Goal: Task Accomplishment & Management: Complete application form

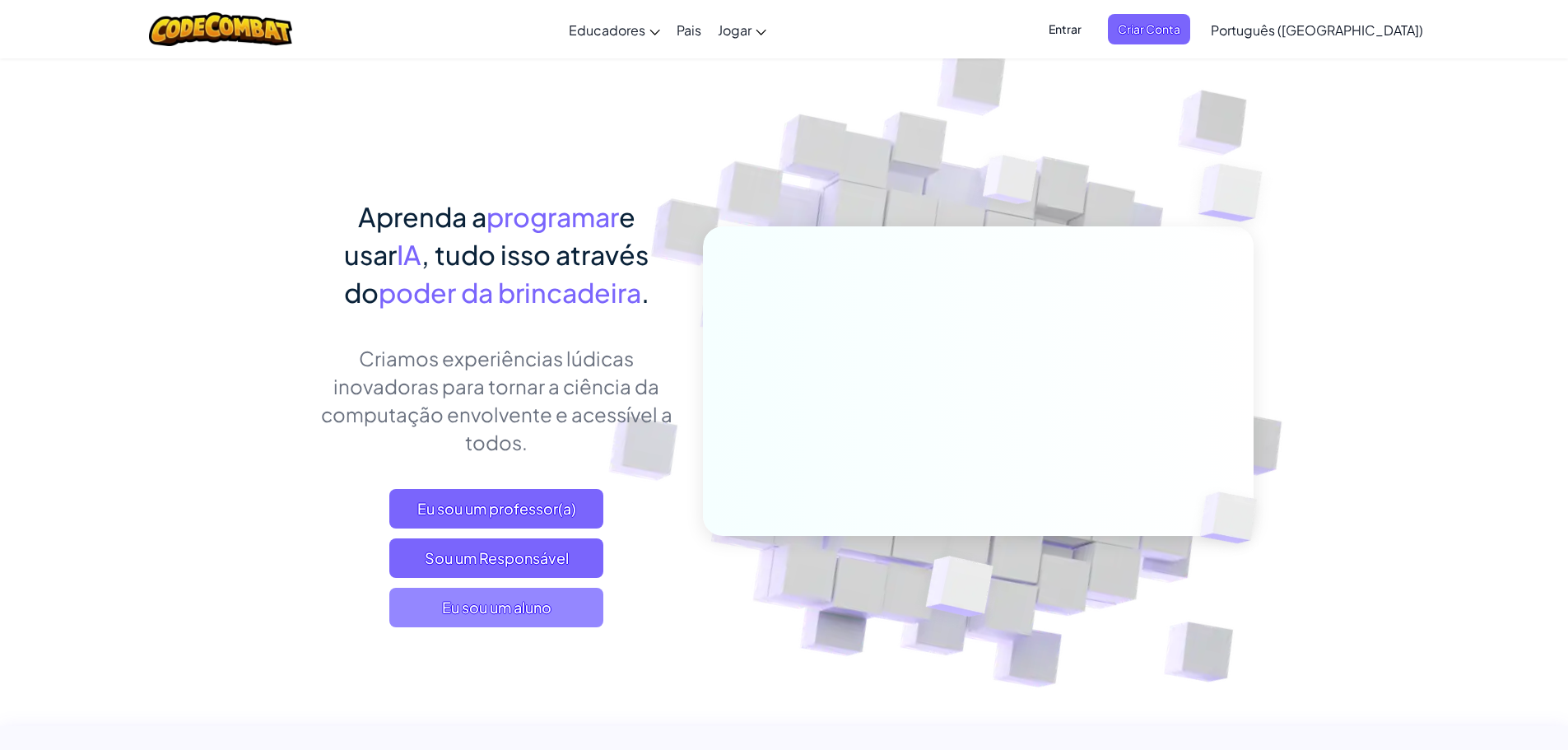
click at [490, 615] on font "Eu sou um aluno" at bounding box center [496, 606] width 110 height 18
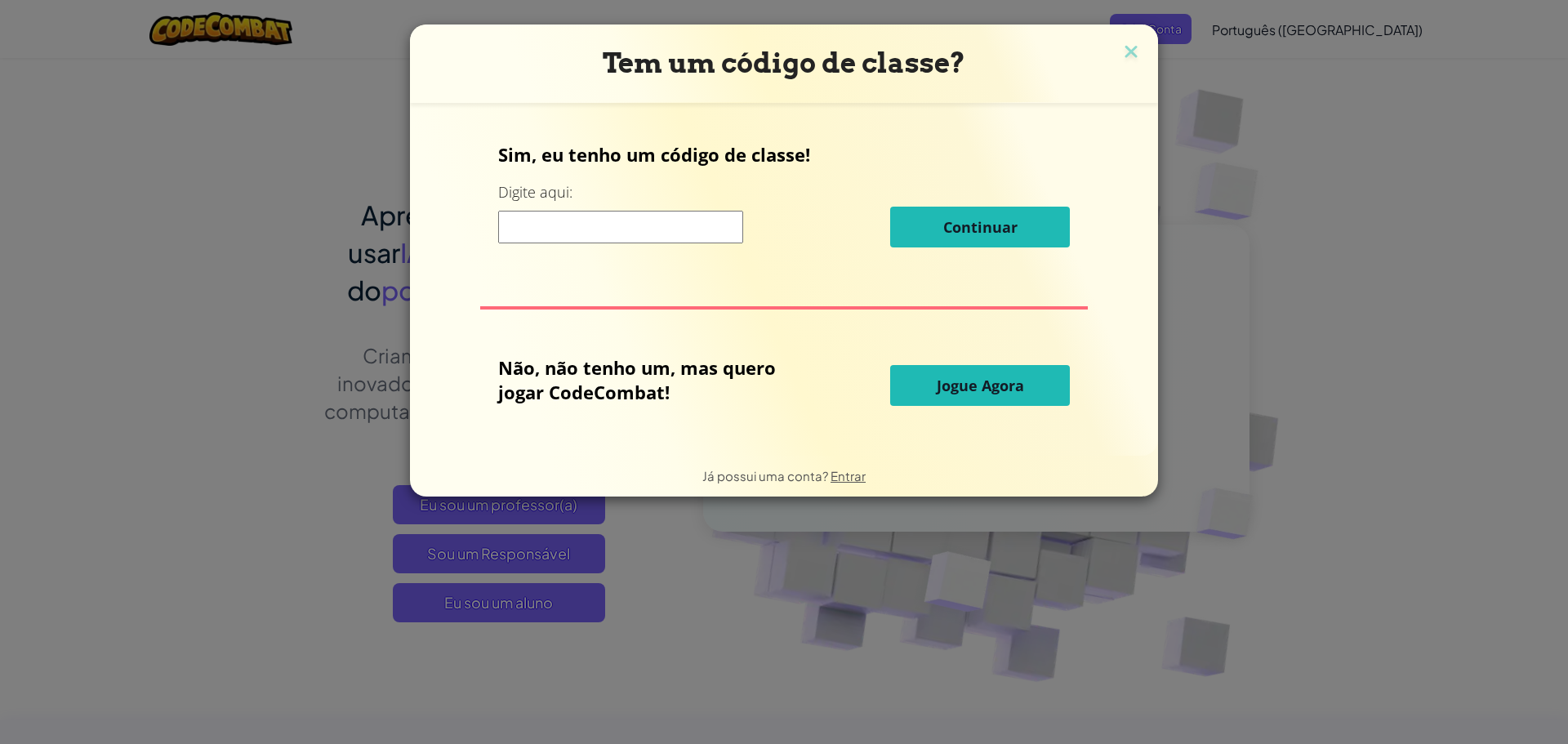
click at [938, 388] on font "Jogue Agora" at bounding box center [980, 385] width 88 height 19
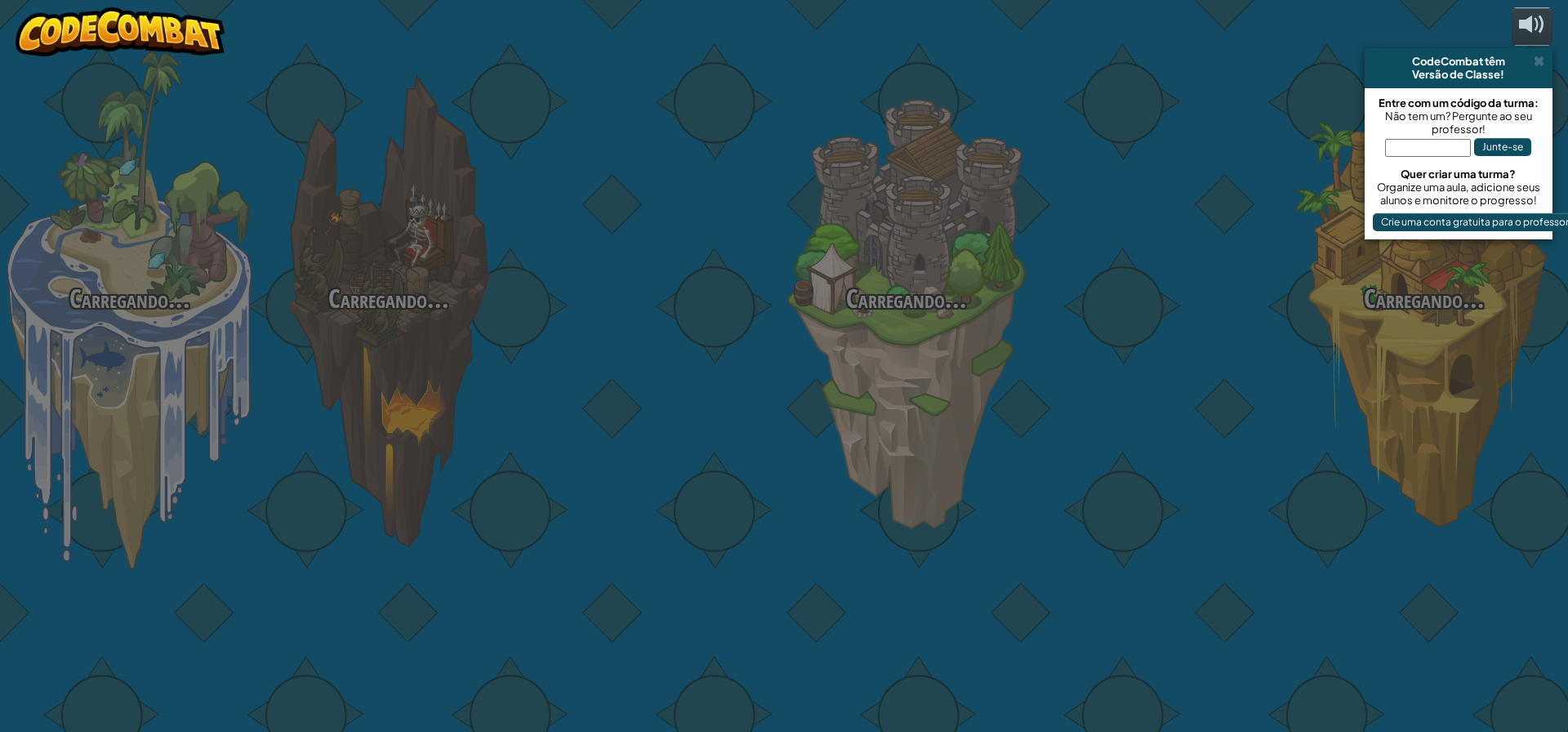
select select "pt-BR"
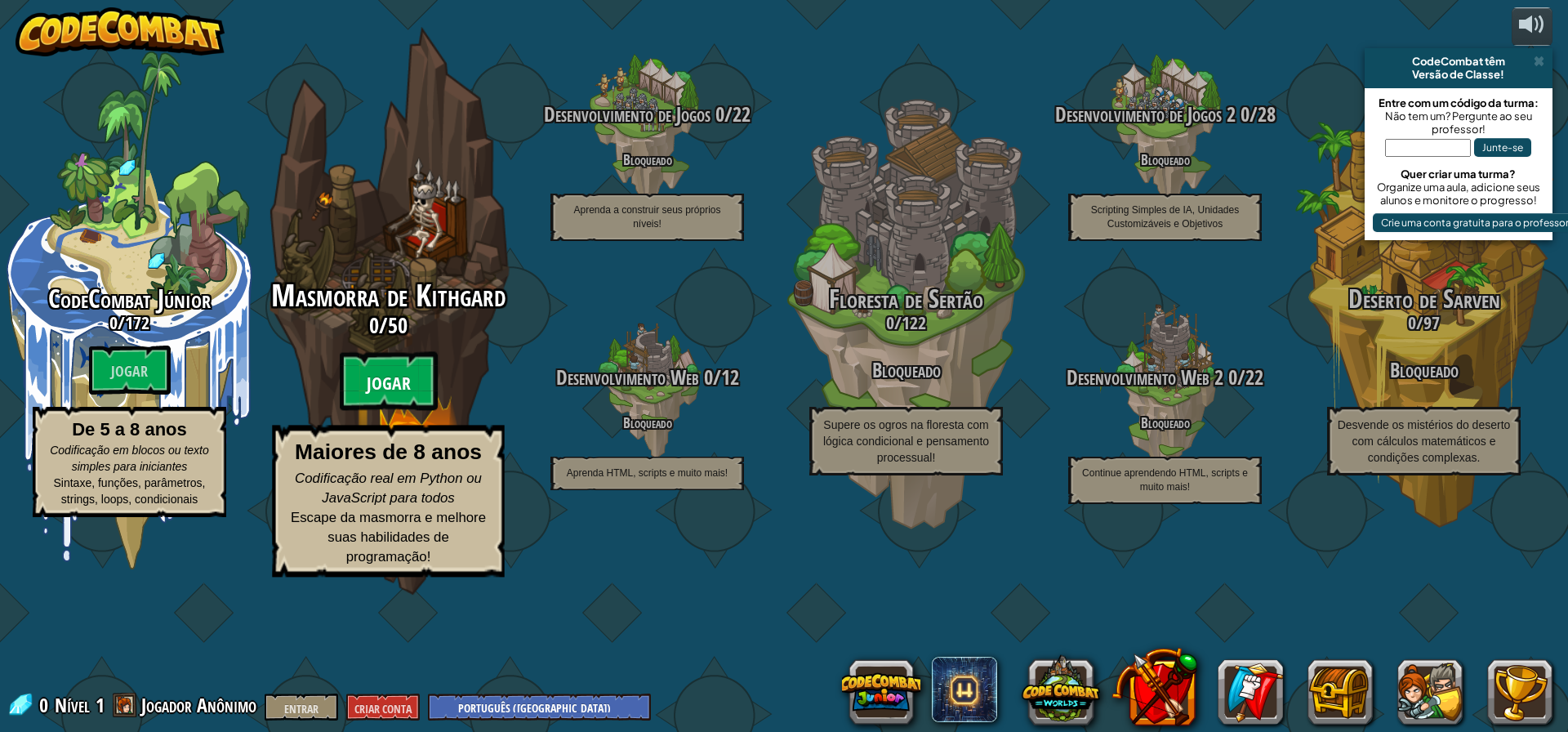
click at [383, 396] on font "Jogar" at bounding box center [389, 383] width 44 height 24
select select "pt-BR"
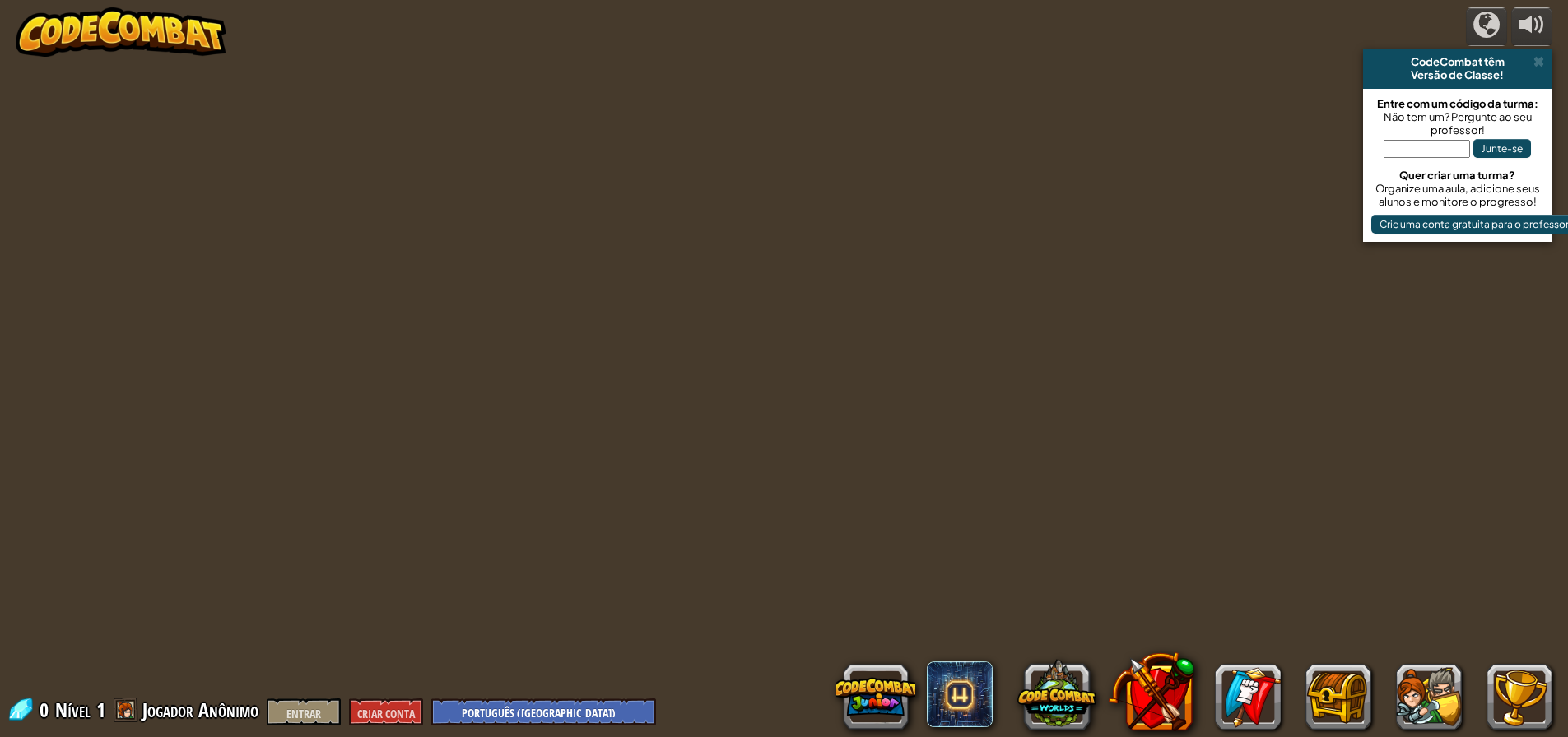
select select "pt-BR"
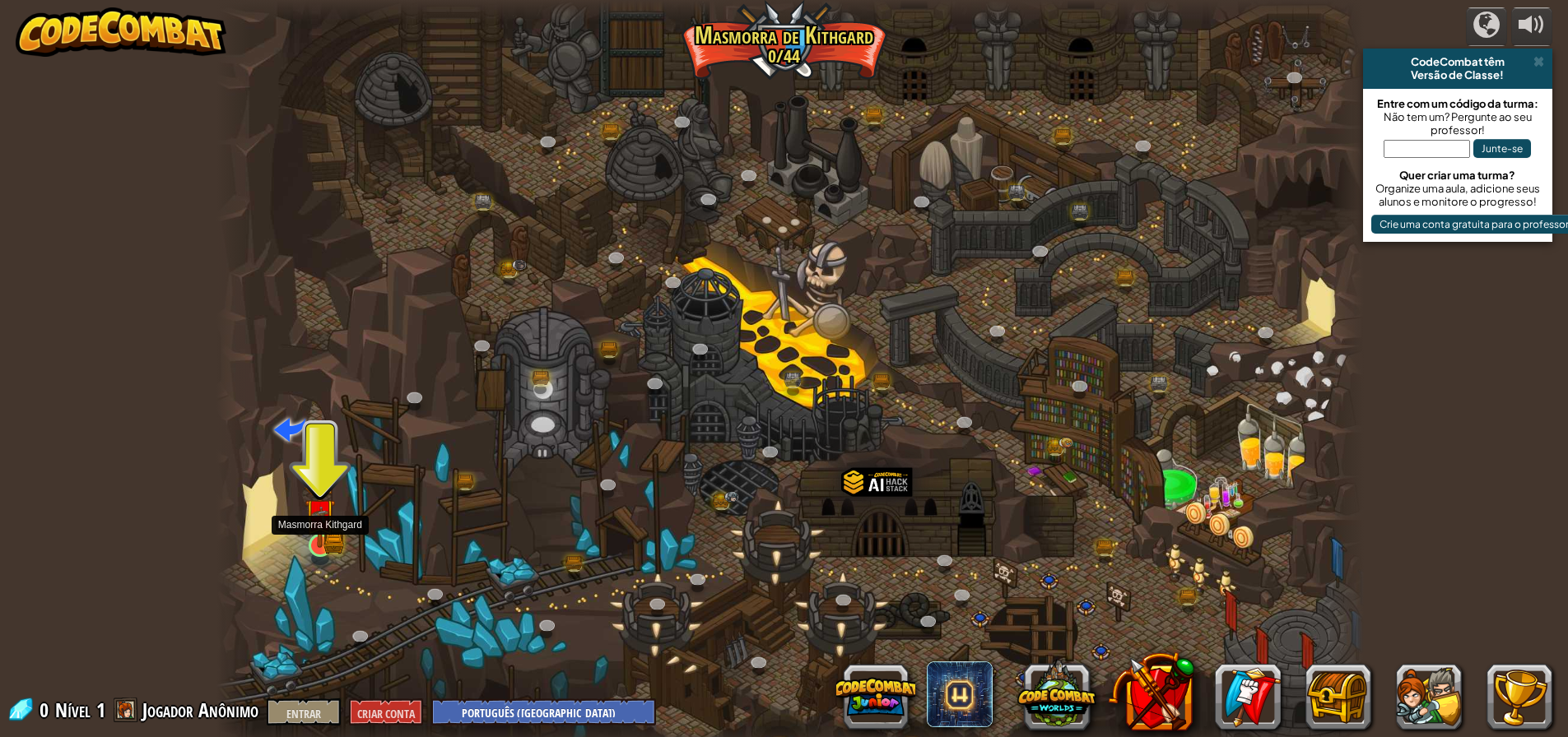
click at [313, 530] on img at bounding box center [319, 513] width 30 height 67
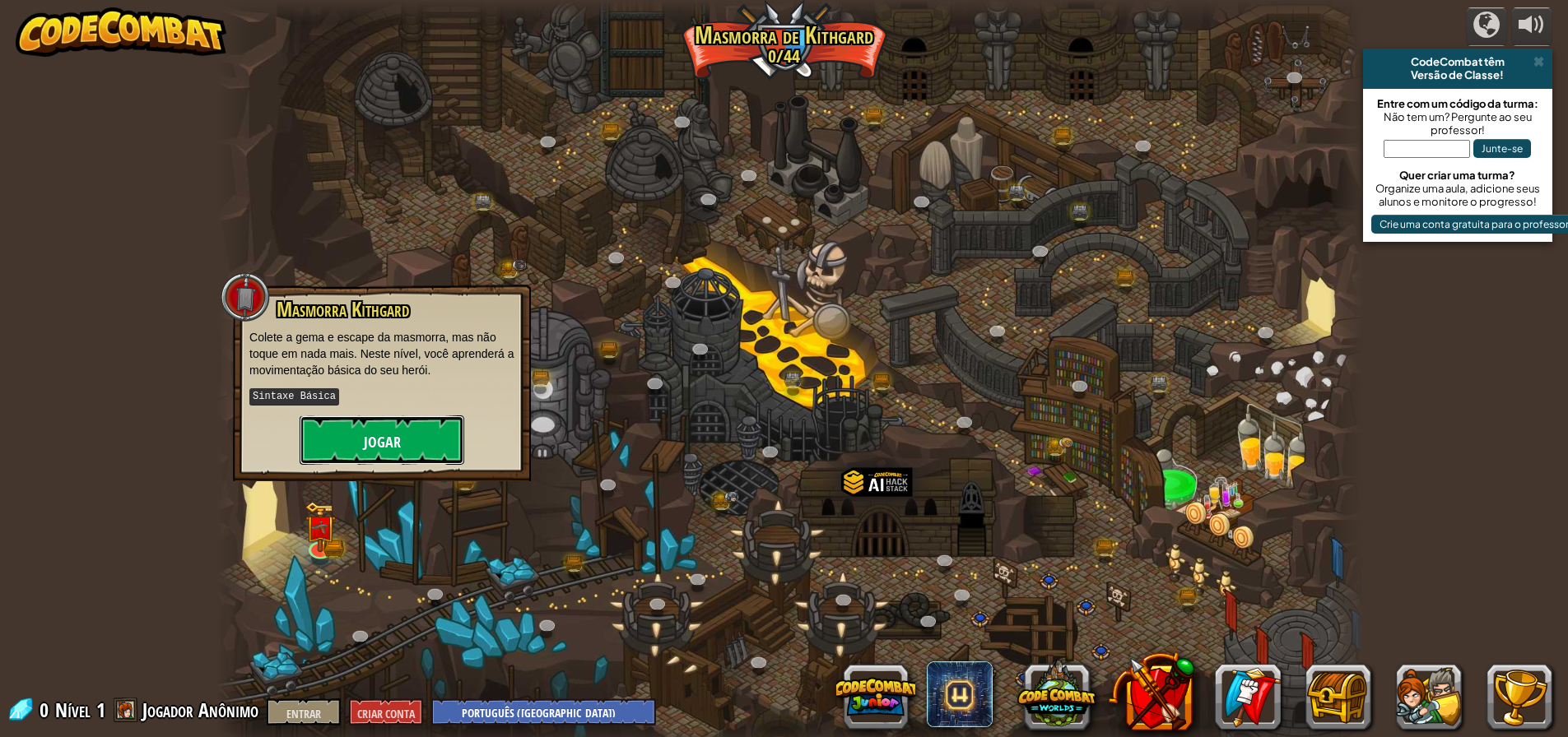
click at [355, 445] on button "Jogar" at bounding box center [381, 439] width 164 height 50
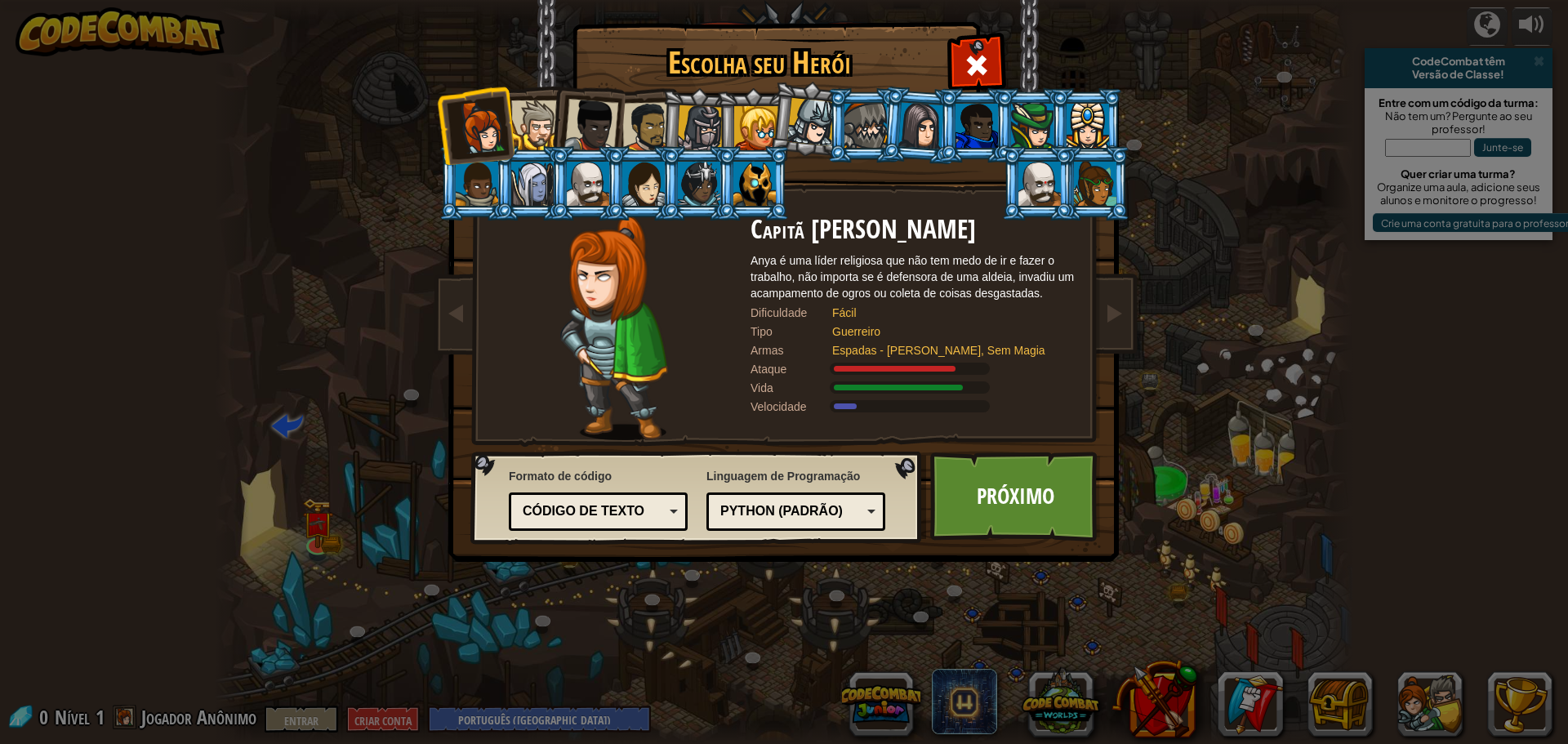
click at [879, 509] on div "Python (Padrão) JavaScript Lua C++ Java (Experimental) Python (Padrão)" at bounding box center [796, 511] width 179 height 39
click at [653, 514] on div "Código de texto" at bounding box center [593, 510] width 141 height 18
click at [714, 643] on div "Escolha seu Herói 0 Capitã [PERSON_NAME] é uma líder religiosa que não tem medo…" at bounding box center [784, 372] width 1568 height 744
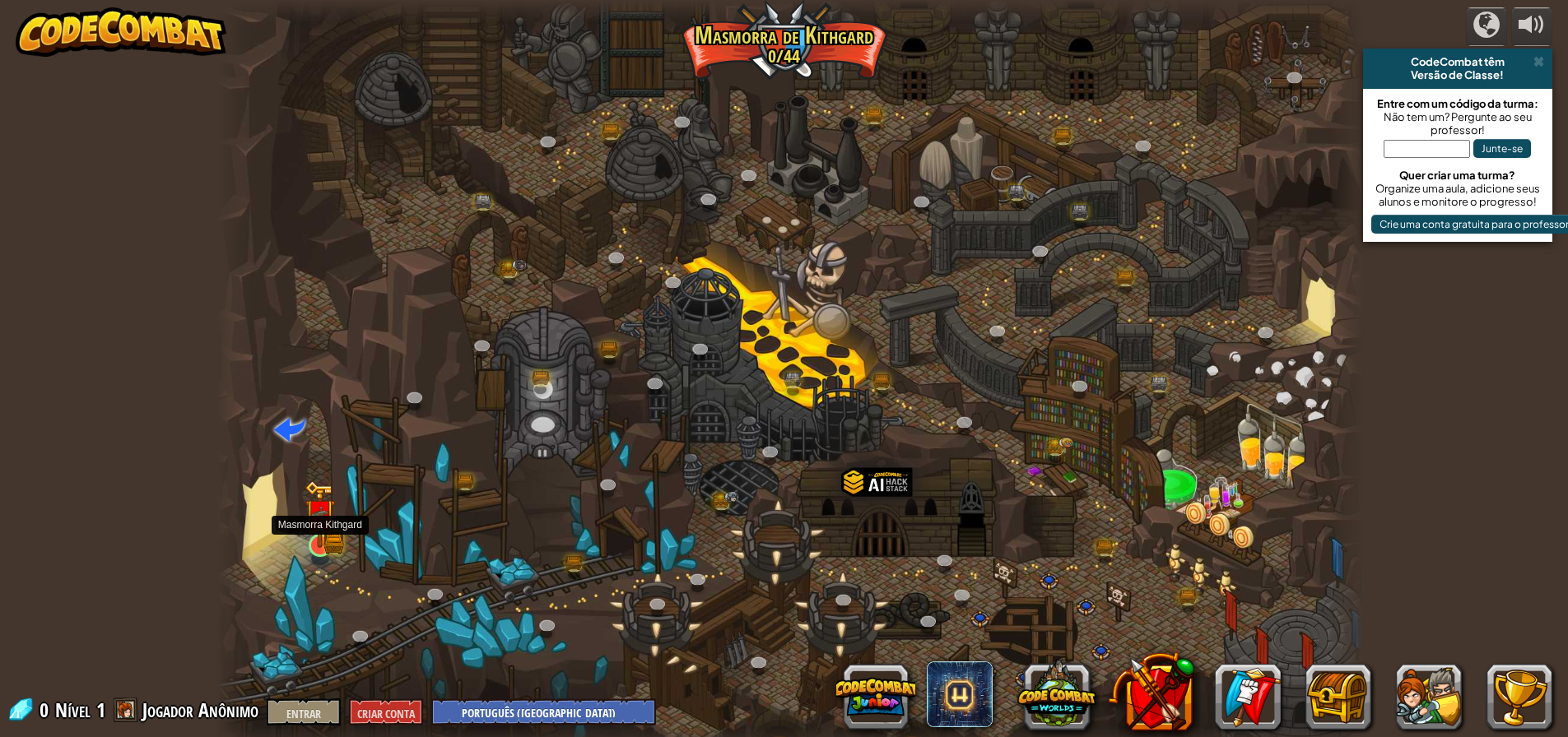
click at [325, 532] on img at bounding box center [319, 513] width 30 height 67
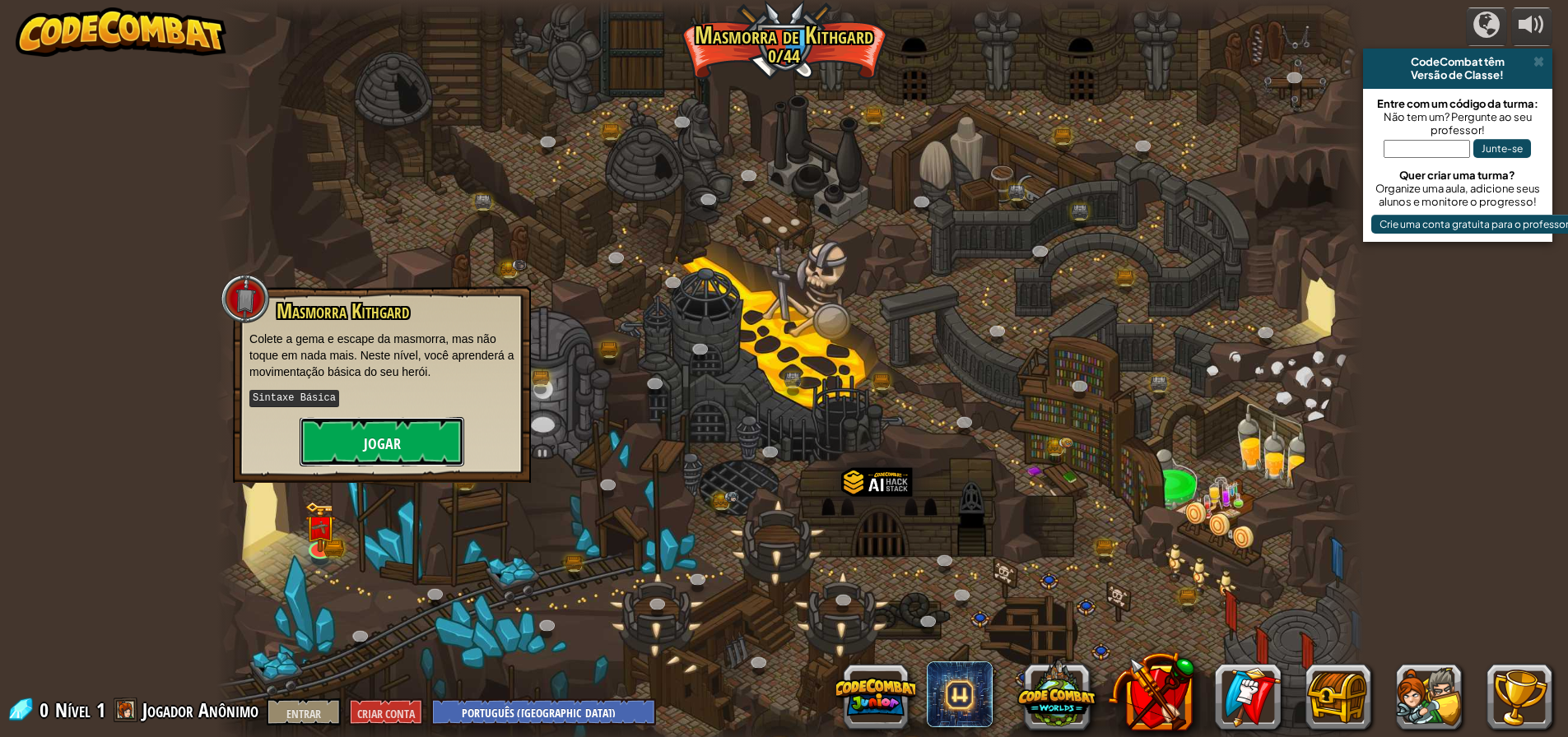
click at [374, 451] on font "Jogar" at bounding box center [382, 443] width 37 height 20
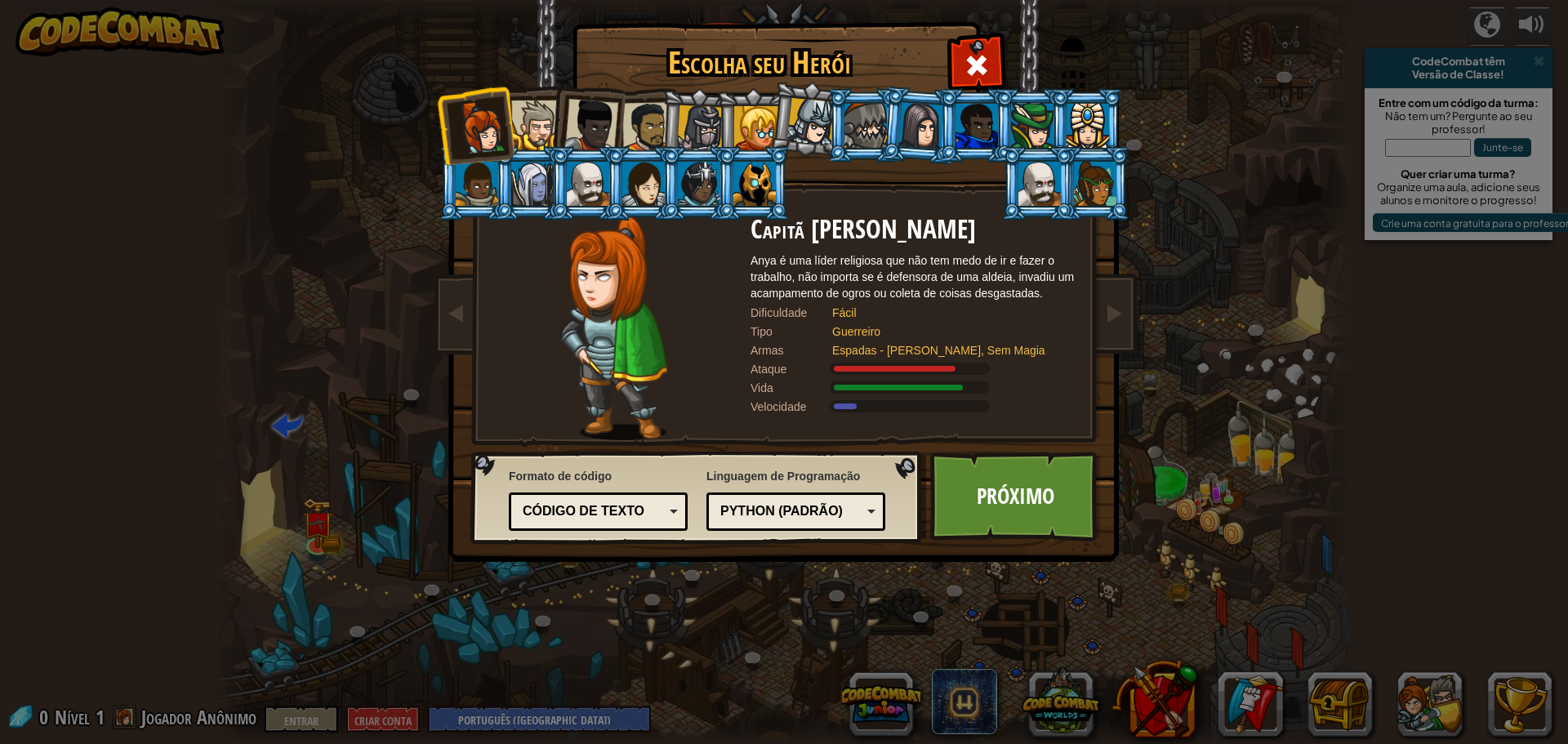
click at [862, 507] on div "Python (Padrão)" at bounding box center [796, 511] width 157 height 25
click at [1010, 508] on font "Próximo" at bounding box center [1016, 495] width 77 height 29
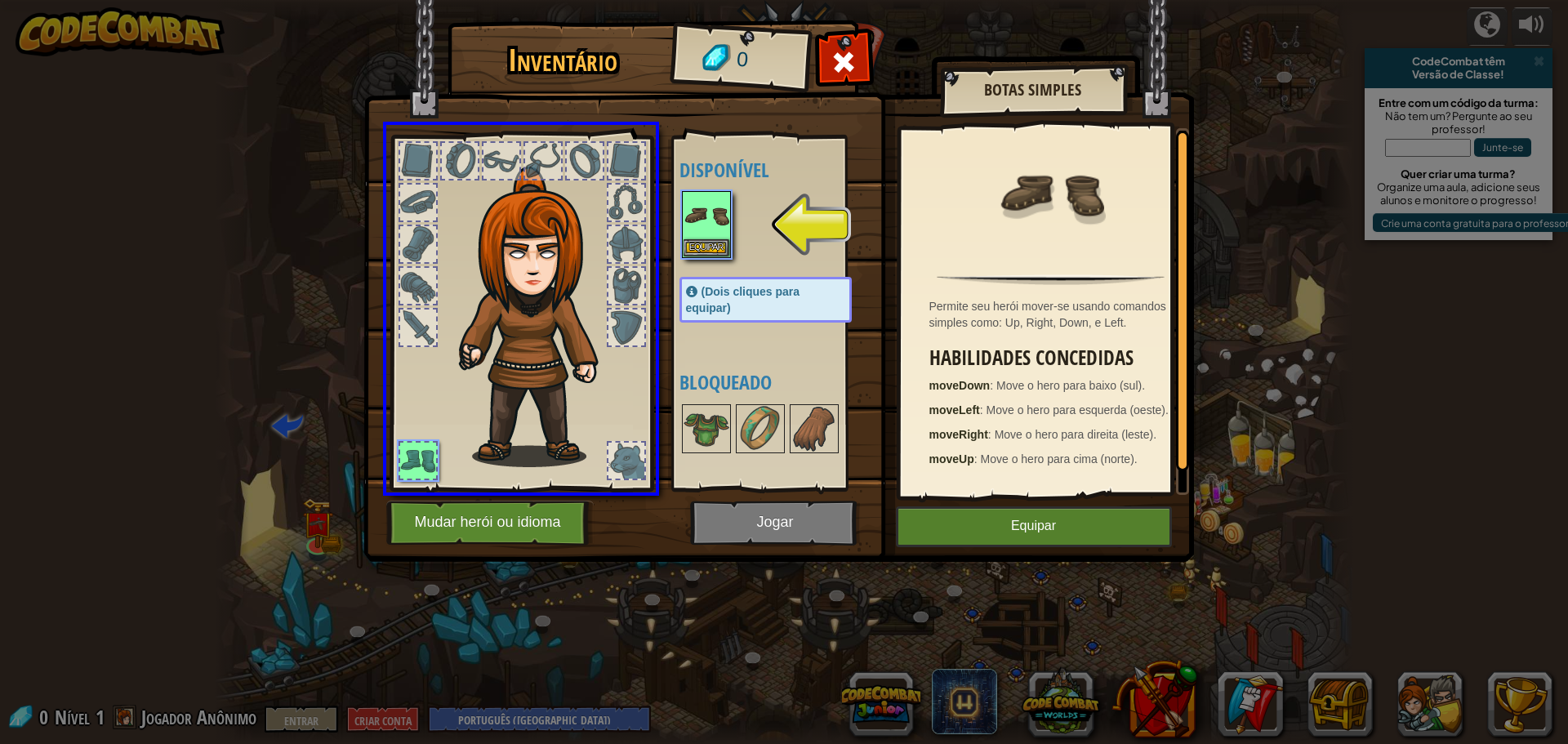
drag, startPoint x: 699, startPoint y: 231, endPoint x: 448, endPoint y: 426, distance: 317.8
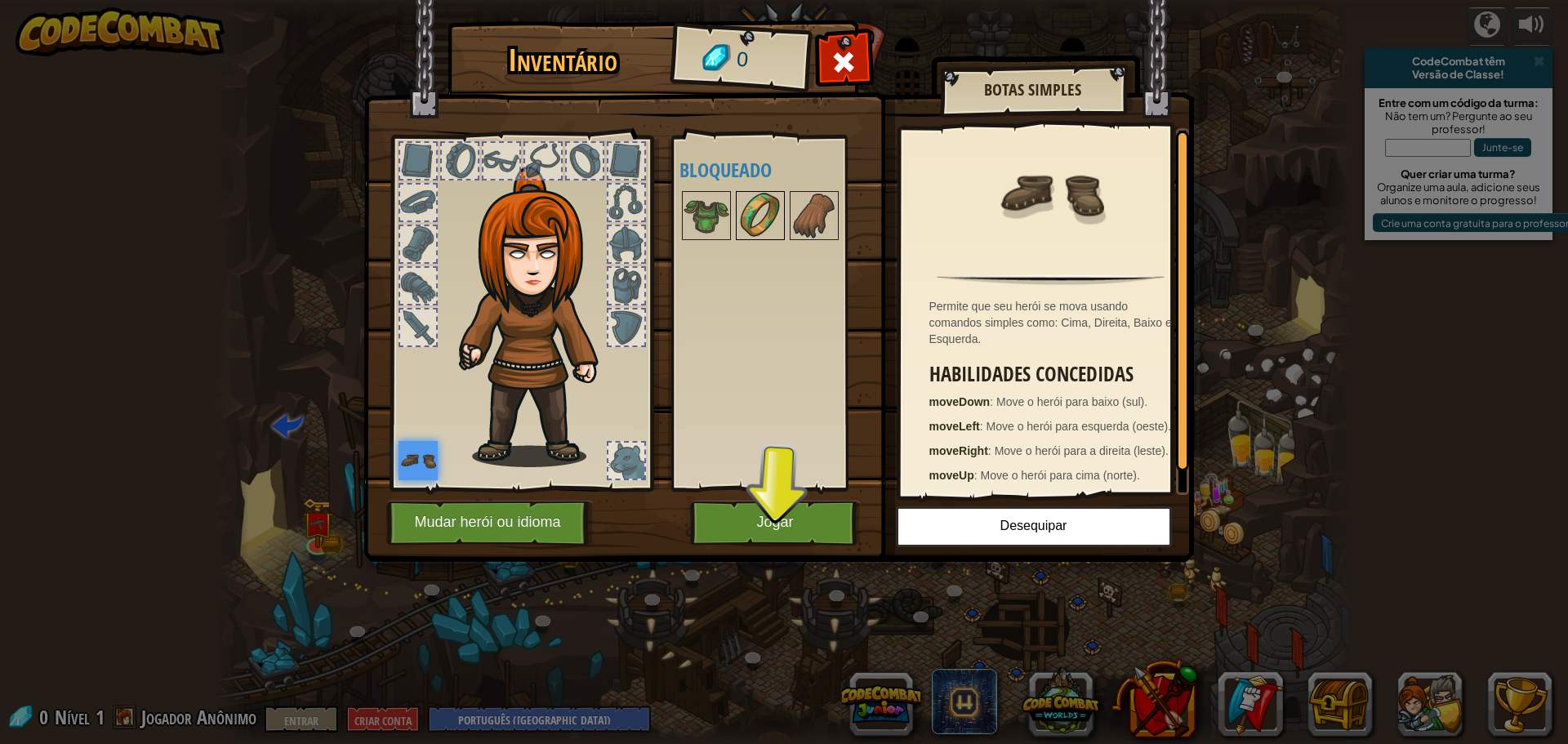
click at [759, 224] on img at bounding box center [760, 215] width 45 height 45
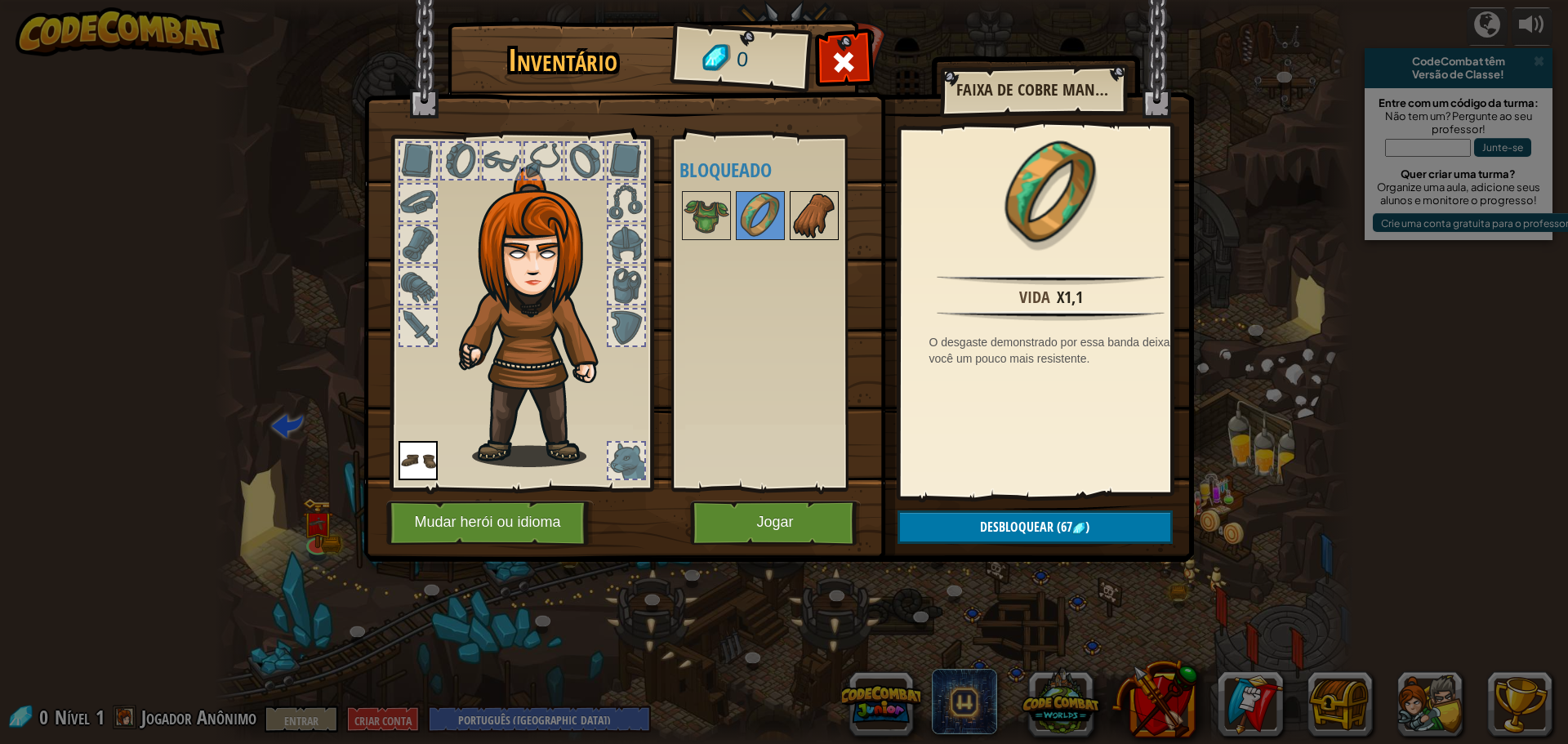
click at [810, 213] on img at bounding box center [814, 215] width 45 height 45
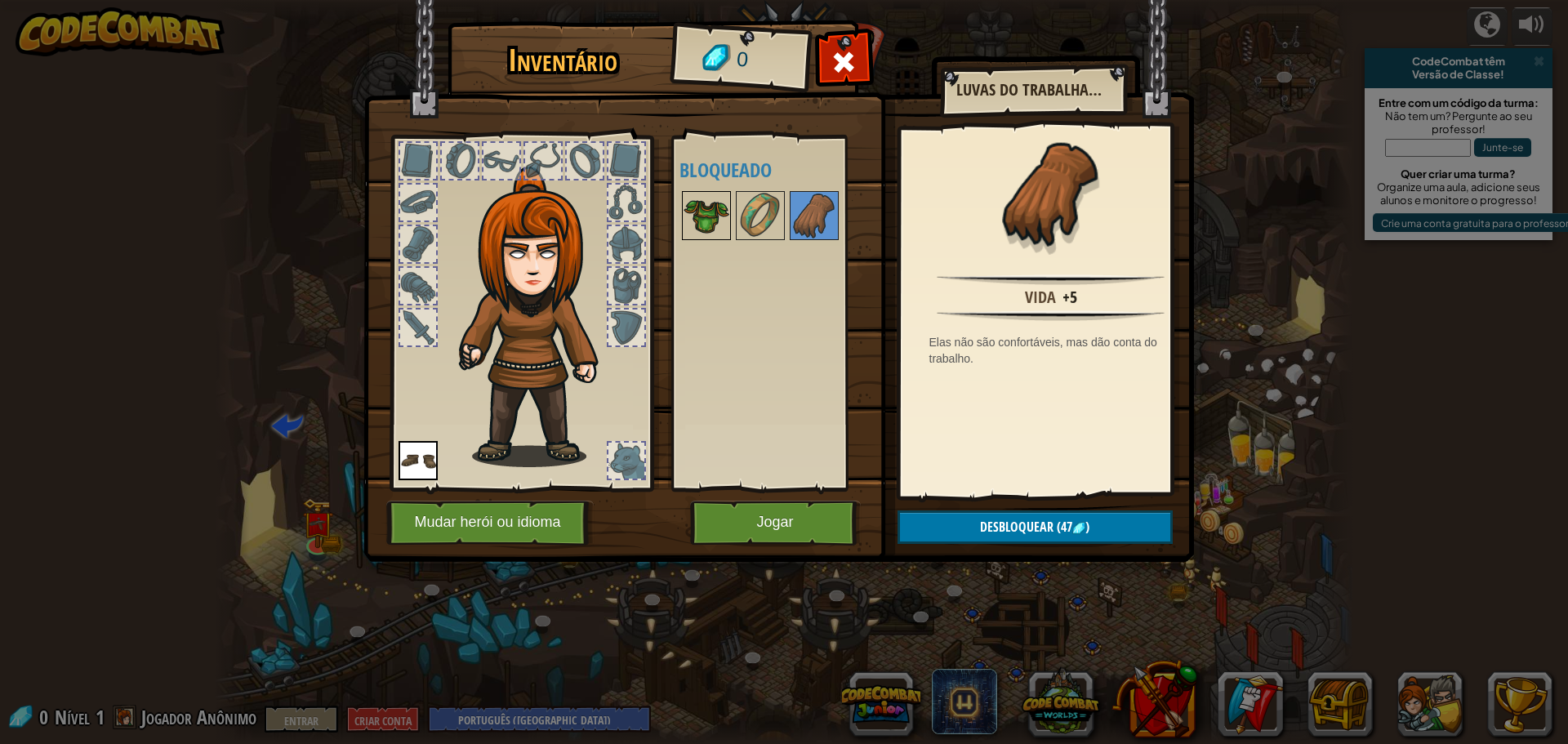
click at [703, 226] on img at bounding box center [706, 215] width 45 height 45
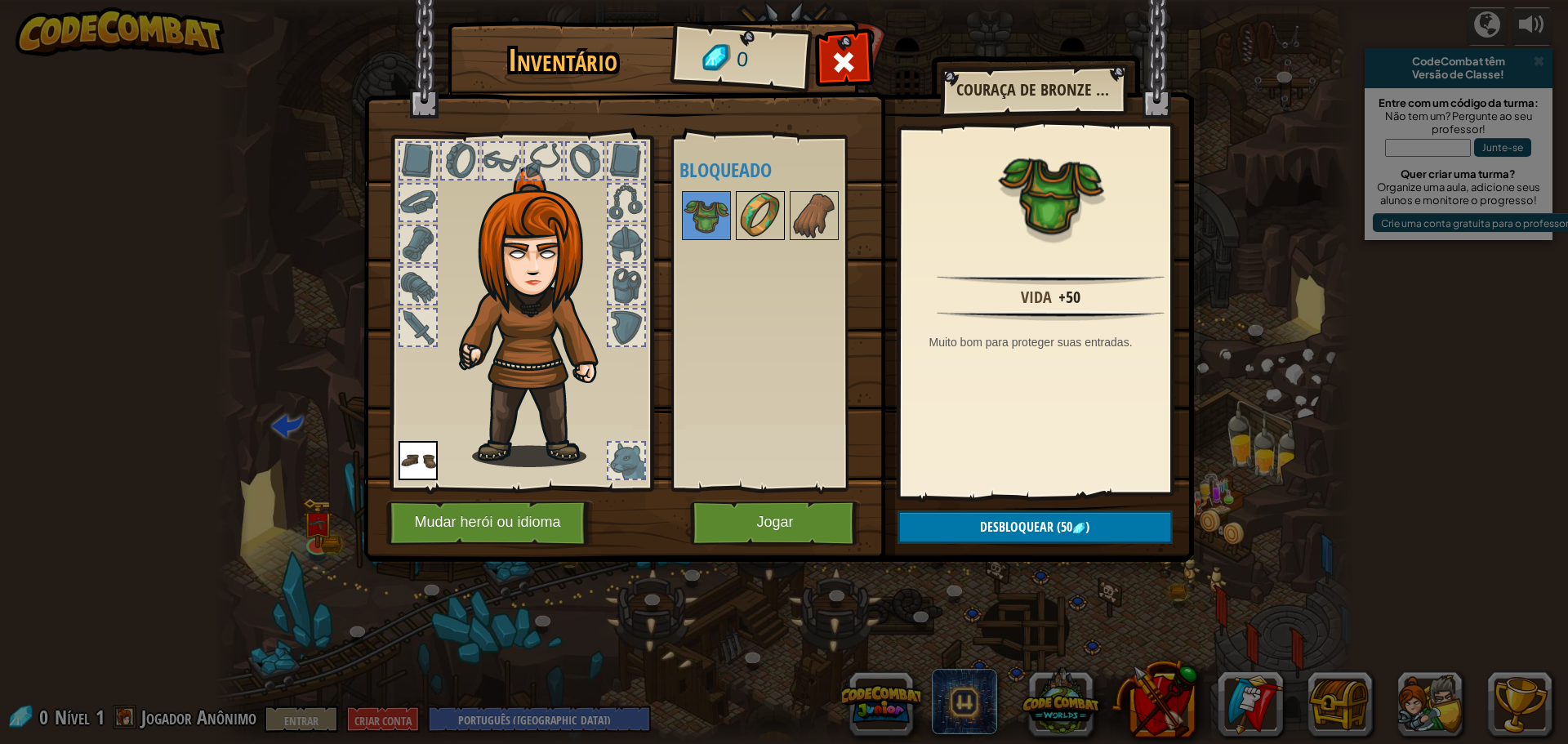
click at [756, 226] on img at bounding box center [760, 215] width 45 height 45
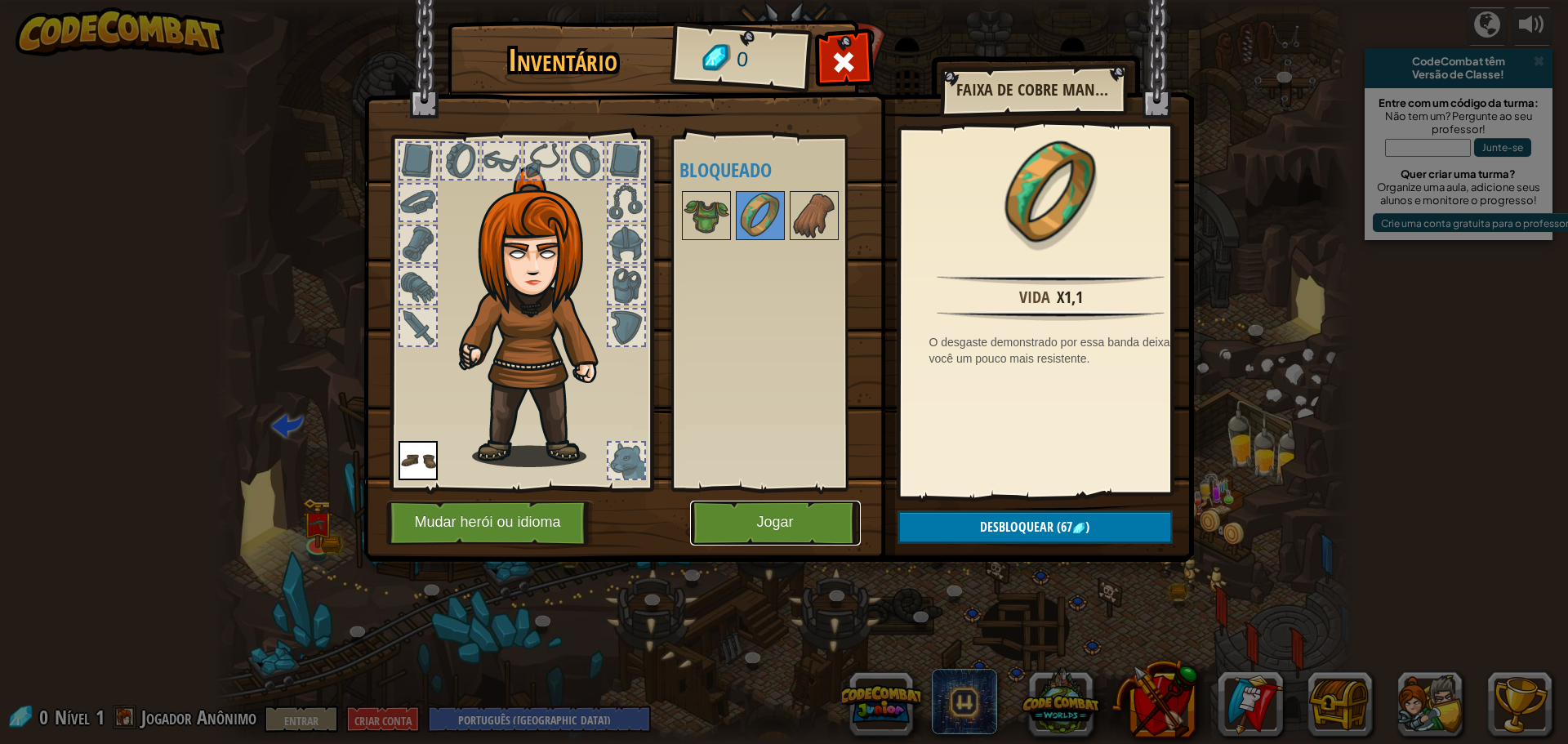
click at [794, 524] on button "Jogar" at bounding box center [775, 523] width 171 height 45
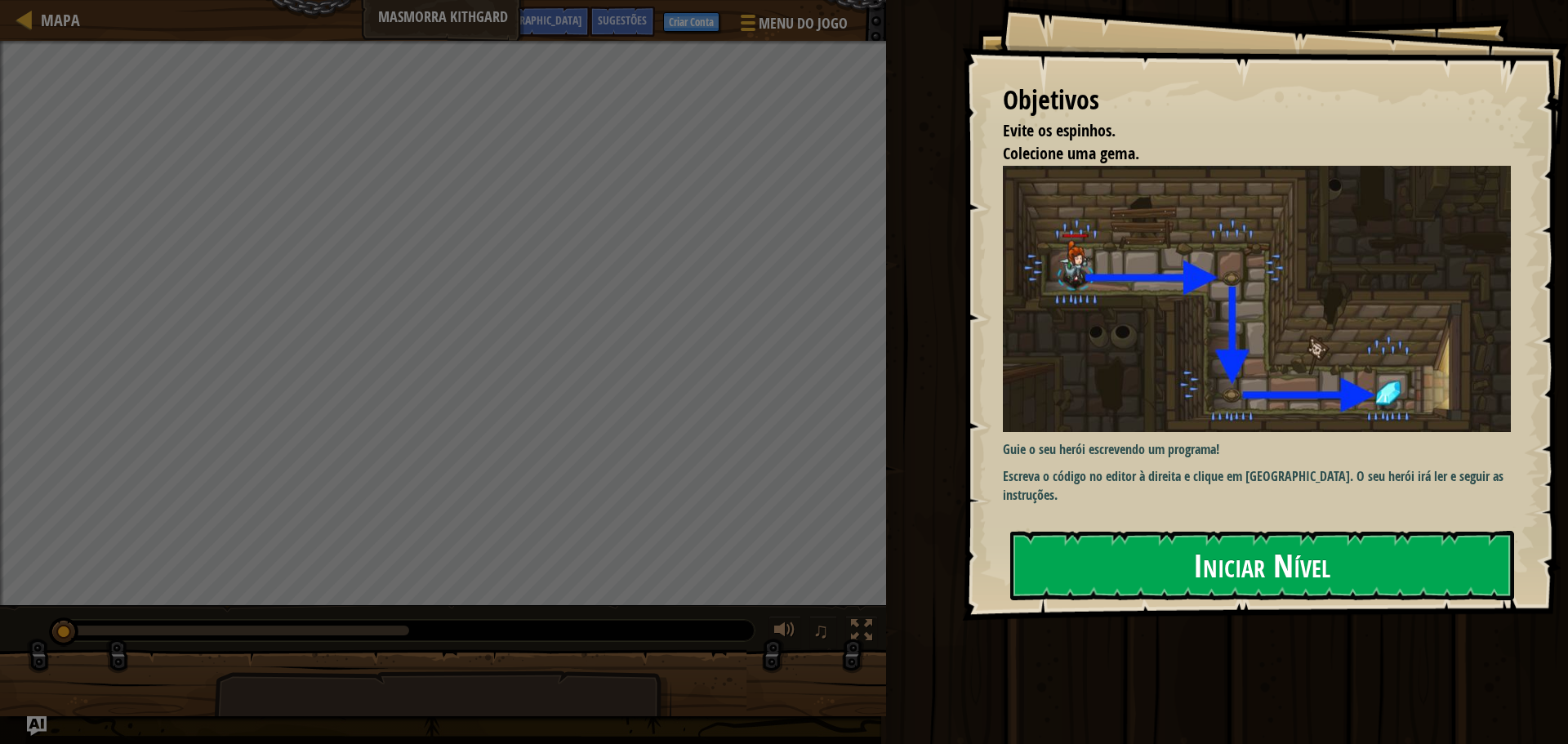
click at [1262, 562] on font "Iniciar Nível" at bounding box center [1262, 565] width 137 height 44
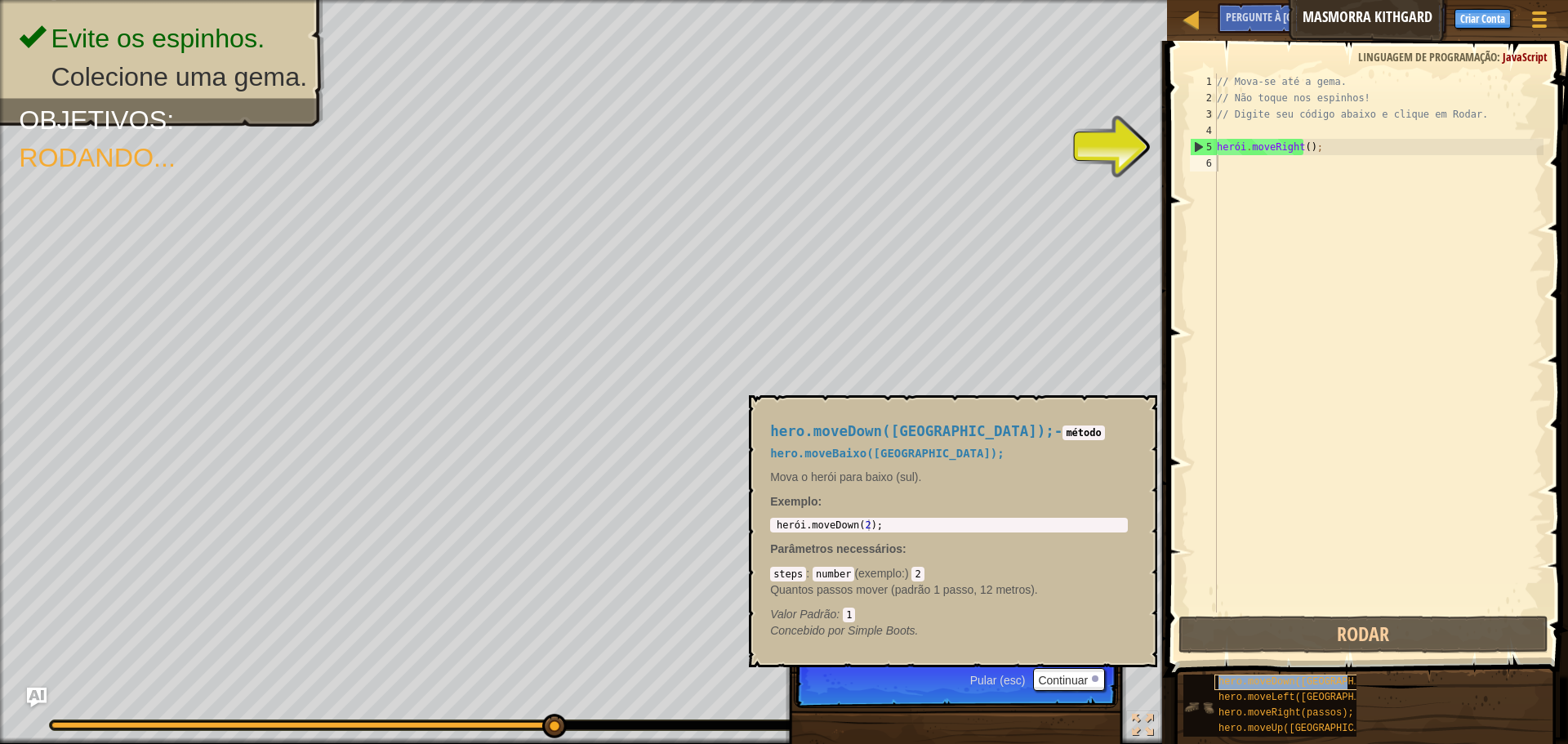
click at [1274, 681] on font "hero.moveDown([GEOGRAPHIC_DATA]);" at bounding box center [1315, 682] width 194 height 12
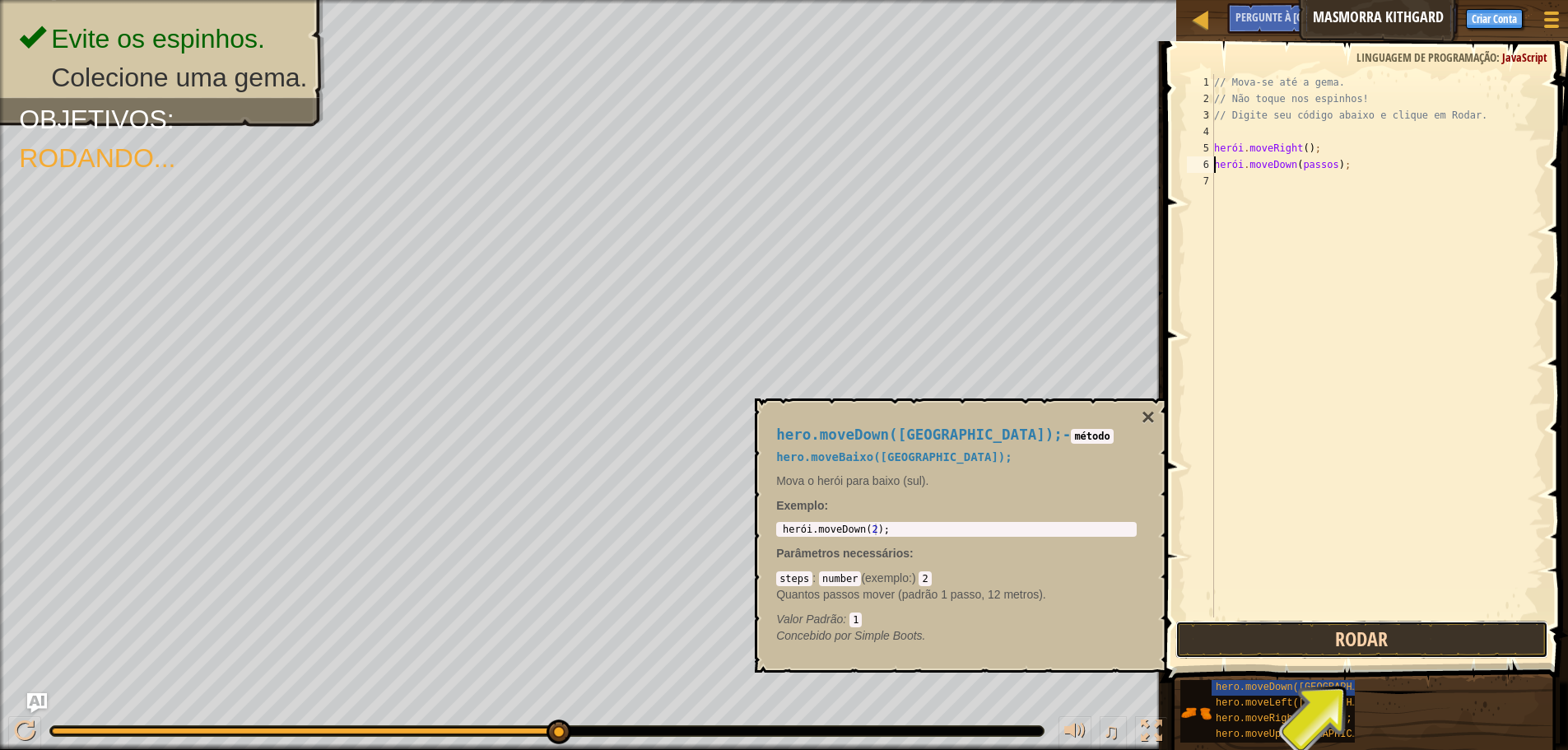
click at [1362, 639] on button "Rodar" at bounding box center [1361, 639] width 373 height 38
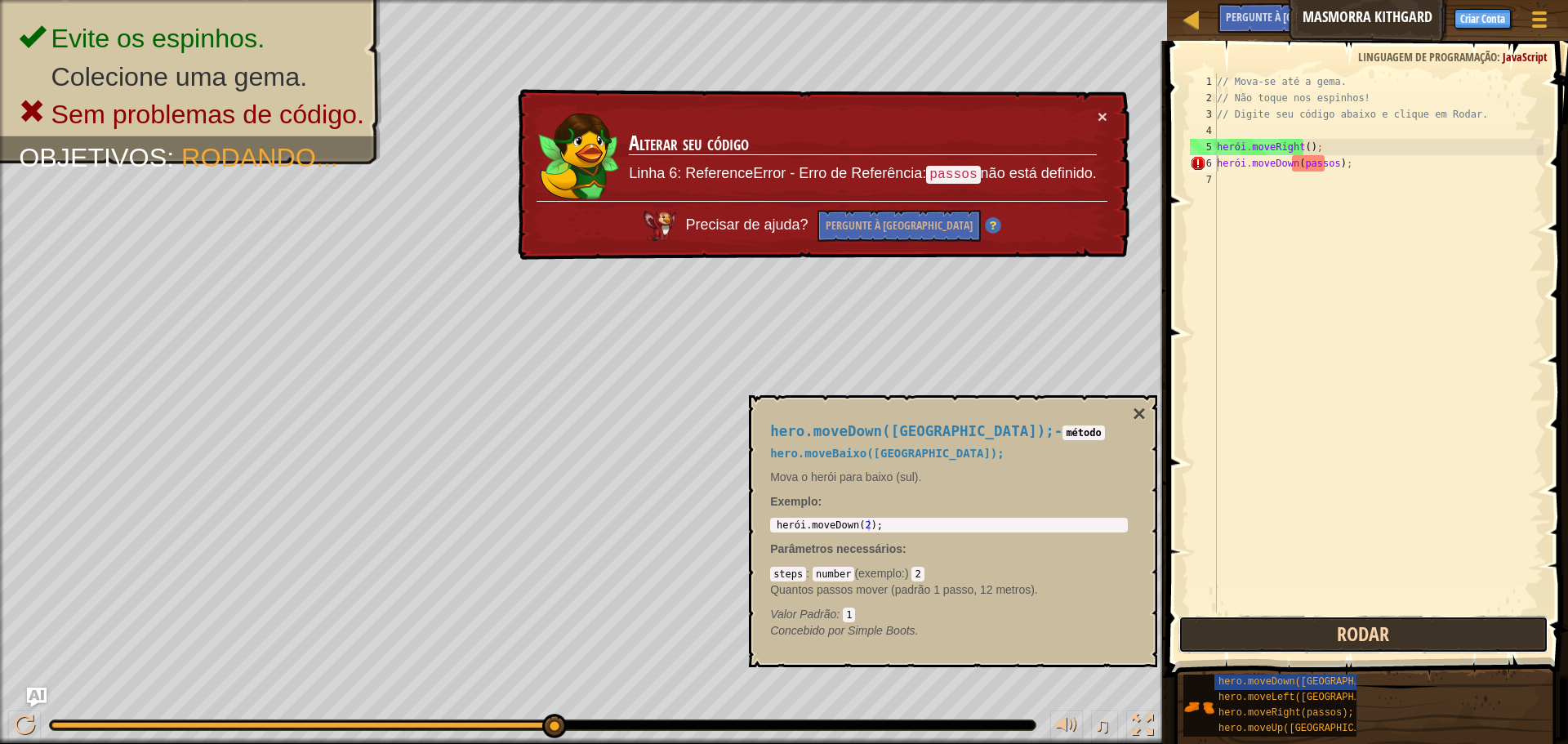
click at [1339, 628] on button "Rodar" at bounding box center [1363, 634] width 370 height 38
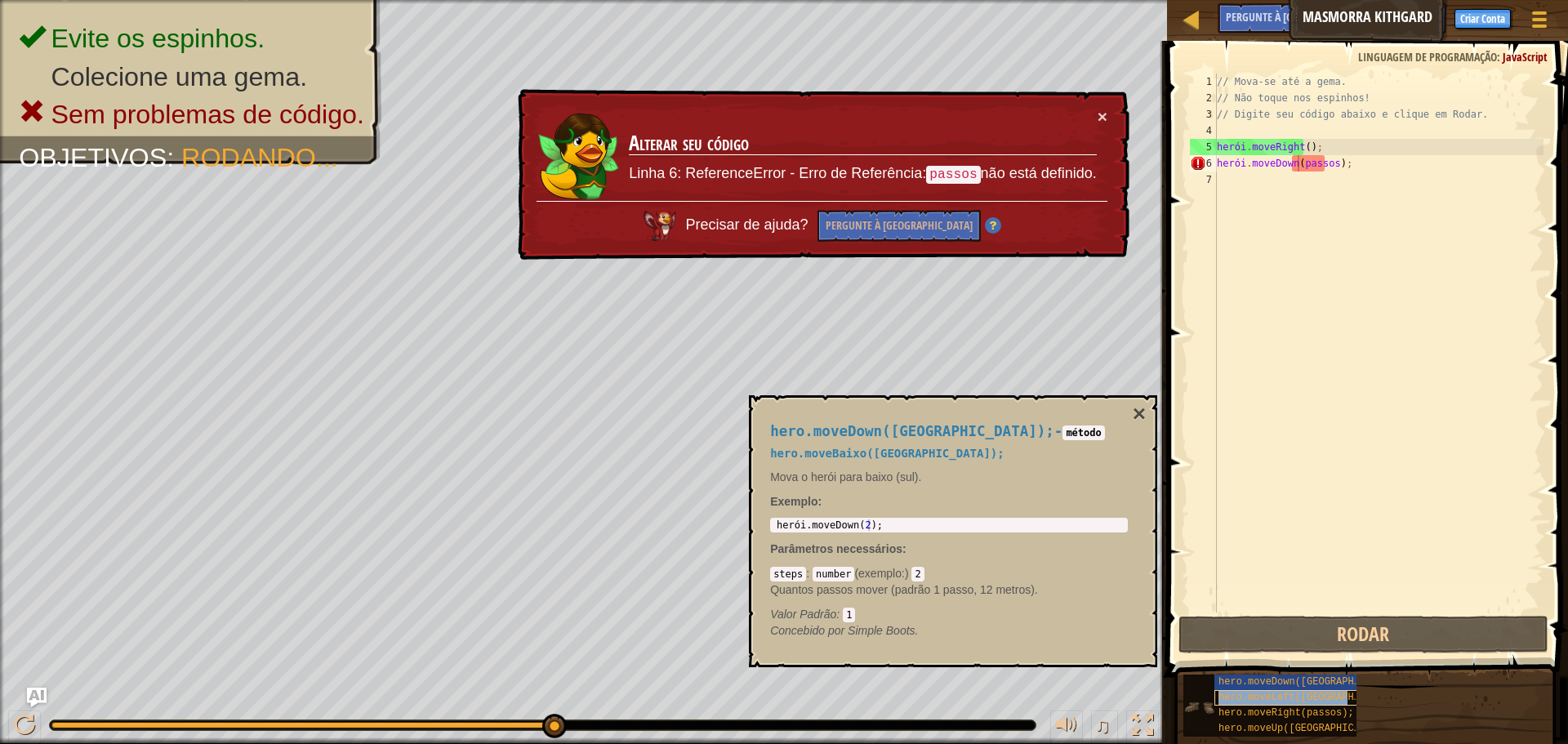
type textarea "hero.moveDown(phero.moveLeft([GEOGRAPHIC_DATA]);assos);"
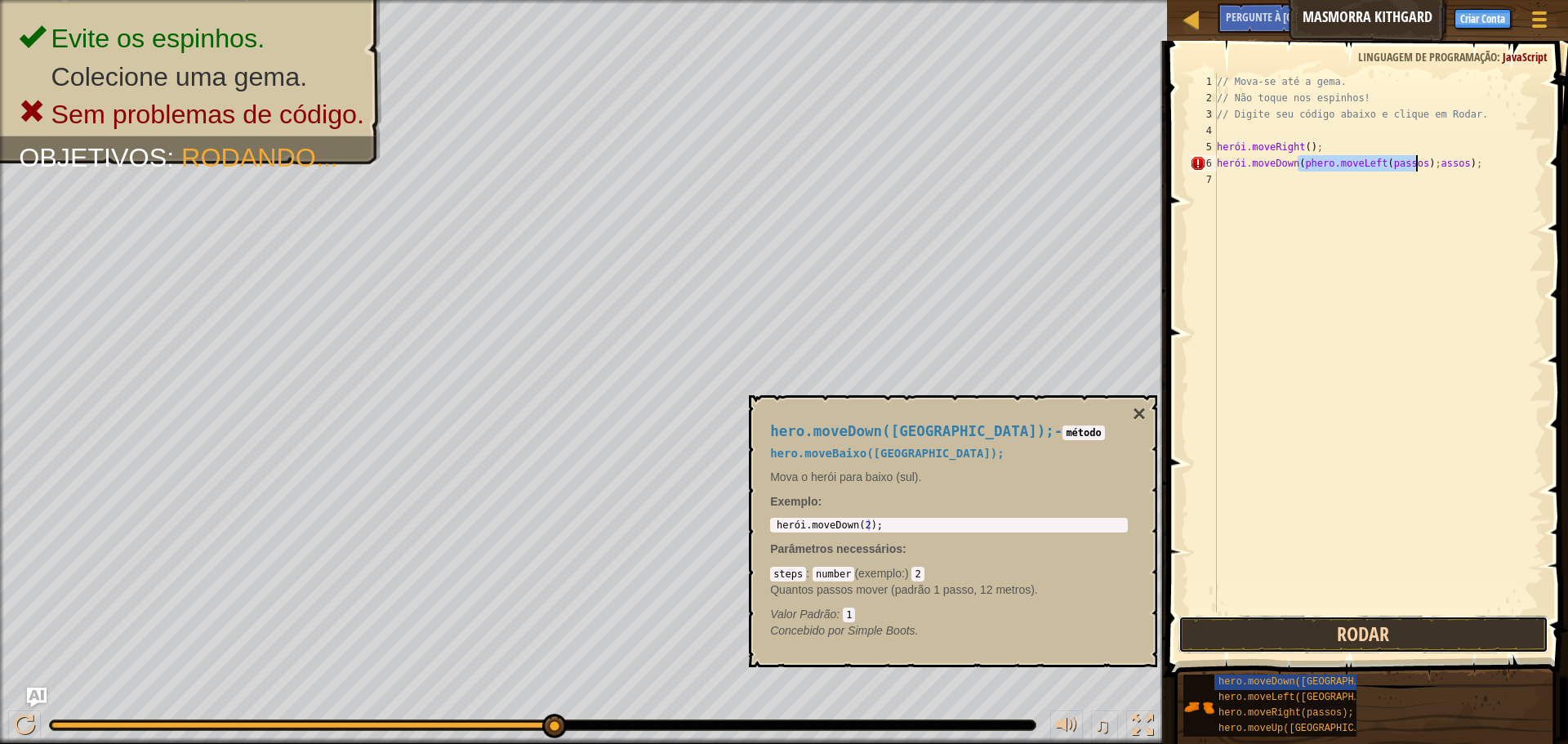
click at [1366, 635] on button "Rodar" at bounding box center [1363, 634] width 370 height 38
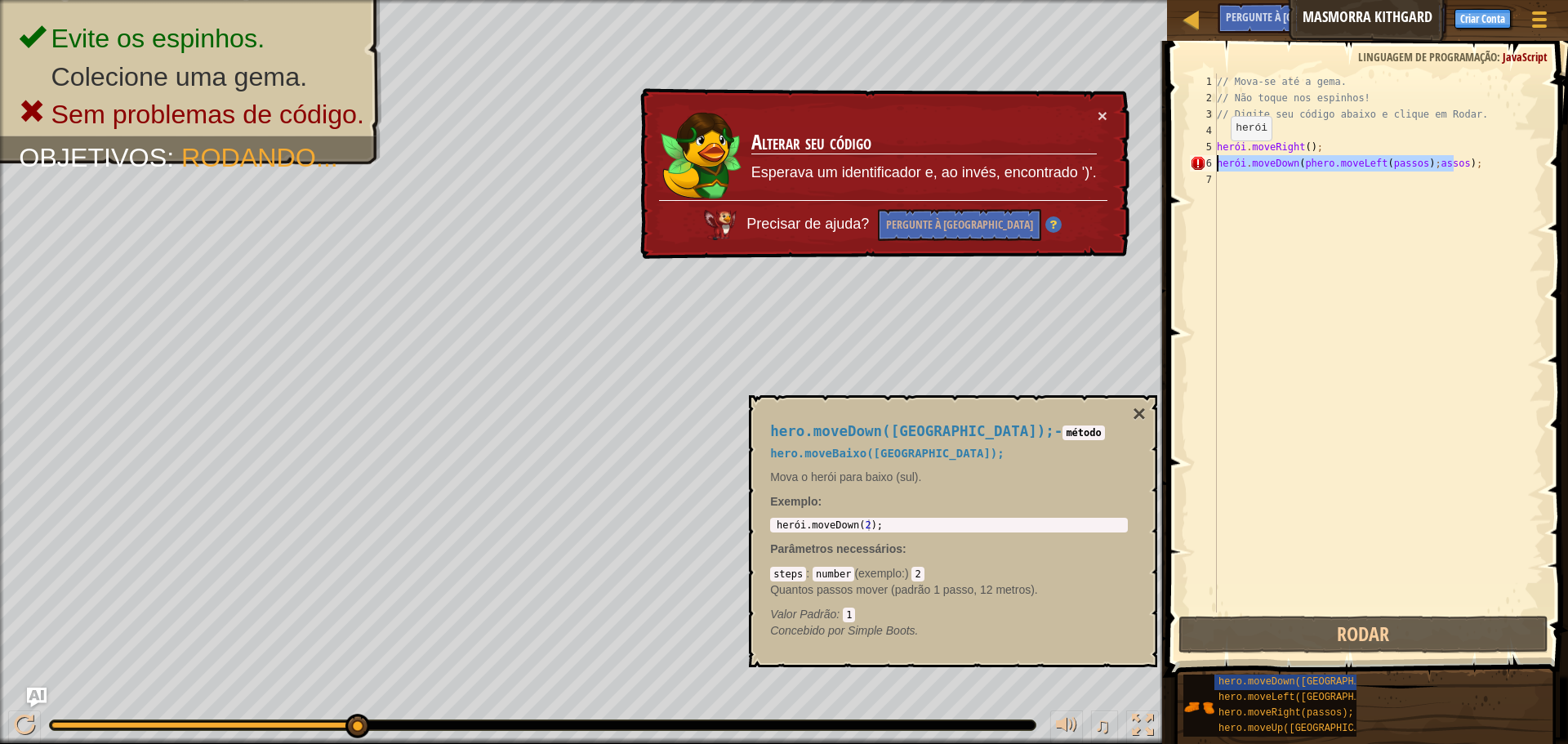
drag, startPoint x: 1535, startPoint y: 167, endPoint x: 1203, endPoint y: 159, distance: 332.1
click at [1203, 159] on div "hero.moveDown(phero.moveLeft(passos);assos); 1 2 3 4 5 6 7 // Mova-se até a gem…" at bounding box center [1365, 343] width 357 height 538
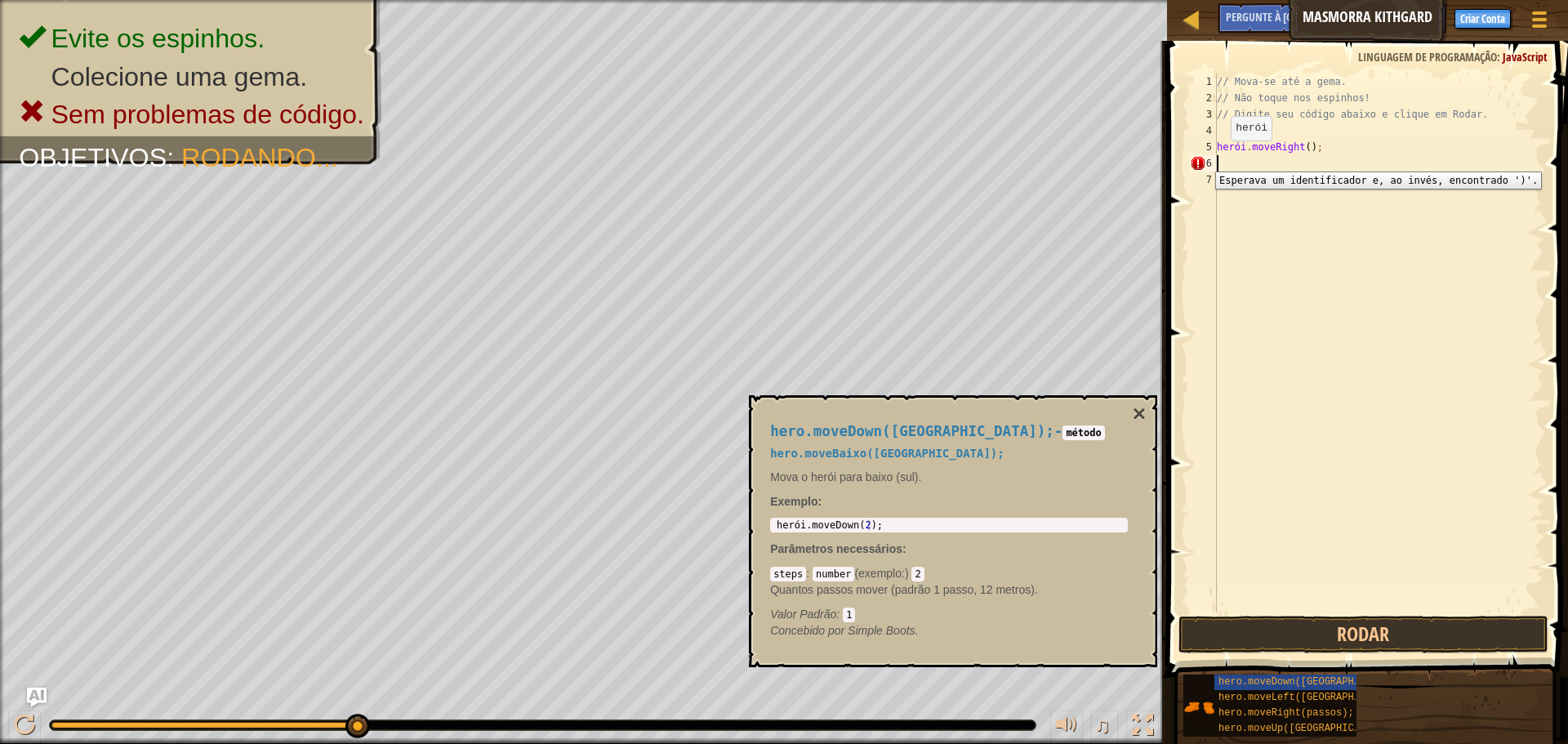
type textarea "hero.moveRight();"
click at [1302, 173] on div "// Mova-se até a gema. // Não toque nos espinhos! // Digite seu código abaixo e…" at bounding box center [1379, 359] width 330 height 571
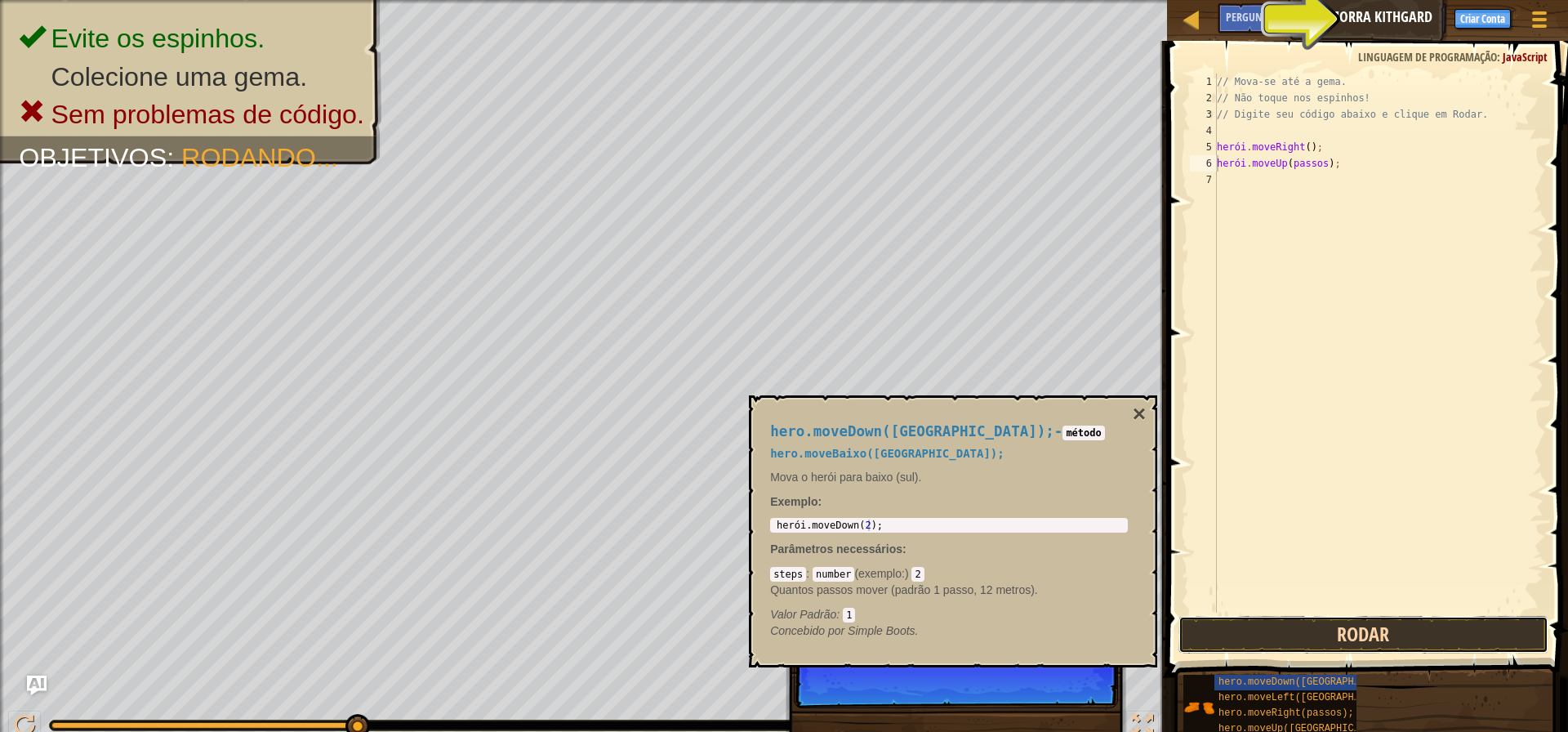
click at [1356, 628] on button "Rodar" at bounding box center [1363, 634] width 370 height 38
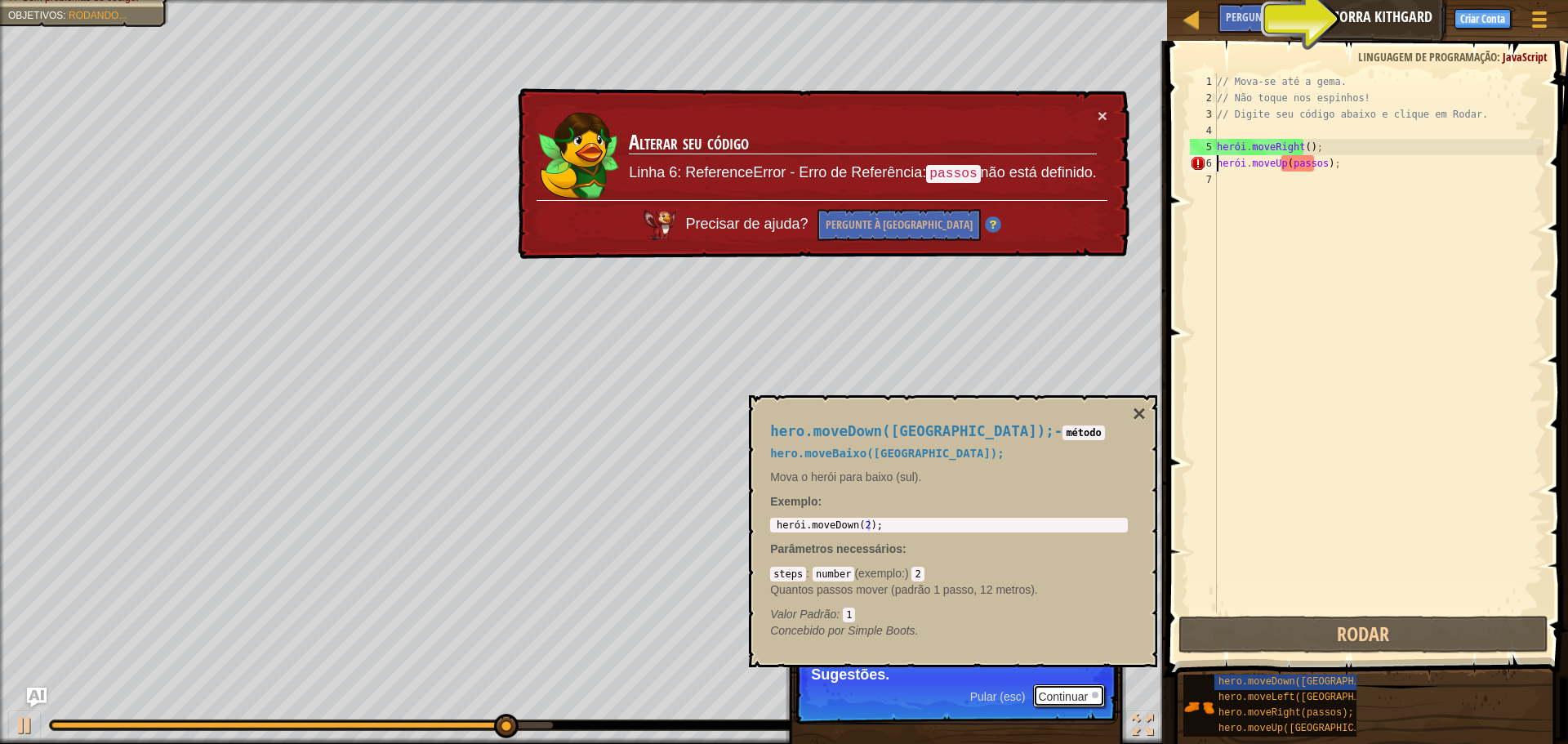
click at [1063, 693] on font "Continuar" at bounding box center [1063, 697] width 50 height 14
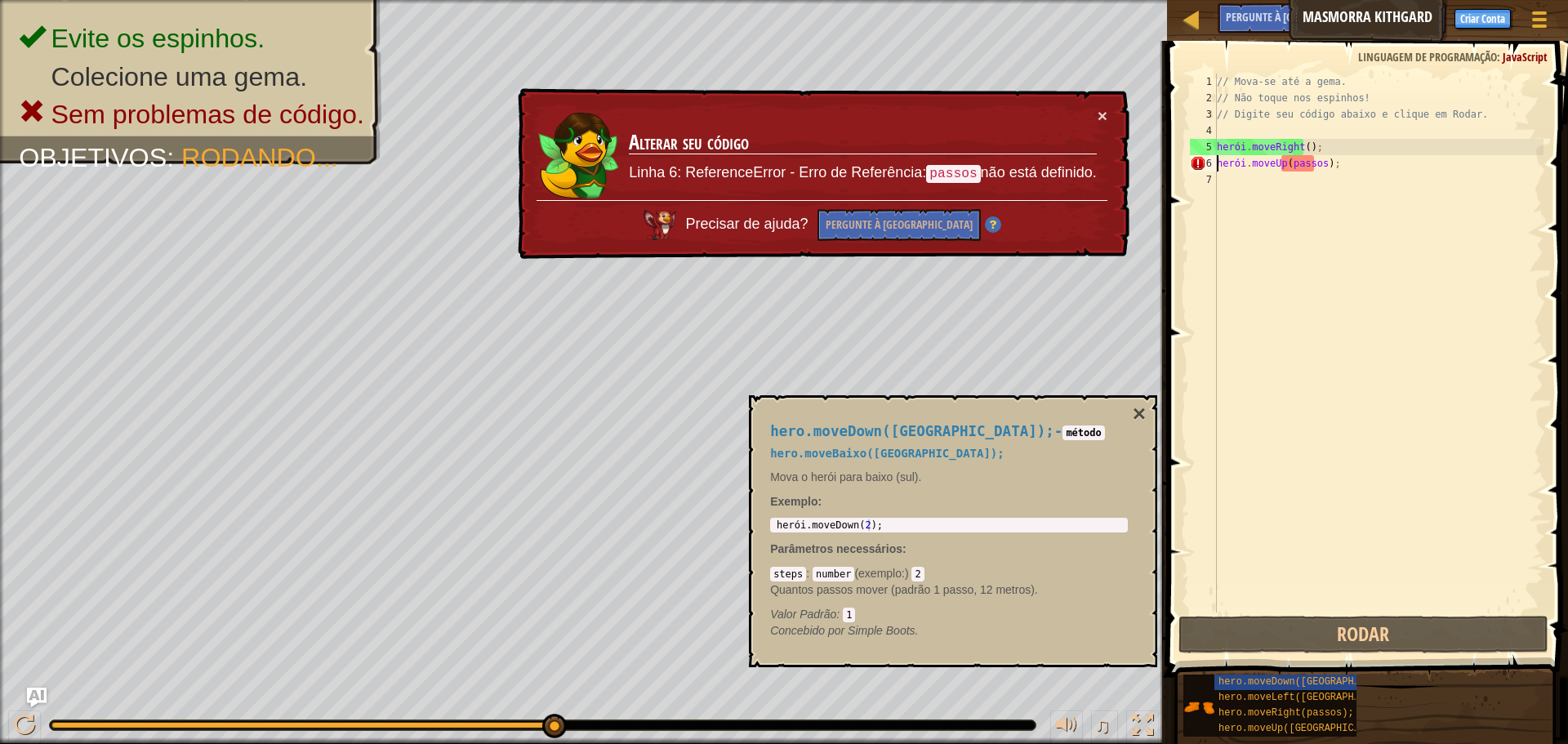
click at [1340, 166] on div "// Mova-se até a gema. // Não toque nos espinhos! // Digite seu código abaixo e…" at bounding box center [1379, 359] width 330 height 571
click at [1342, 162] on div "// Mova-se até a gema. // Não toque nos espinhos! // Digite seu código abaixo e…" at bounding box center [1379, 359] width 330 height 571
click at [1345, 163] on div "// Mova-se até a gema. // Não toque nos espinhos! // Digite seu código abaixo e…" at bounding box center [1379, 359] width 330 height 571
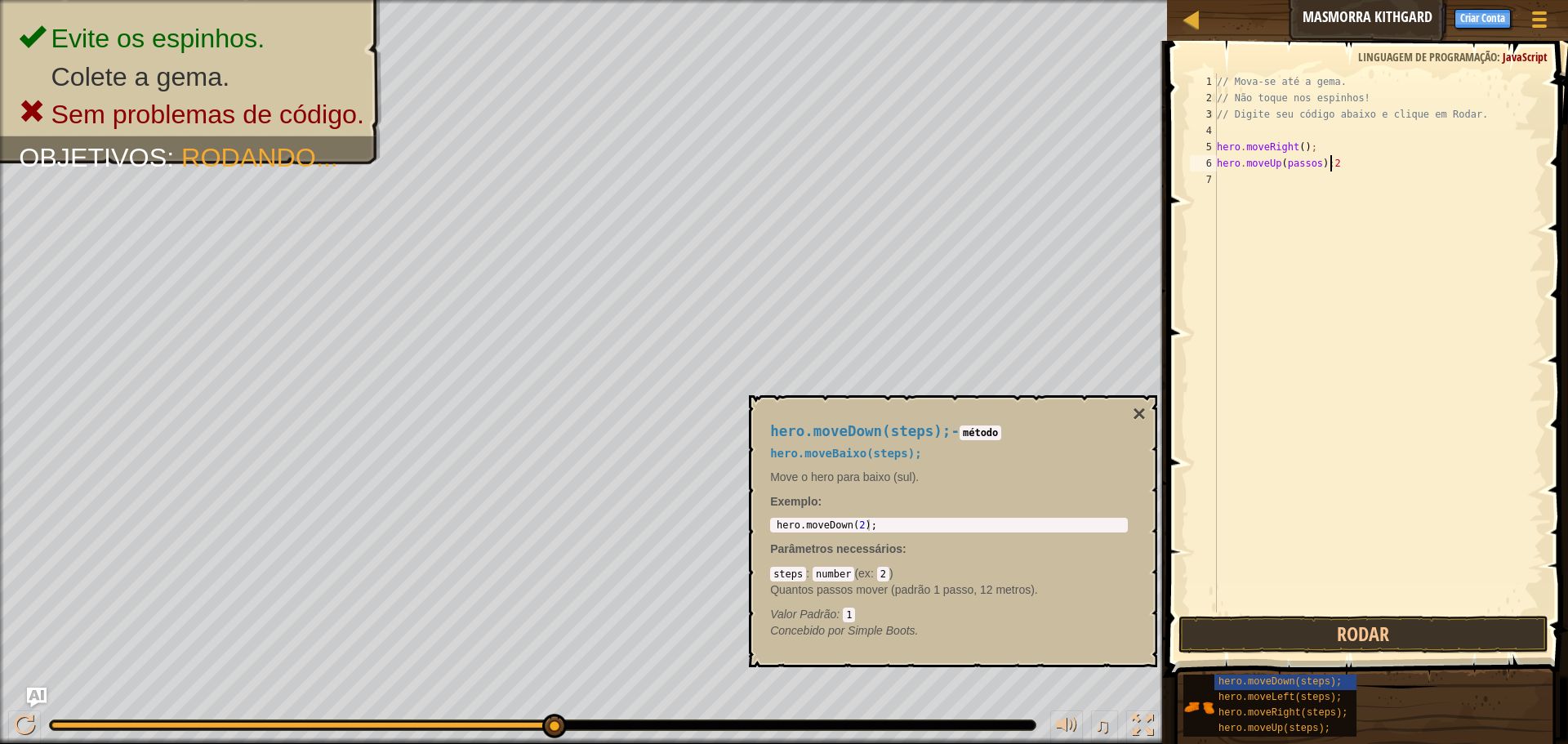
click at [1351, 155] on div "// Mova-se até a gema. // Não toque nos espinhos! // Digite seu código abaixo e…" at bounding box center [1379, 359] width 330 height 571
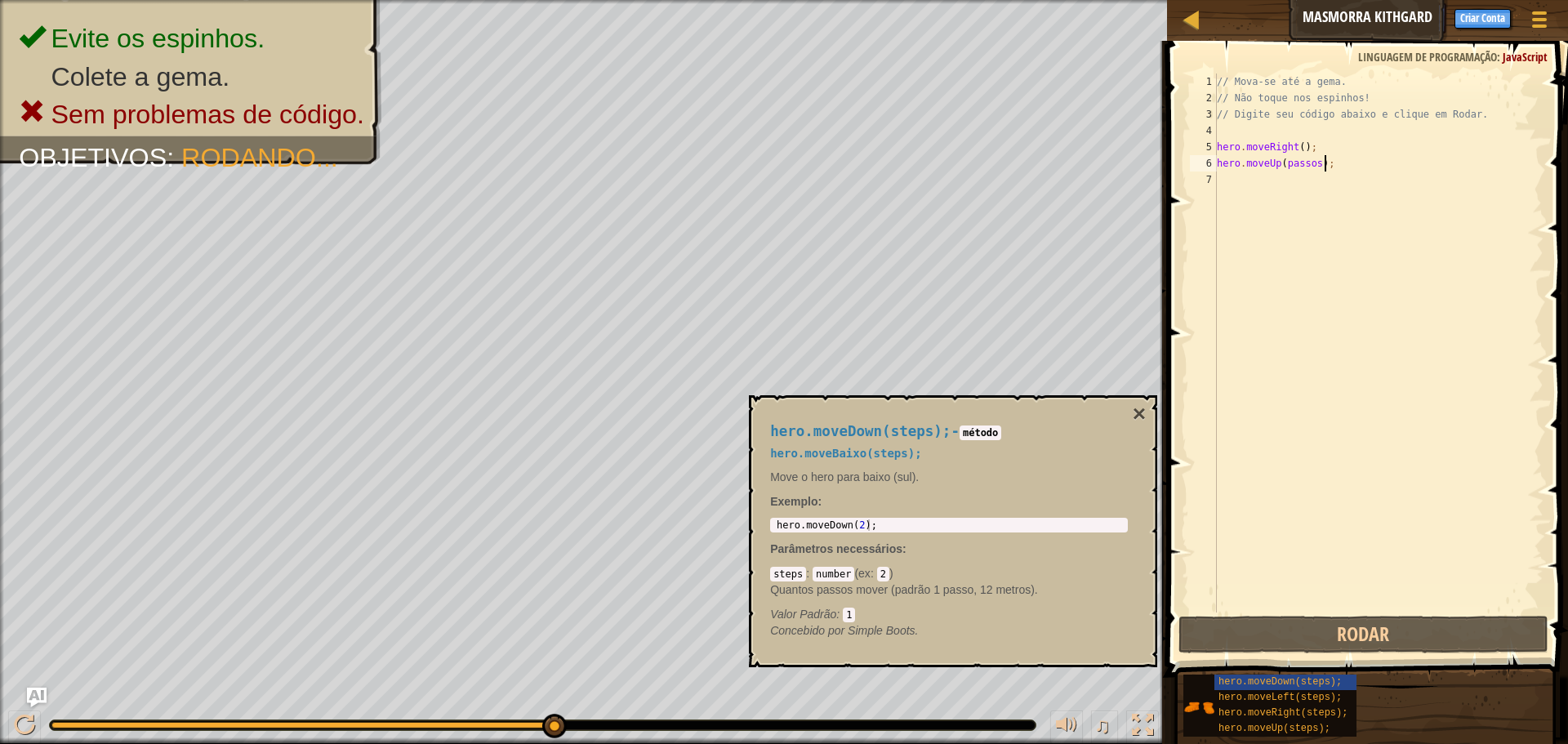
scroll to position [8, 8]
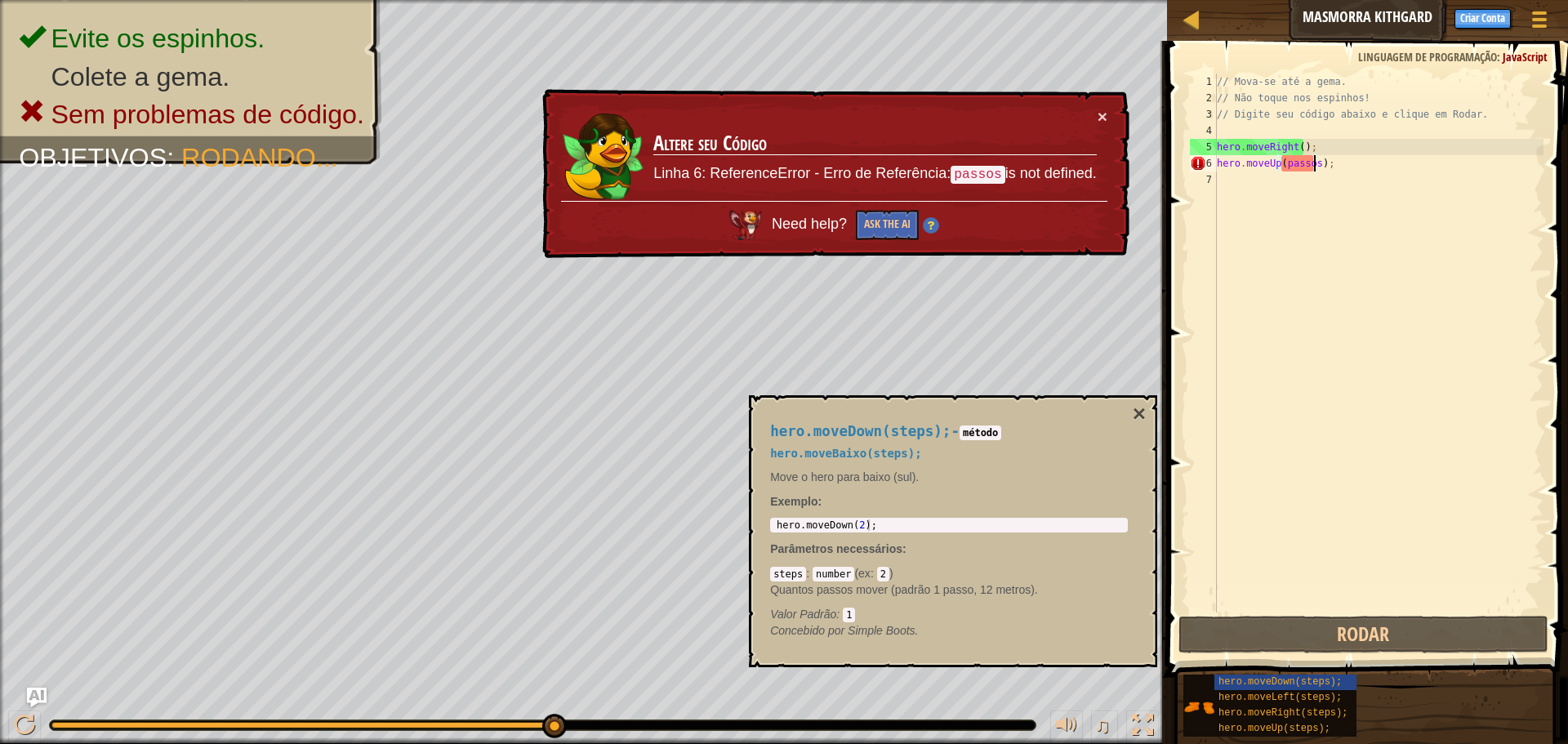
click at [1314, 165] on div "// Mova-se até a gema. // Não toque nos espinhos! // Digite seu código abaixo e…" at bounding box center [1379, 359] width 330 height 571
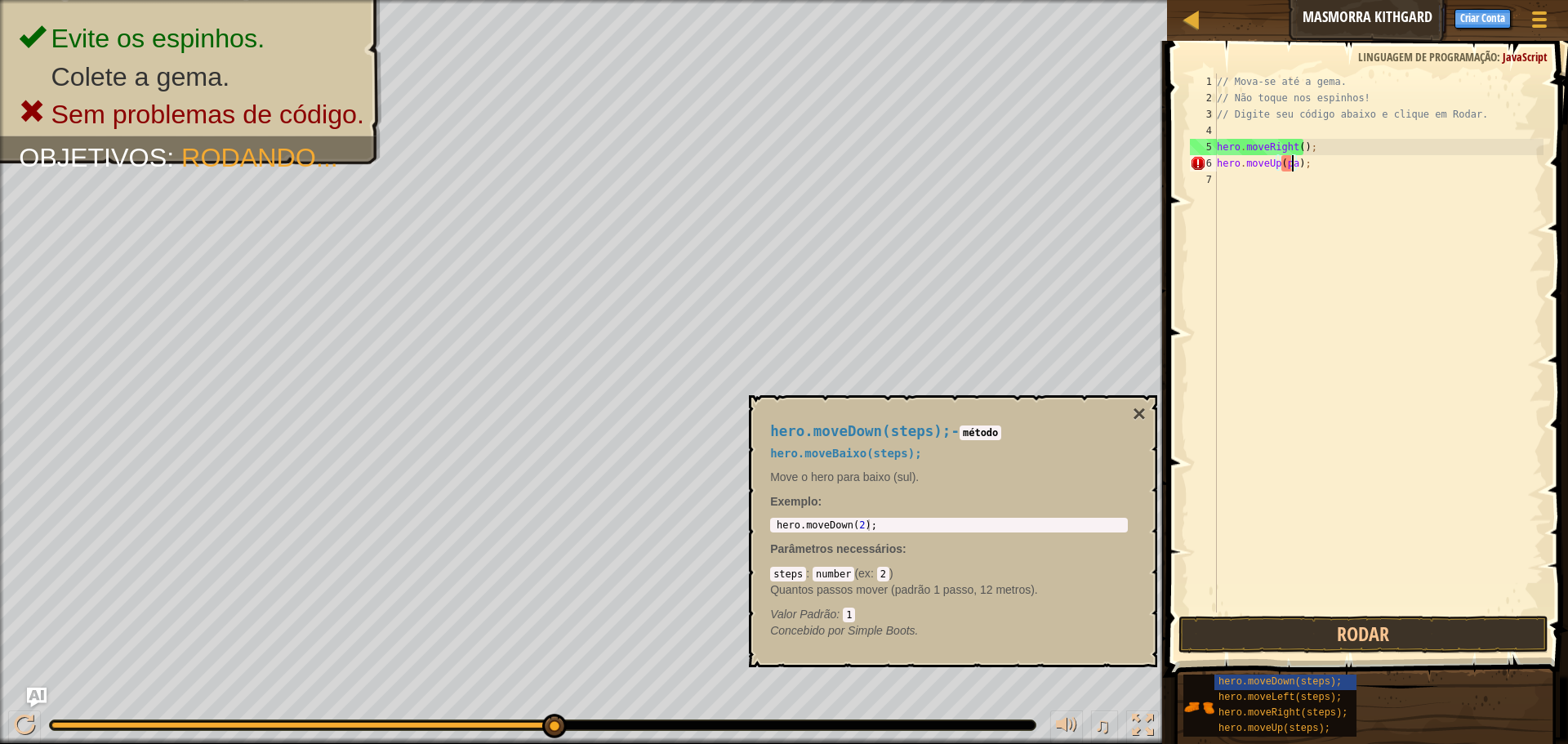
scroll to position [8, 6]
click at [1384, 632] on button "Rodar" at bounding box center [1363, 634] width 370 height 38
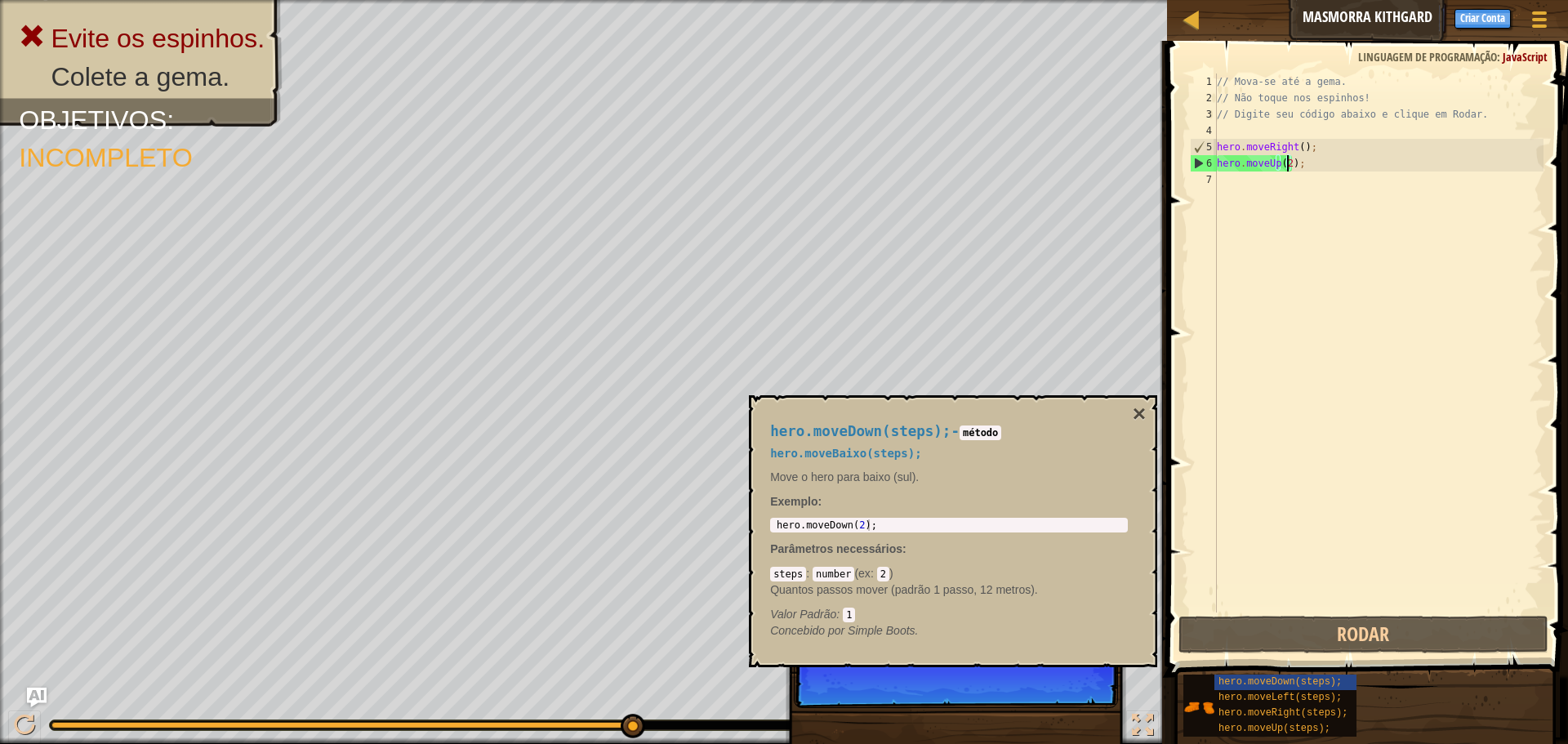
click at [1308, 160] on div "// Mova-se até a gema. // Não toque nos espinhos! // Digite seu código abaixo e…" at bounding box center [1379, 359] width 330 height 571
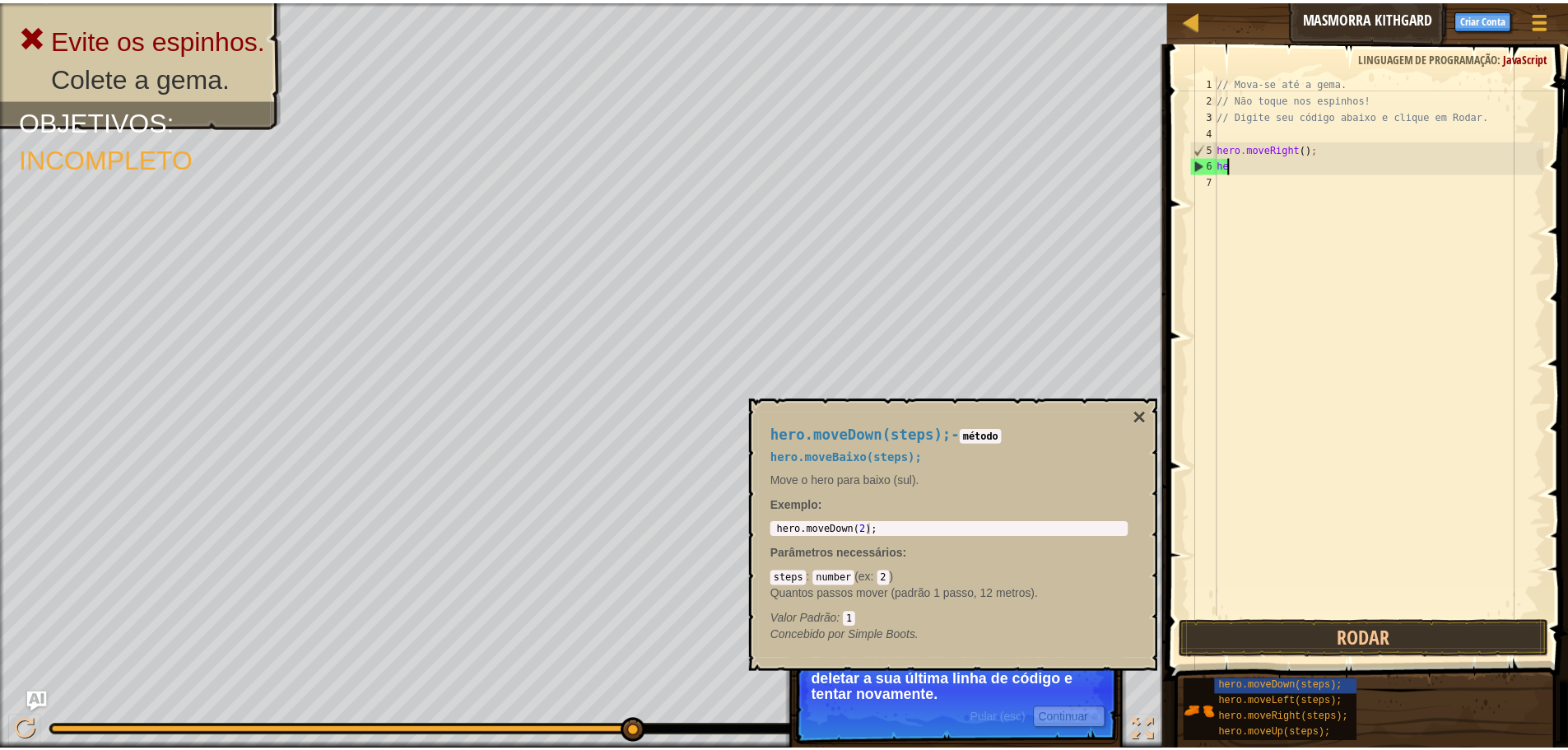
scroll to position [8, 0]
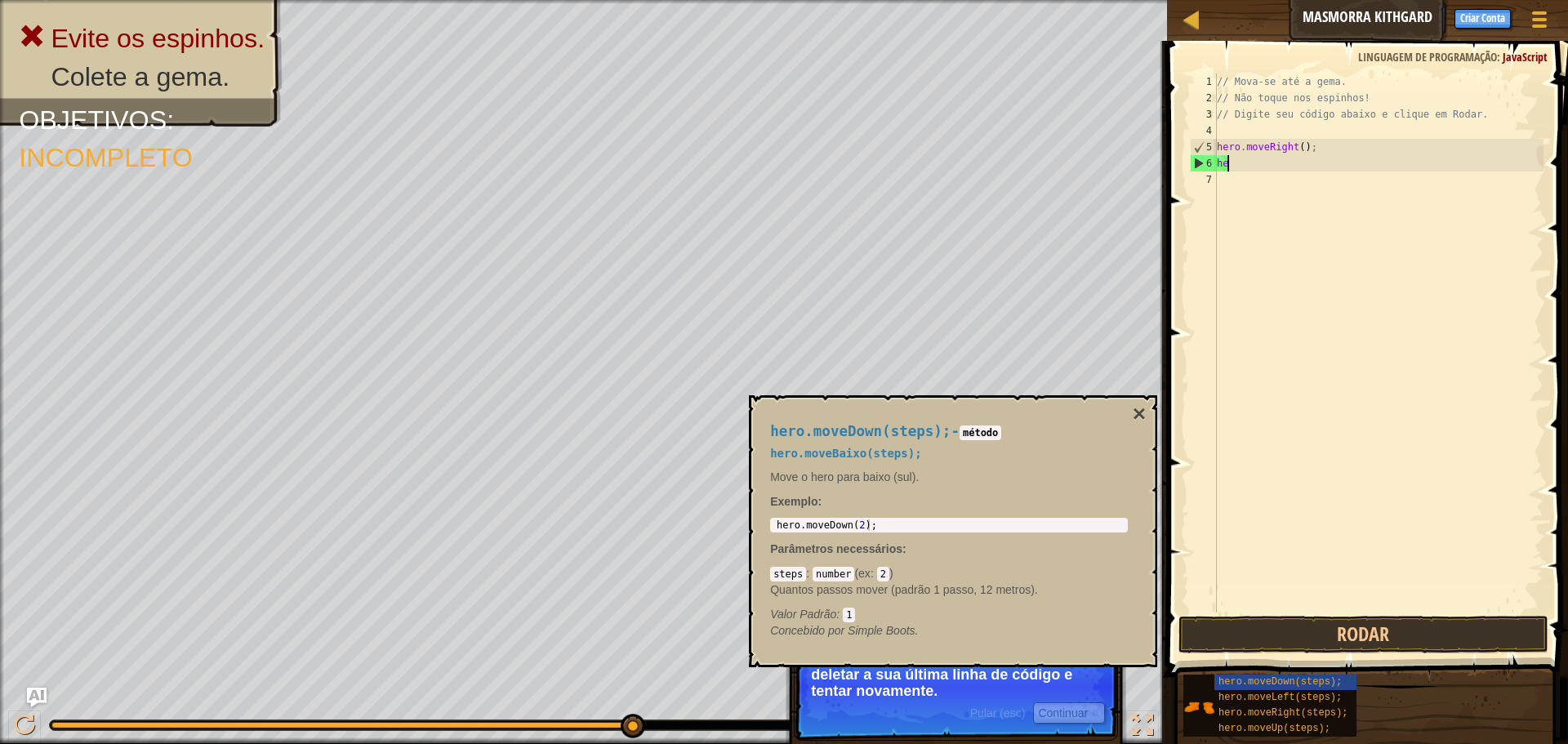
type textarea "h"
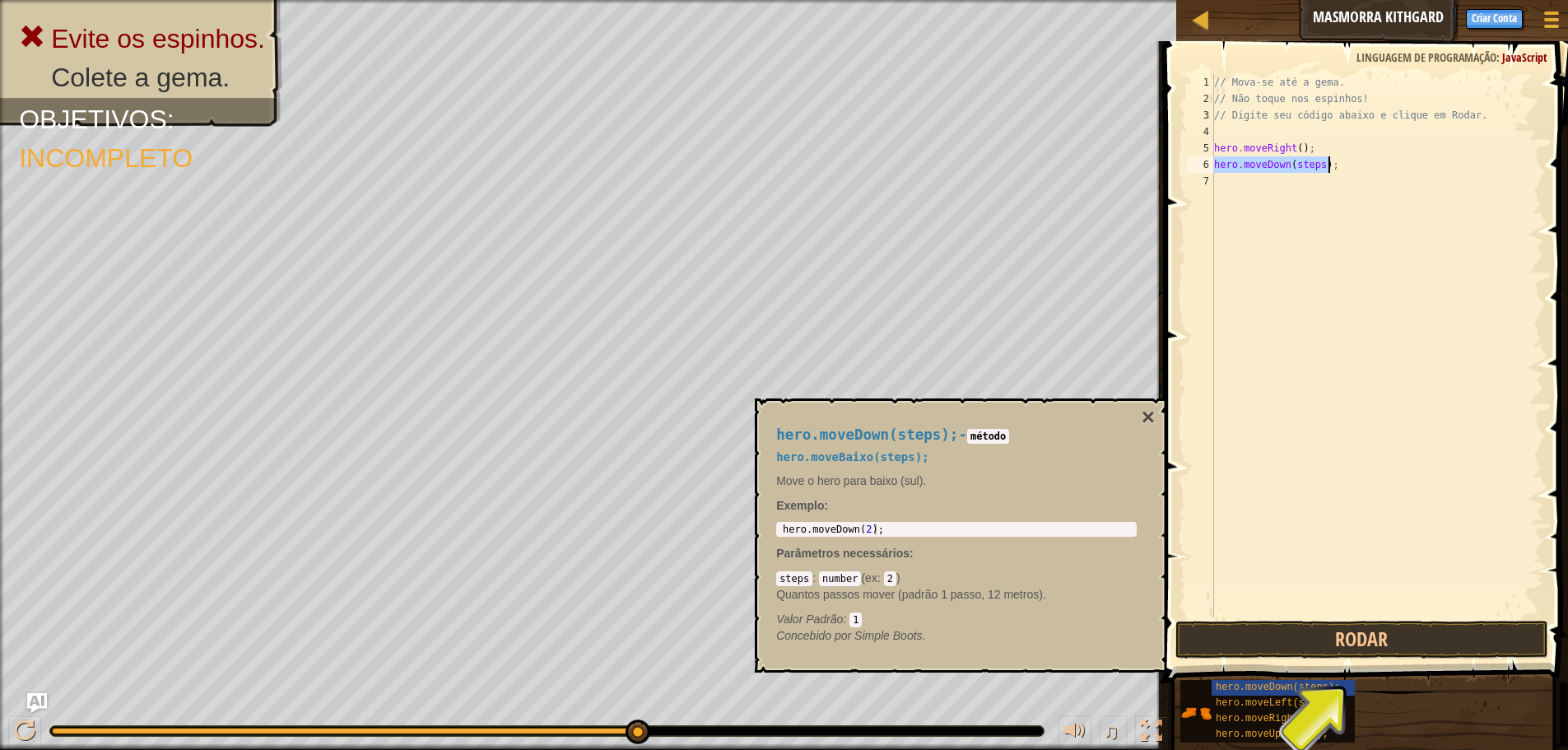
click at [1314, 163] on div "// Mova-se até a gema. // Não toque nos espinhos! // Digite seu código abaixo e…" at bounding box center [1377, 345] width 333 height 543
click at [1318, 163] on div "// Mova-se até a gema. // Não toque nos espinhos! // Digite seu código abaixo e…" at bounding box center [1377, 362] width 333 height 576
type textarea "hero.moveDown(3);"
click at [1309, 346] on div "// Mova-se até a gema. // Não toque nos espinhos! // Digite seu código abaixo e…" at bounding box center [1377, 362] width 333 height 576
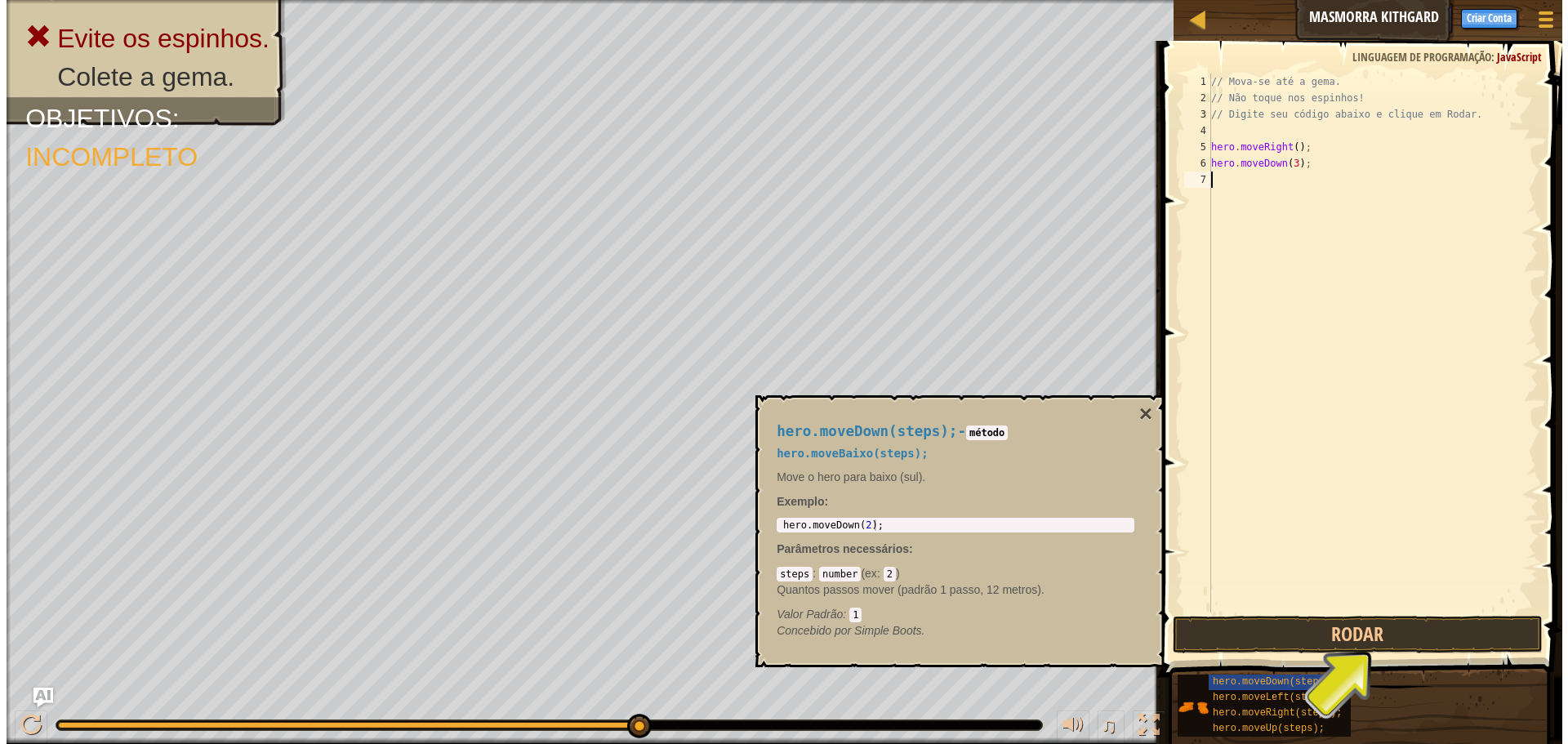
scroll to position [8, 0]
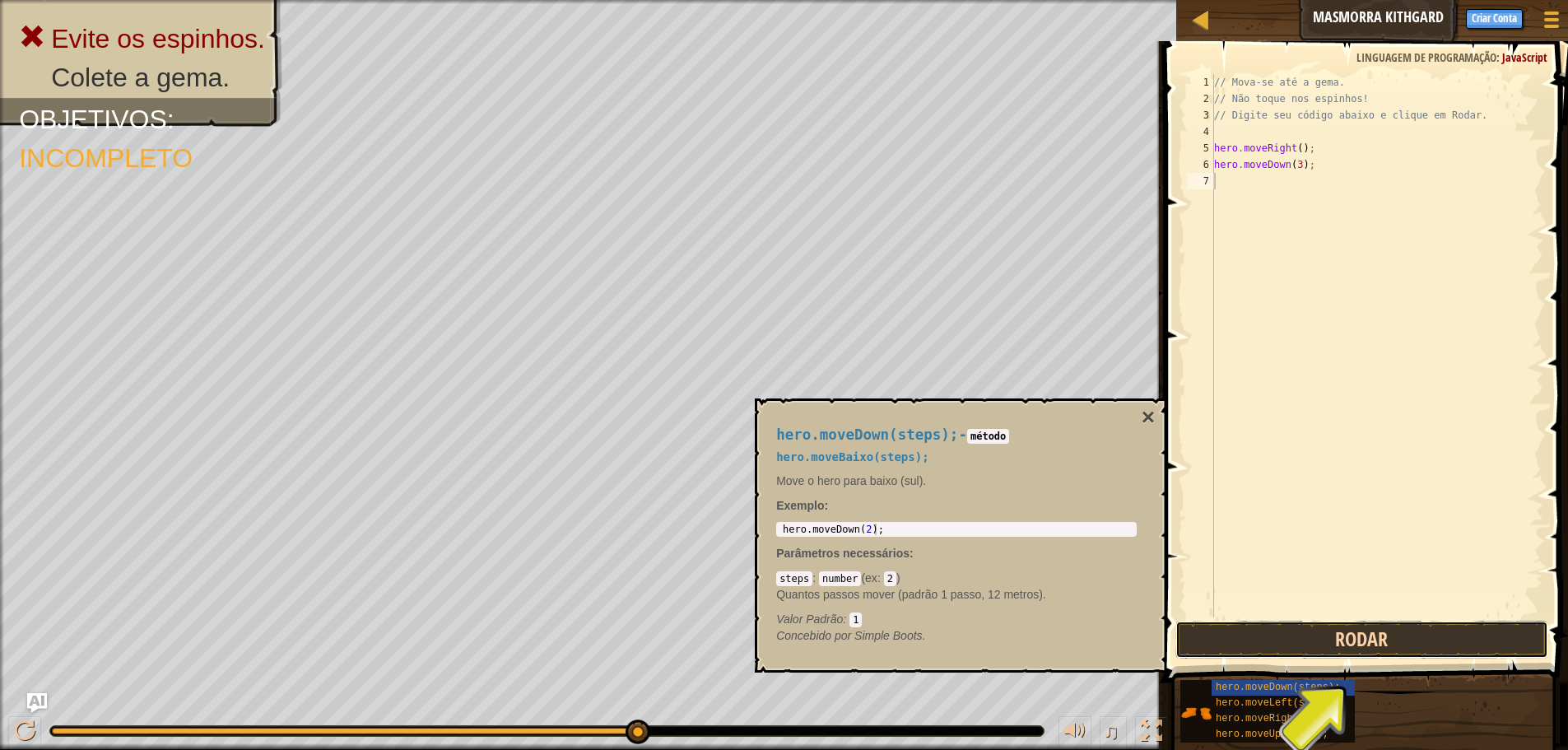
click at [1358, 640] on button "Rodar" at bounding box center [1361, 639] width 373 height 38
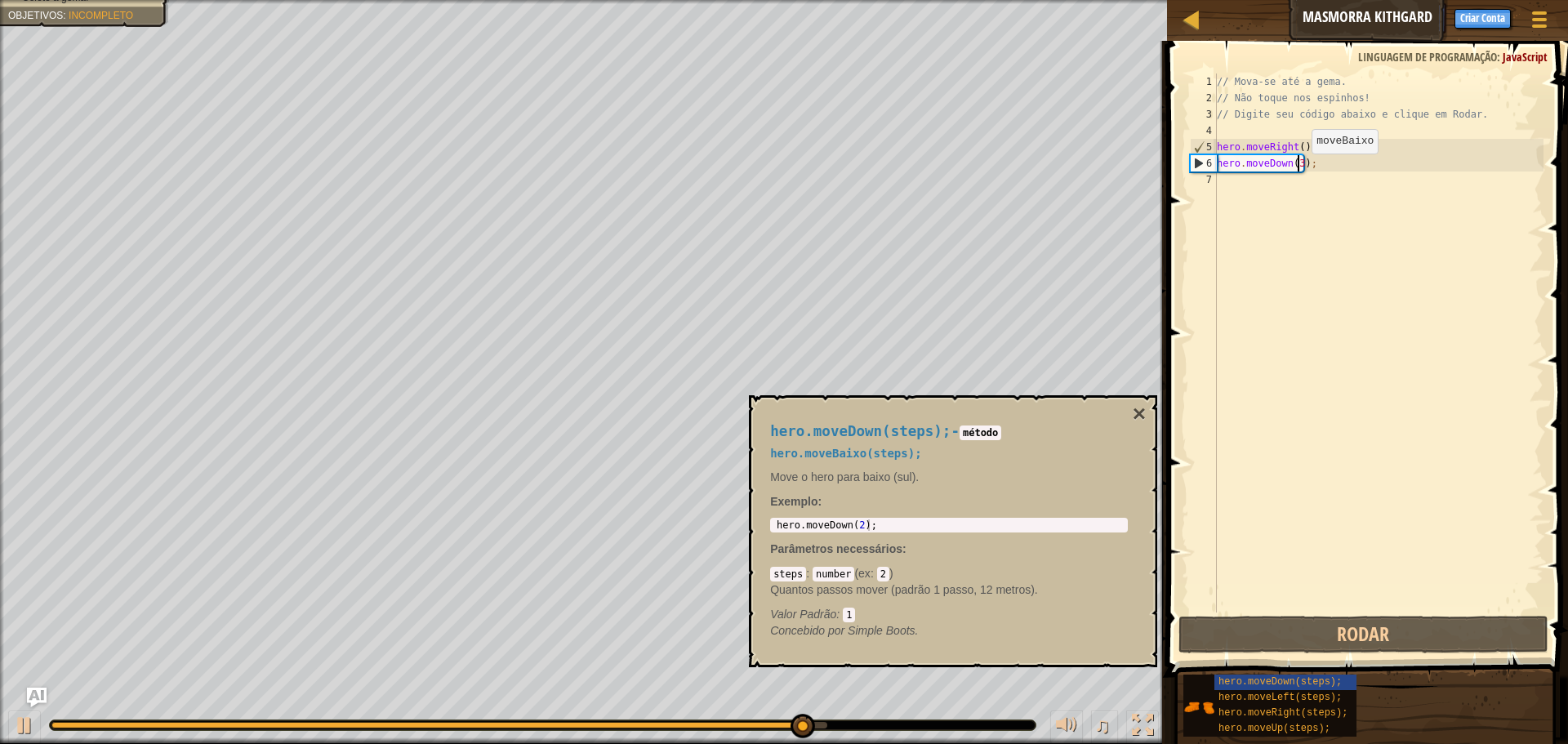
click at [1298, 170] on div "// Mova-se até a gema. // Não toque nos espinhos! // Digite seu código abaixo e…" at bounding box center [1379, 359] width 330 height 571
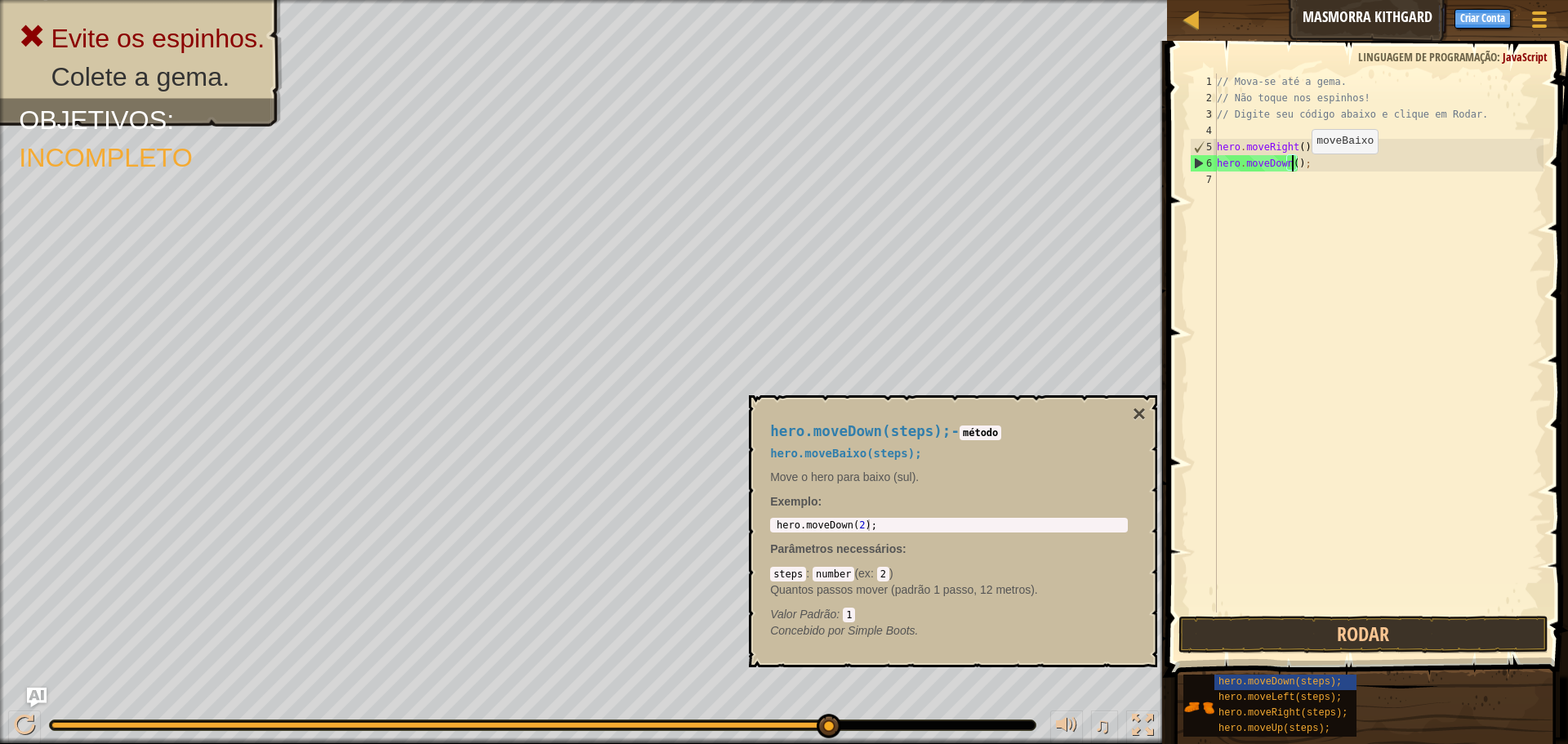
type textarea "hero.moveDown(2);"
click at [1364, 234] on div "// Mova-se até a gema. // Não toque nos espinhos! // Digite seu código abaixo e…" at bounding box center [1379, 359] width 330 height 571
click at [1382, 609] on div "// Mova-se até a gema. // Não toque nos espinhos! // Digite seu código abaixo e…" at bounding box center [1379, 359] width 330 height 571
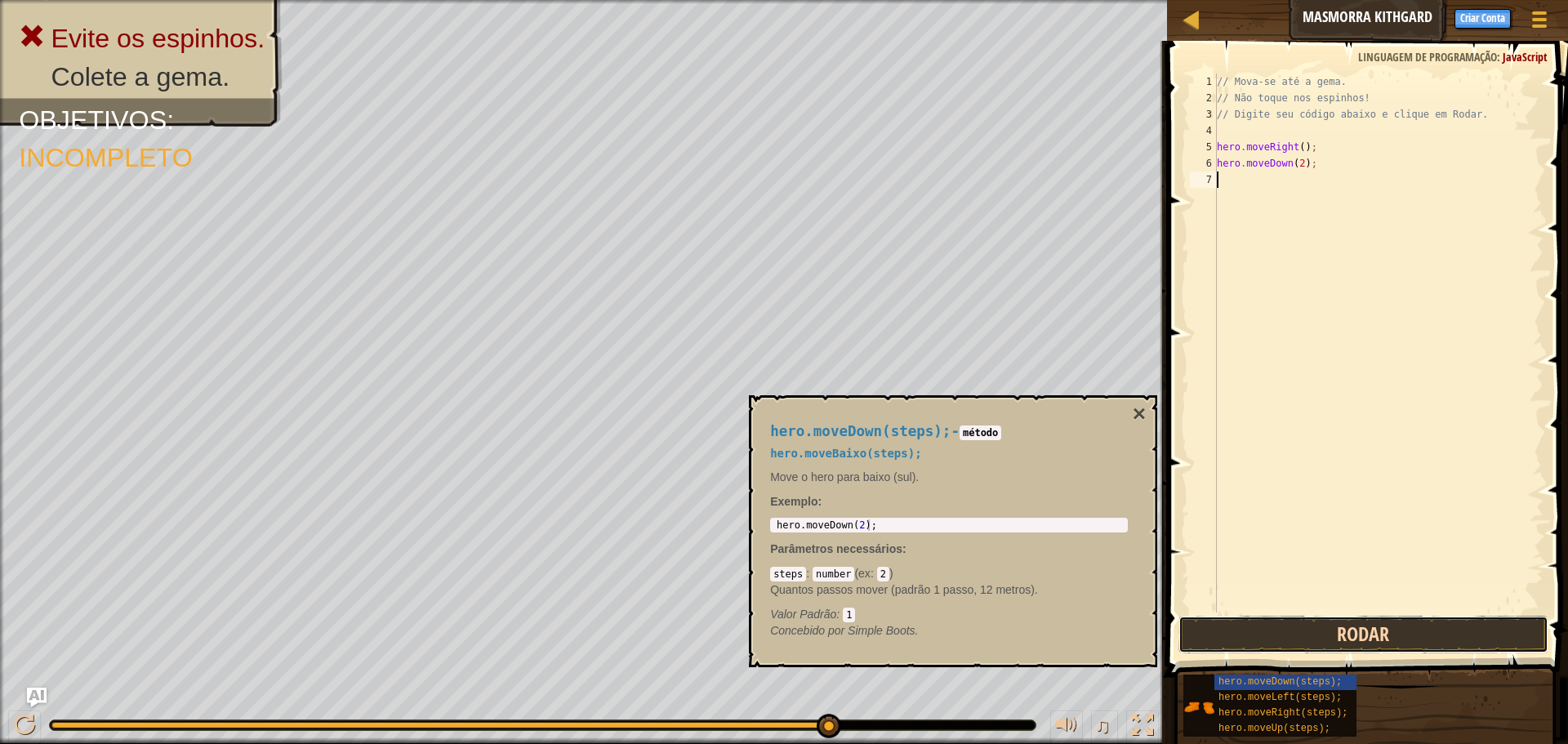
click at [1376, 627] on button "Rodar" at bounding box center [1363, 634] width 370 height 38
click at [1361, 639] on button "Rodar" at bounding box center [1363, 634] width 370 height 38
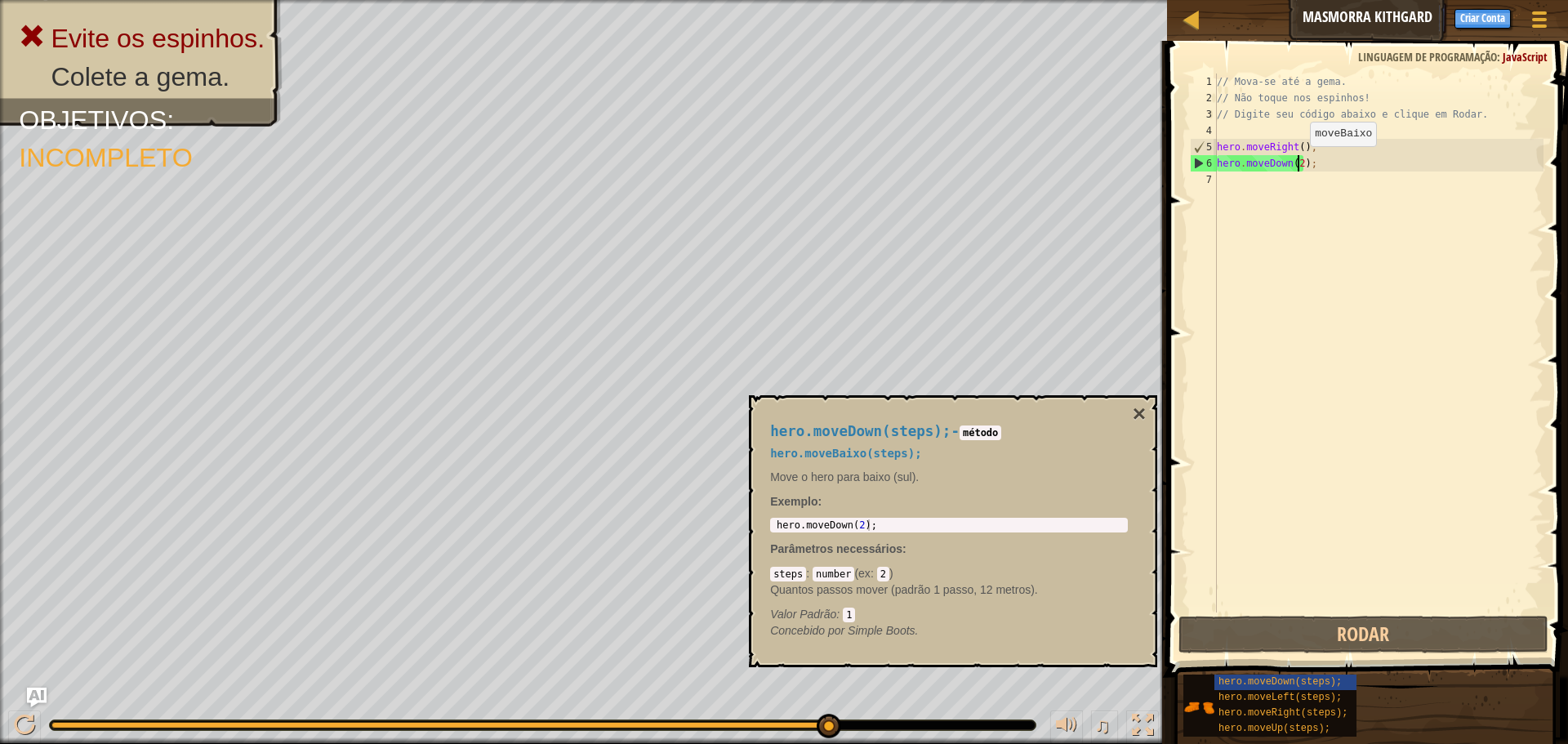
click at [1297, 162] on div "// Mova-se até a gema. // Não toque nos espinhos! // Digite seu código abaixo e…" at bounding box center [1379, 359] width 330 height 571
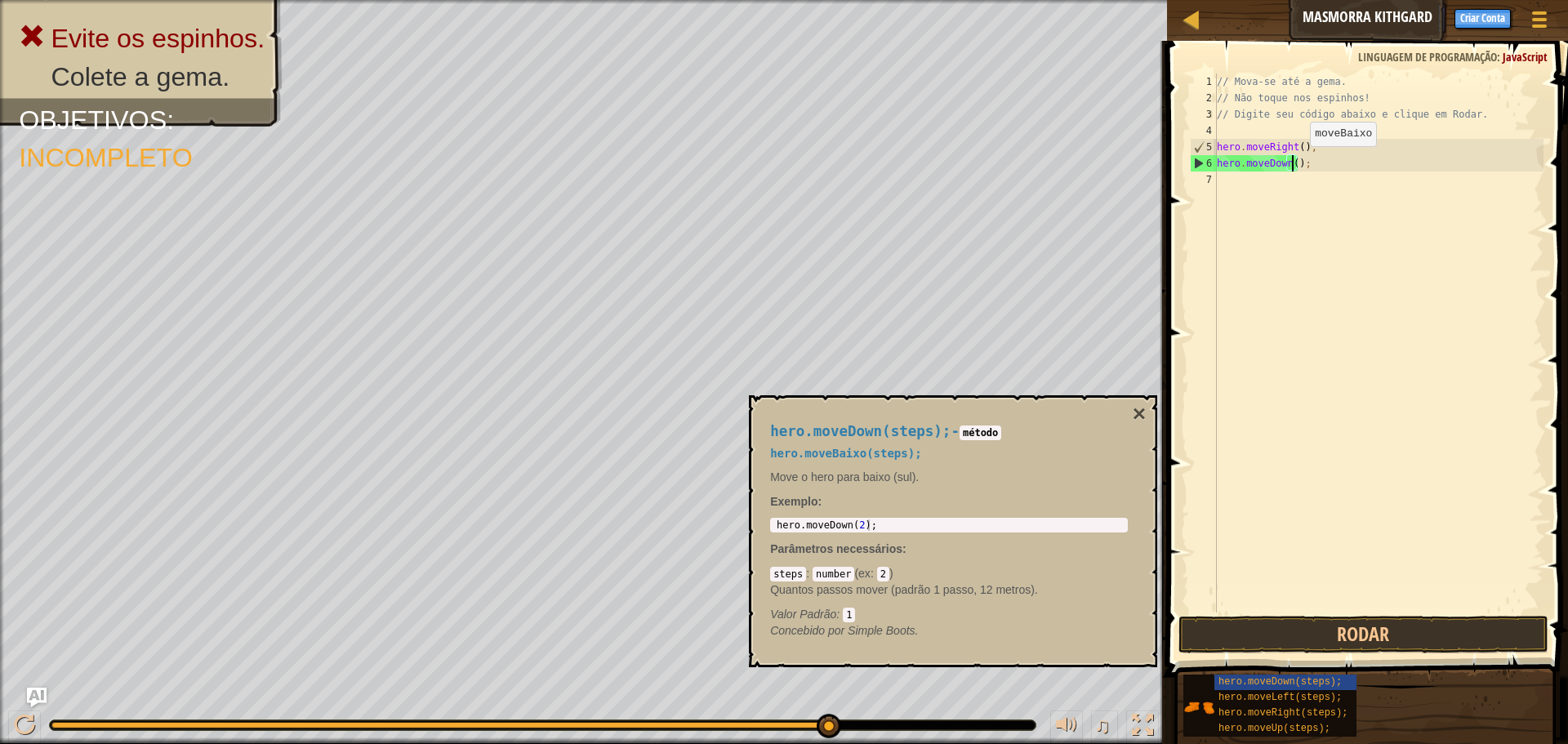
scroll to position [8, 7]
click at [1305, 628] on button "Rodar" at bounding box center [1363, 634] width 370 height 38
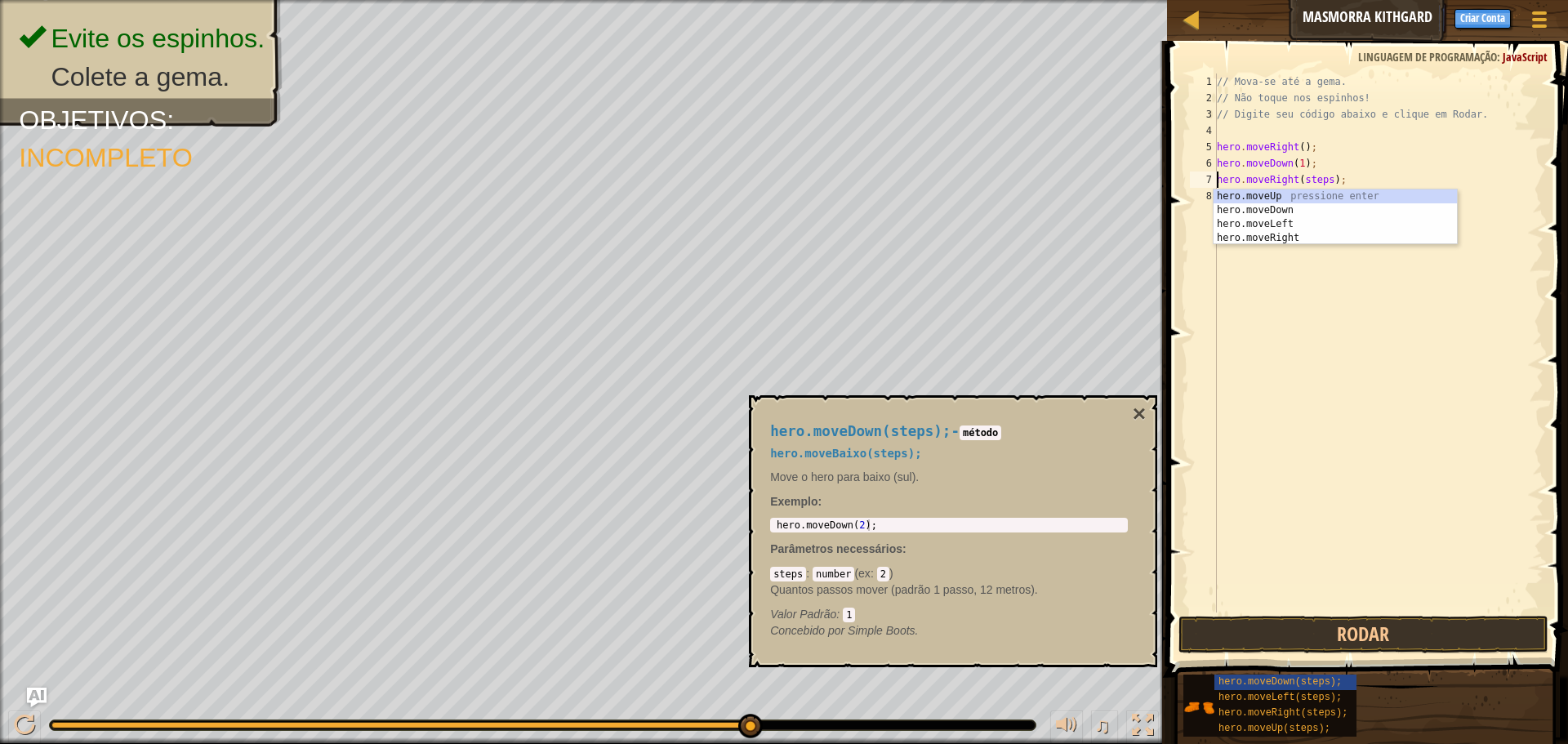
click at [1324, 181] on div "// Mova-se até a gema. // Não toque nos espinhos! // Digite seu código abaixo e…" at bounding box center [1379, 359] width 330 height 571
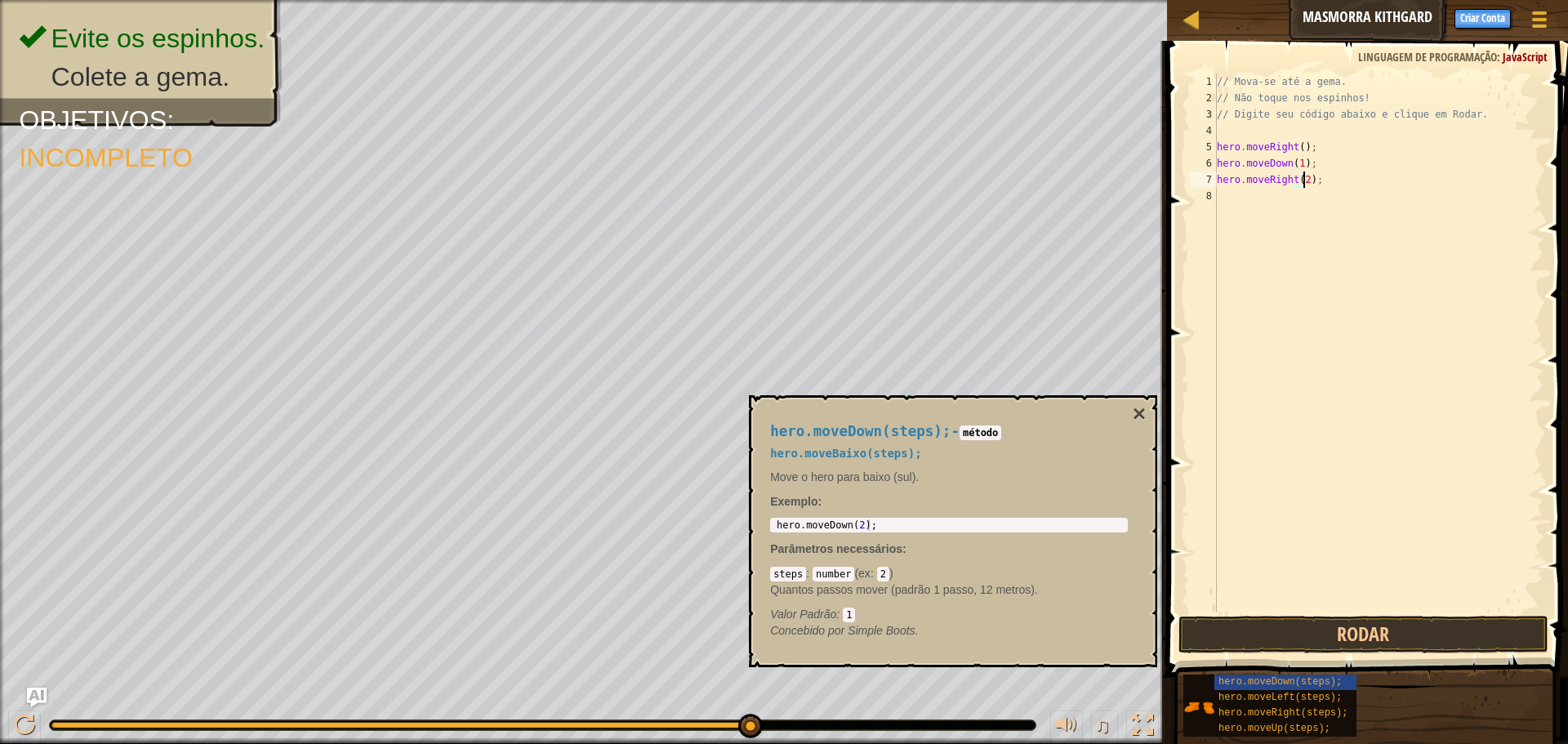
scroll to position [8, 8]
type textarea "hero.moveRight(2);"
click at [1330, 631] on button "Rodar" at bounding box center [1363, 634] width 370 height 38
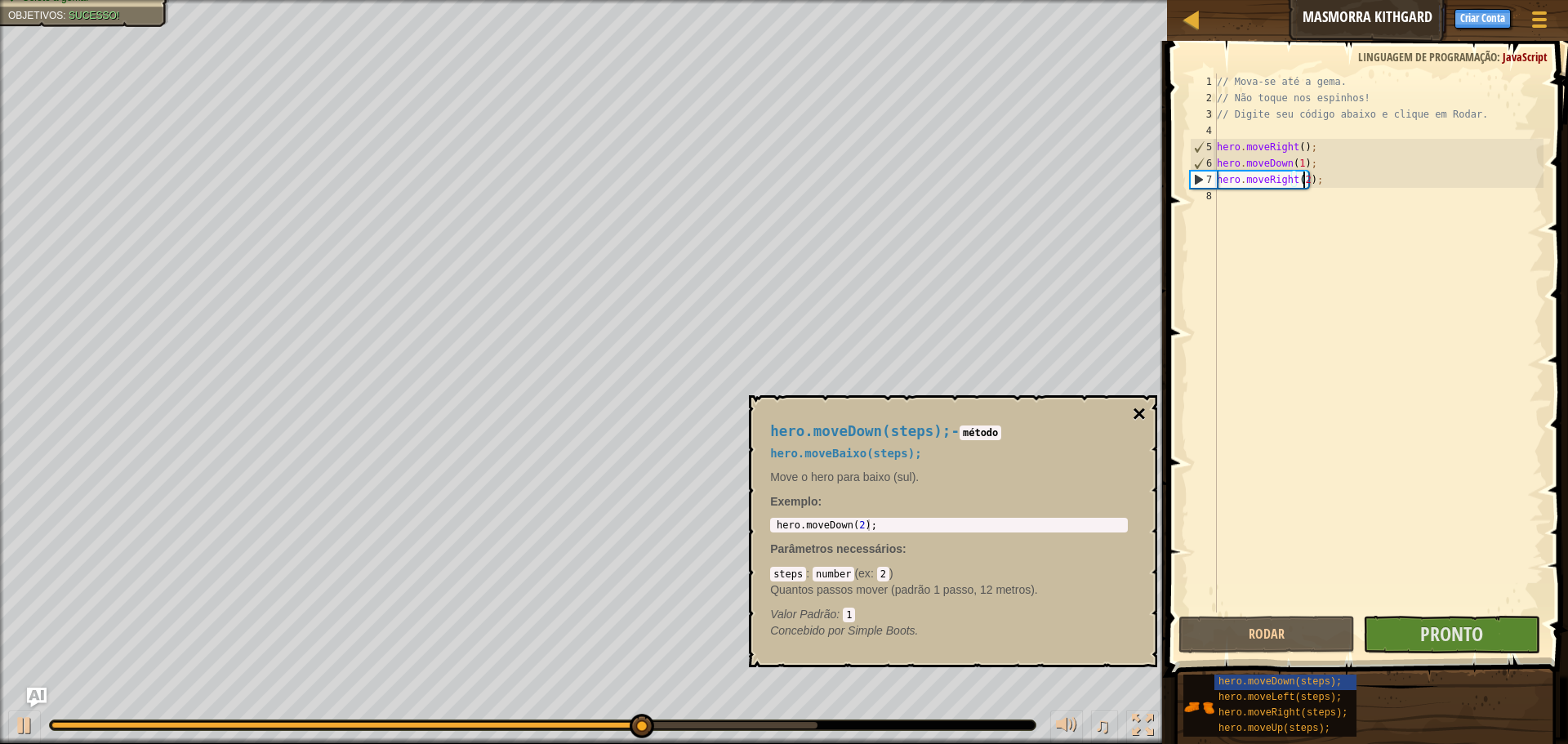
click at [1136, 410] on button "×" at bounding box center [1139, 414] width 14 height 23
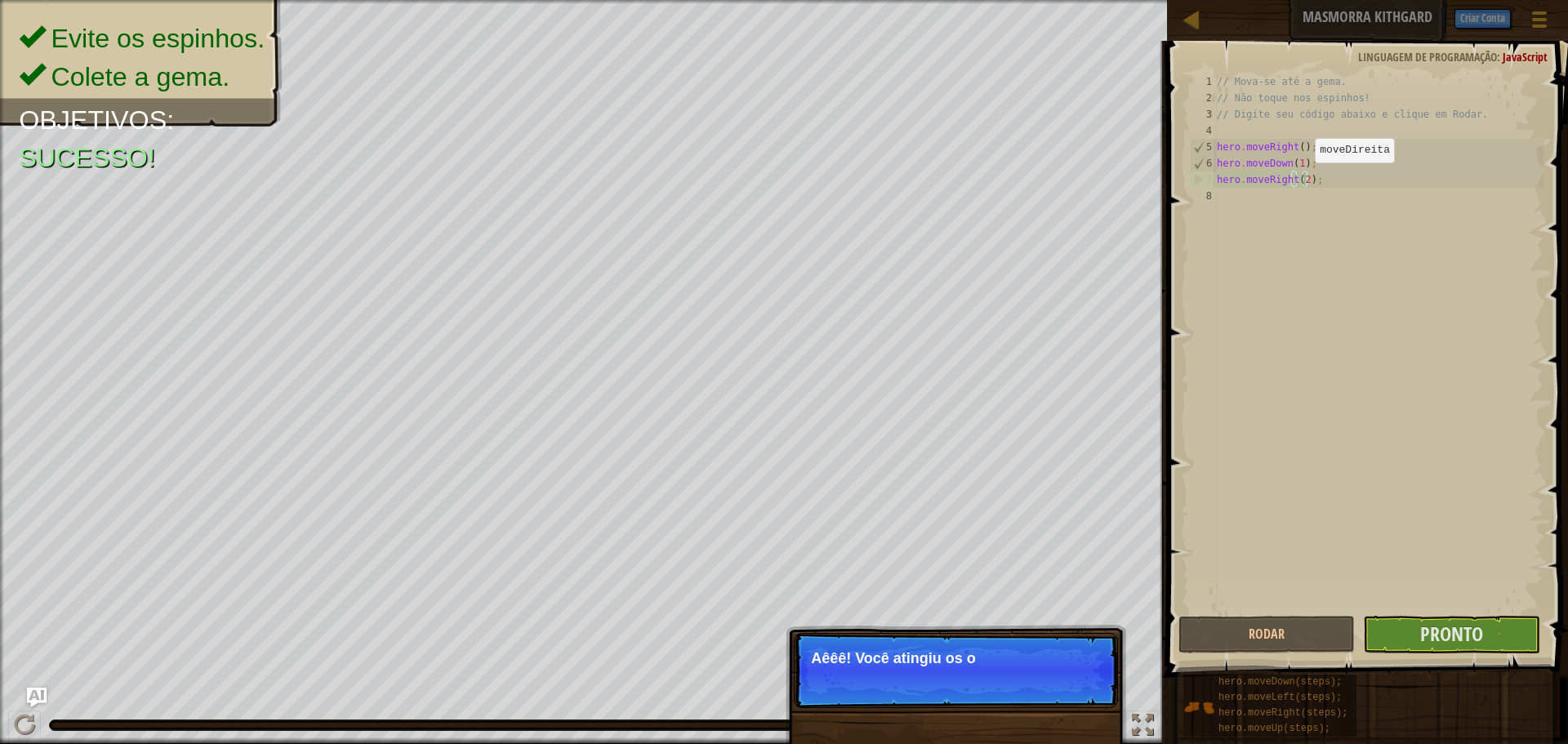
click at [1302, 179] on div "// Mova-se até a gema. // Não toque nos espinhos! // Digite seu código abaixo e…" at bounding box center [1379, 359] width 330 height 571
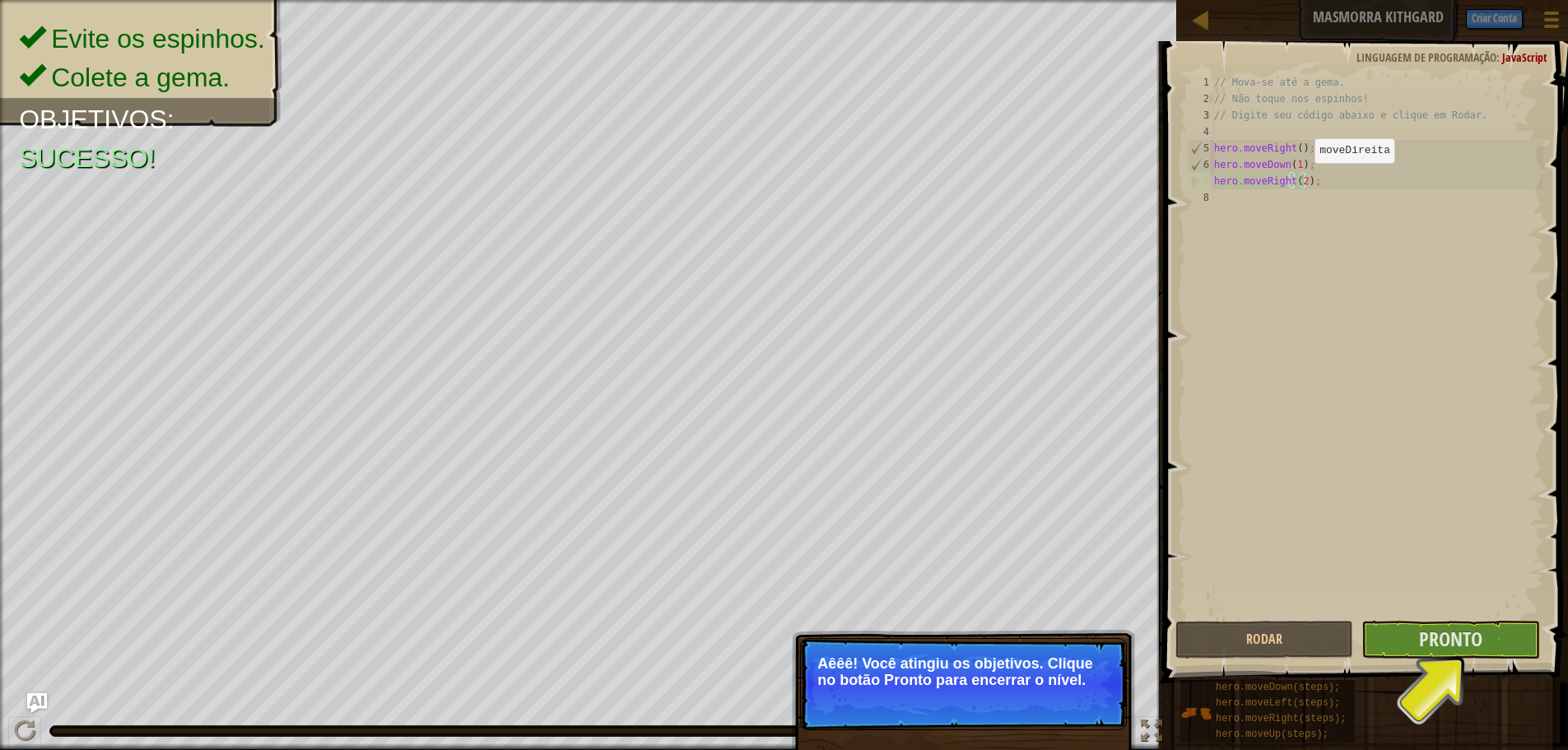
click at [1301, 179] on div "// Mova-se até a gema. // Não toque nos espinhos! // Digite seu código abaixo e…" at bounding box center [1377, 362] width 333 height 576
click at [1414, 632] on button "Pronto" at bounding box center [1449, 639] width 178 height 38
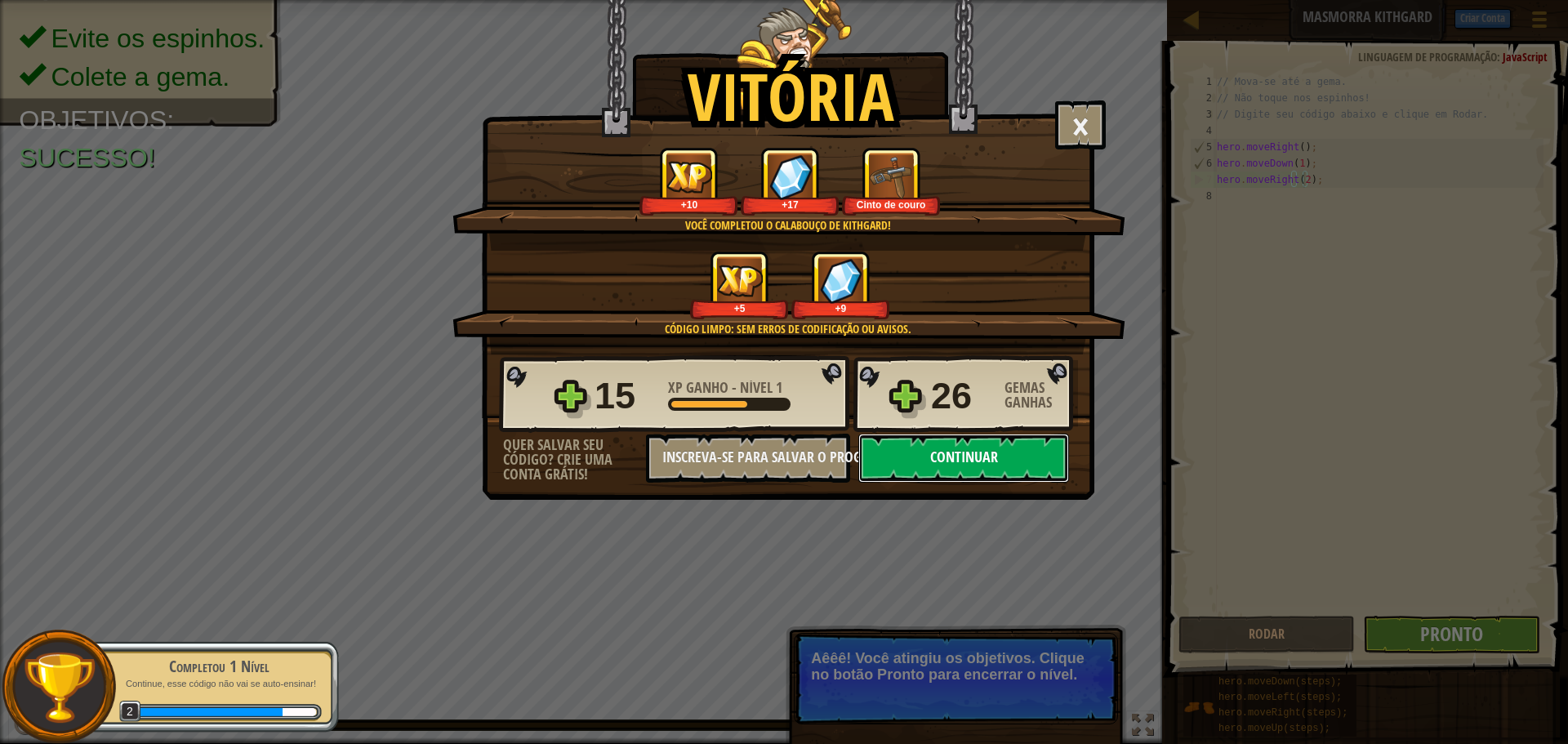
click at [984, 462] on button "Continuar" at bounding box center [964, 457] width 210 height 49
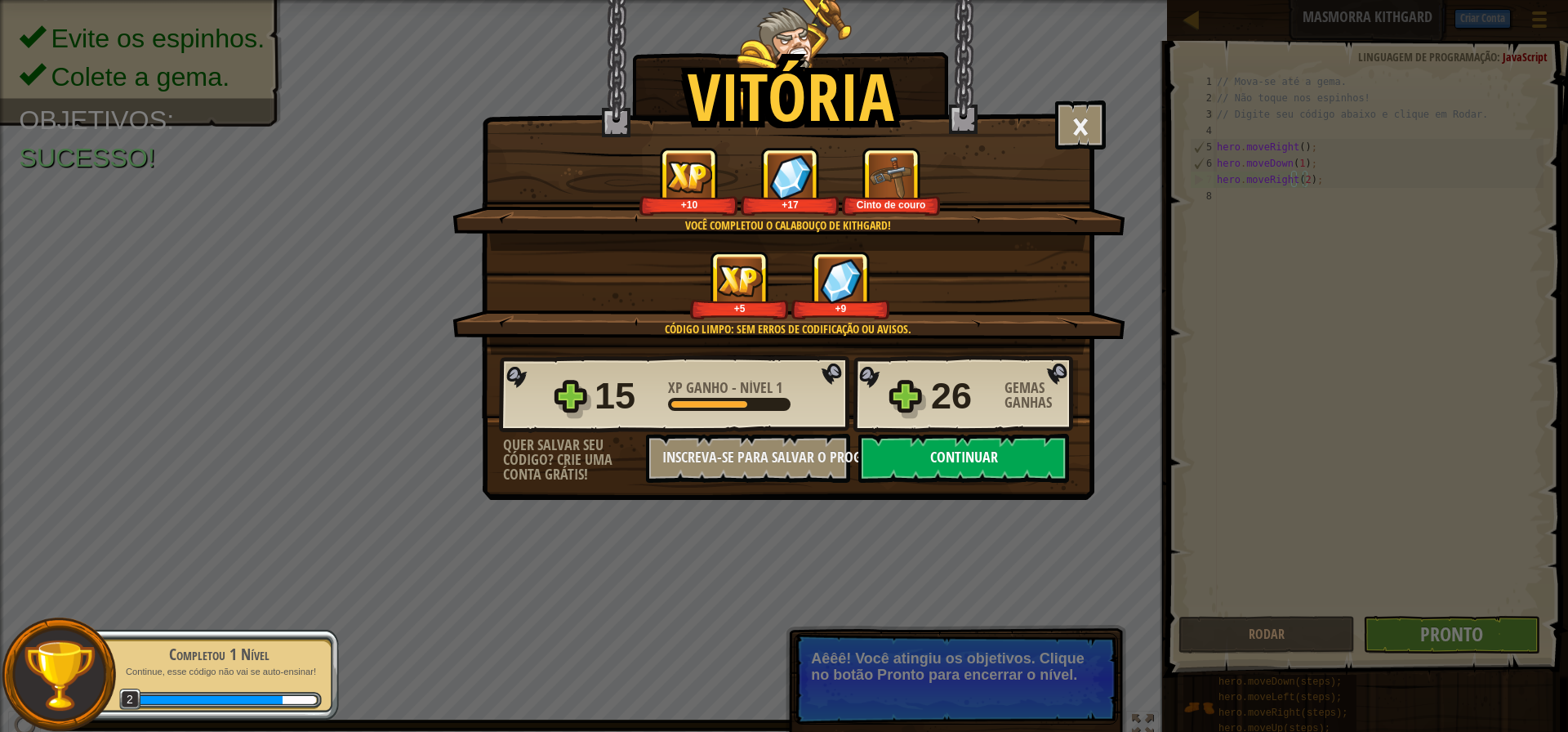
select select "pt-BR"
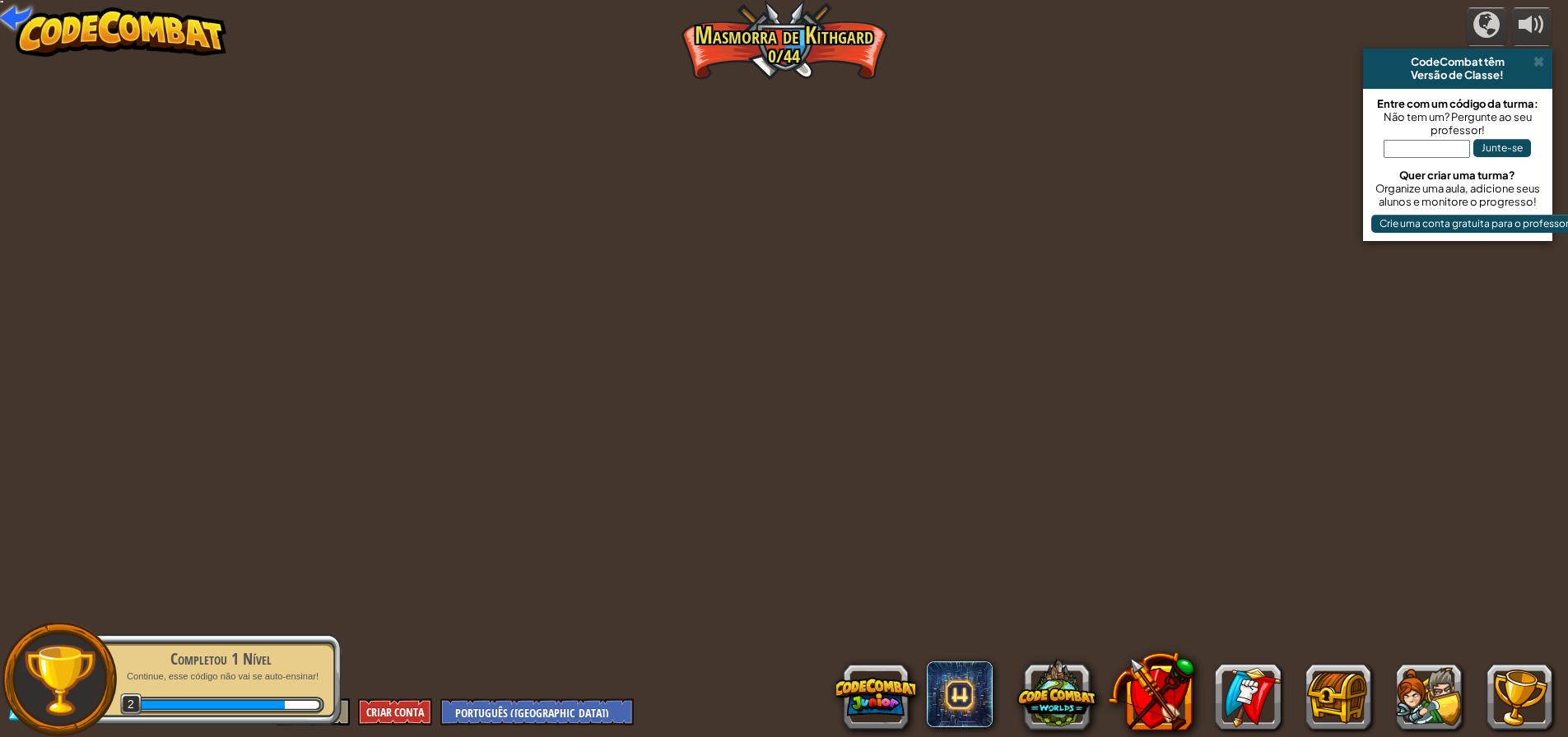
select select "pt-BR"
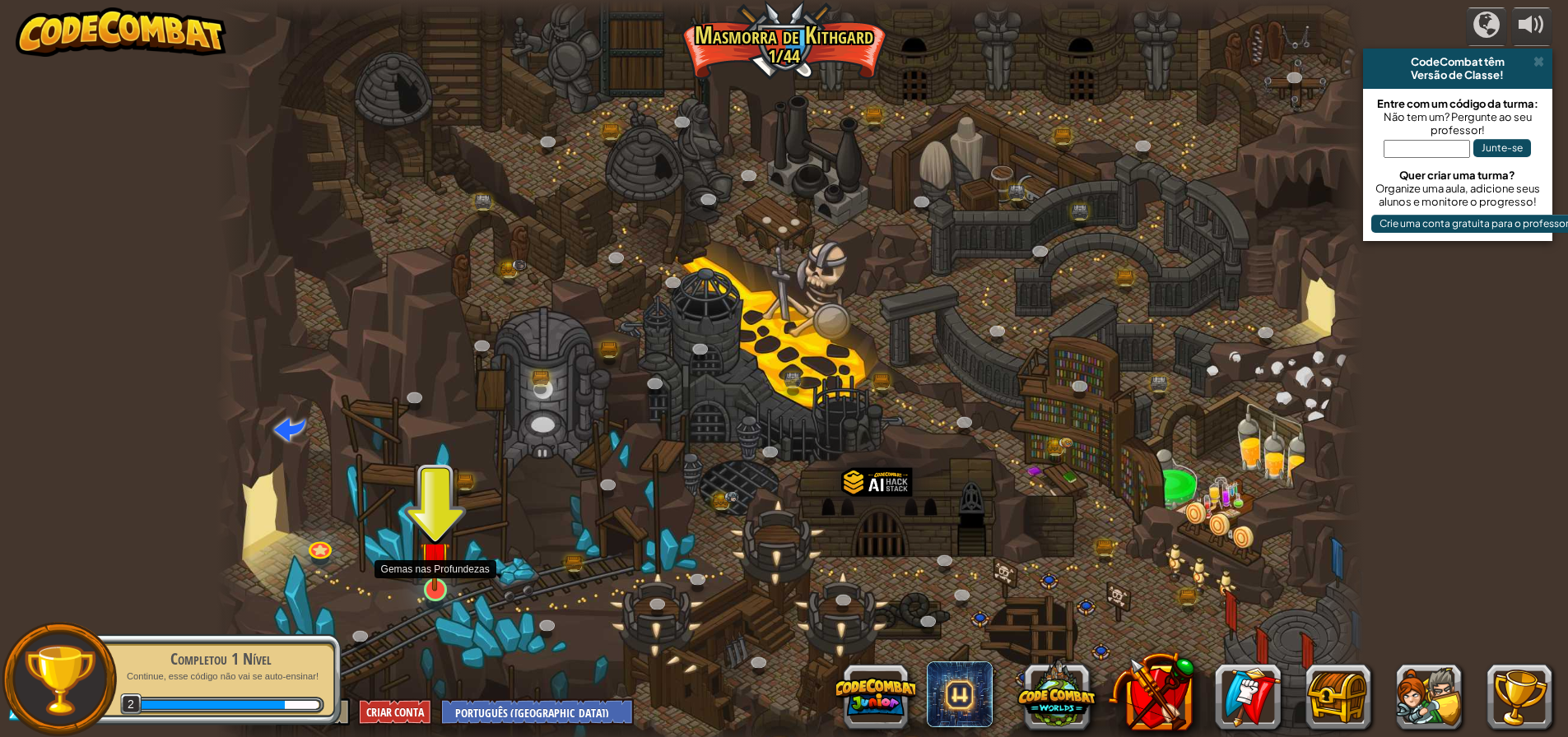
click at [438, 563] on img at bounding box center [434, 556] width 30 height 70
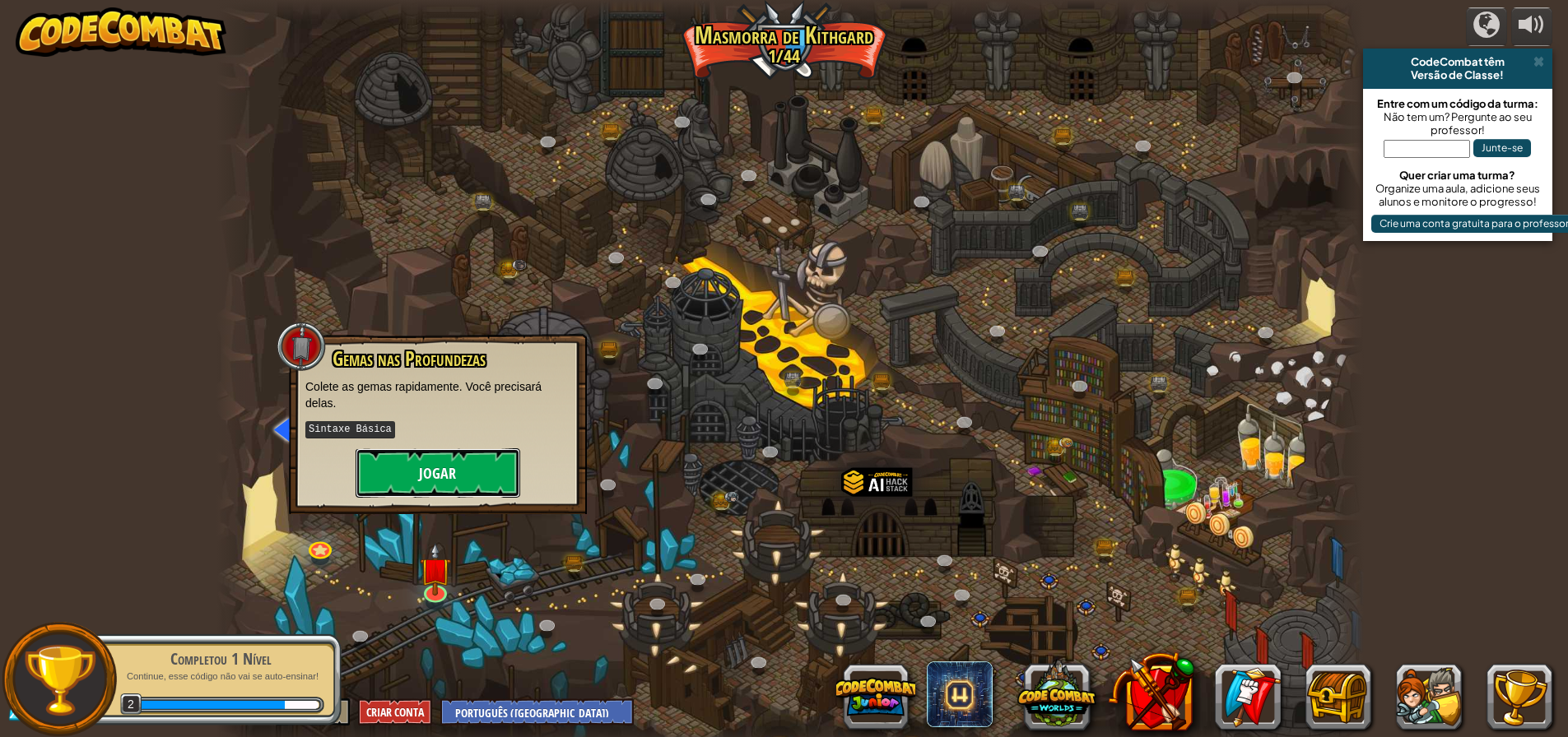
click at [450, 472] on button "Jogar" at bounding box center [437, 473] width 164 height 50
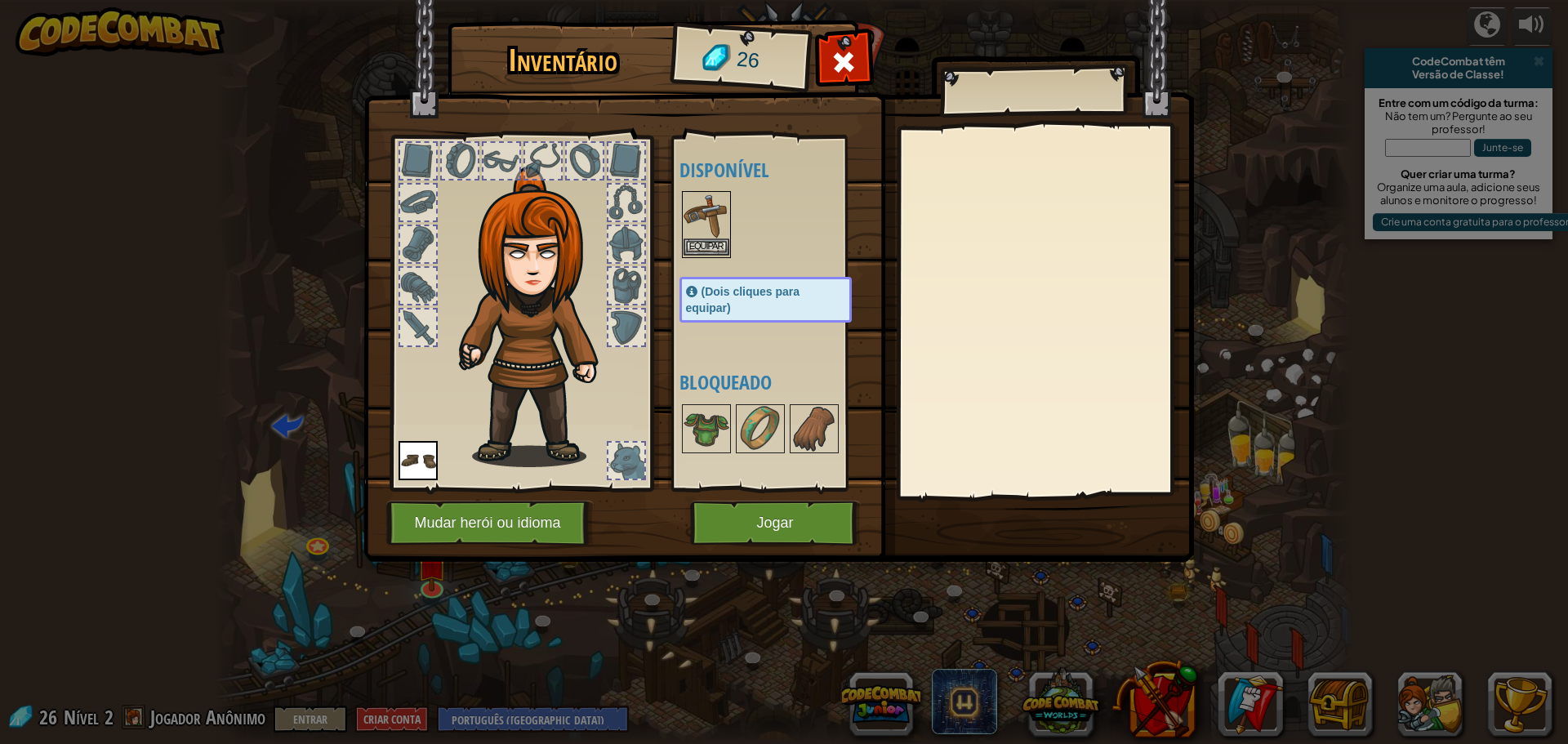
click at [698, 214] on img at bounding box center [706, 215] width 45 height 45
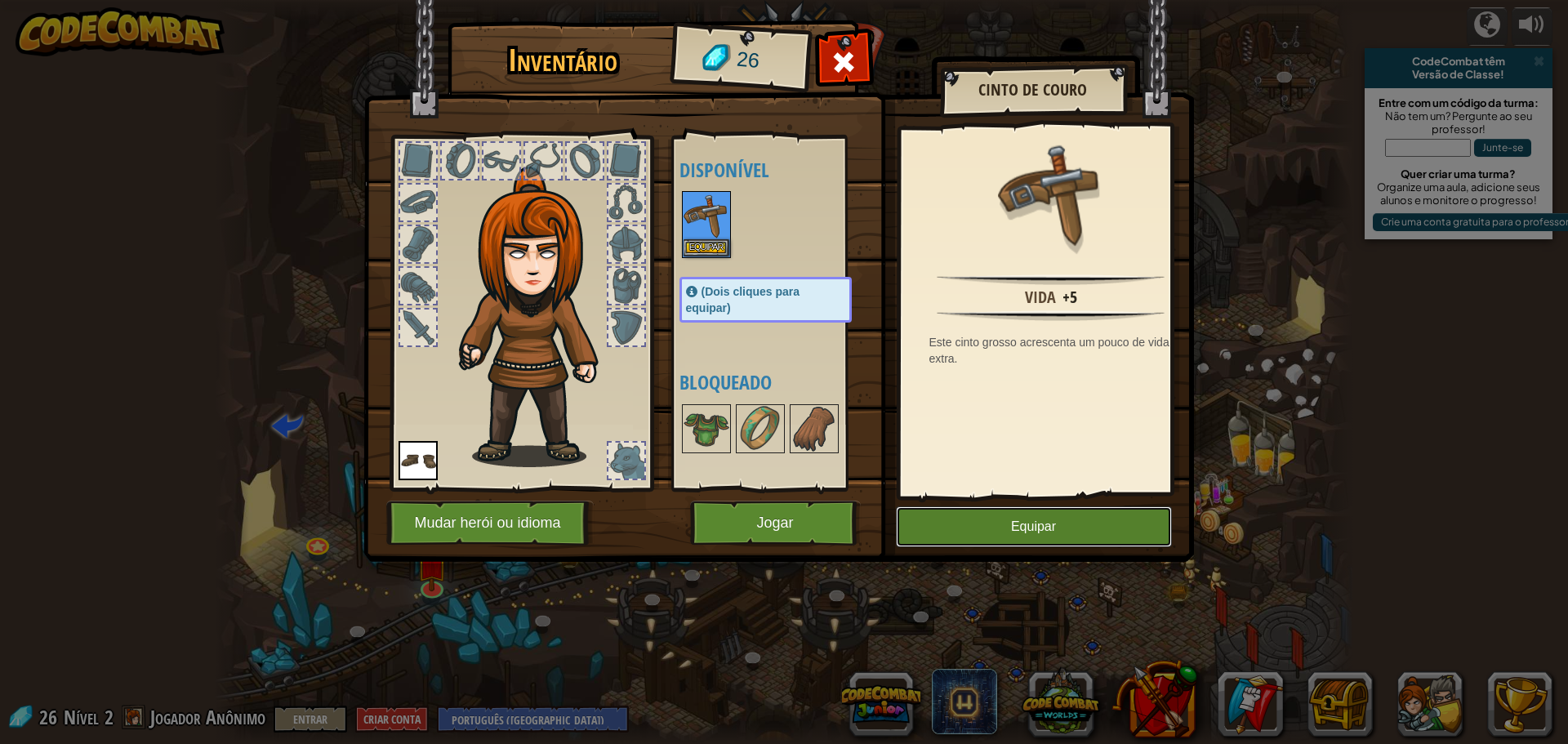
click at [1010, 522] on button "Equipar" at bounding box center [1034, 527] width 276 height 41
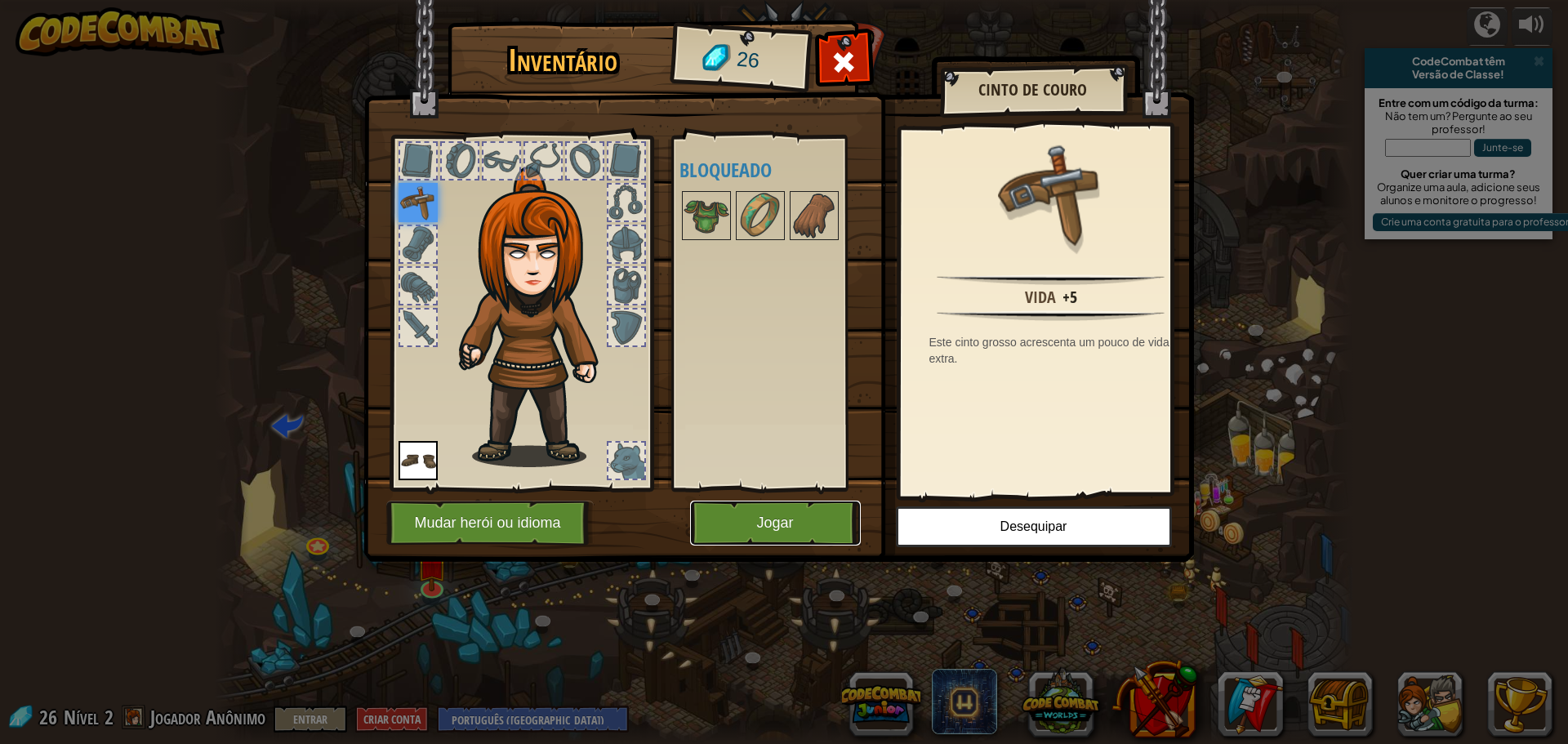
click at [790, 524] on button "Jogar" at bounding box center [775, 523] width 171 height 45
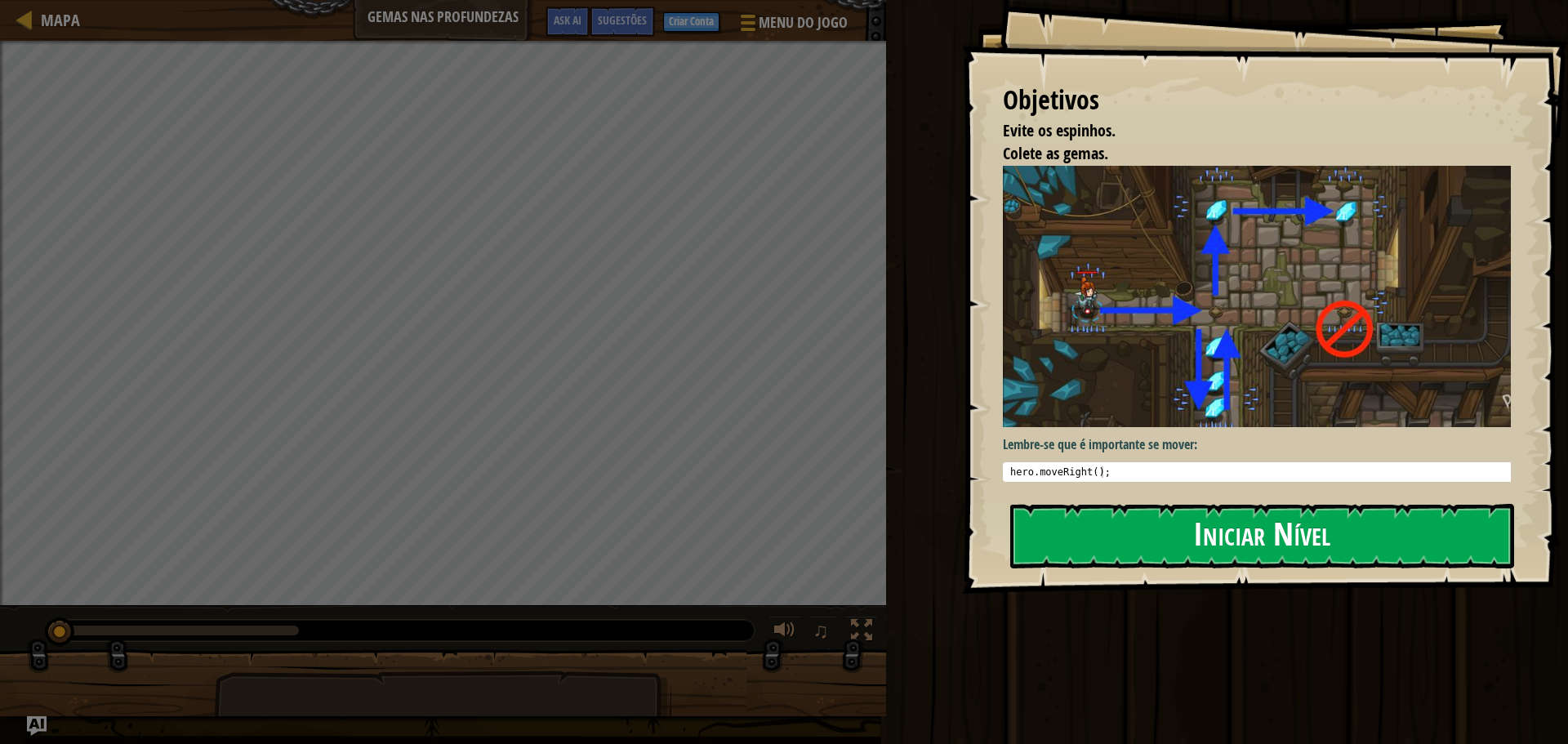
click at [1233, 522] on button "Iniciar Nível" at bounding box center [1263, 536] width 504 height 65
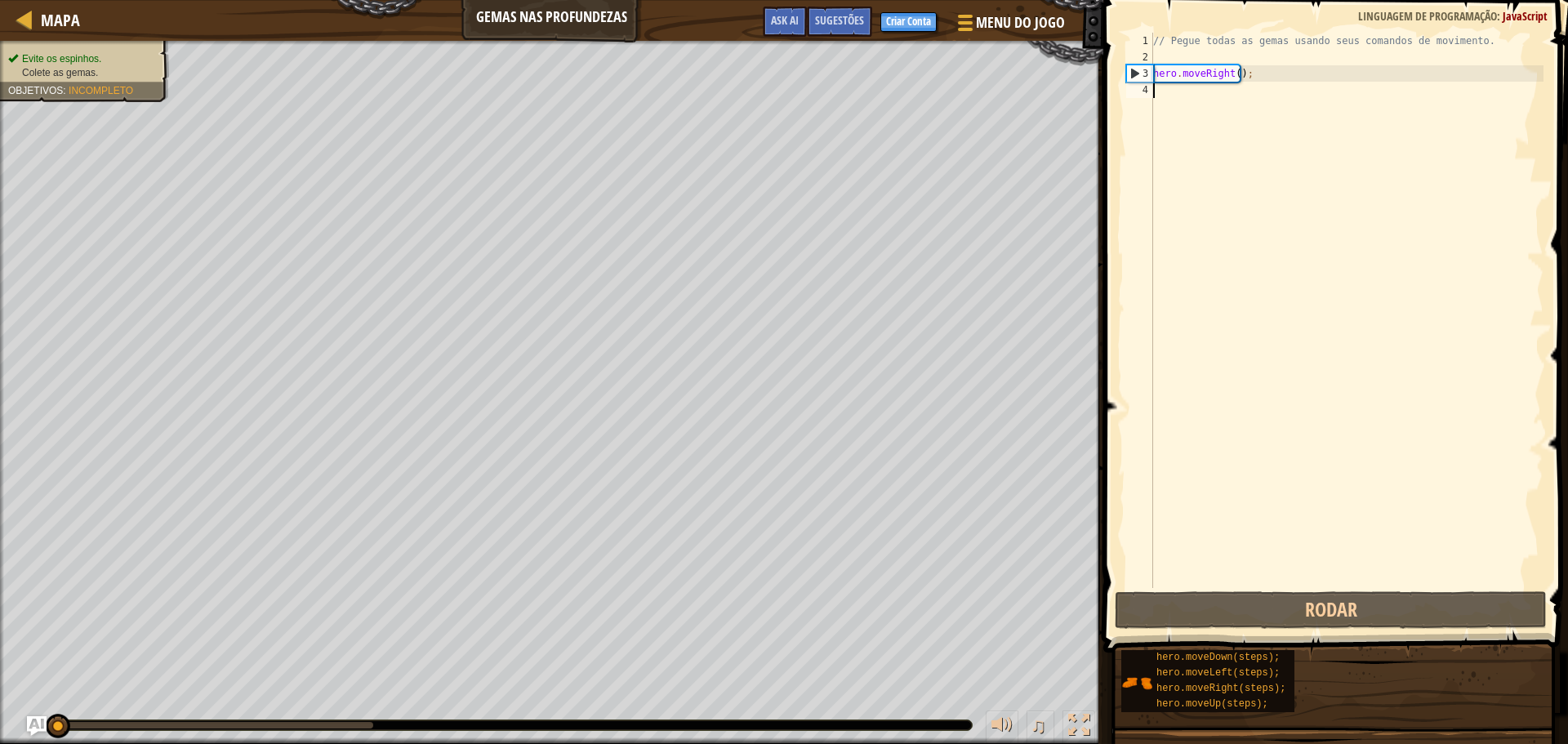
click at [1428, 386] on div "// Pegue todas as gemas usando seus comandos de movimento. hero . moveRight ( )…" at bounding box center [1347, 326] width 394 height 588
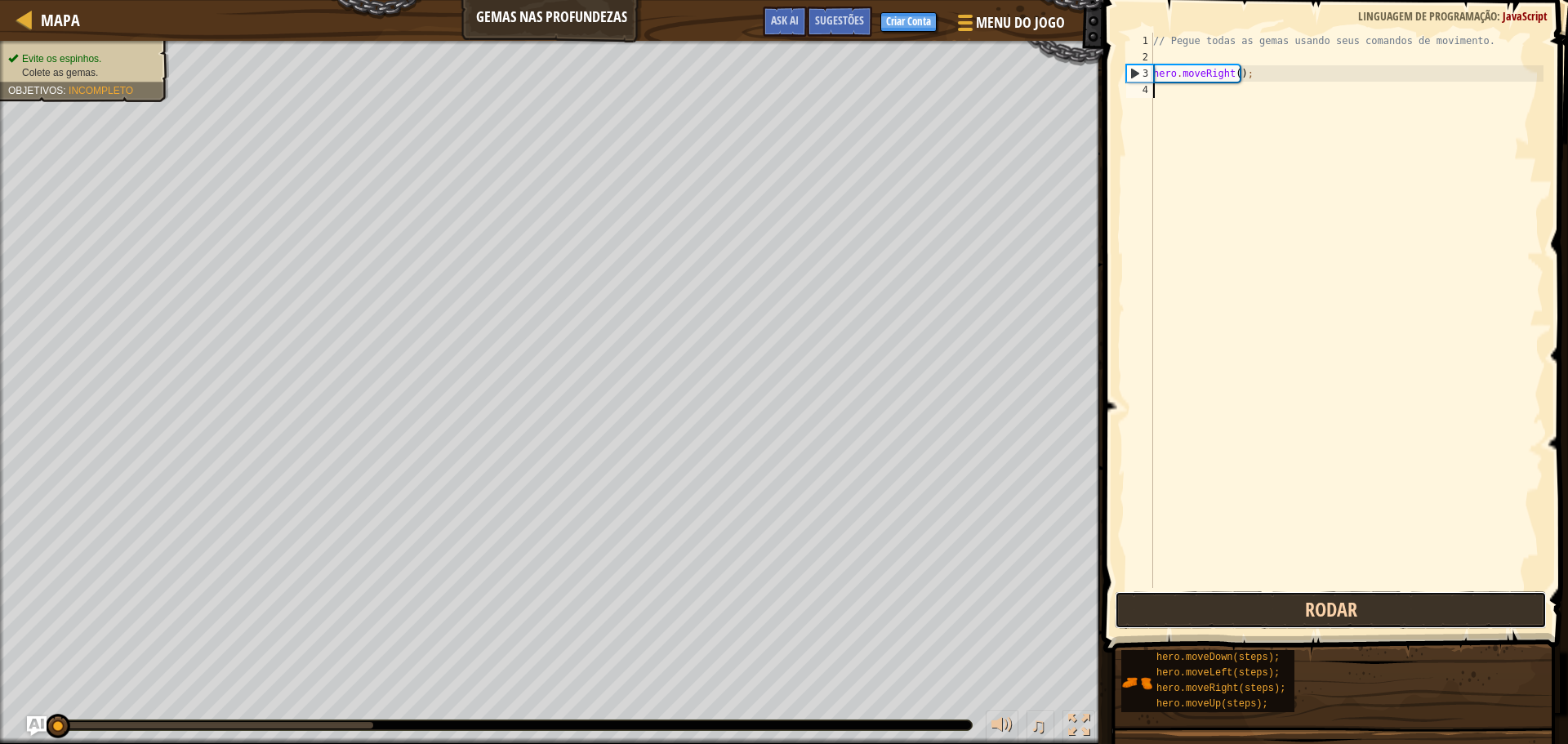
click at [1364, 613] on button "Rodar" at bounding box center [1331, 610] width 433 height 38
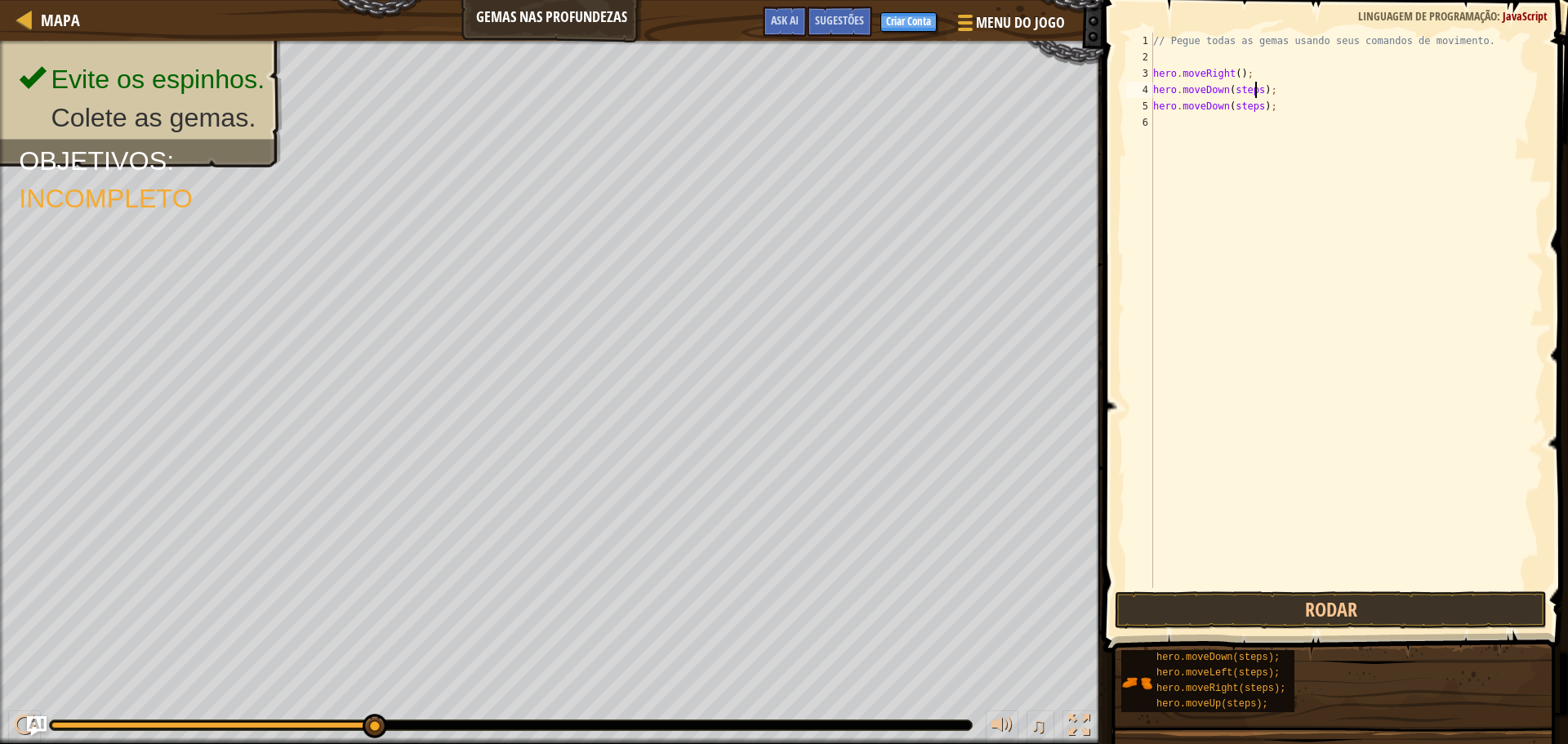
click at [1253, 83] on div "// Pegue todas as gemas usando seus comandos de movimento. hero . moveRight ( )…" at bounding box center [1347, 326] width 394 height 588
type textarea "hero.moveDown(1);"
click at [1297, 232] on div "// Pegue todas as gemas usando seus comandos de movimento. hero . moveRight ( )…" at bounding box center [1347, 326] width 394 height 588
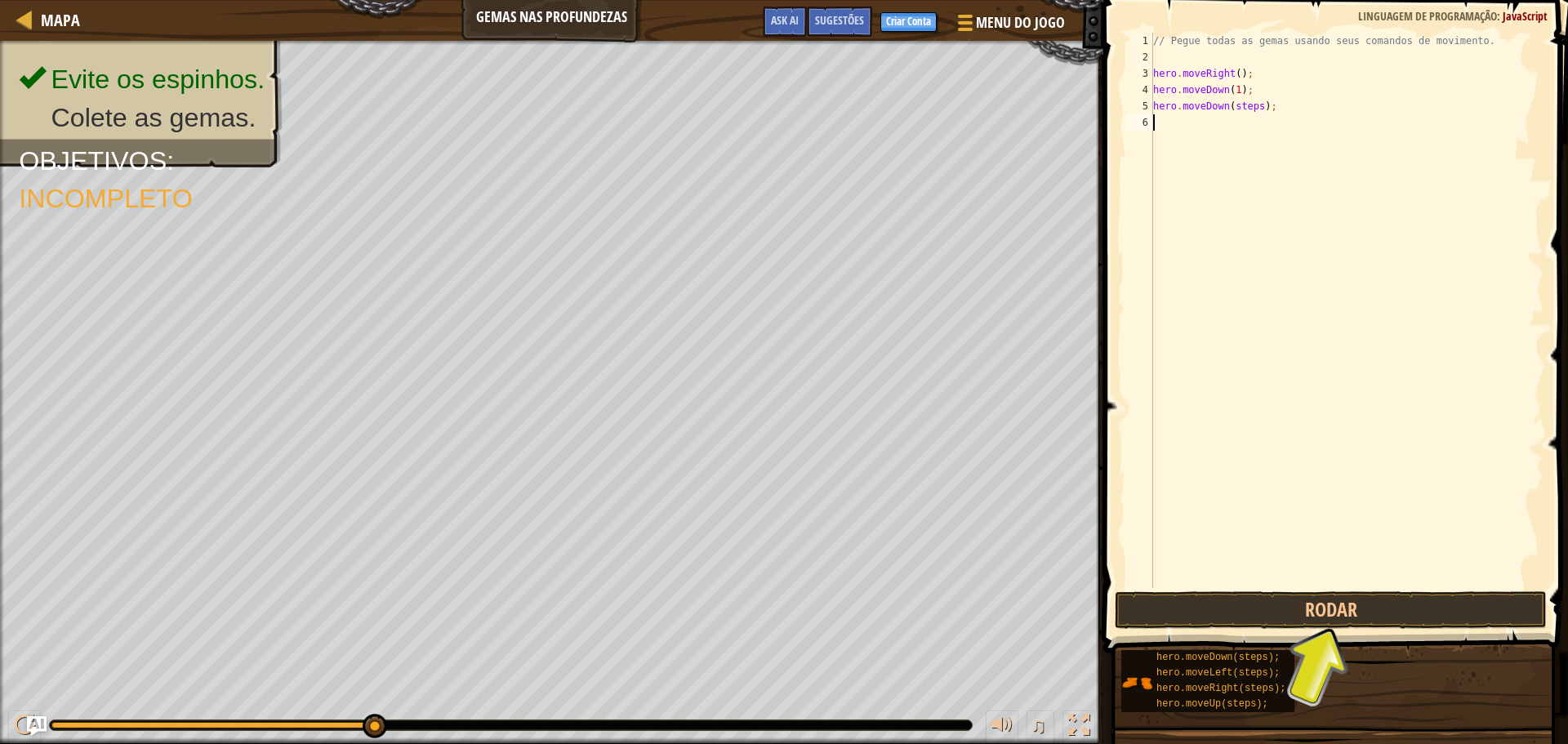
click at [1482, 195] on div "// Pegue todas as gemas usando seus comandos de movimento. hero . moveRight ( )…" at bounding box center [1347, 326] width 394 height 588
click at [1243, 105] on div "// Pegue todas as gemas usando seus comandos de movimento. hero . moveRight ( )…" at bounding box center [1347, 326] width 394 height 588
click at [1245, 102] on div "// Pegue todas as gemas usando seus comandos de movimento. hero . moveRight ( )…" at bounding box center [1347, 326] width 394 height 588
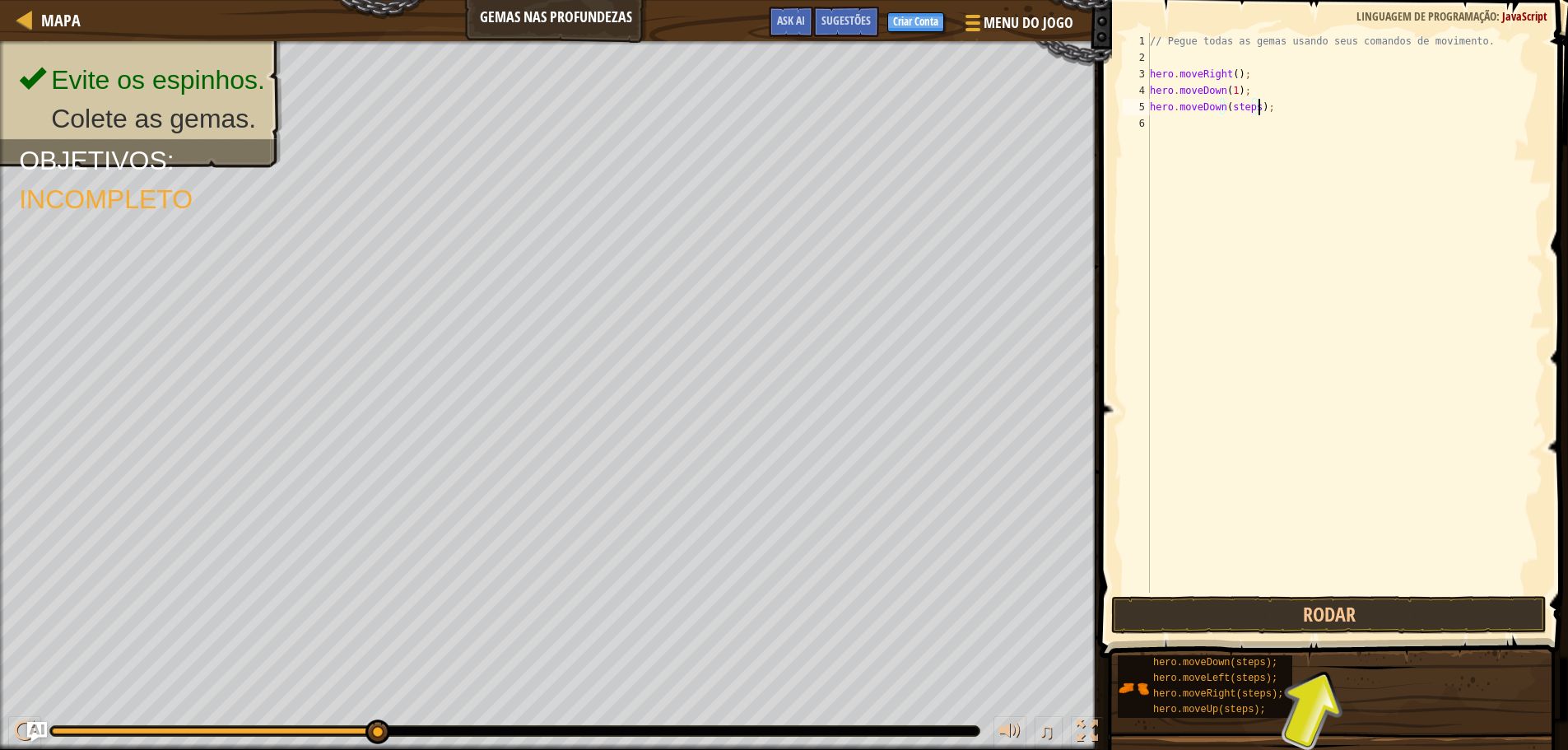
click at [1257, 103] on div "// Pegue todas as gemas usando seus comandos de movimento. hero . moveRight ( )…" at bounding box center [1345, 329] width 397 height 592
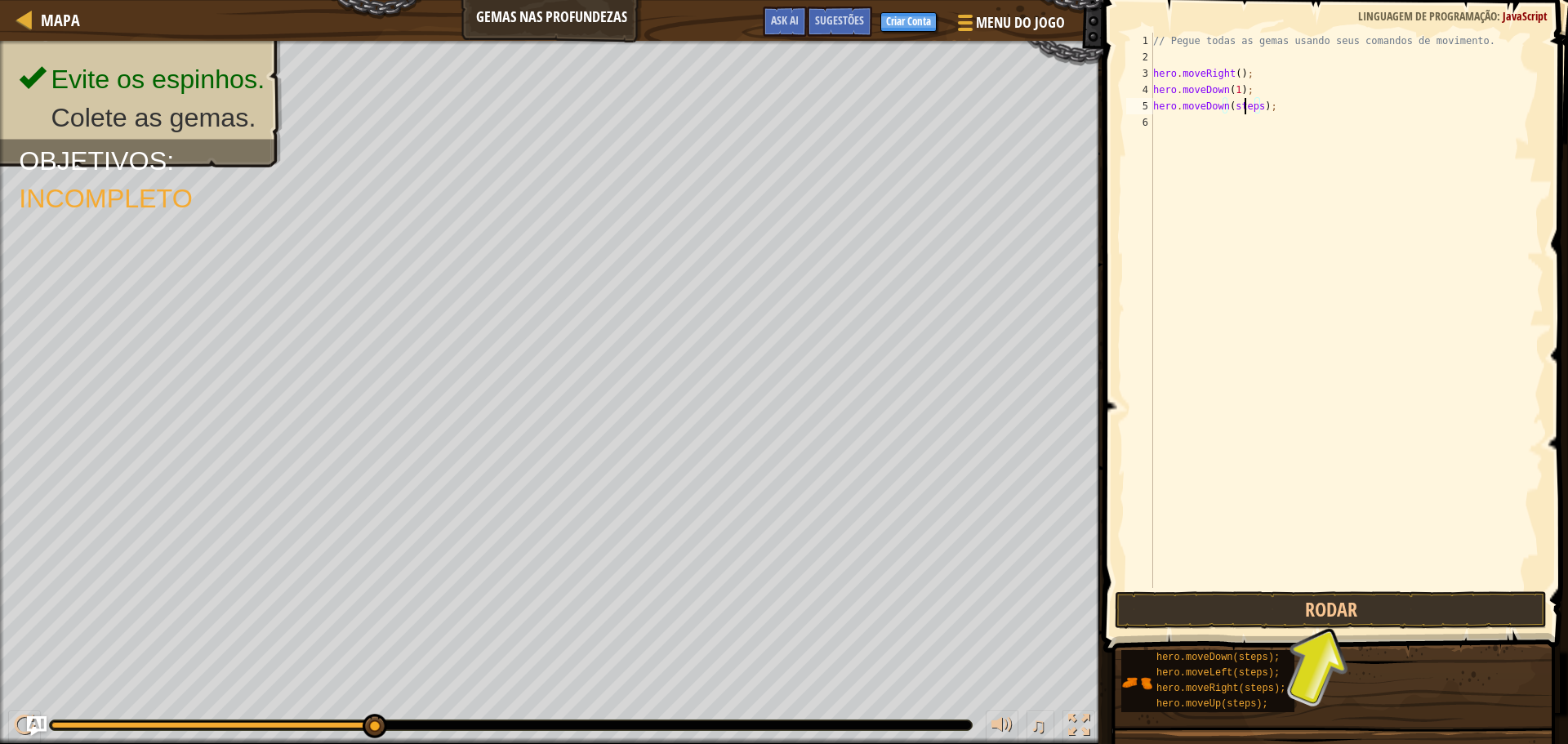
click at [1246, 102] on div "// Pegue todas as gemas usando seus comandos de movimento. hero . moveRight ( )…" at bounding box center [1347, 326] width 394 height 588
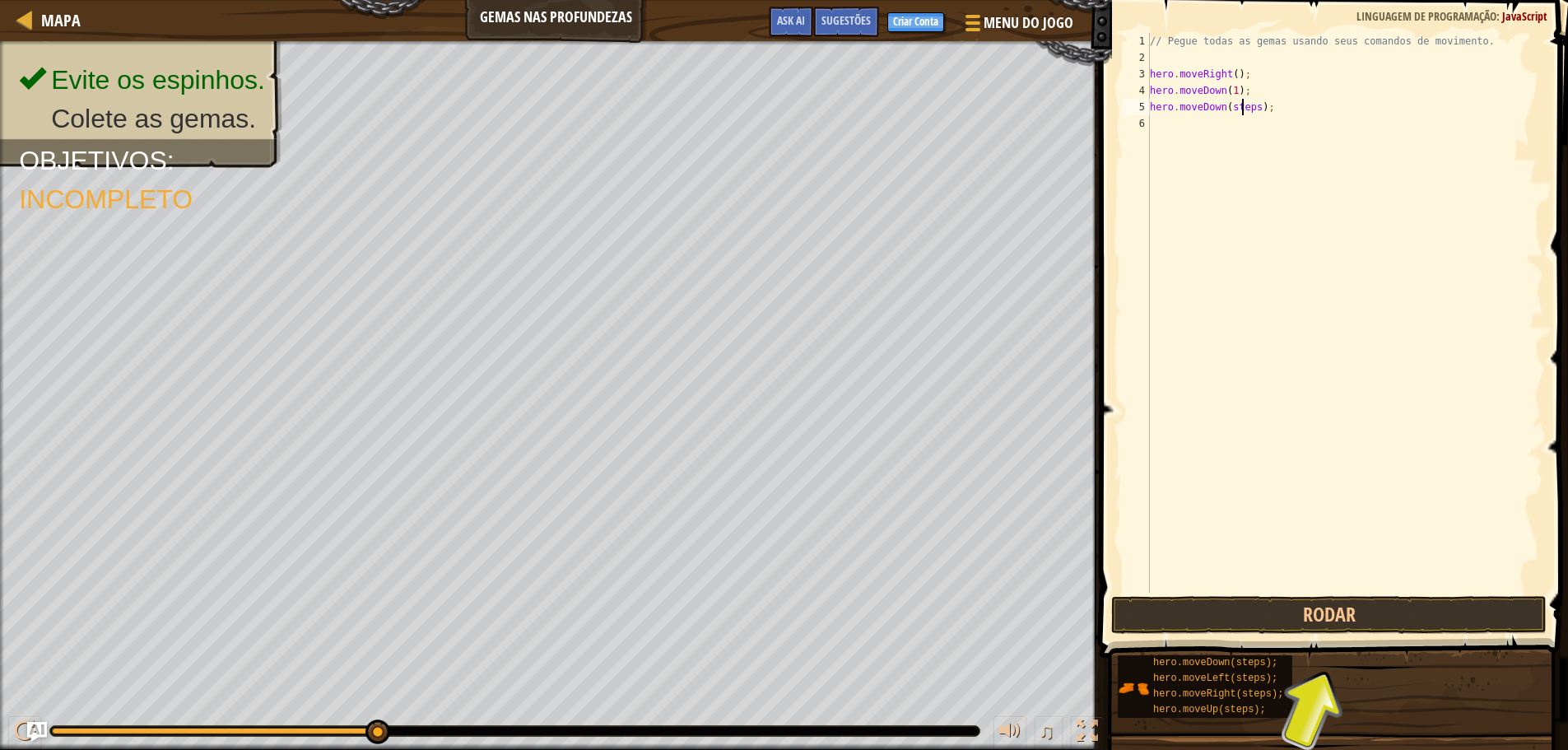
click at [1258, 103] on div "// Pegue todas as gemas usando seus comandos de movimento. hero . moveRight ( )…" at bounding box center [1345, 329] width 397 height 592
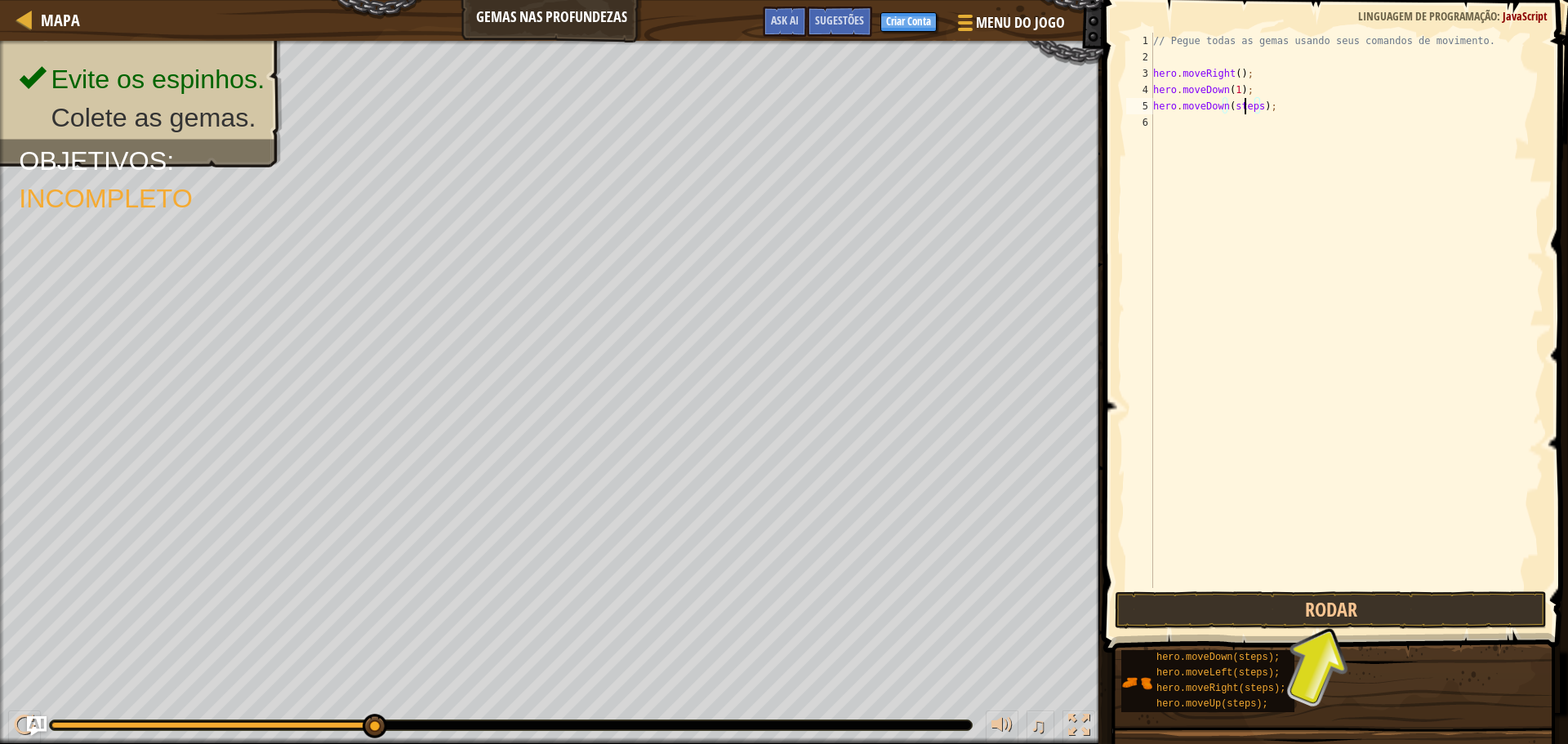
click at [1246, 105] on div "// Pegue todas as gemas usando seus comandos de movimento. hero . moveRight ( )…" at bounding box center [1347, 326] width 394 height 588
click at [1245, 105] on div "// Pegue todas as gemas usando seus comandos de movimento. hero . moveRight ( )…" at bounding box center [1347, 326] width 394 height 588
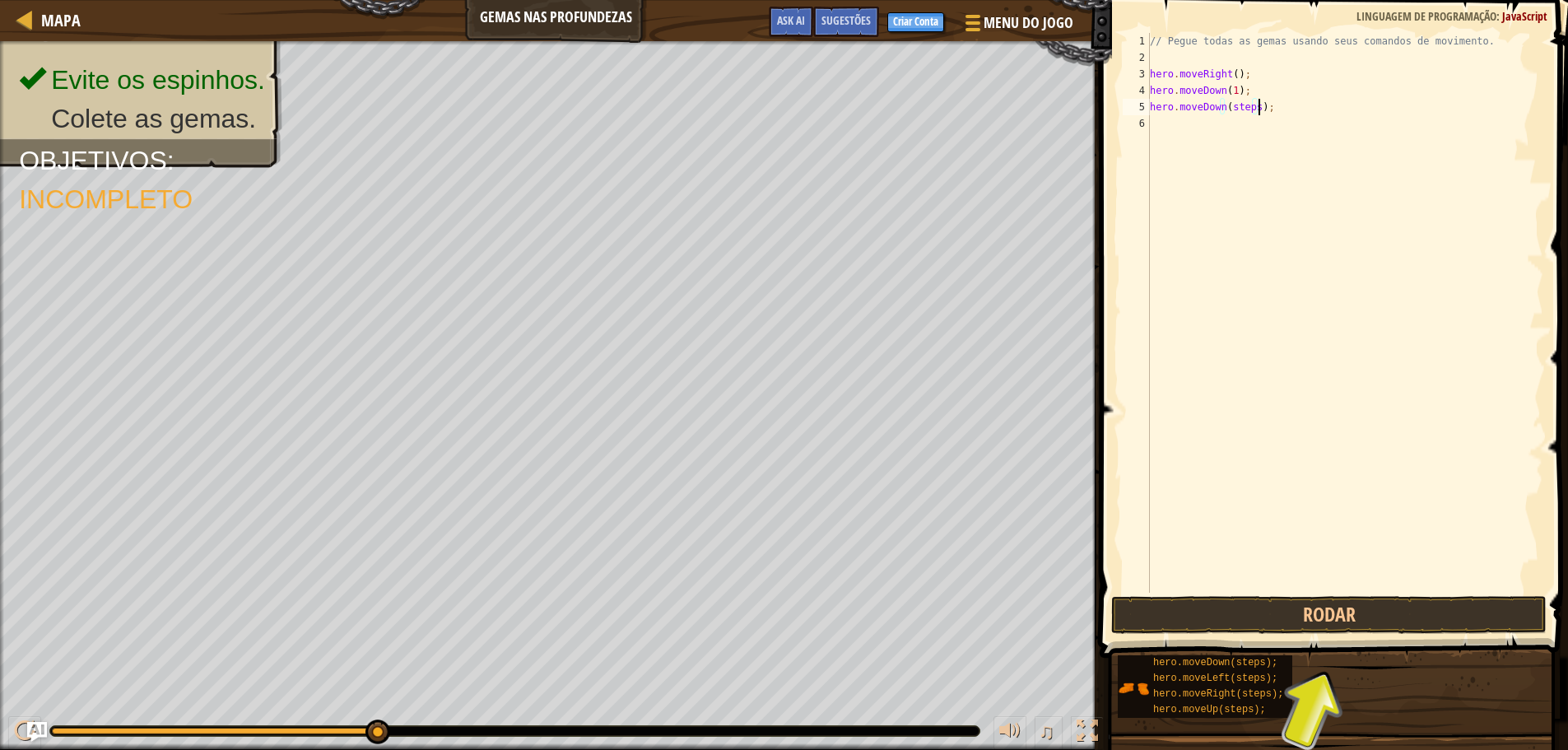
click at [1256, 106] on div "// Pegue todas as gemas usando seus comandos de movimento. hero . moveRight ( )…" at bounding box center [1345, 329] width 397 height 592
click at [1239, 105] on div "// Pegue todas as gemas usando seus comandos de movimento. hero . moveRight ( )…" at bounding box center [1345, 329] width 397 height 592
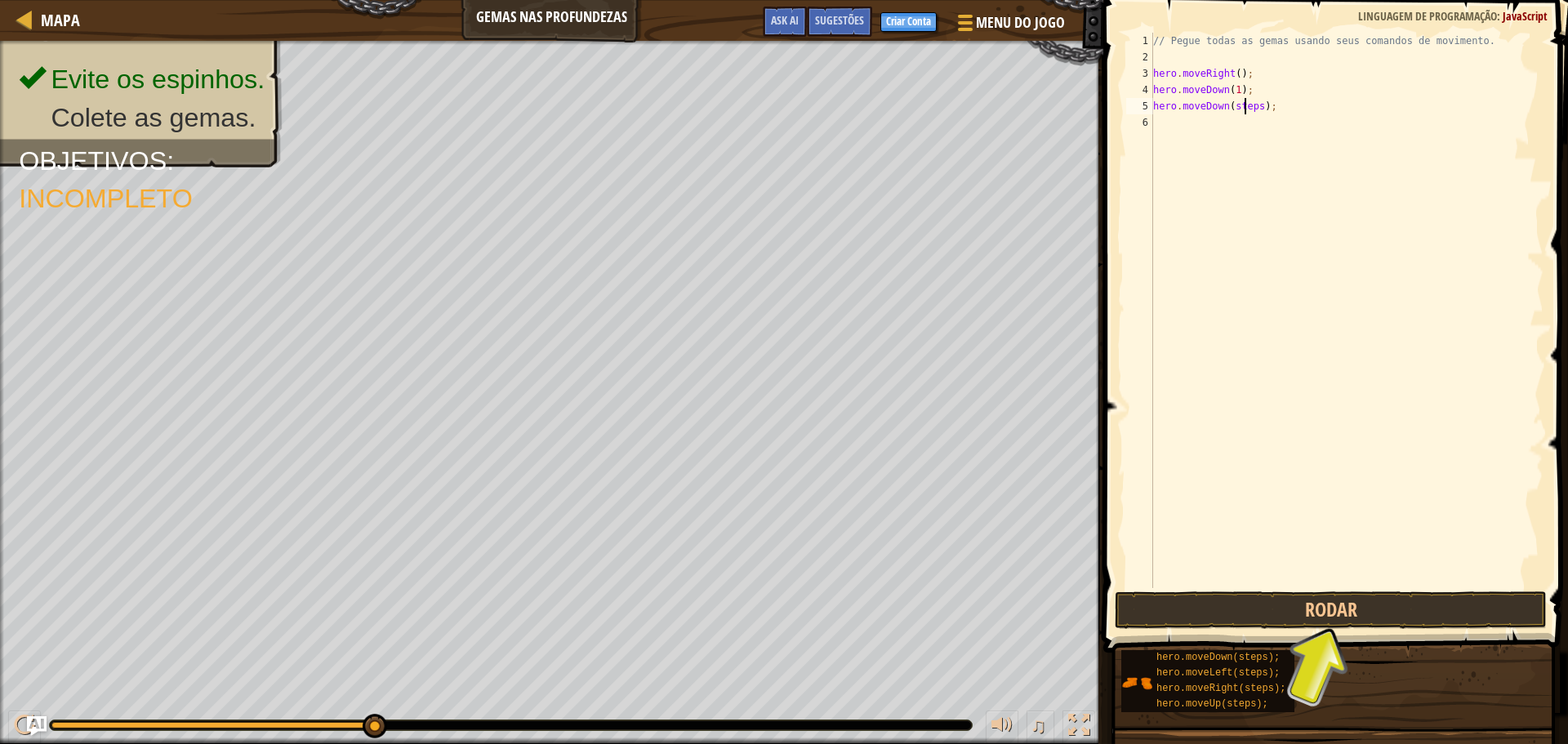
click at [1230, 104] on div "// Pegue todas as gemas usando seus comandos de movimento. hero . moveRight ( )…" at bounding box center [1347, 326] width 394 height 588
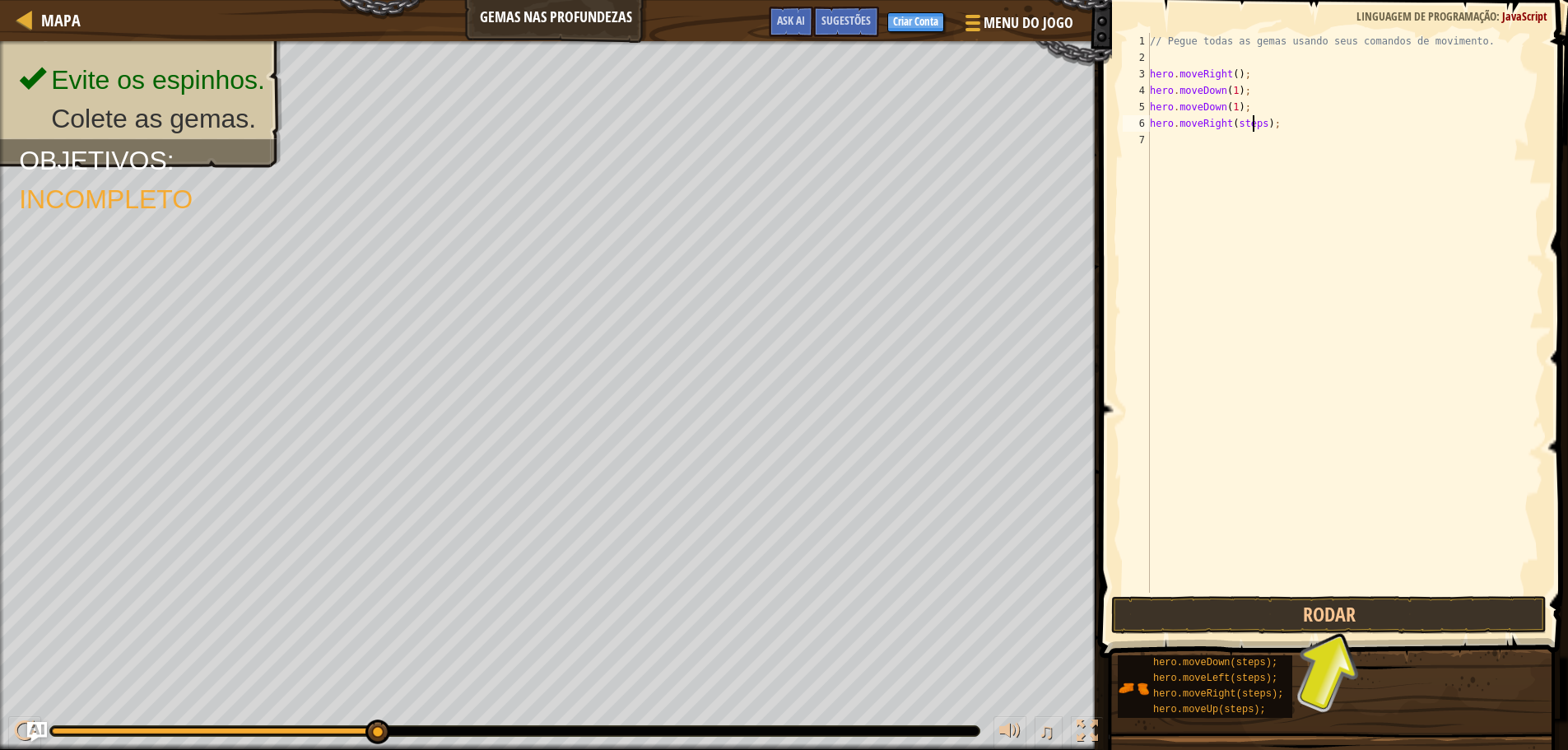
click at [1250, 125] on div "// Pegue todas as gemas usando seus comandos de movimento. hero . moveRight ( )…" at bounding box center [1345, 329] width 397 height 592
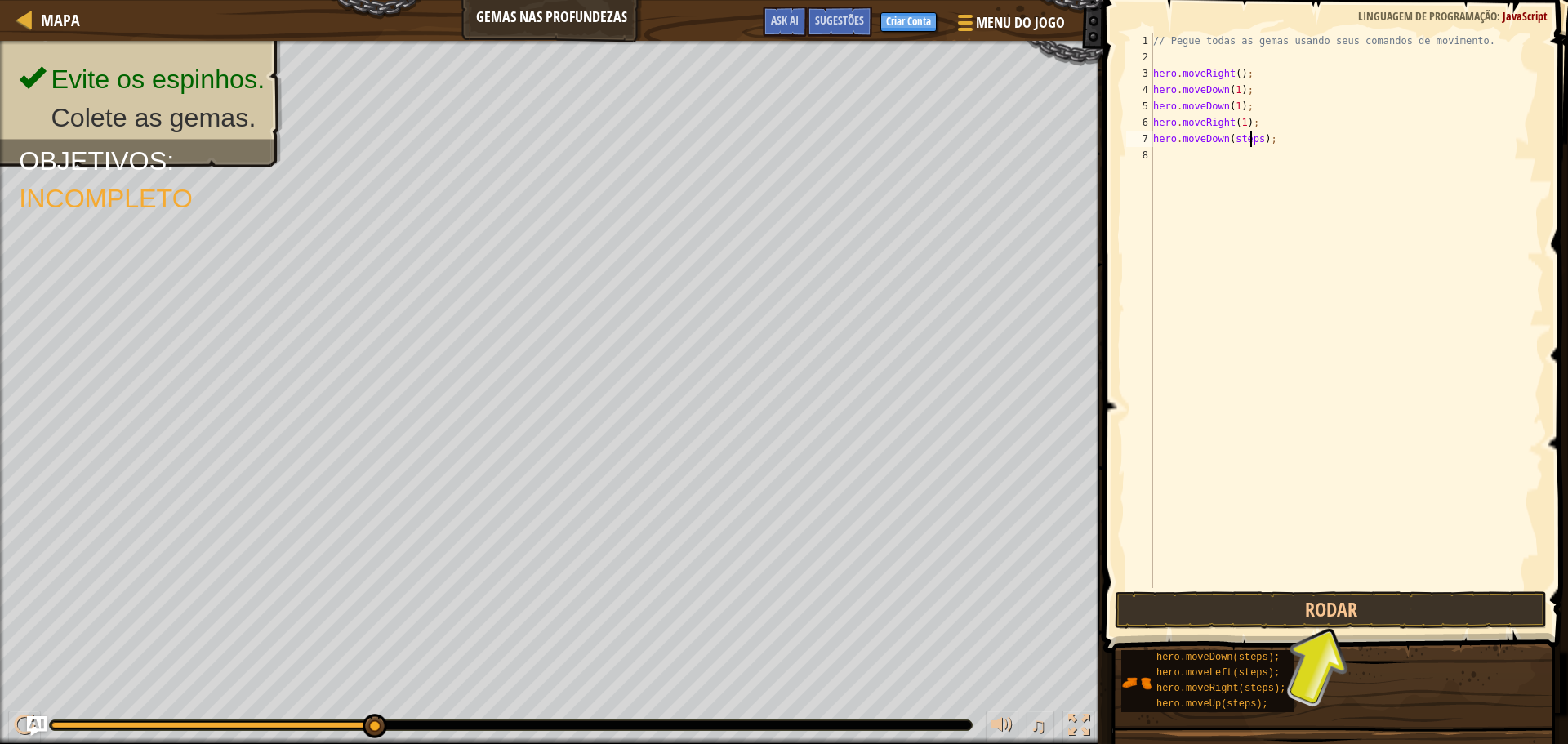
click at [1249, 134] on div "// Pegue todas as gemas usando seus comandos de movimento. hero . moveRight ( )…" at bounding box center [1347, 326] width 394 height 588
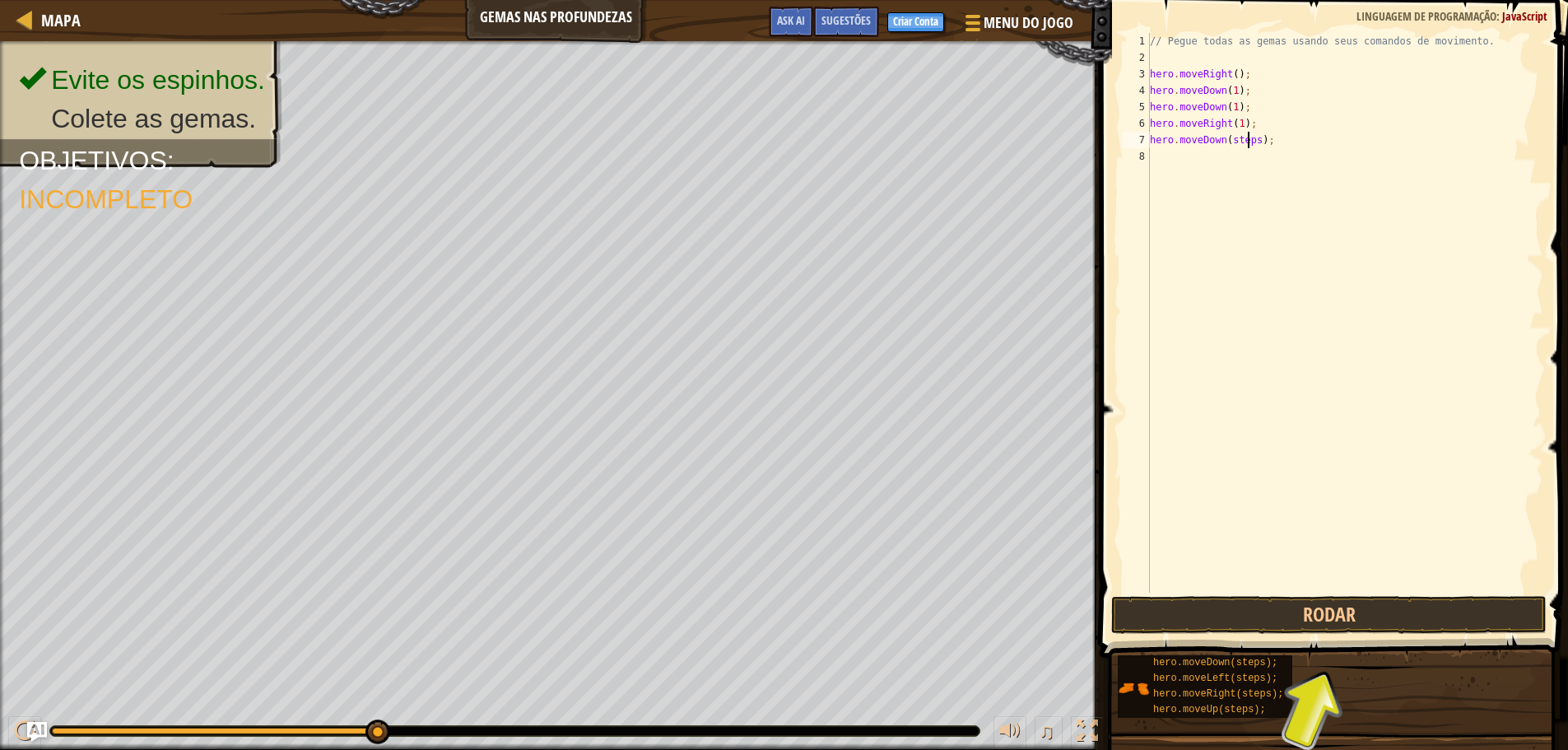
click at [1247, 137] on div "// Pegue todas as gemas usando seus comandos de movimento. hero . moveRight ( )…" at bounding box center [1345, 329] width 397 height 592
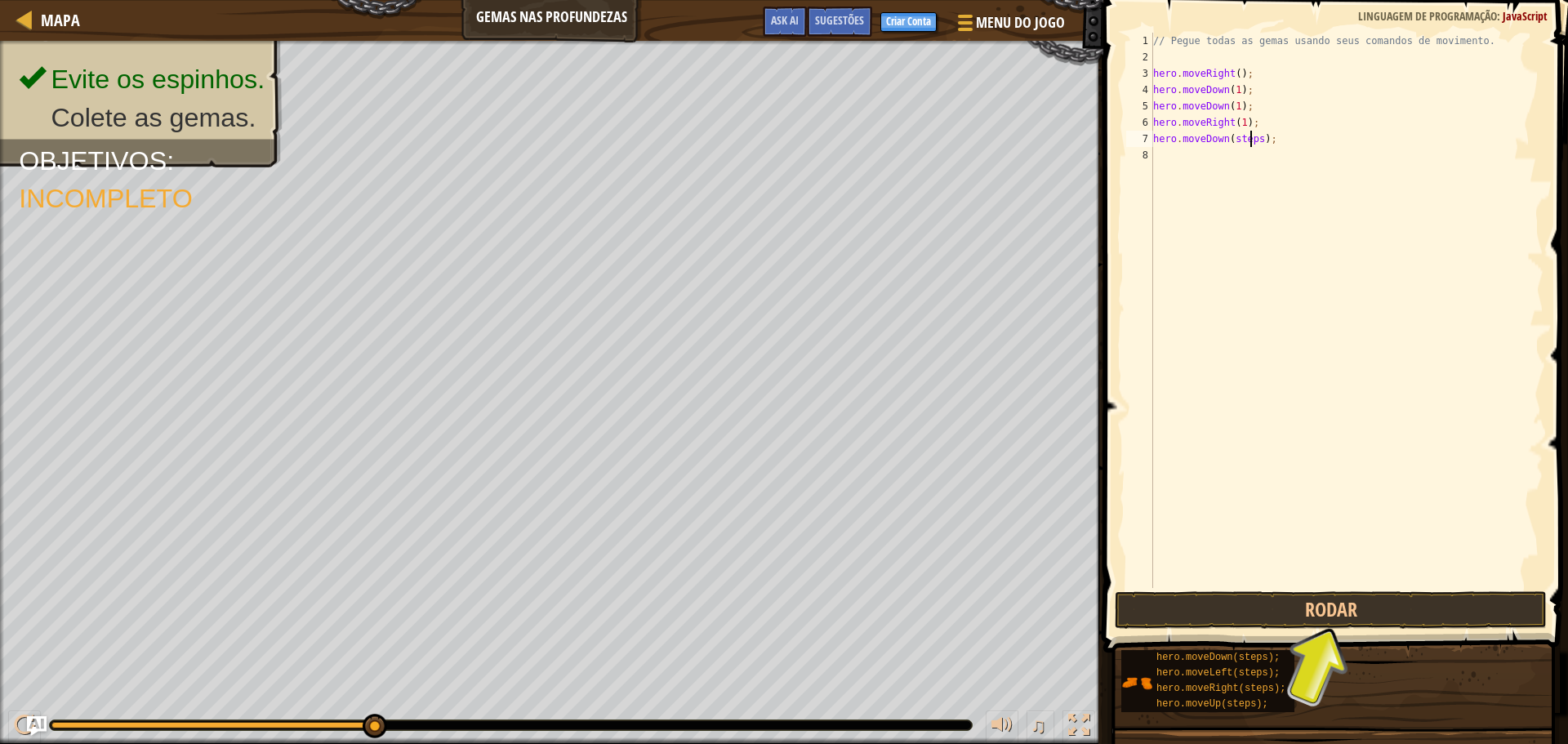
click at [1238, 136] on div "// Pegue todas as gemas usando seus comandos de movimento. hero . moveRight ( )…" at bounding box center [1347, 326] width 394 height 588
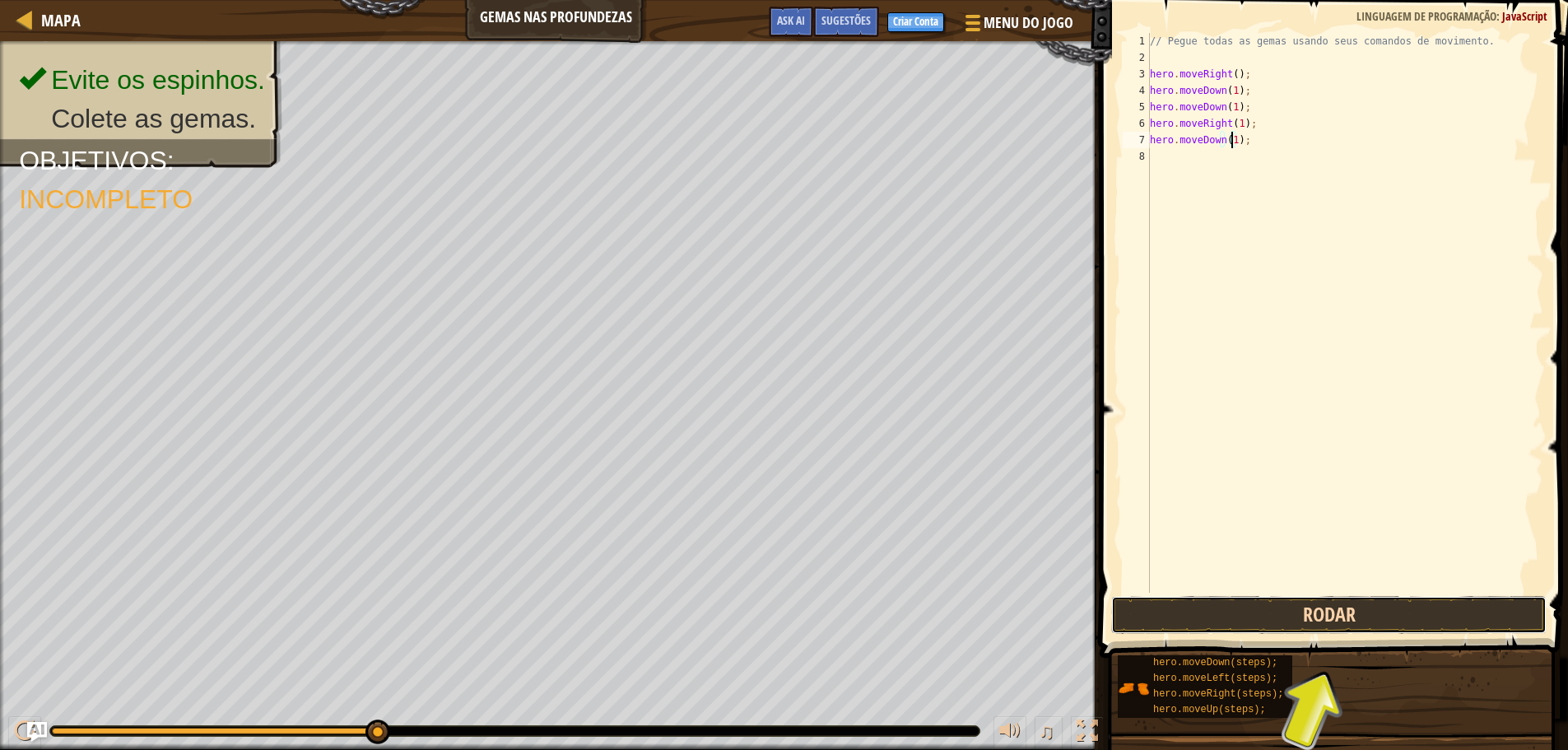
click at [1310, 616] on button "Rodar" at bounding box center [1329, 615] width 436 height 38
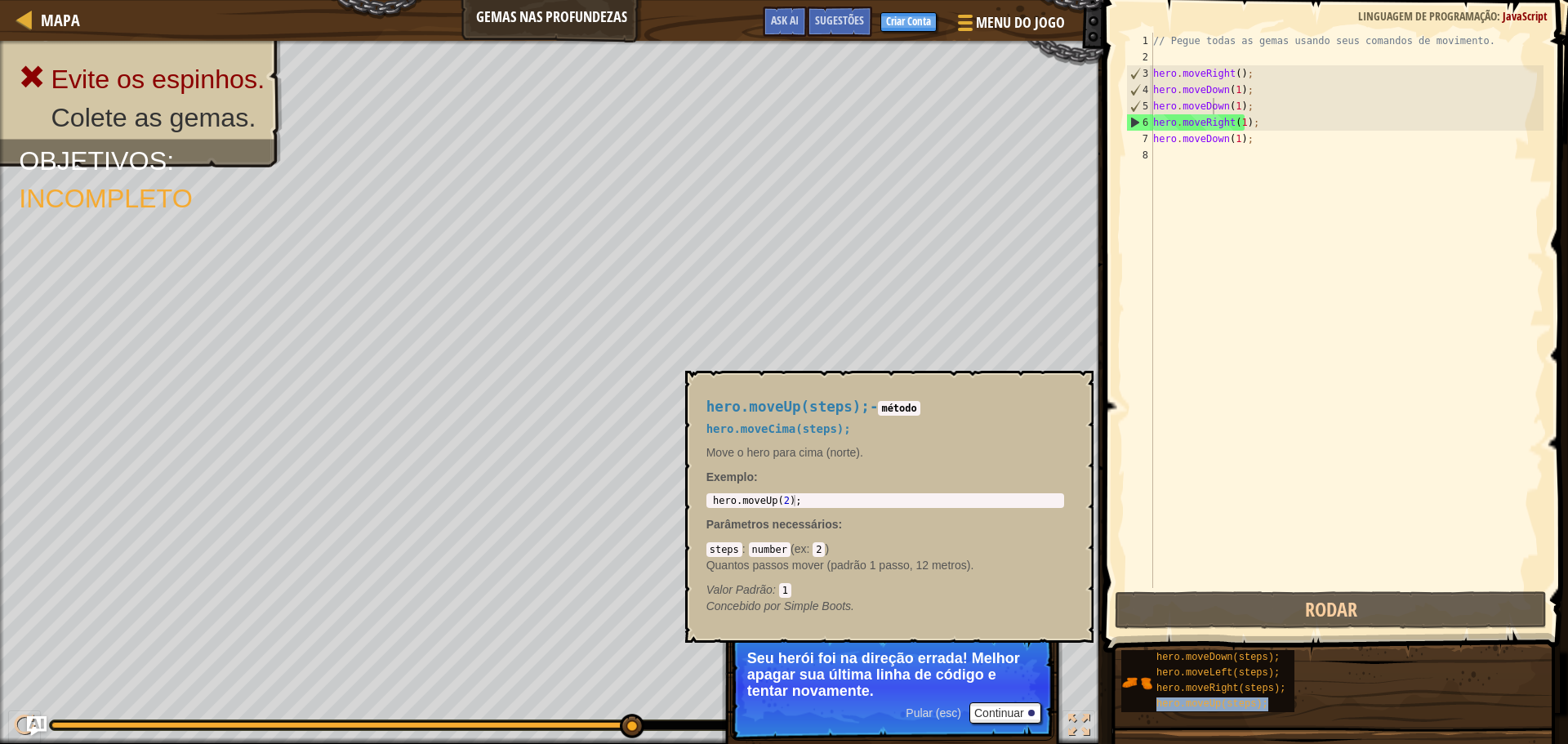
type textarea "hero.moveDohero.moveUp(steps);wn(1);"
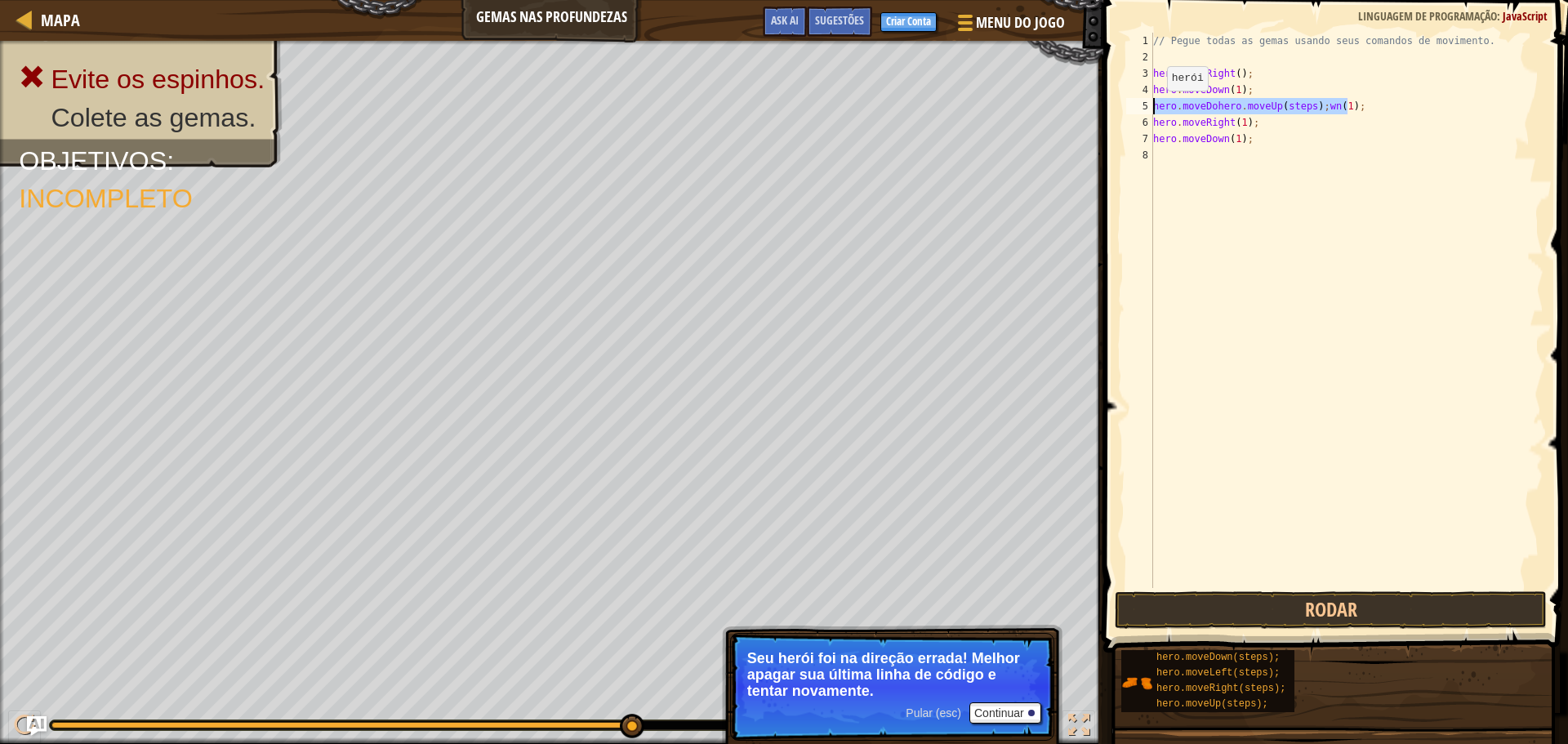
drag, startPoint x: 1348, startPoint y: 103, endPoint x: 1151, endPoint y: 106, distance: 197.0
click at [1151, 106] on div "hero.moveDohero.moveUp(steps);wn(1); 1 2 3 4 5 6 7 8 // Pegue todas as gemas us…" at bounding box center [1333, 310] width 421 height 555
click at [1238, 103] on div "// Pegue todas as gemas usando seus comandos de movimento. hero . moveRight ( )…" at bounding box center [1347, 310] width 394 height 555
click at [1237, 109] on div "// Pegue todas as gemas usando seus comandos de movimento. hero . moveRight ( )…" at bounding box center [1347, 326] width 394 height 588
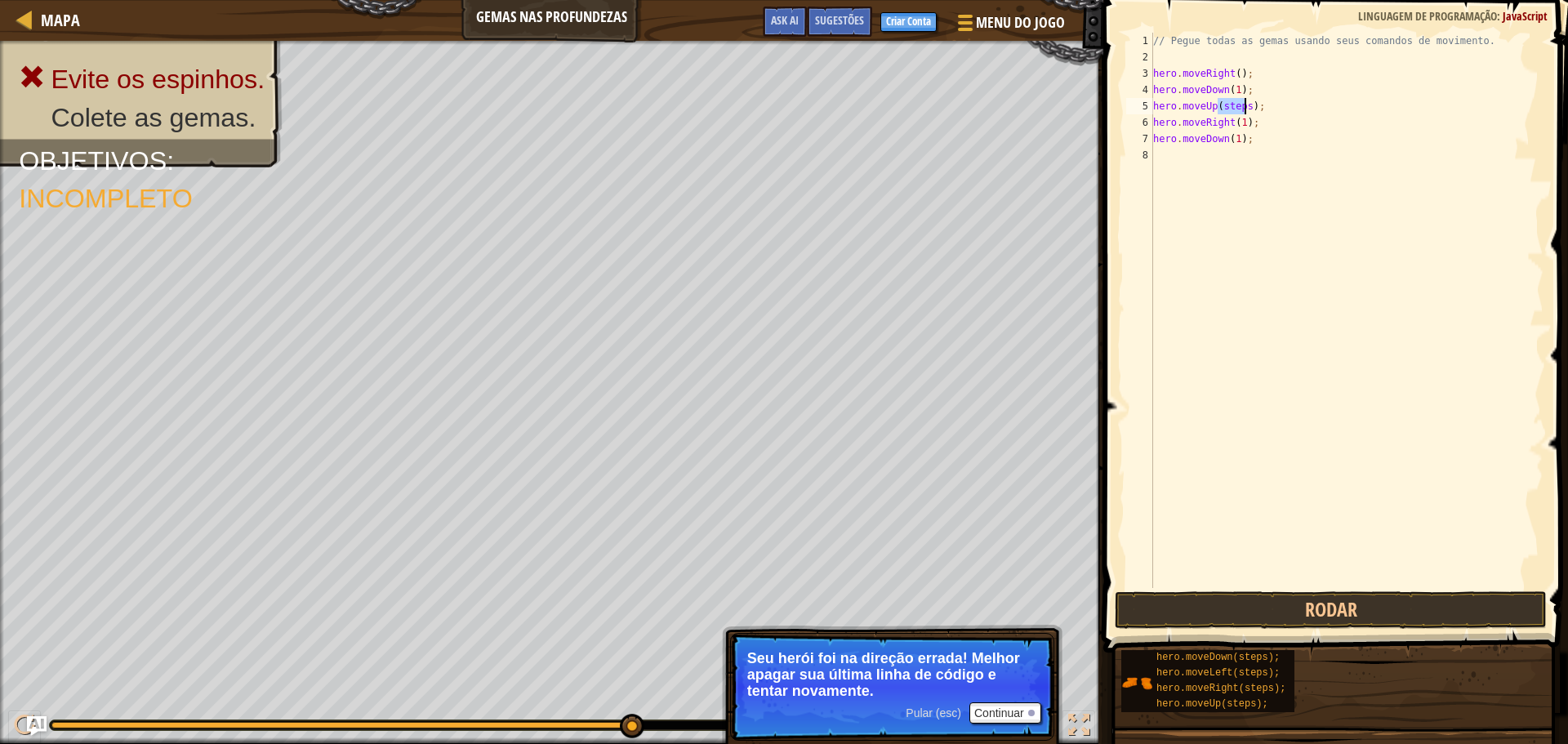
click at [1237, 109] on div "// Pegue todas as gemas usando seus comandos de movimento. hero . moveRight ( )…" at bounding box center [1347, 326] width 394 height 588
click at [1294, 603] on button "Rodar" at bounding box center [1331, 610] width 433 height 38
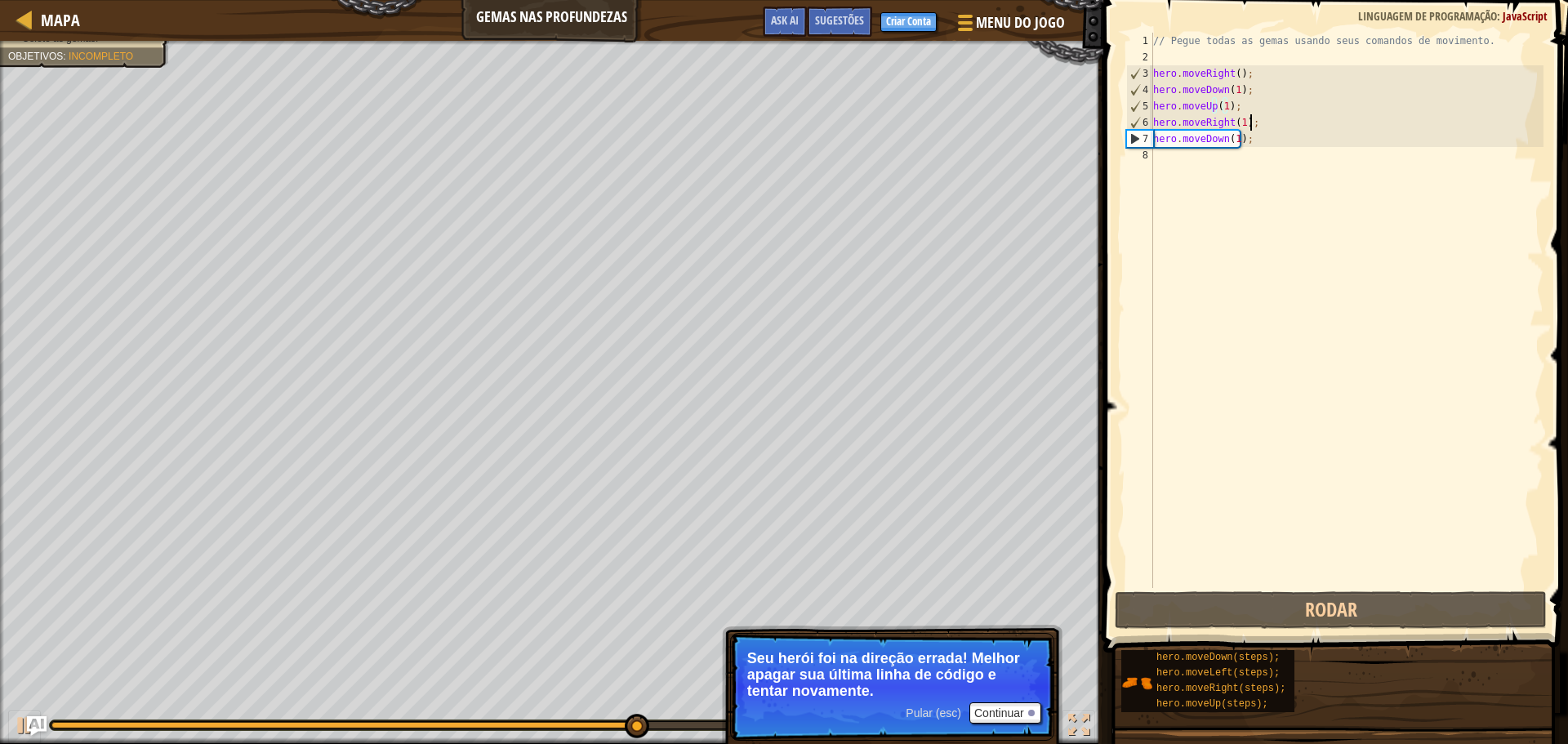
click at [1257, 126] on div "// Pegue todas as gemas usando seus comandos de movimento. hero . moveRight ( )…" at bounding box center [1347, 326] width 394 height 588
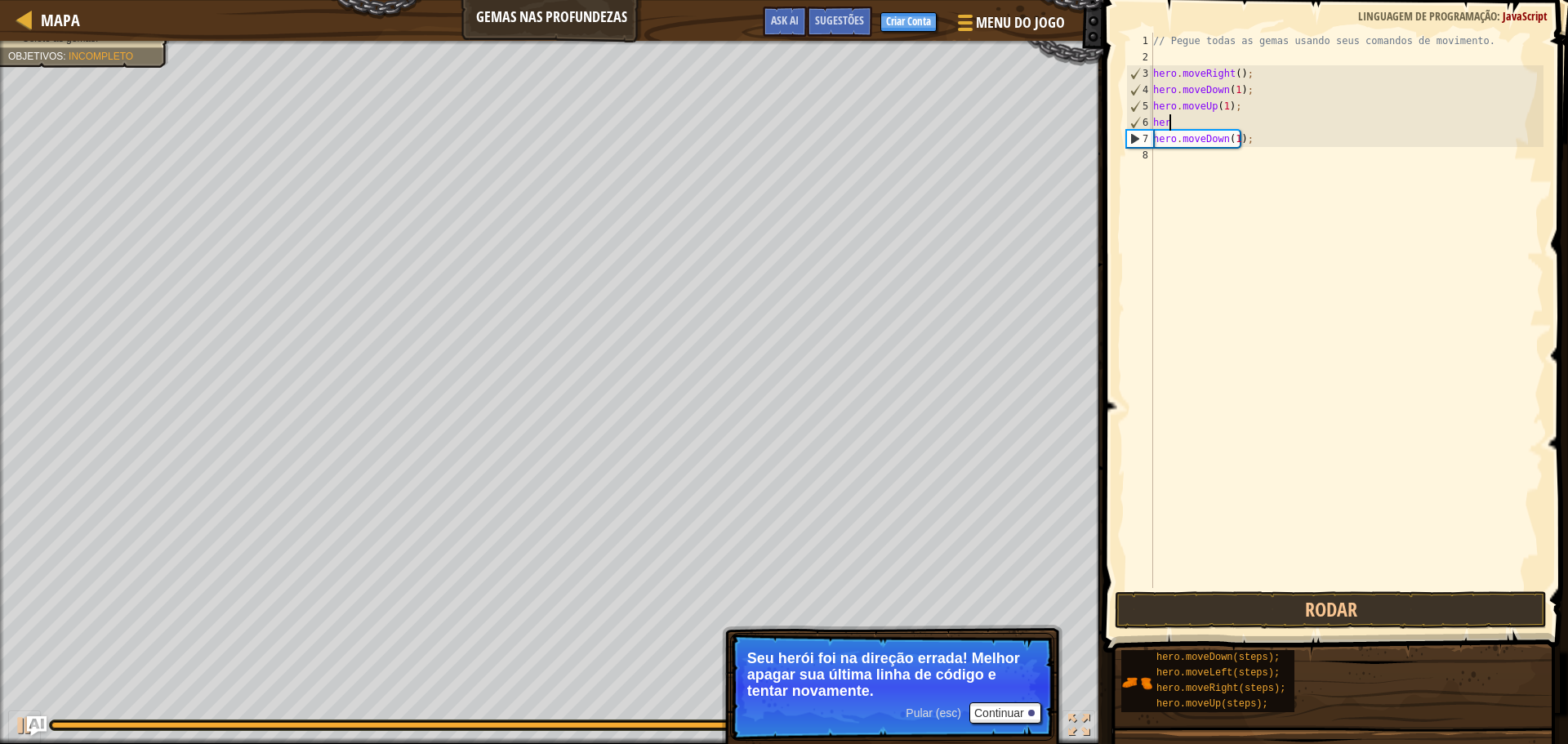
scroll to position [8, 0]
type textarea "h"
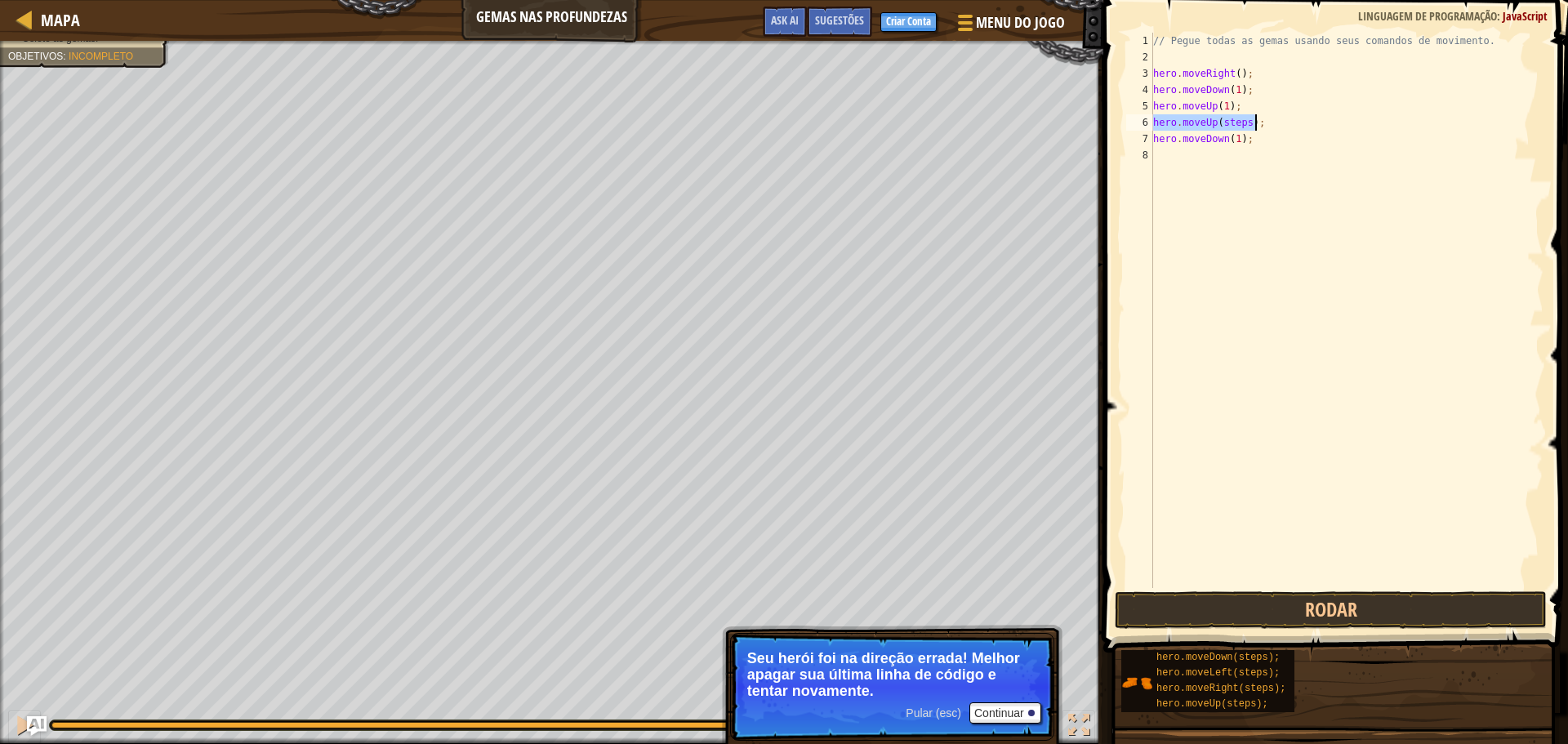
click at [1241, 120] on div "// Pegue todas as gemas usando seus comandos de movimento. hero . moveRight ( )…" at bounding box center [1347, 310] width 394 height 555
click at [1241, 120] on div "// Pegue todas as gemas usando seus comandos de movimento. hero . moveRight ( )…" at bounding box center [1347, 326] width 394 height 588
click at [1242, 135] on div "// Pegue todas as gemas usando seus comandos de movimento. hero . moveRight ( )…" at bounding box center [1347, 326] width 394 height 588
click at [1245, 114] on div "// Pegue todas as gemas usando seus comandos de movimento. hero . moveRight ( )…" at bounding box center [1347, 326] width 394 height 588
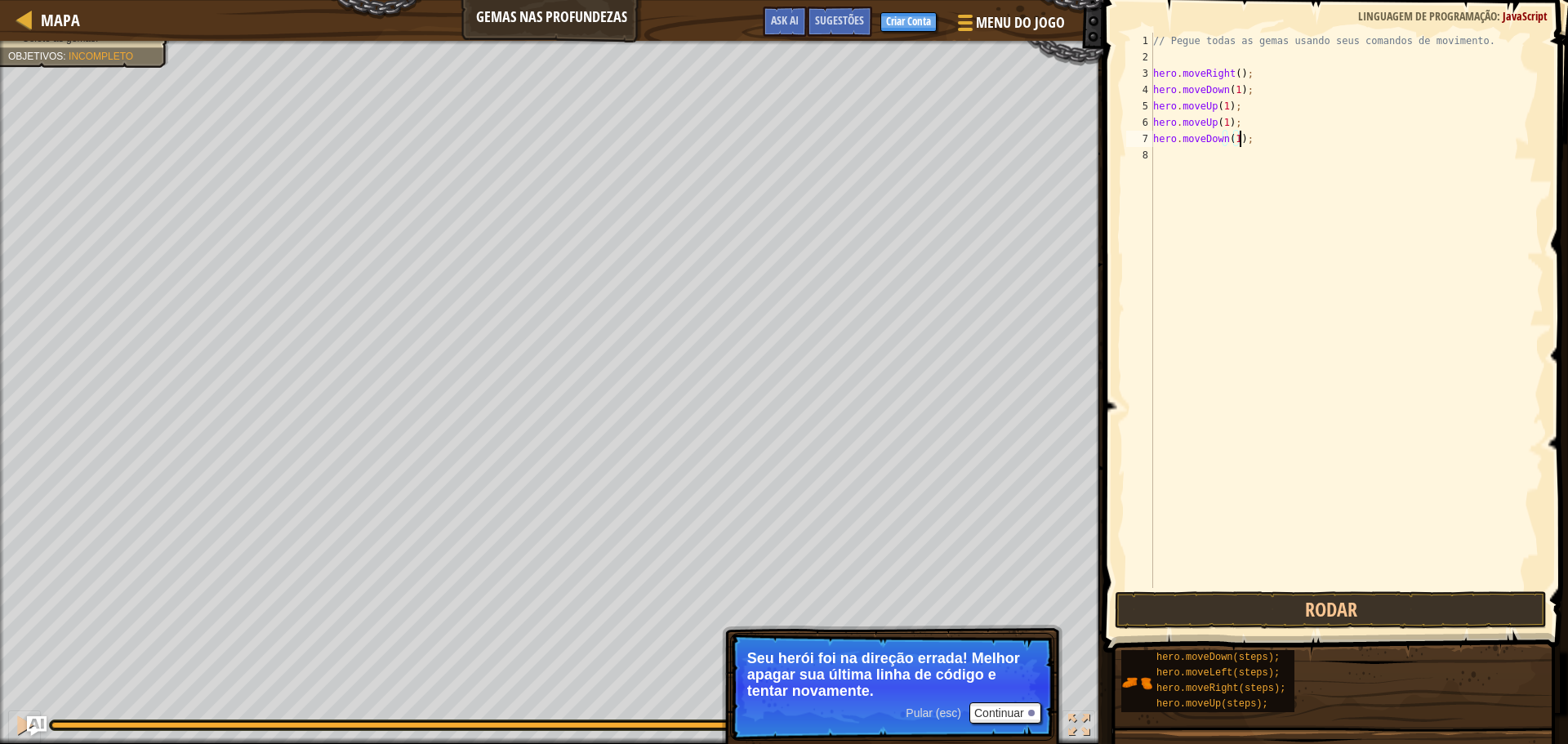
type textarea "hero.moveUp(1);"
click at [1238, 115] on div "// Pegue todas as gemas usando seus comandos de movimento. hero . moveRight ( )…" at bounding box center [1347, 326] width 394 height 588
click at [1254, 138] on div "// Pegue todas as gemas usando seus comandos de movimento. hero . moveRight ( )…" at bounding box center [1347, 310] width 394 height 555
click at [1254, 138] on div "// Pegue todas as gemas usando seus comandos de movimento. hero . moveRight ( )…" at bounding box center [1347, 326] width 394 height 588
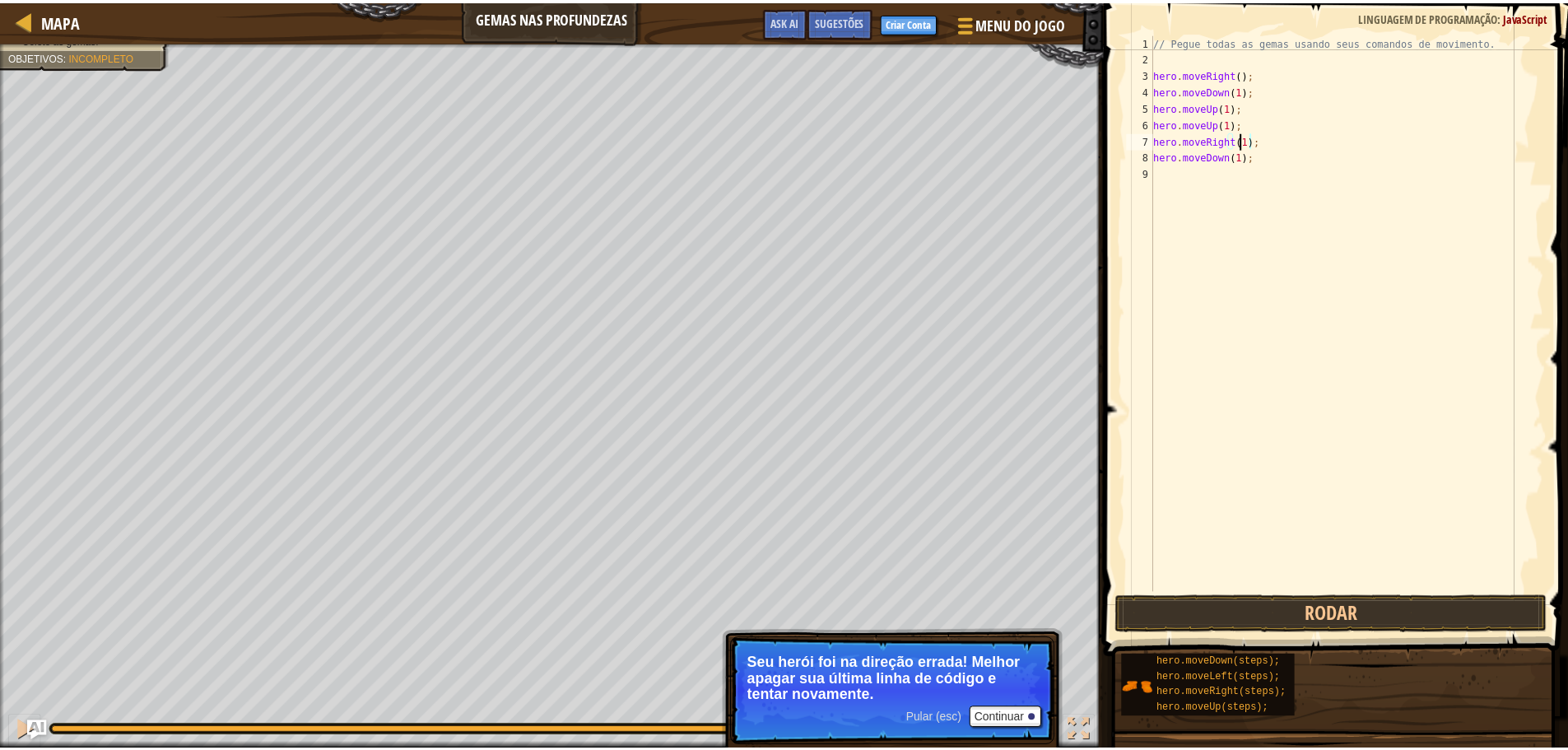
scroll to position [8, 7]
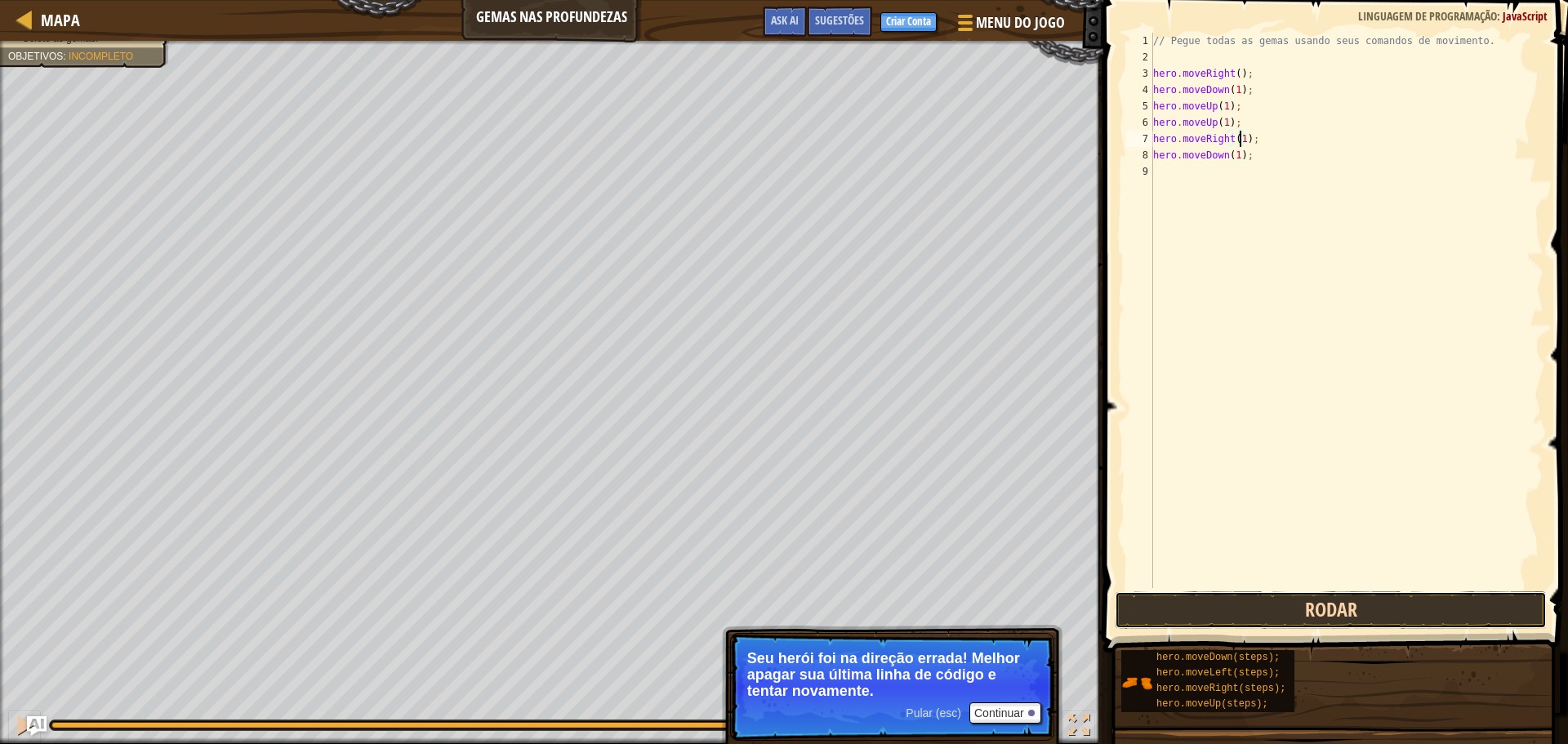
click at [1290, 604] on button "Rodar" at bounding box center [1331, 610] width 433 height 38
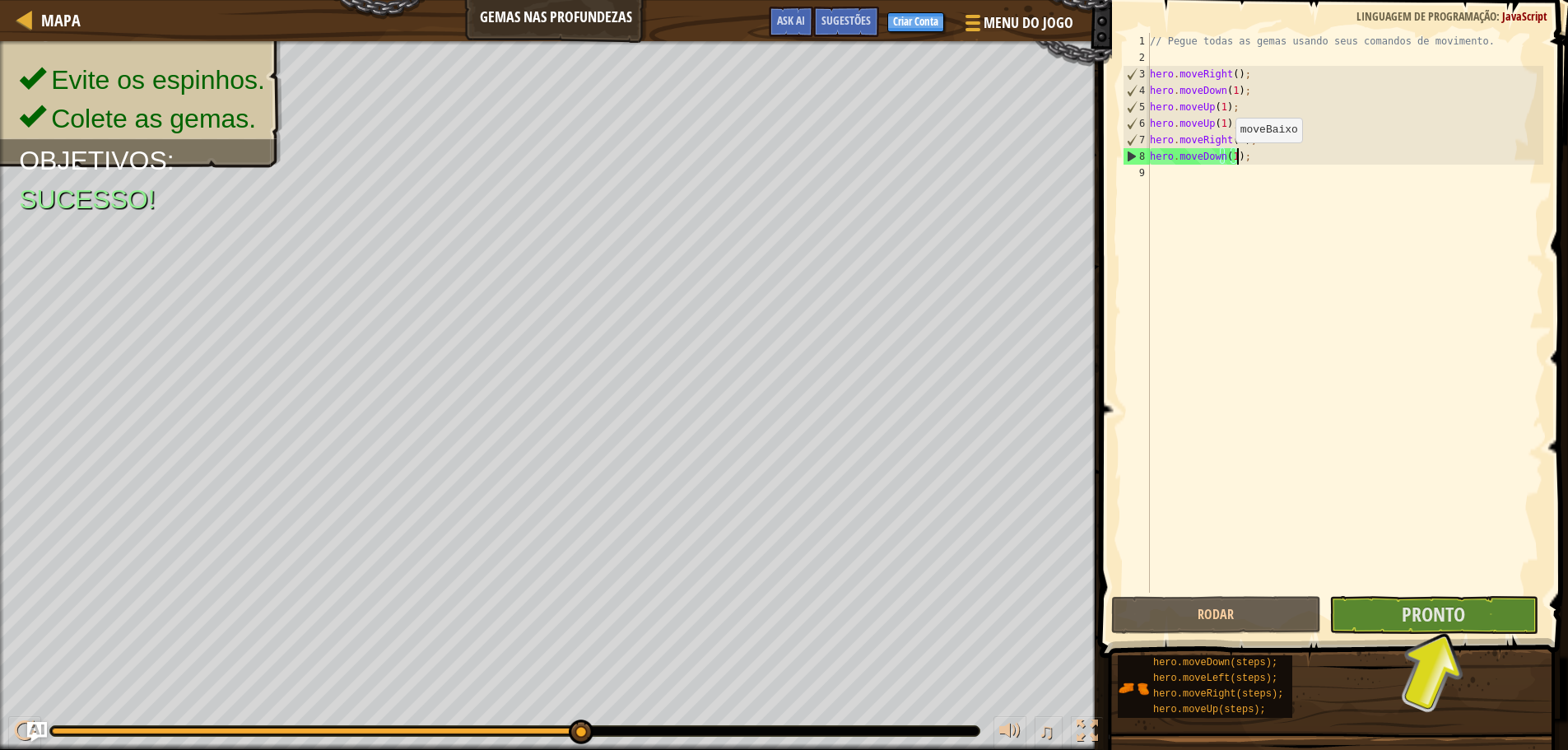
click at [1233, 159] on div "// Pegue todas as gemas usando seus comandos de movimento. hero . moveRight ( )…" at bounding box center [1345, 329] width 397 height 592
type textarea "hero.moveDown(1);"
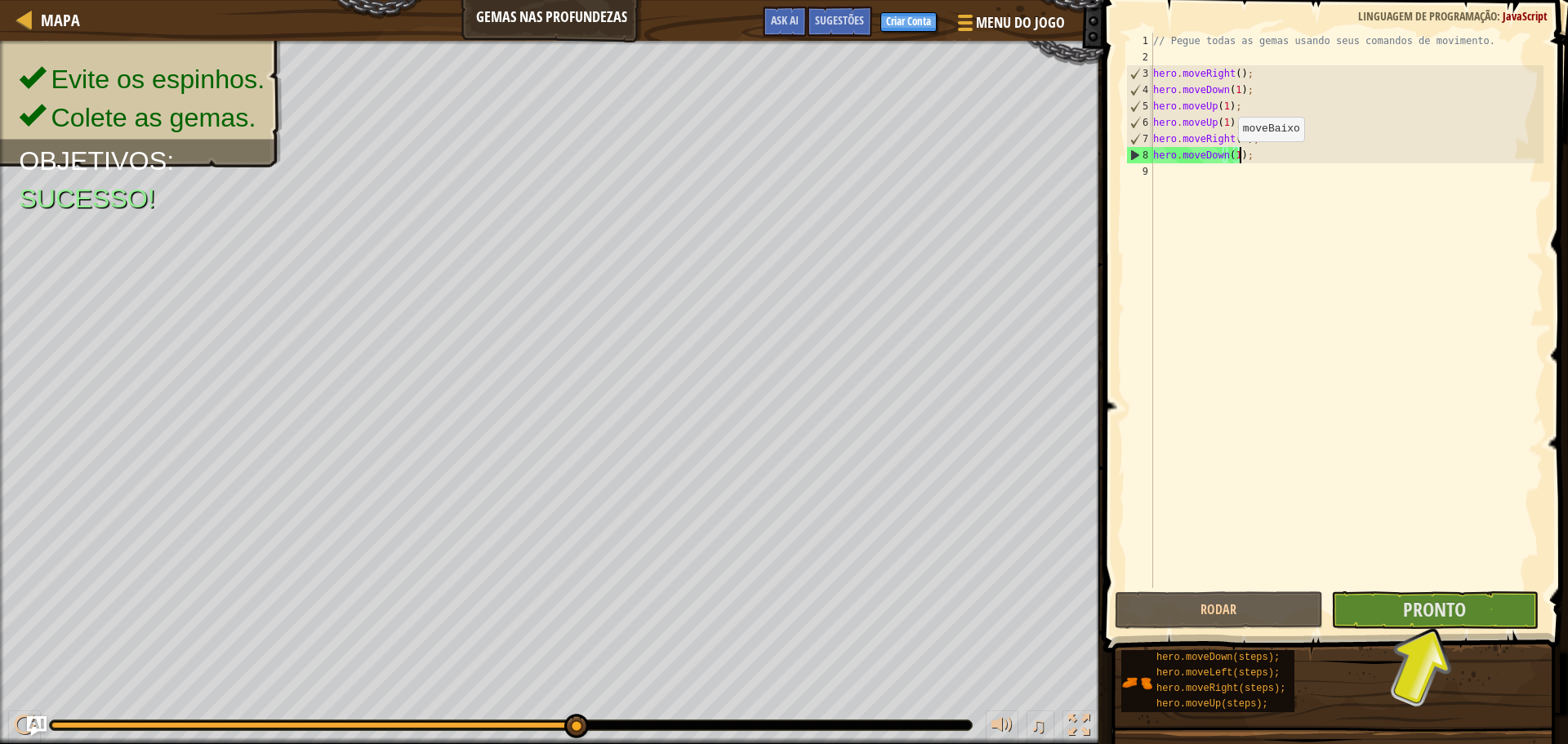
click at [1224, 157] on div "// Pegue todas as gemas usando seus comandos de movimento. hero . moveRight ( )…" at bounding box center [1347, 326] width 394 height 588
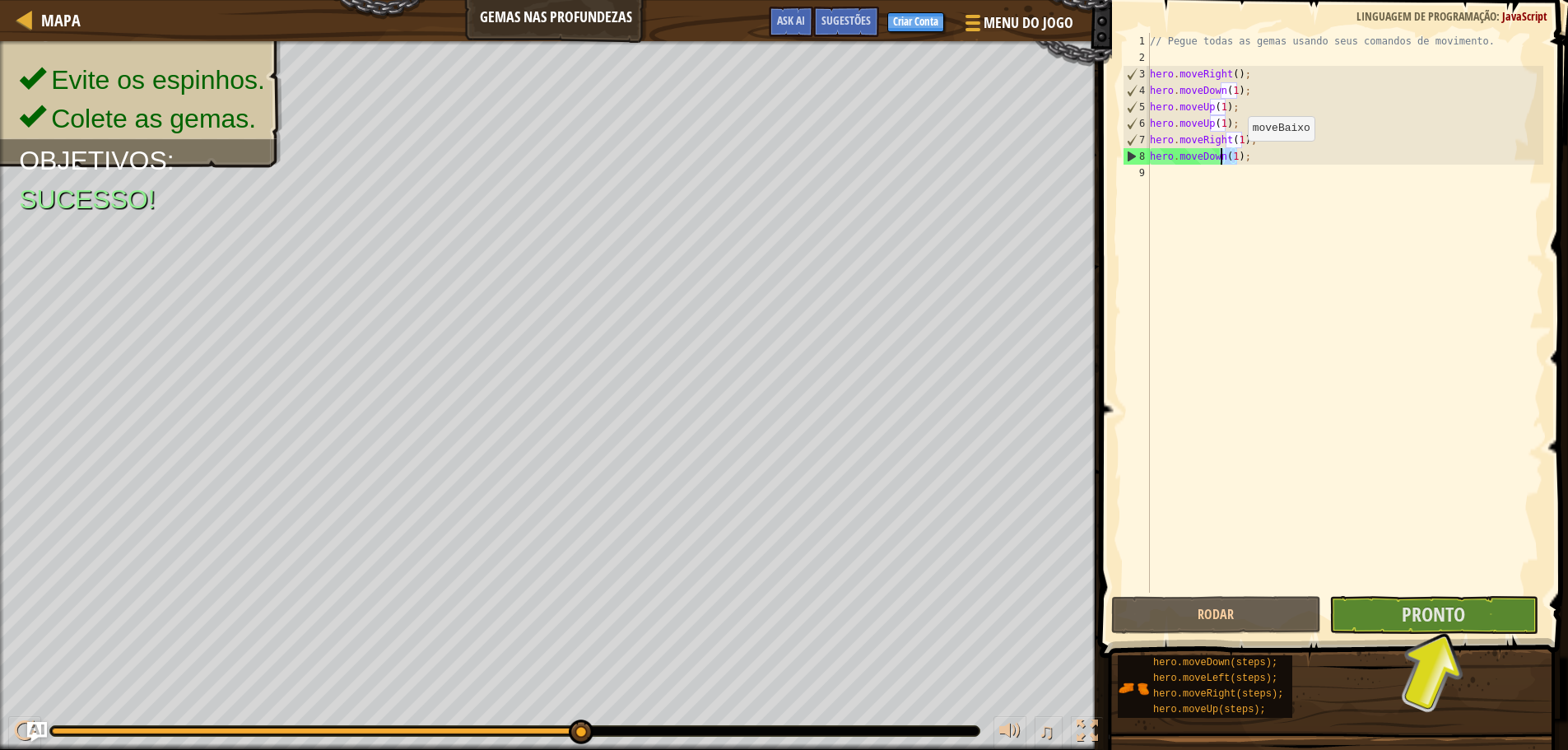
click at [1233, 158] on div "// Pegue todas as gemas usando seus comandos de movimento. hero . moveRight ( )…" at bounding box center [1345, 312] width 397 height 559
click at [1234, 153] on div "// Pegue todas as gemas usando seus comandos de movimento. hero . moveRight ( )…" at bounding box center [1345, 329] width 397 height 592
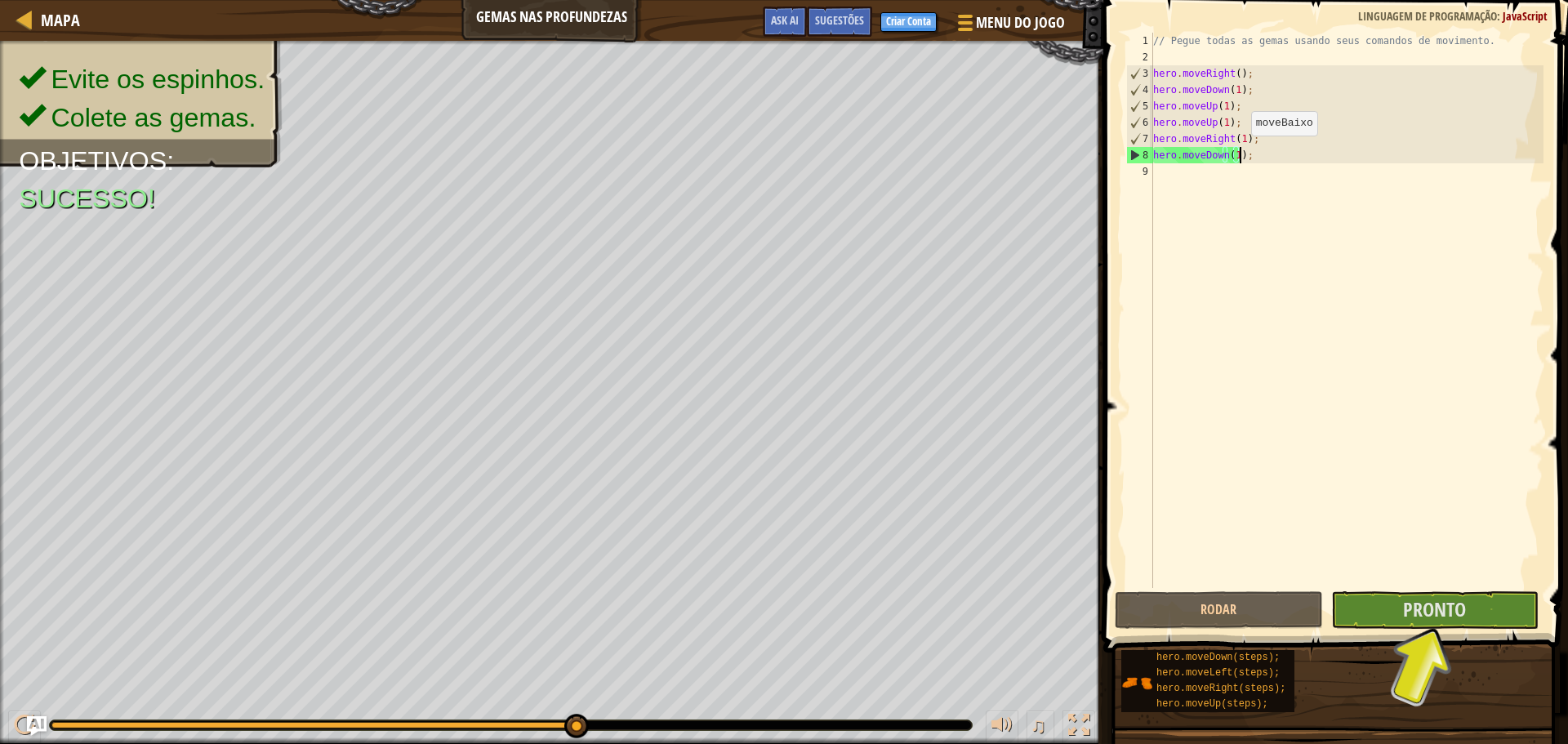
click at [1225, 152] on div "// Pegue todas as gemas usando seus comandos de movimento. hero . moveRight ( )…" at bounding box center [1347, 326] width 394 height 588
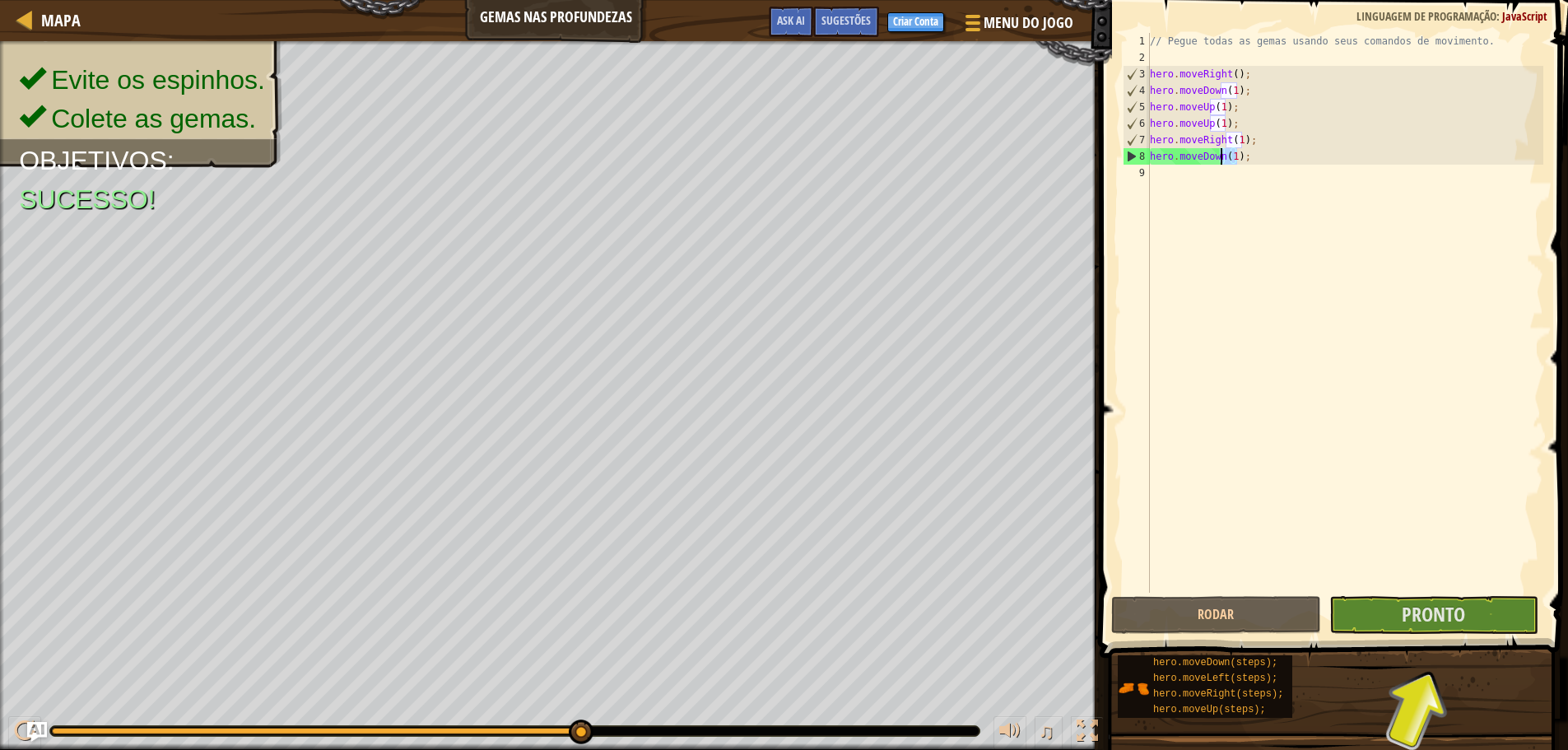
click at [1230, 182] on div "// Pegue todas as gemas usando seus comandos de movimento. hero . moveRight ( )…" at bounding box center [1345, 329] width 397 height 592
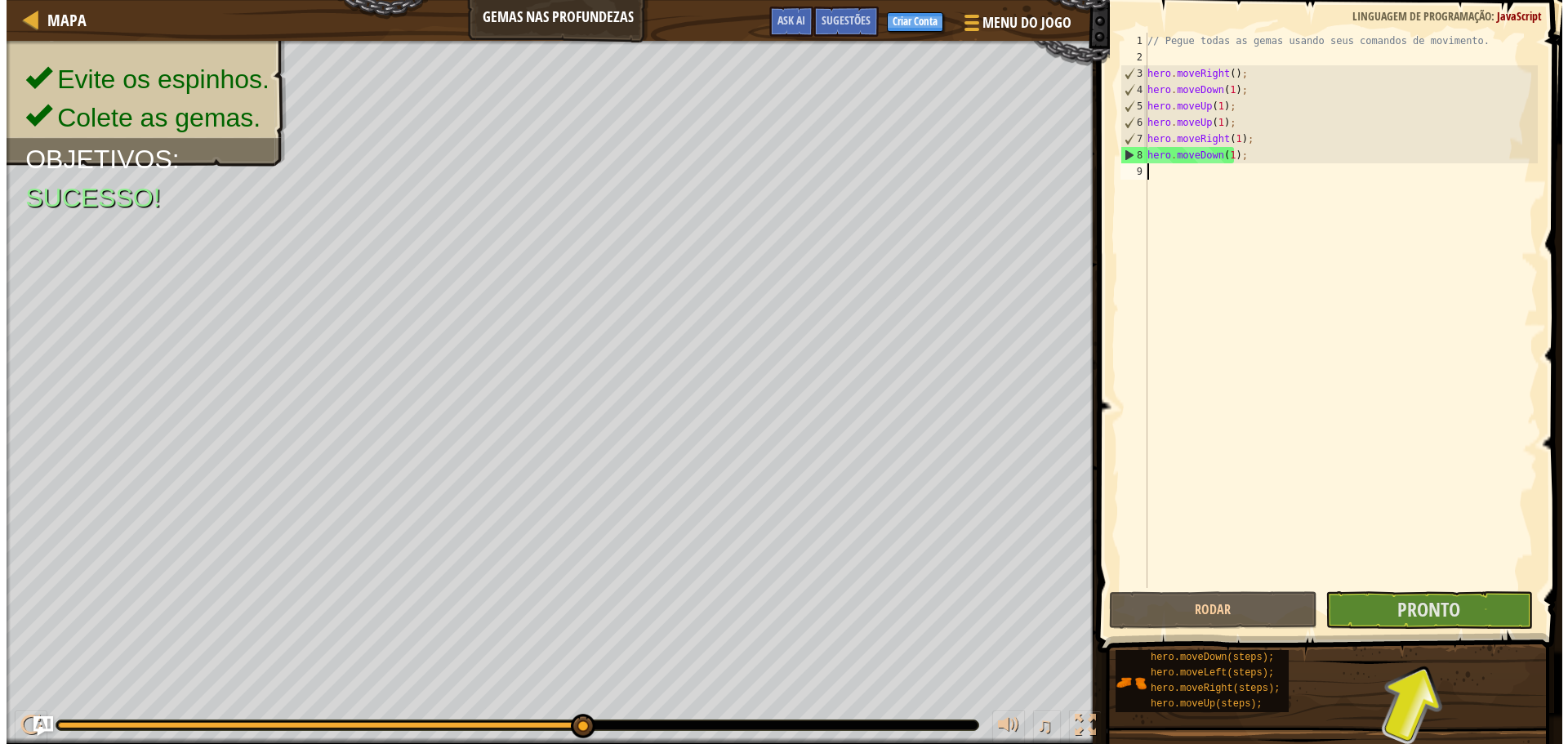
scroll to position [8, 0]
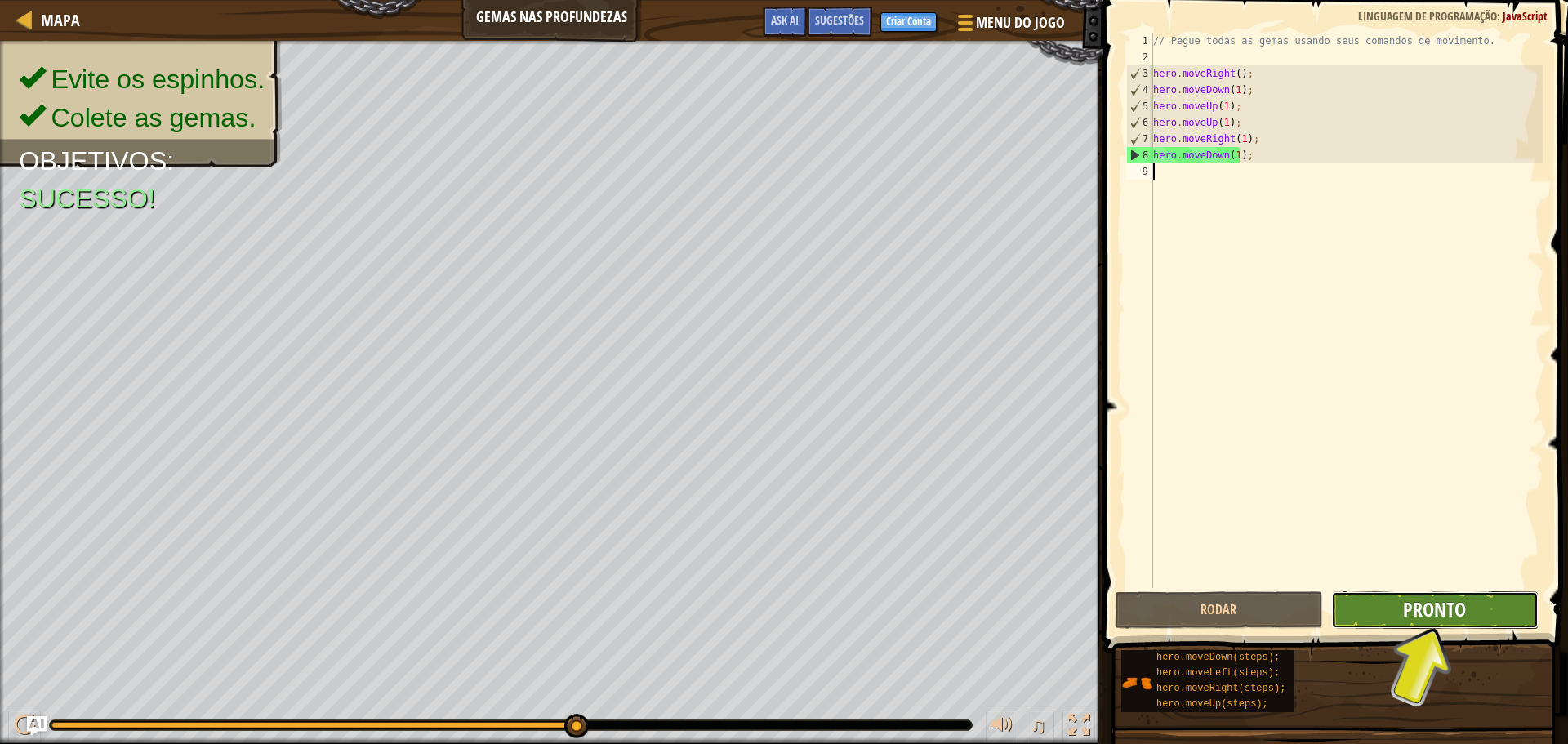
click at [1422, 613] on span "Pronto" at bounding box center [1435, 609] width 63 height 26
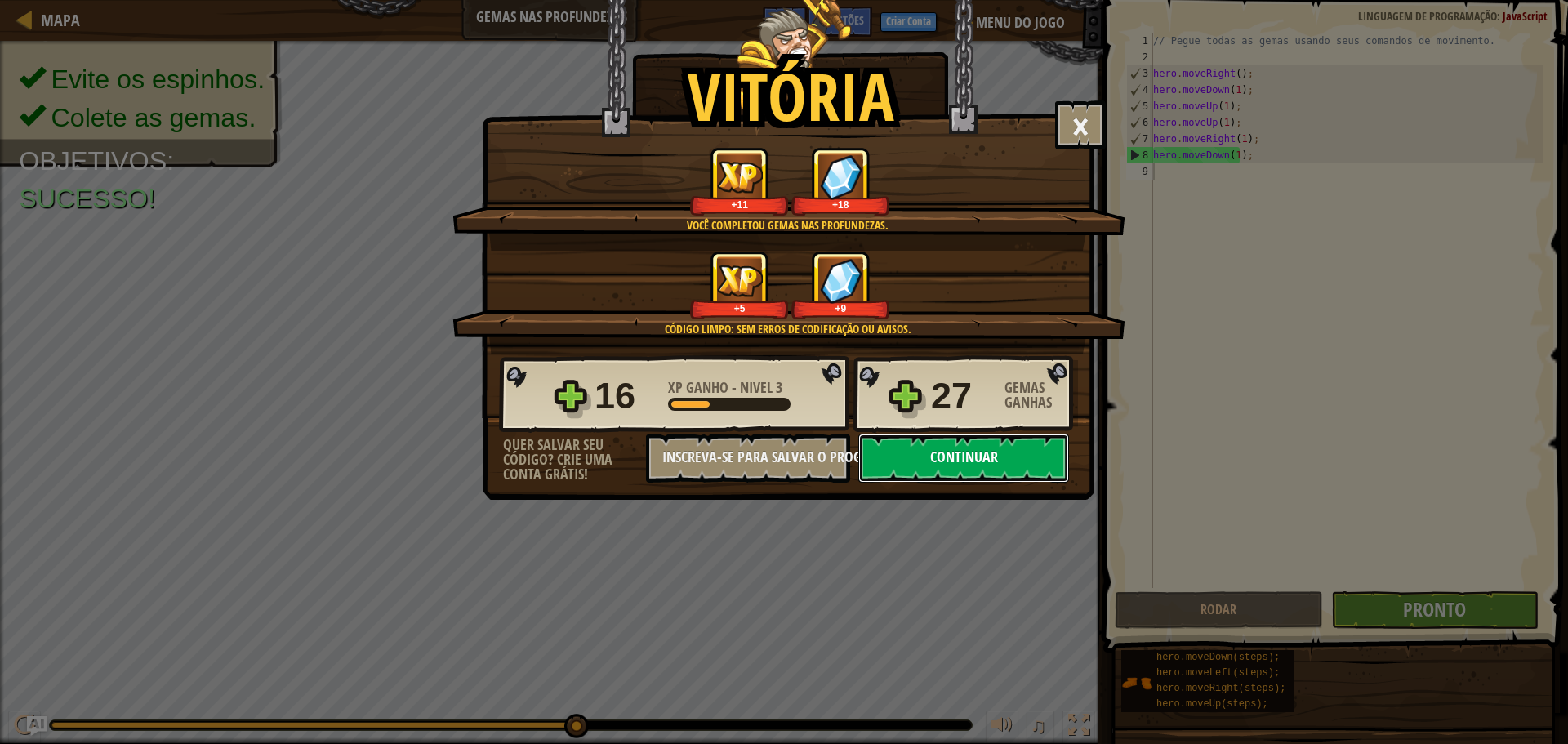
click at [977, 462] on button "Continuar" at bounding box center [964, 457] width 210 height 49
select select "pt-BR"
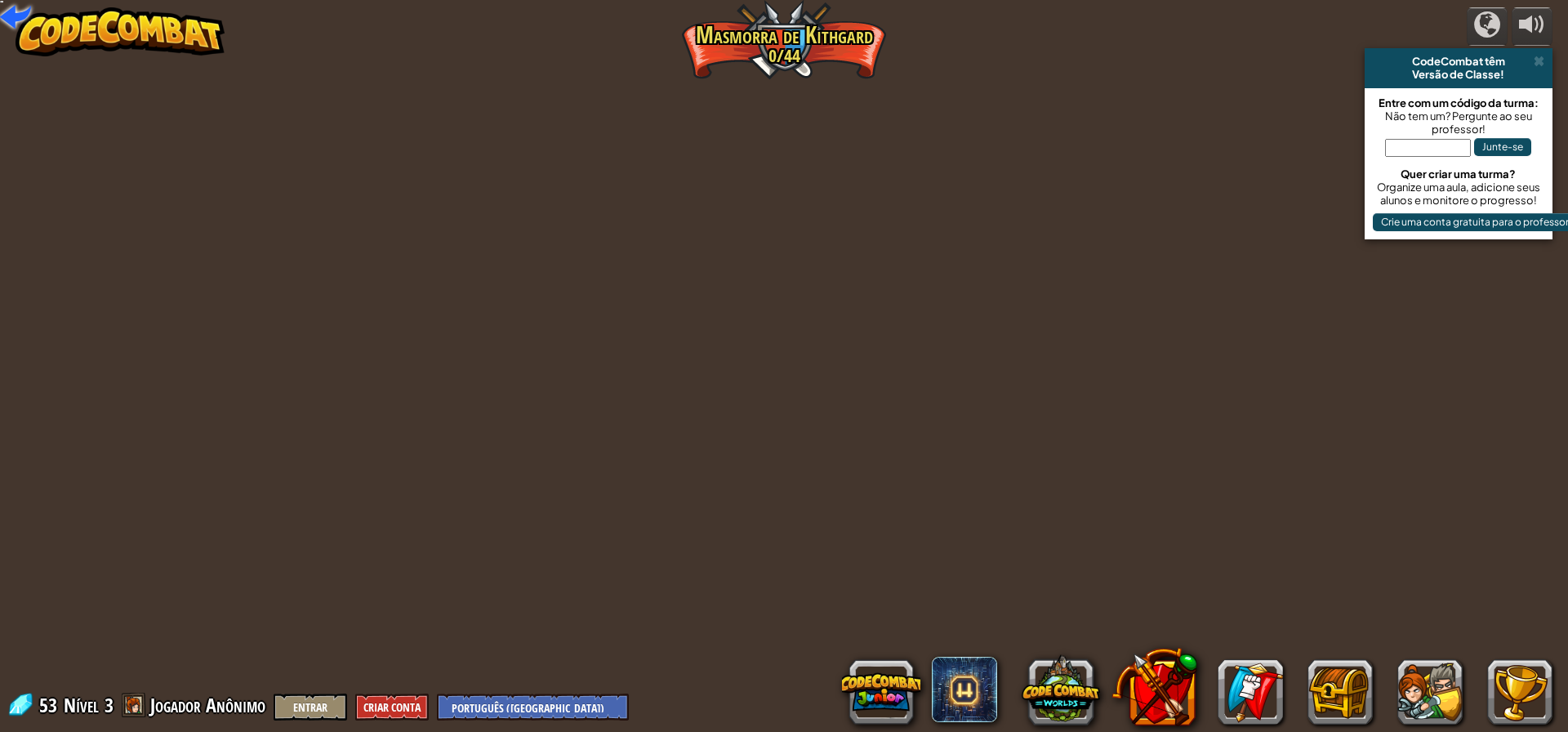
select select "pt-BR"
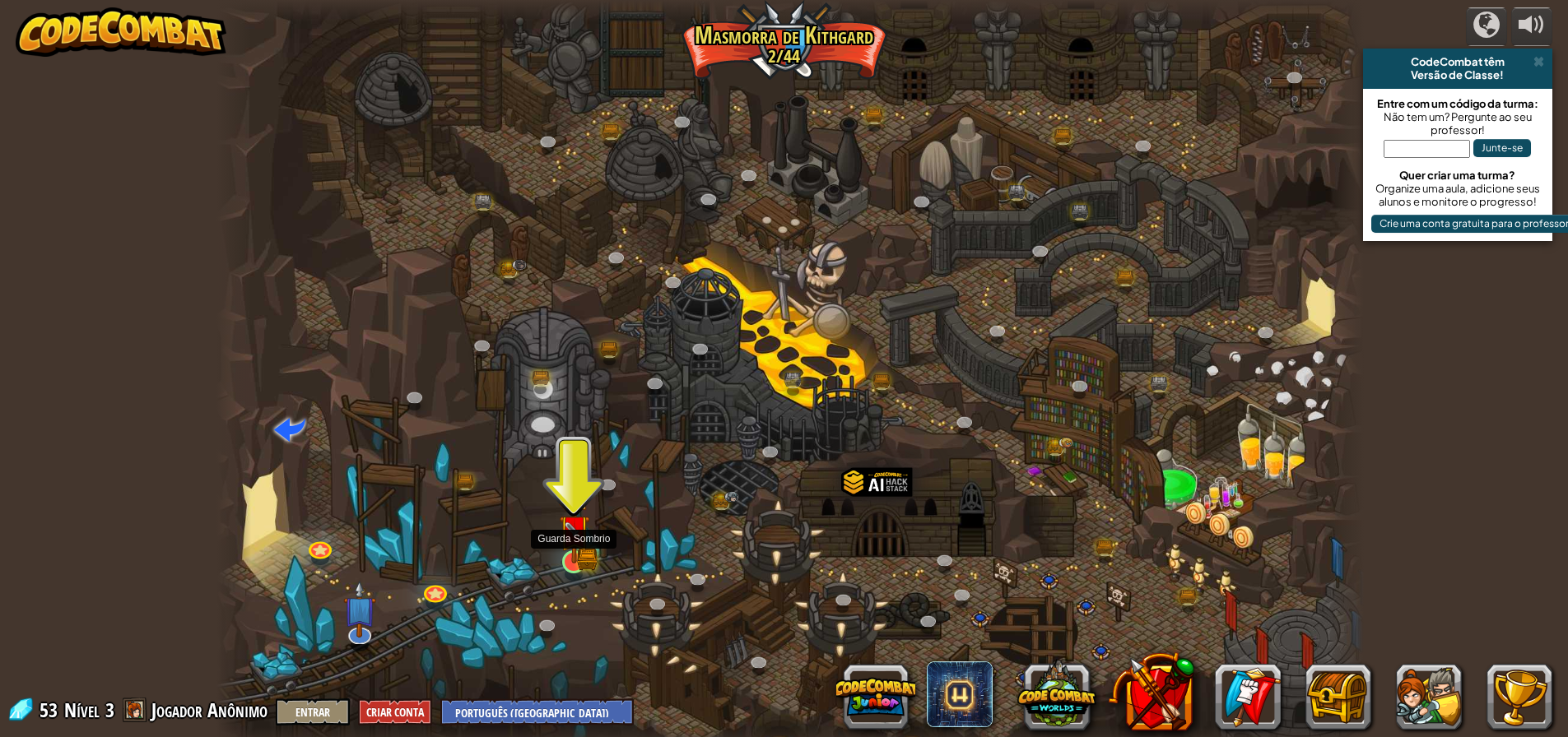
click at [588, 549] on img at bounding box center [573, 530] width 30 height 67
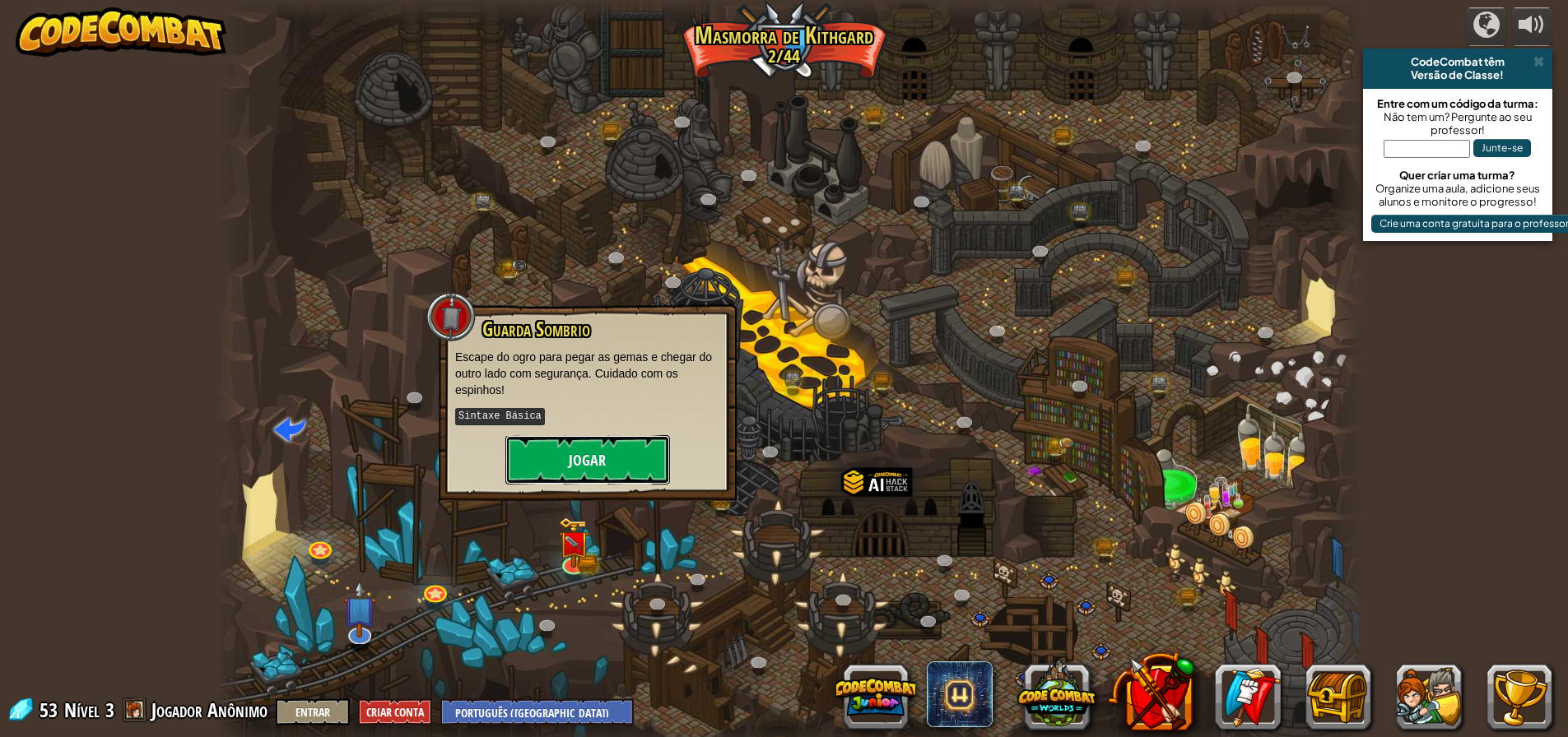
click at [583, 462] on button "Jogar" at bounding box center [587, 460] width 164 height 50
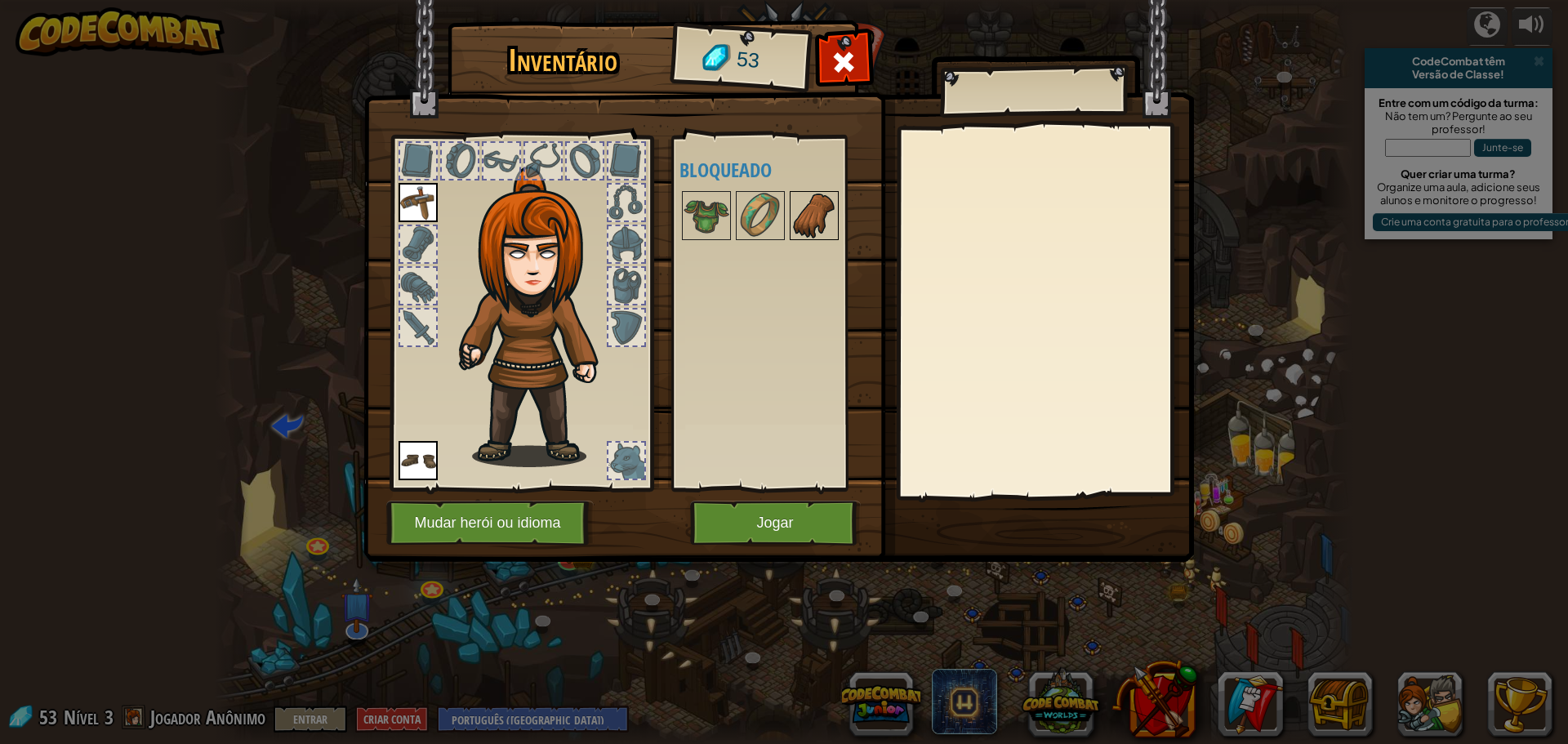
click at [809, 208] on img at bounding box center [814, 215] width 45 height 45
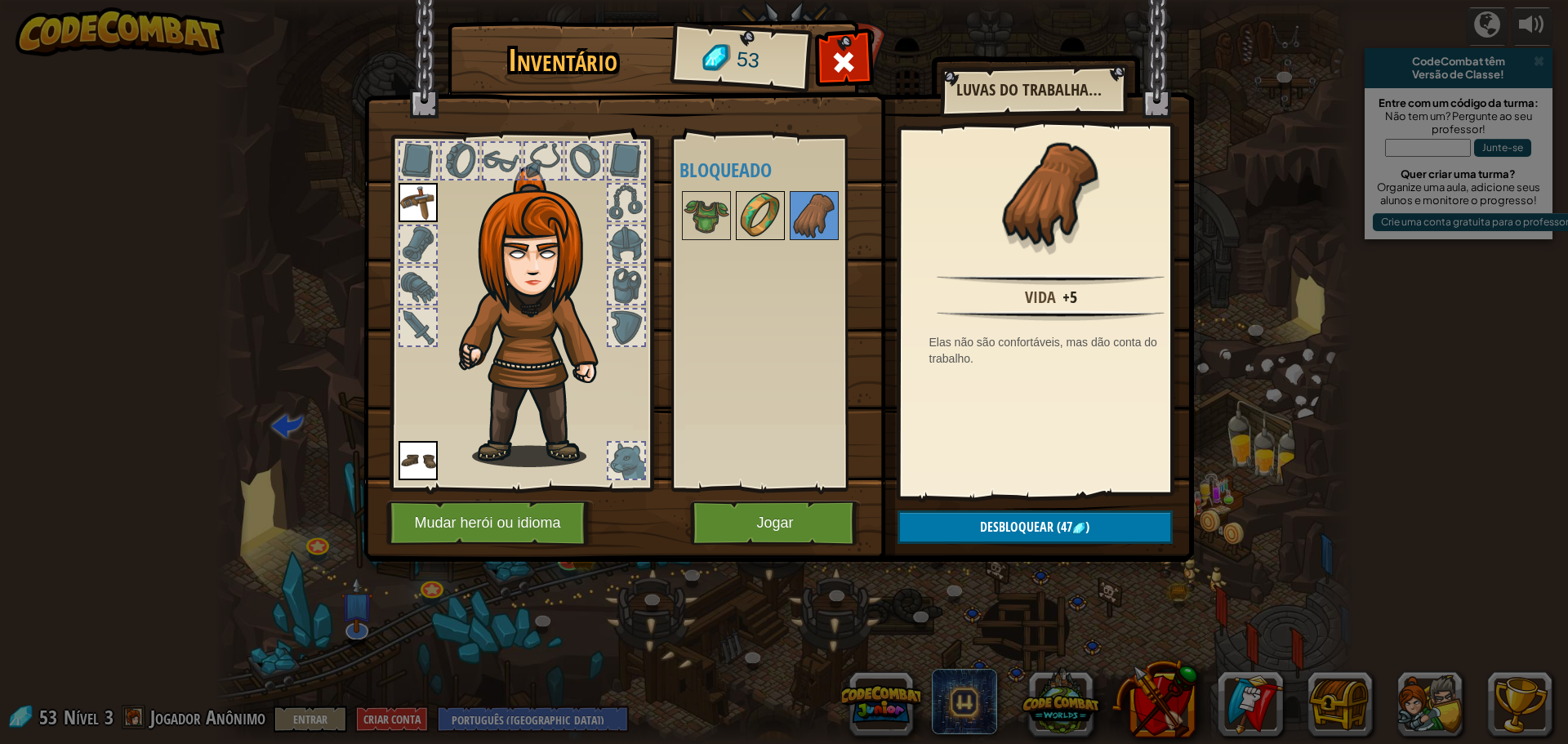
click at [771, 213] on img at bounding box center [760, 215] width 45 height 45
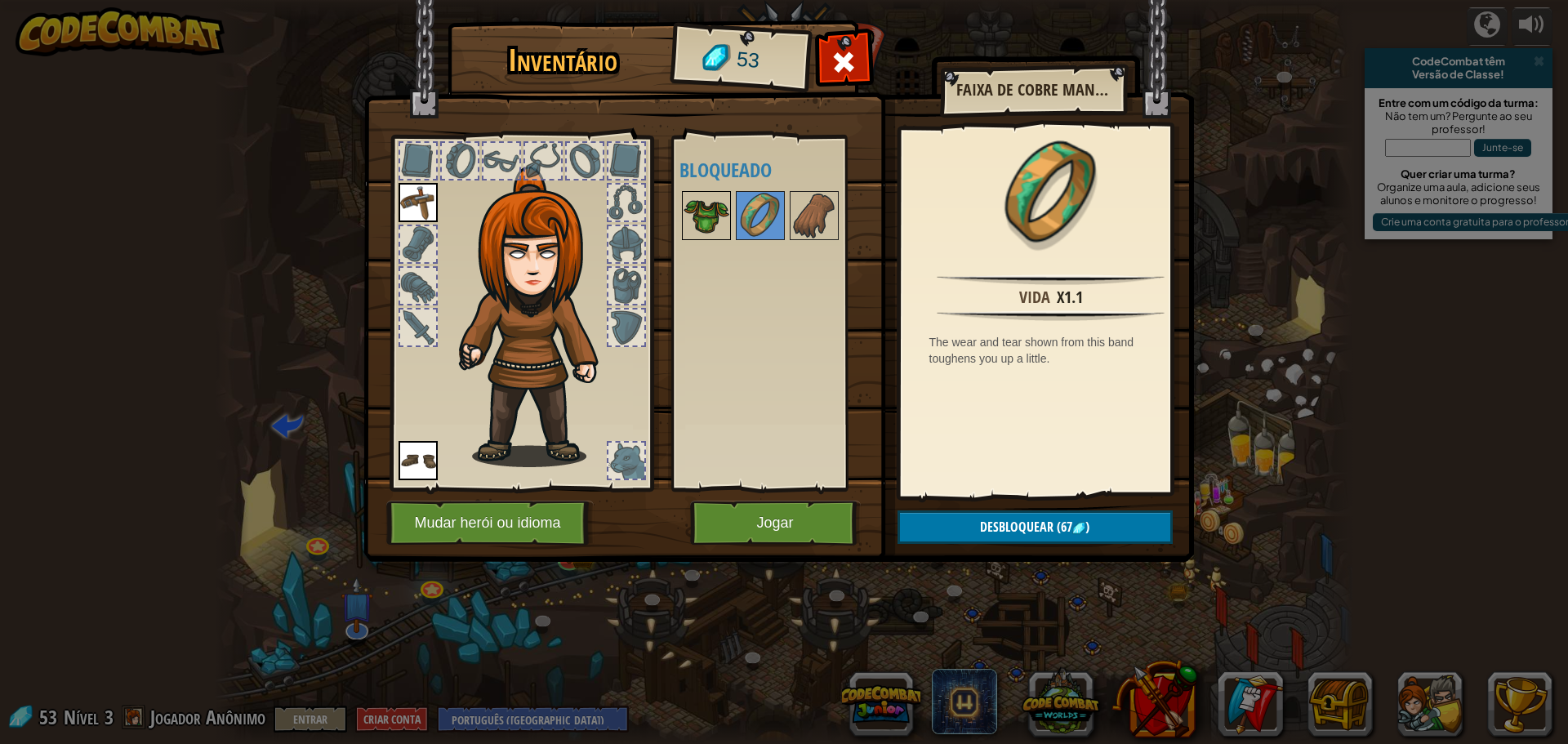
click at [719, 215] on img at bounding box center [706, 215] width 45 height 45
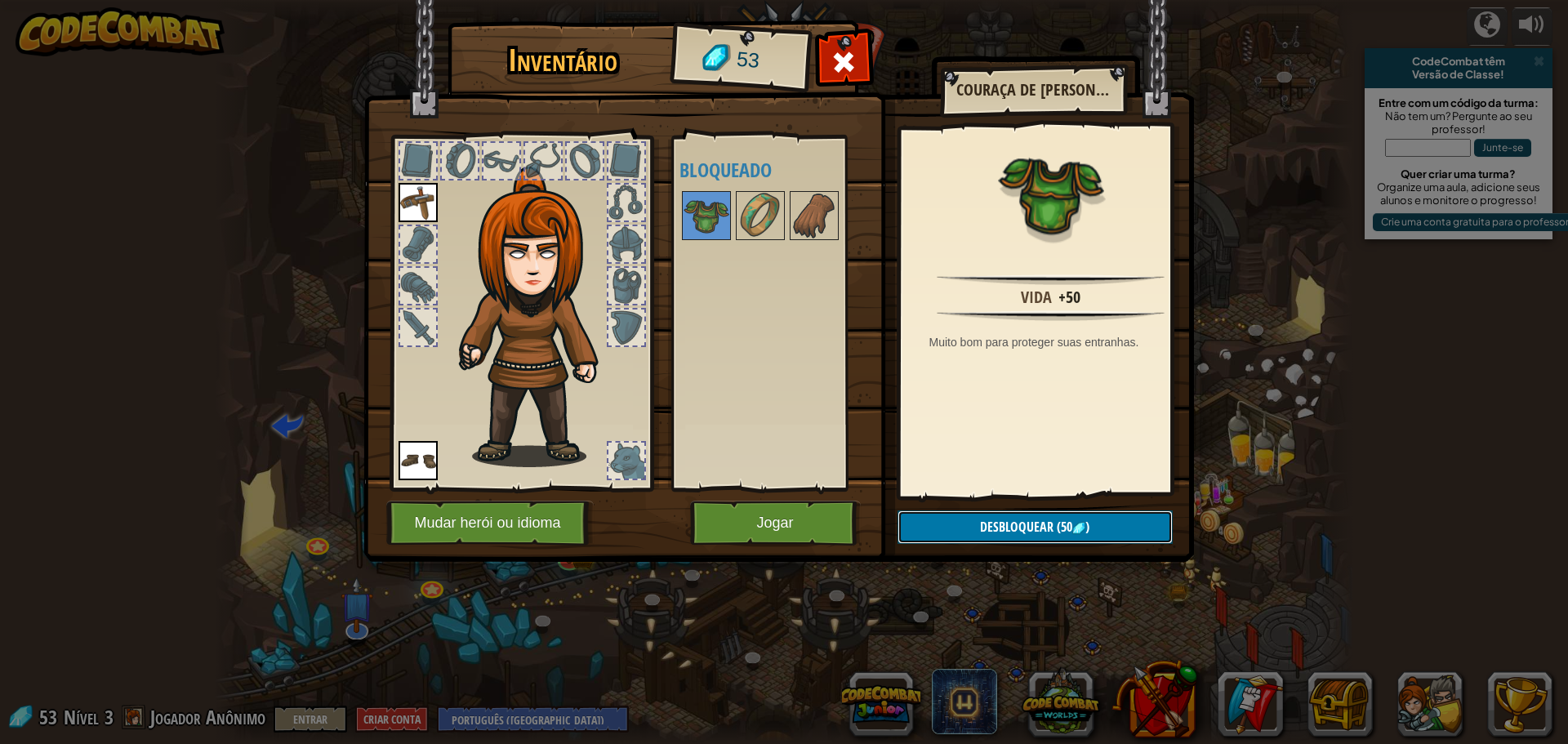
click at [1058, 529] on span "(50" at bounding box center [1062, 526] width 18 height 18
click at [1024, 528] on button "Confirmar" at bounding box center [1035, 527] width 275 height 34
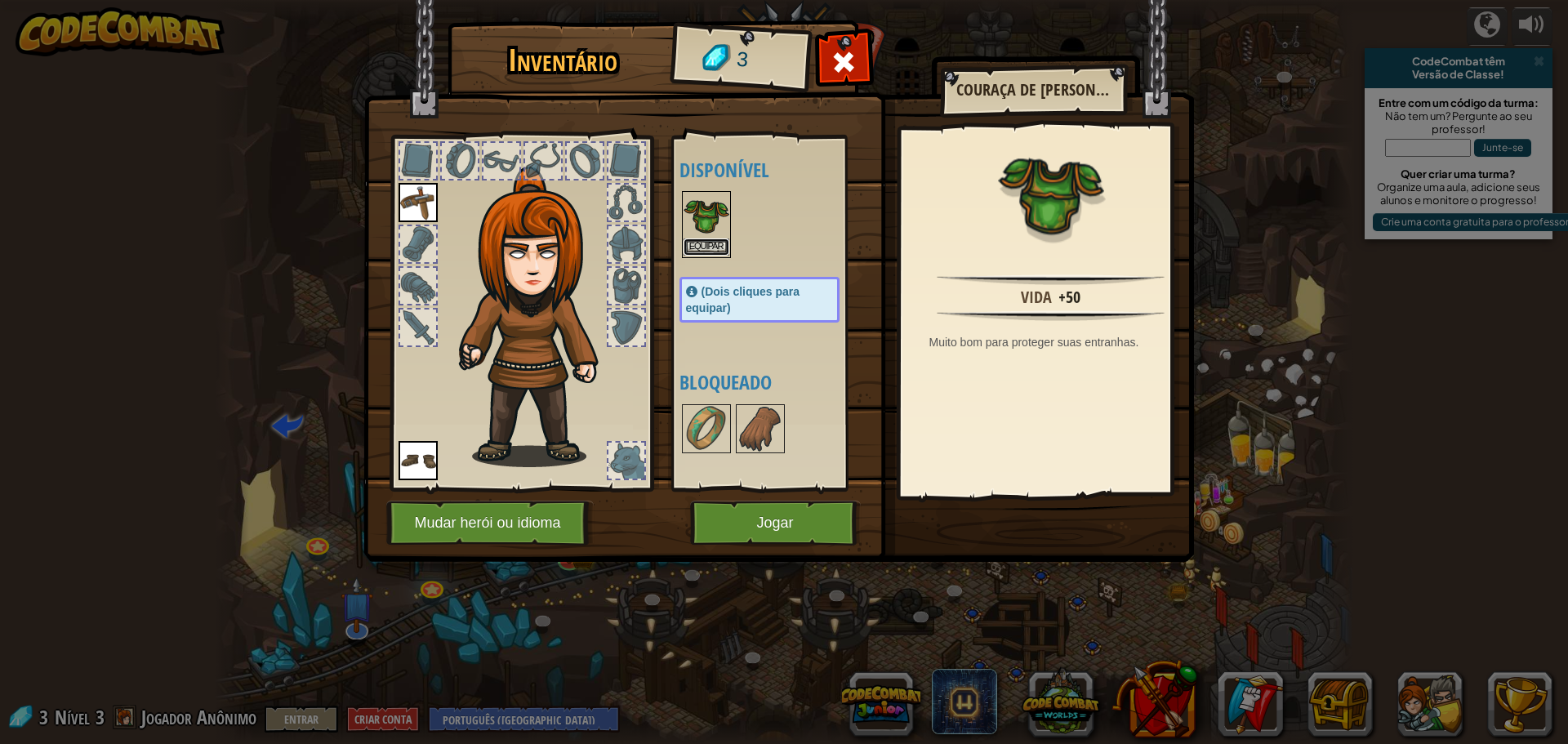
click at [699, 247] on button "Equipar" at bounding box center [706, 247] width 45 height 17
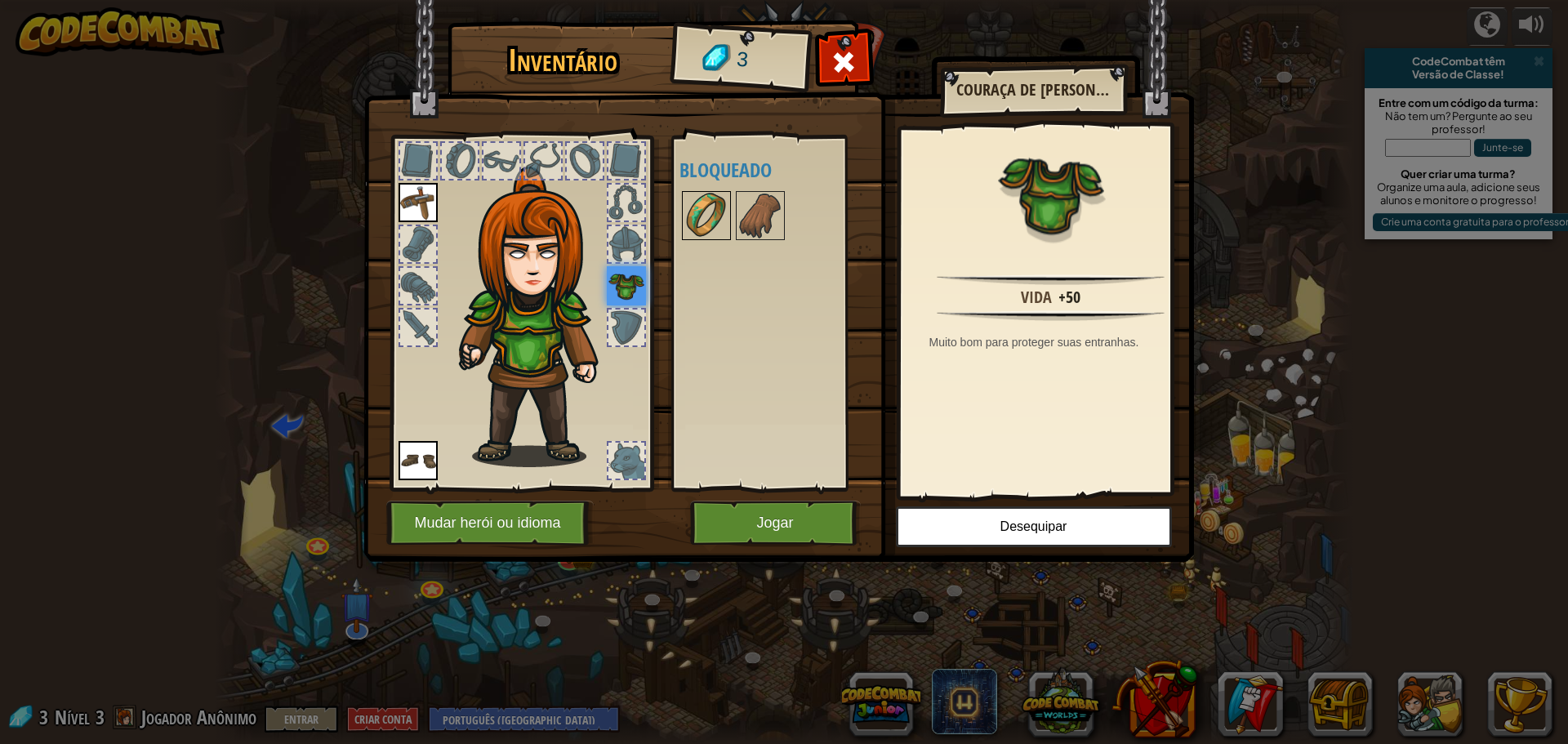
click at [707, 203] on img at bounding box center [706, 215] width 45 height 45
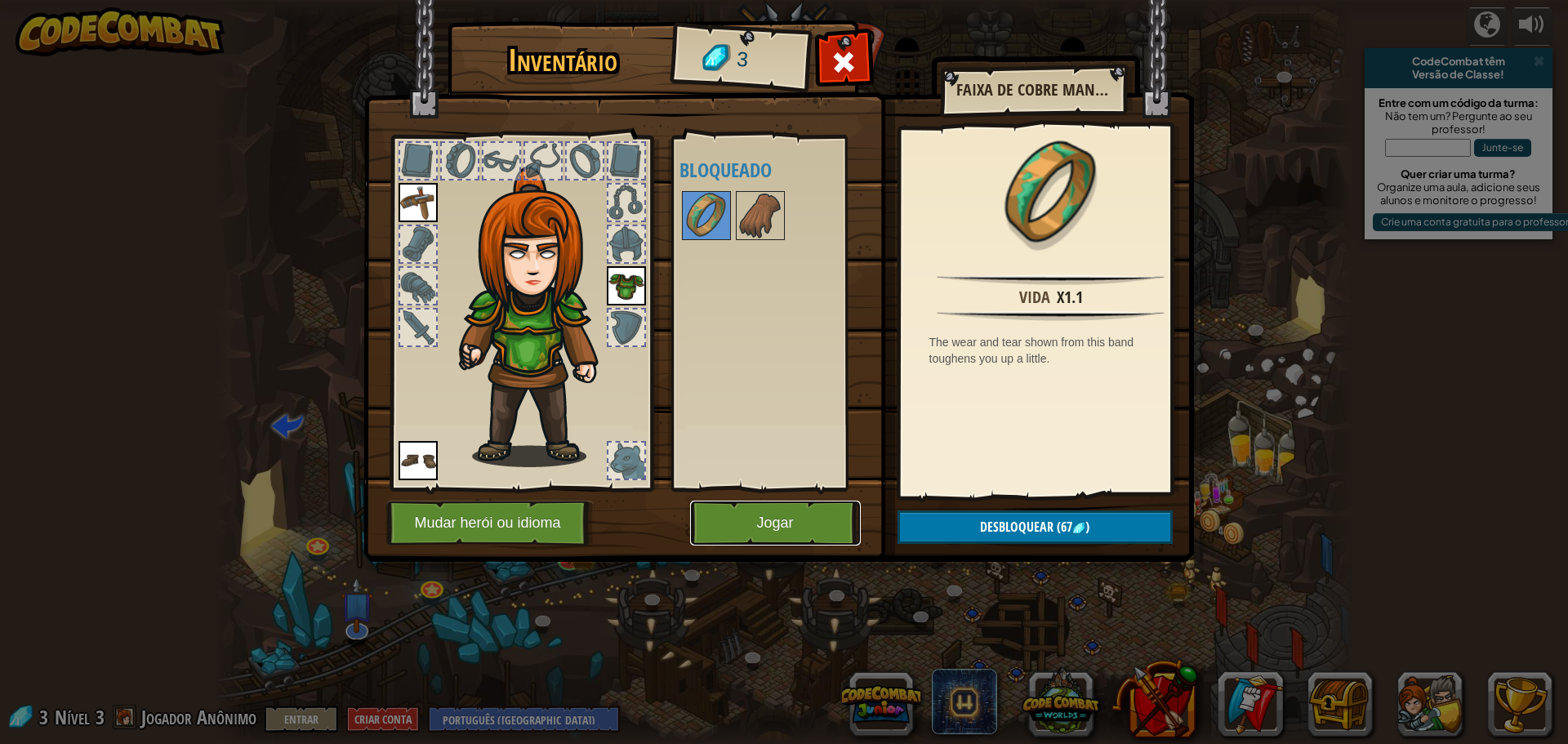
click at [805, 530] on button "Jogar" at bounding box center [775, 523] width 171 height 45
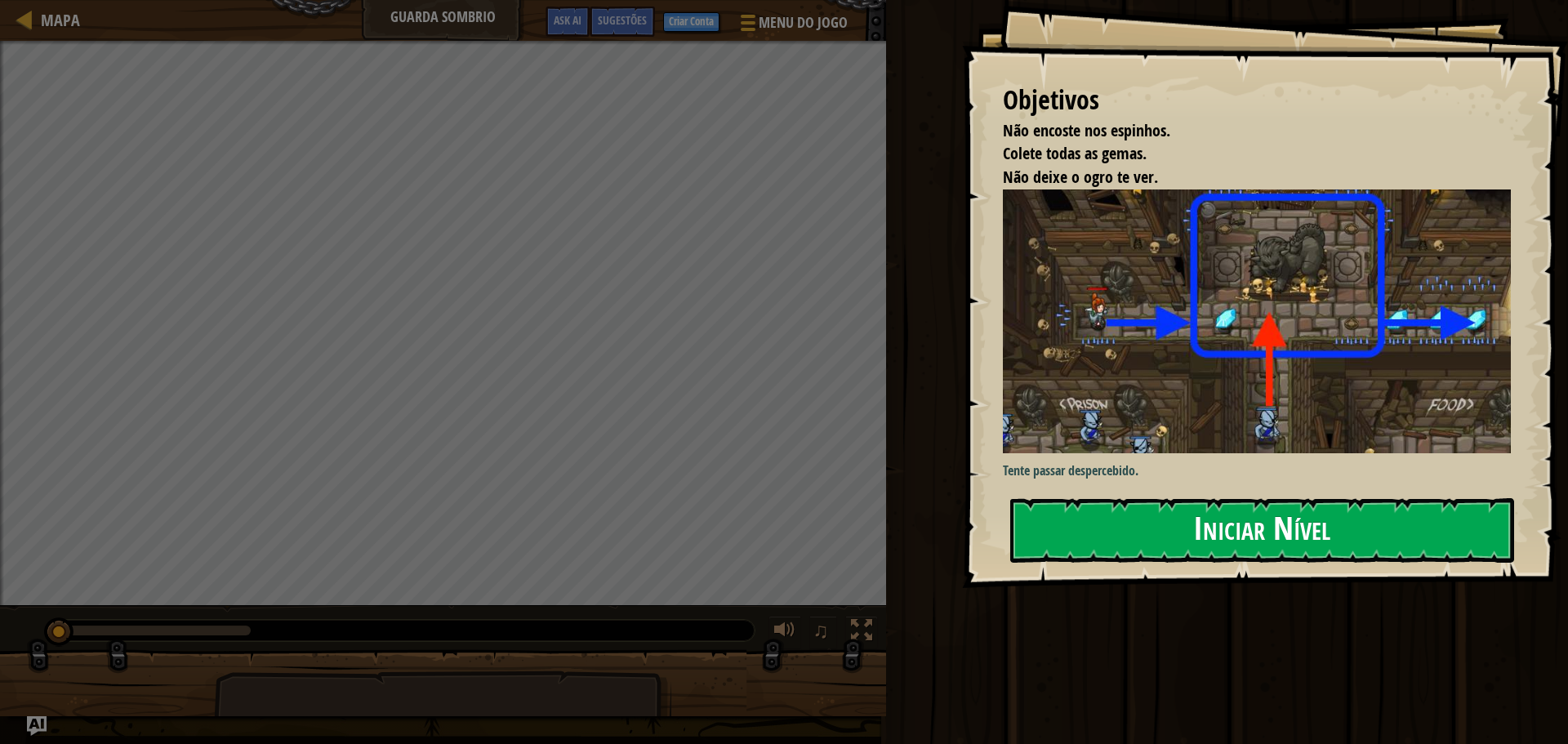
click at [1233, 537] on button "Iniciar Nível" at bounding box center [1263, 530] width 504 height 65
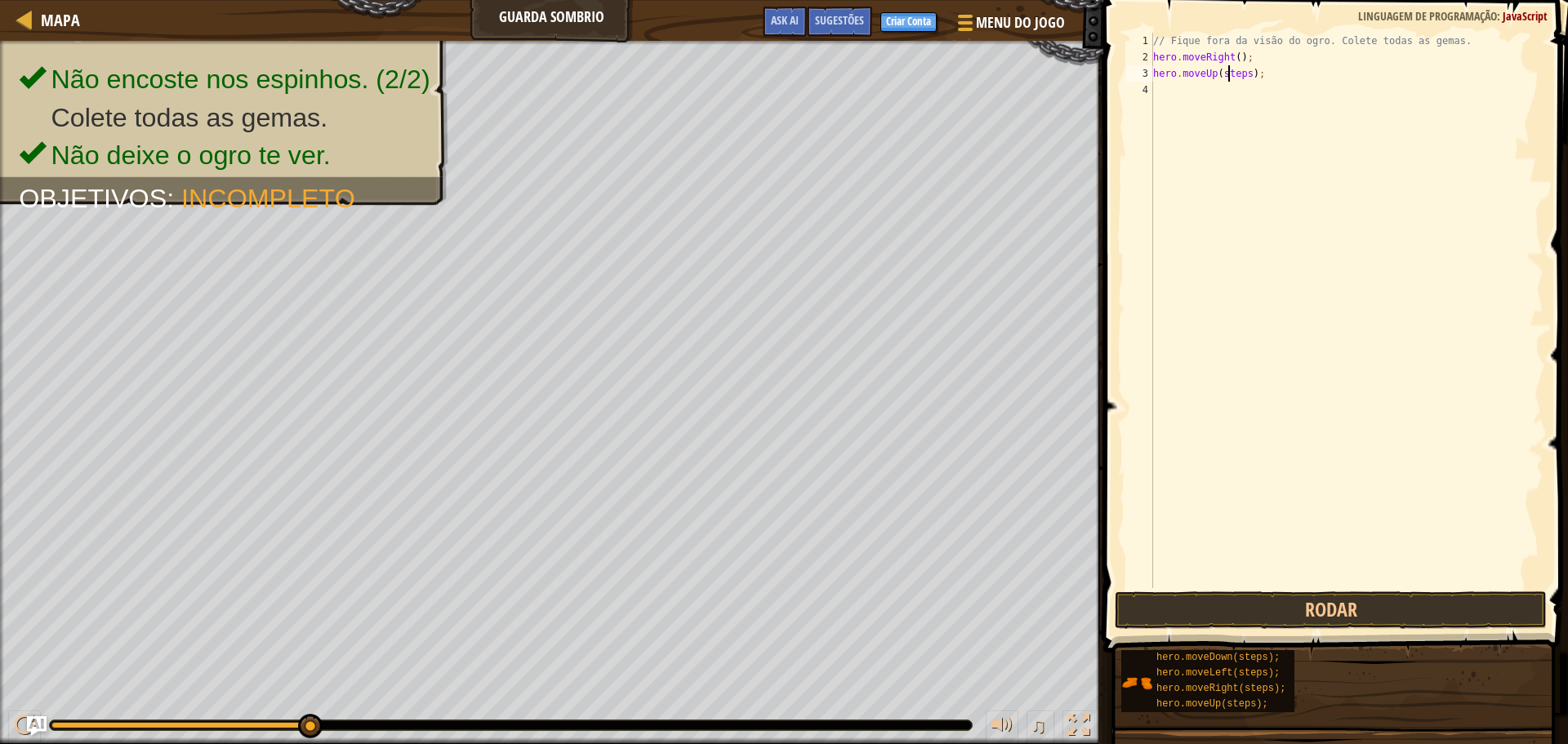
click at [1230, 75] on div "// Fique fora da visão do ogro. Colete todas as gemas. hero . moveRight ( ) ; h…" at bounding box center [1347, 326] width 394 height 588
click at [1250, 88] on div "// Fique fora da visão do ogro. Colete todas as gemas. hero . moveRight ( ) ; h…" at bounding box center [1347, 326] width 394 height 588
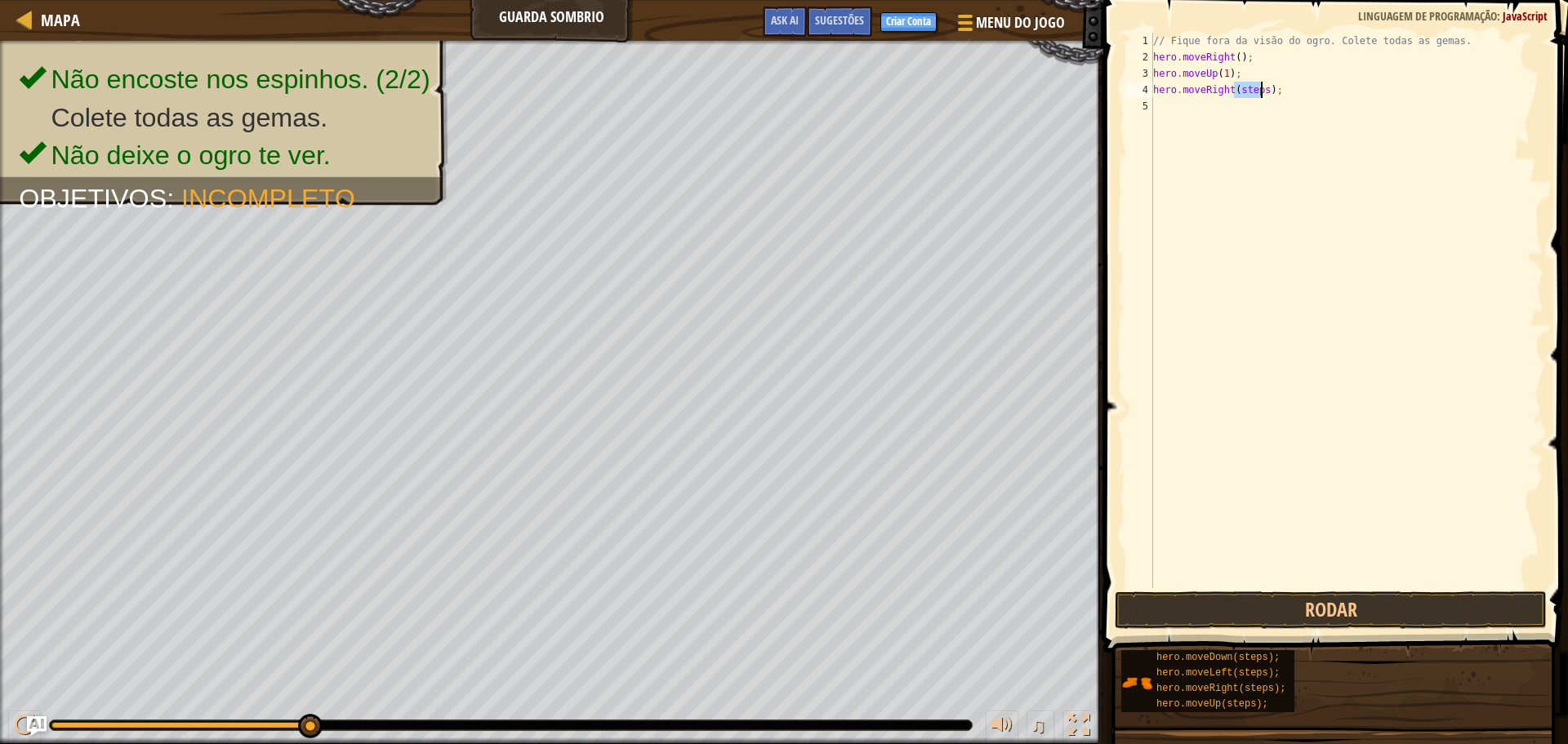
scroll to position [8, 7]
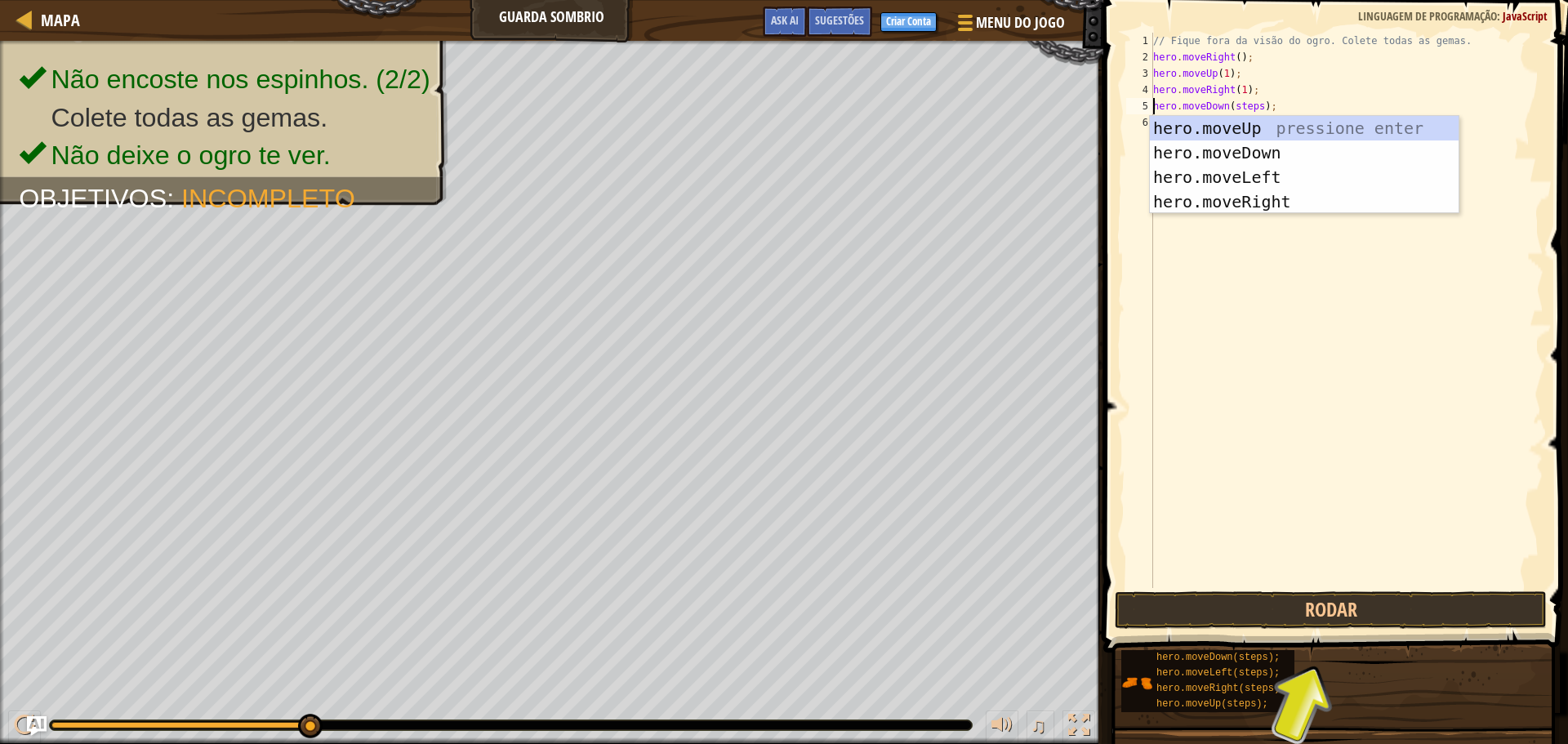
click at [1240, 104] on div "// Fique fora da visão do ogro. Colete todas as gemas. hero . moveRight ( ) ; h…" at bounding box center [1347, 326] width 394 height 588
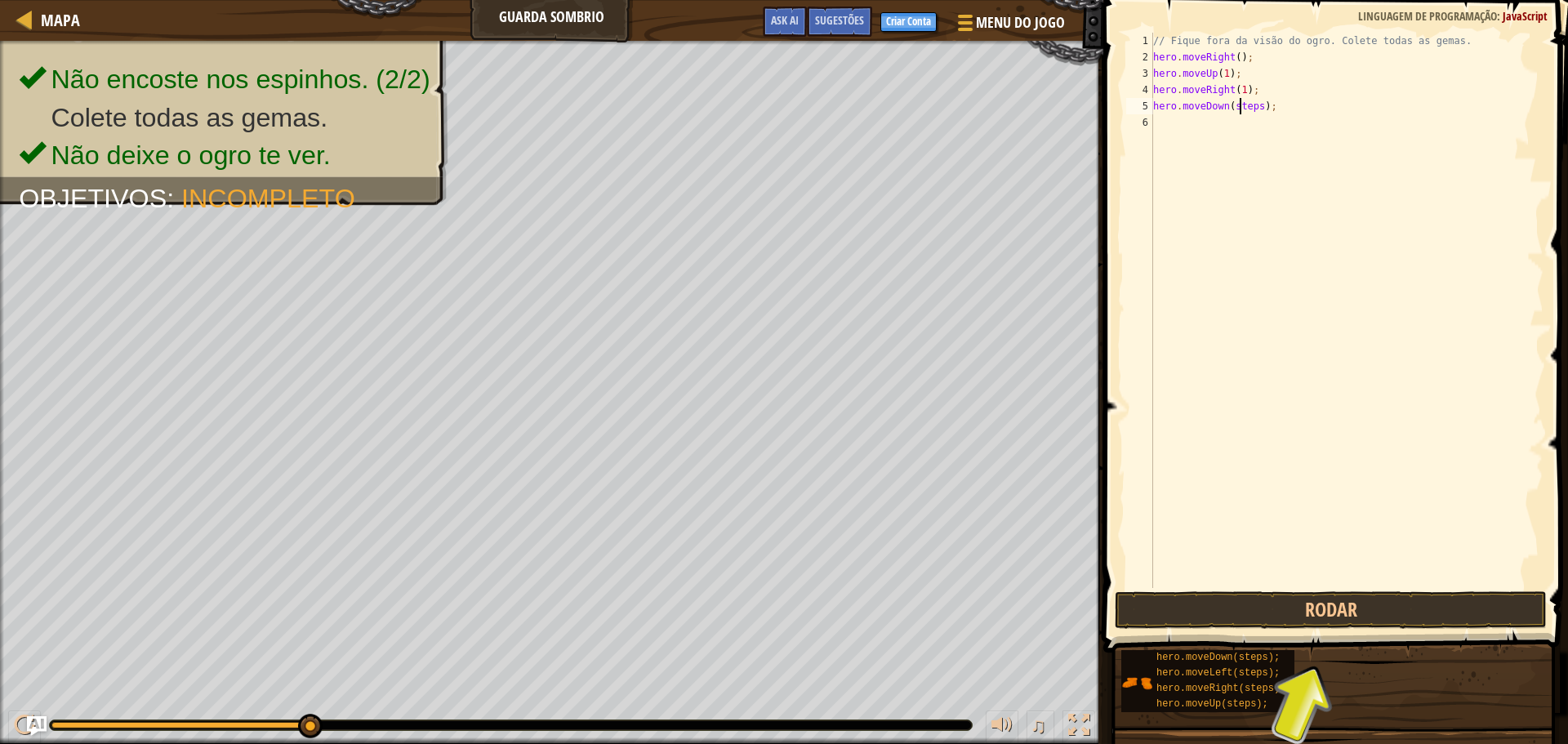
click at [1240, 104] on div "// Fique fora da visão do ogro. Colete todas as gemas. hero . moveRight ( ) ; h…" at bounding box center [1347, 326] width 394 height 588
click at [1236, 122] on div "// Fique fora da visão do ogro. Colete todas as gemas. hero . moveRight ( ) ; h…" at bounding box center [1347, 326] width 394 height 588
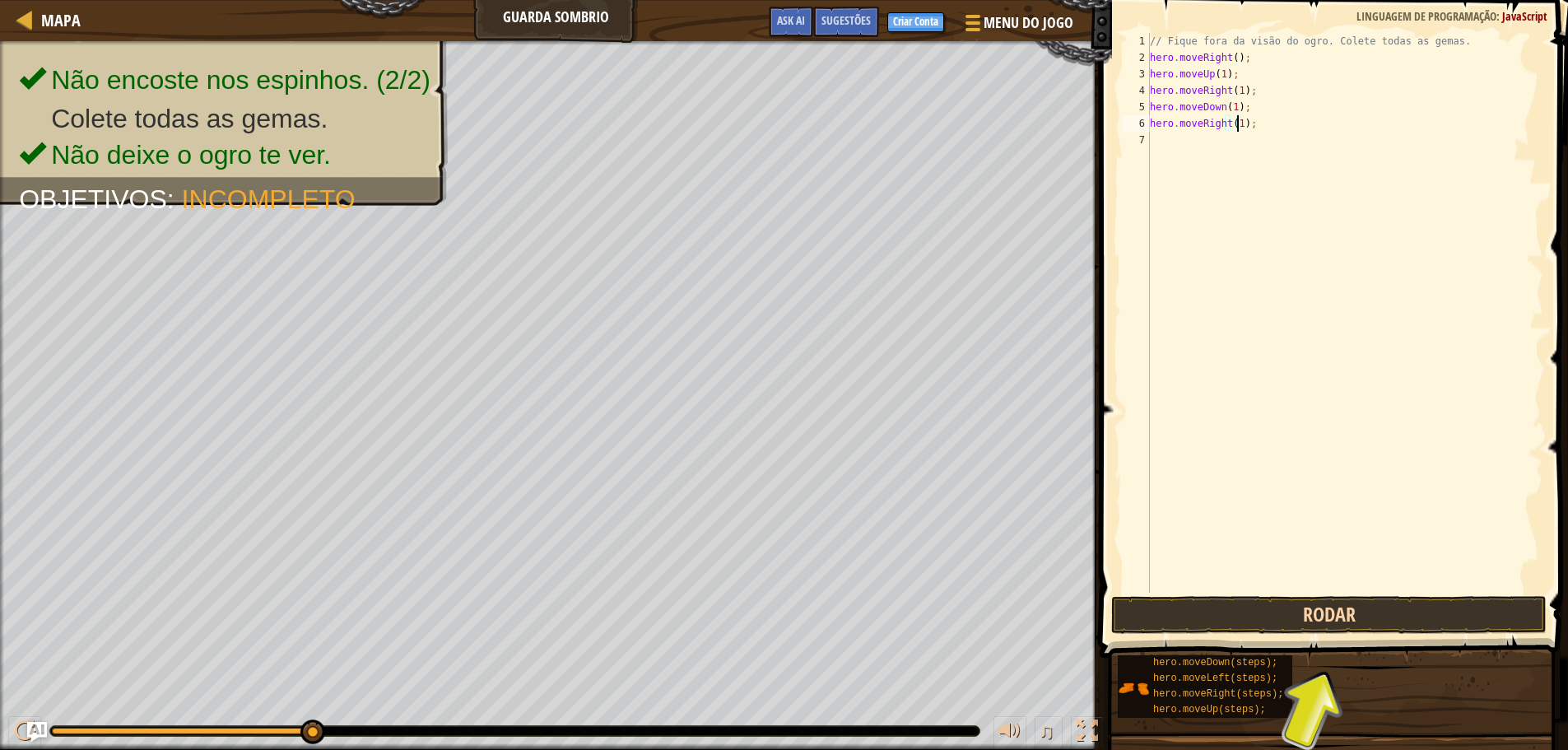
type textarea "hero.moveRight(1);"
click at [1333, 609] on button "Rodar" at bounding box center [1329, 615] width 436 height 38
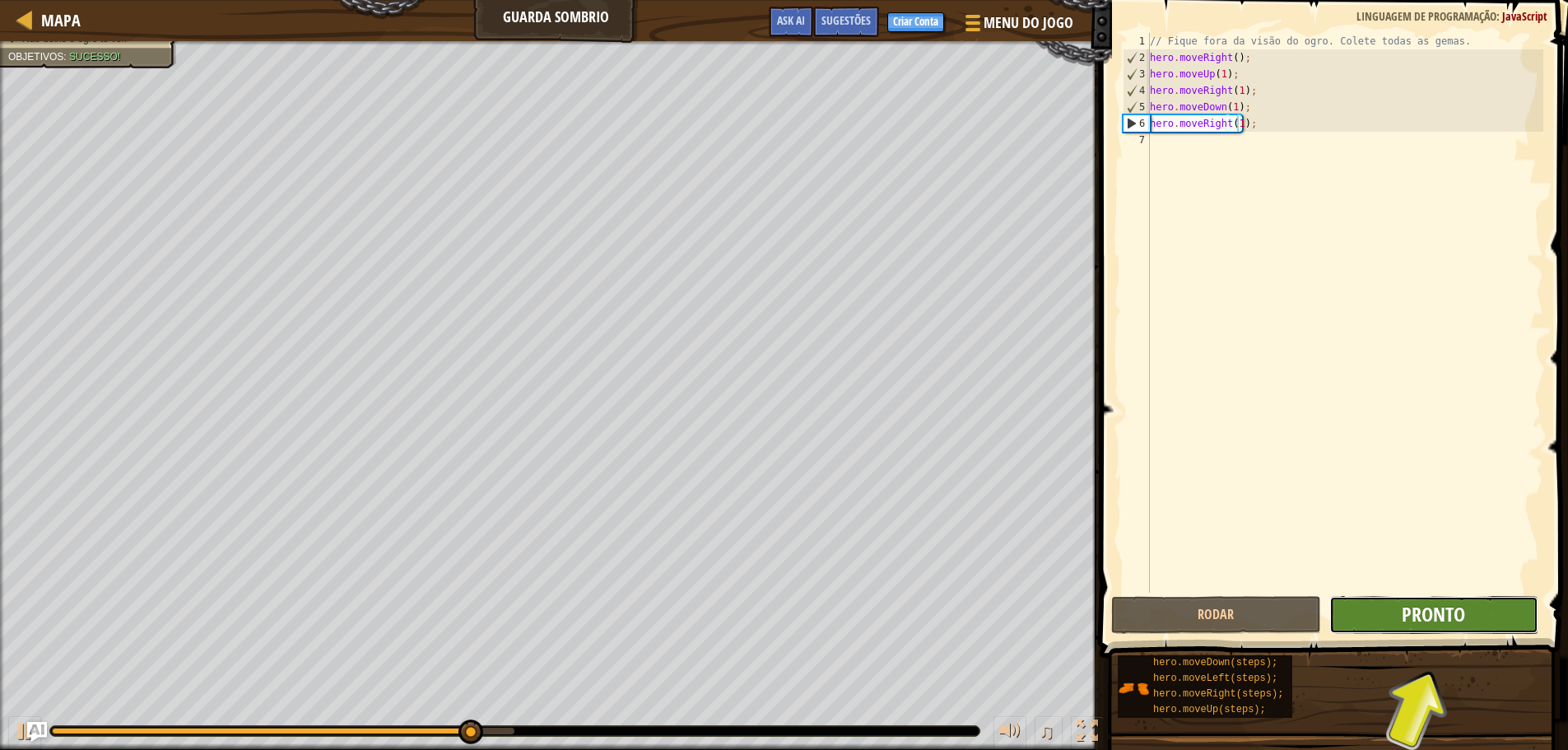
click at [1435, 608] on span "Pronto" at bounding box center [1433, 614] width 63 height 26
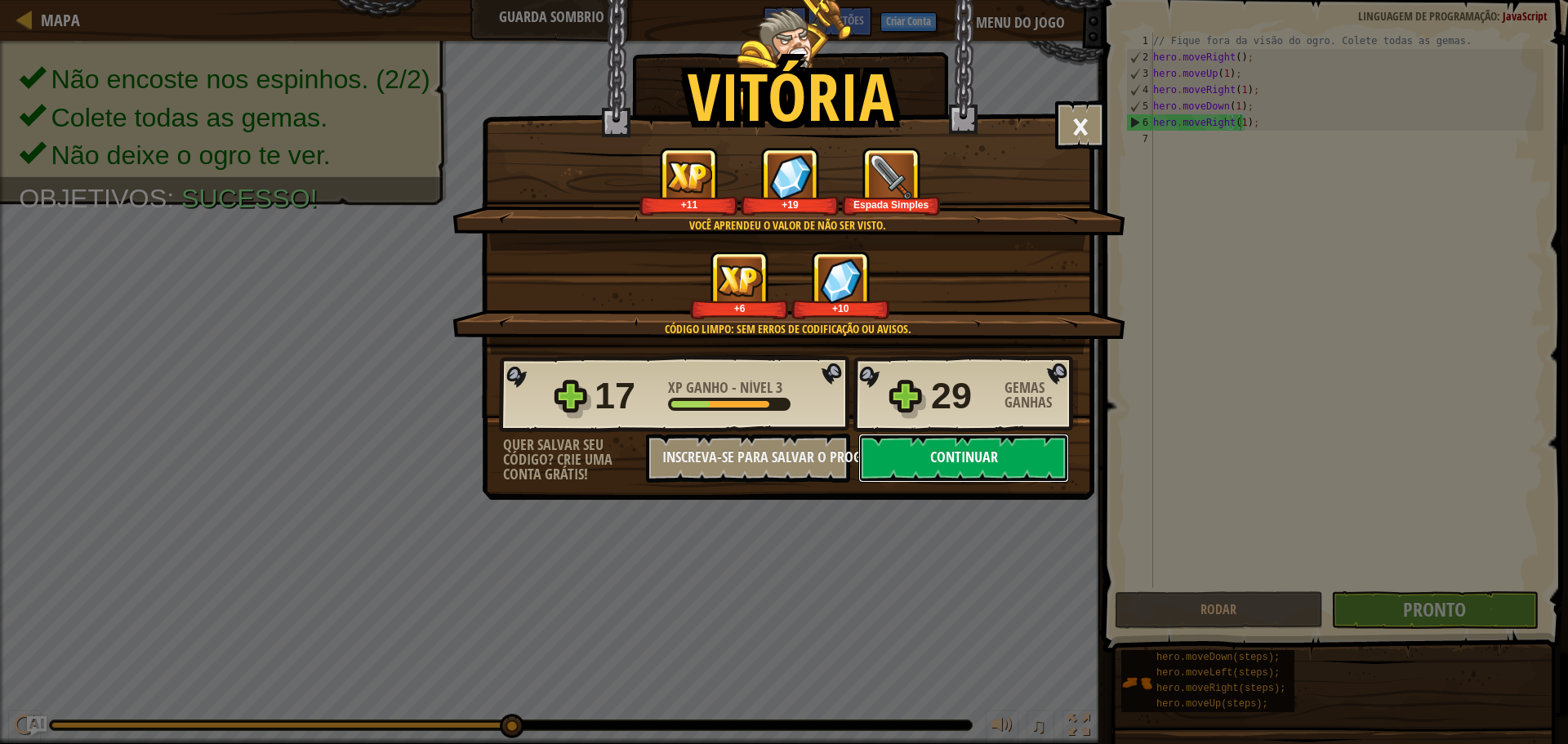
click at [982, 458] on button "Continuar" at bounding box center [964, 457] width 210 height 49
select select "pt-BR"
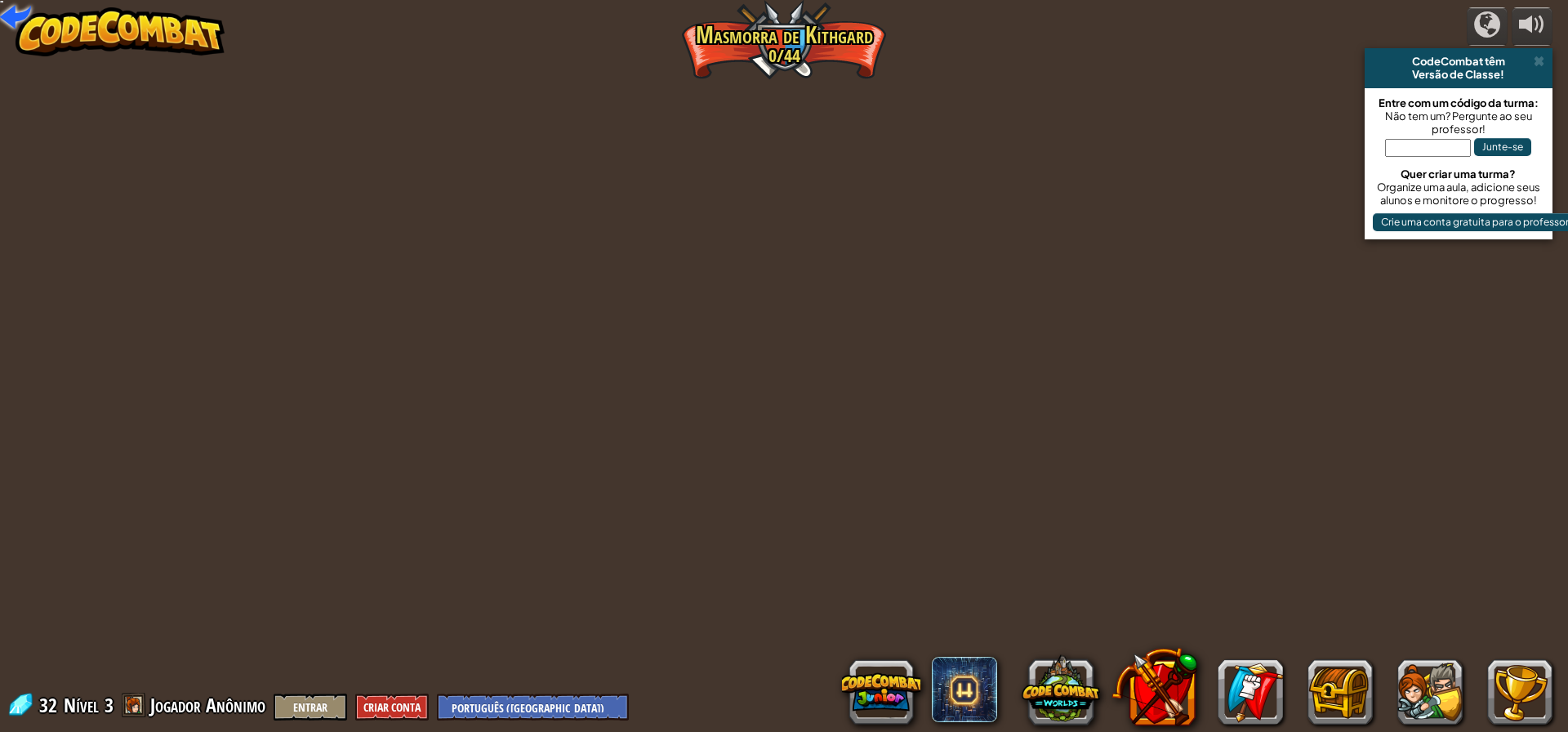
select select "pt-BR"
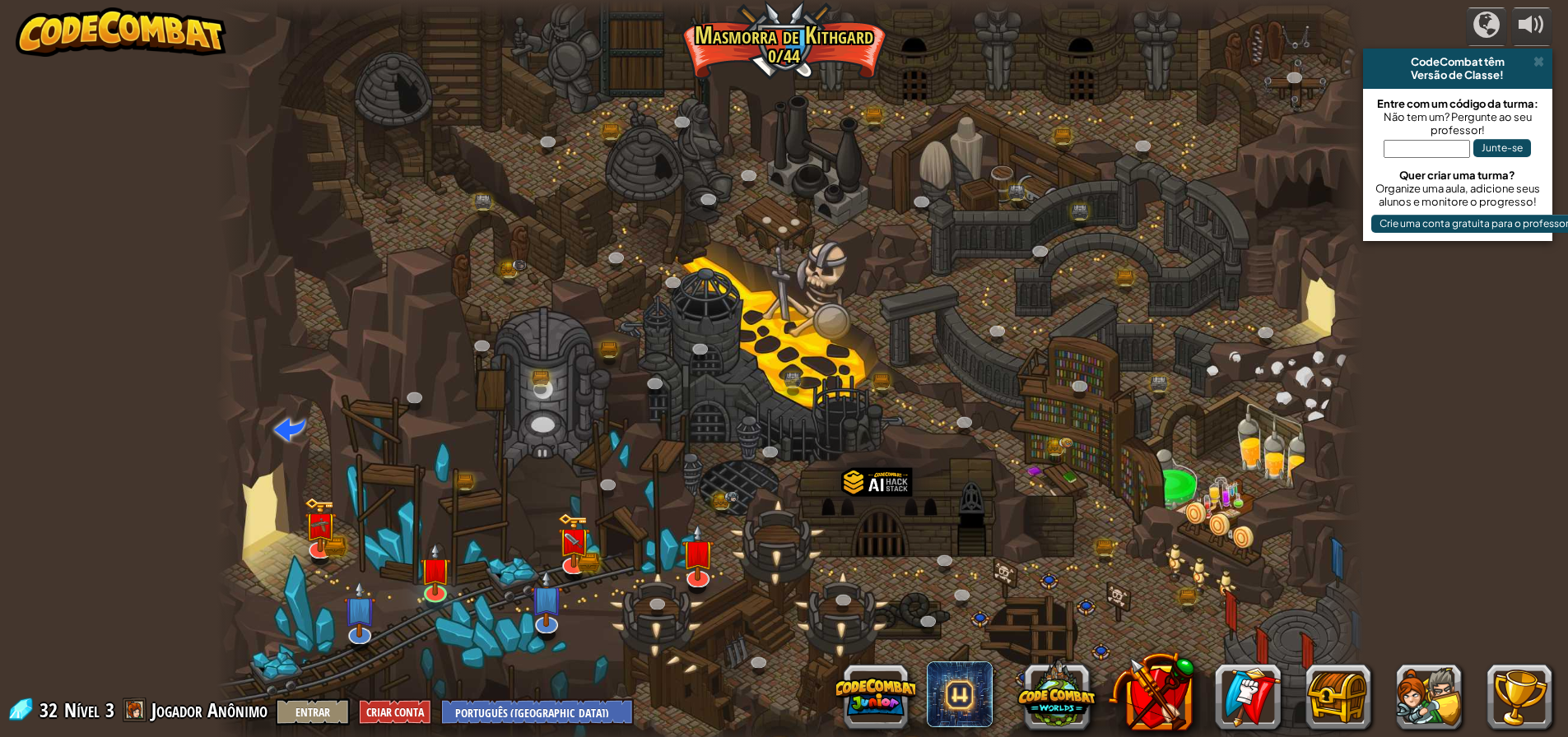
select select "pt-BR"
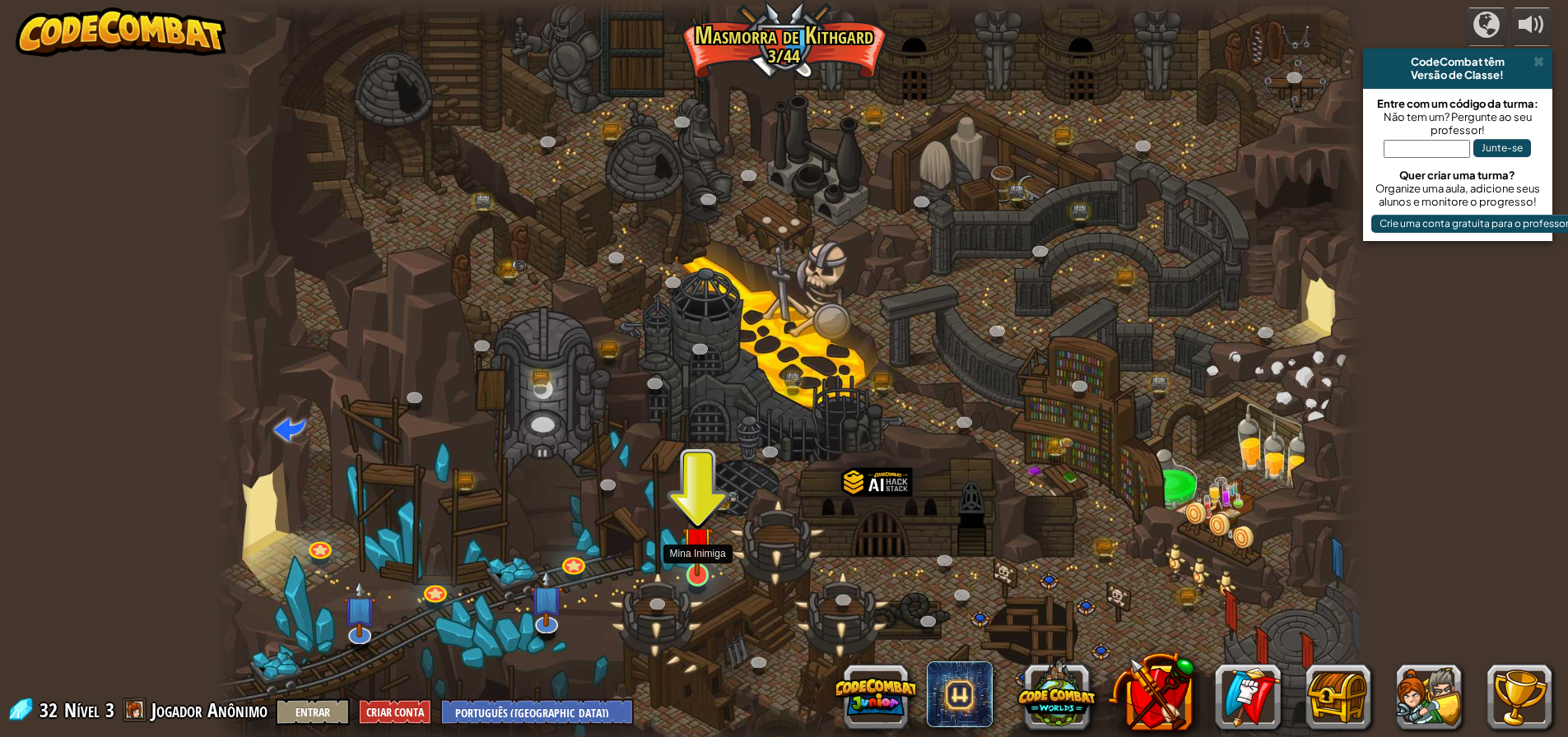
click at [694, 562] on img at bounding box center [696, 542] width 30 height 70
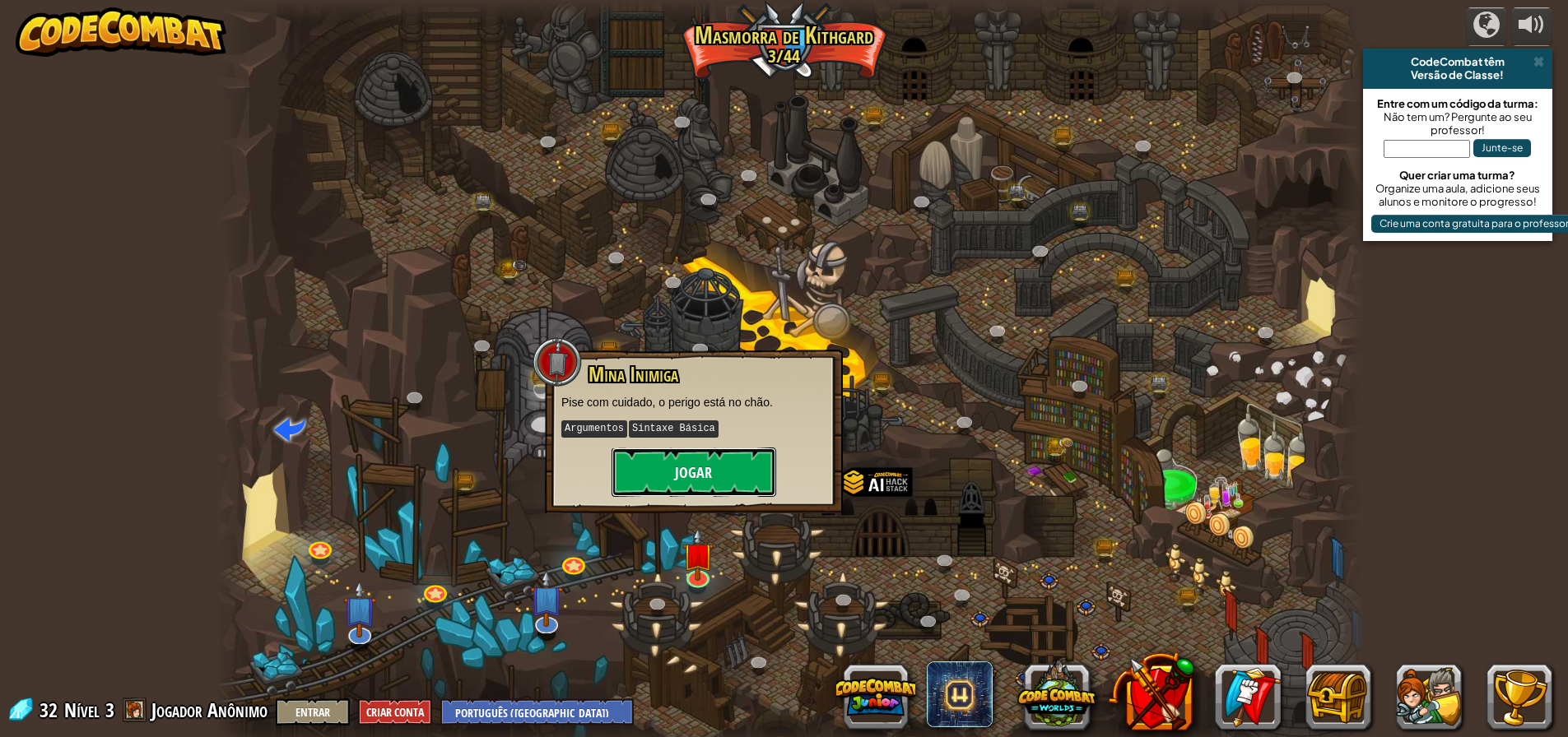
click at [694, 480] on button "Jogar" at bounding box center [694, 472] width 164 height 50
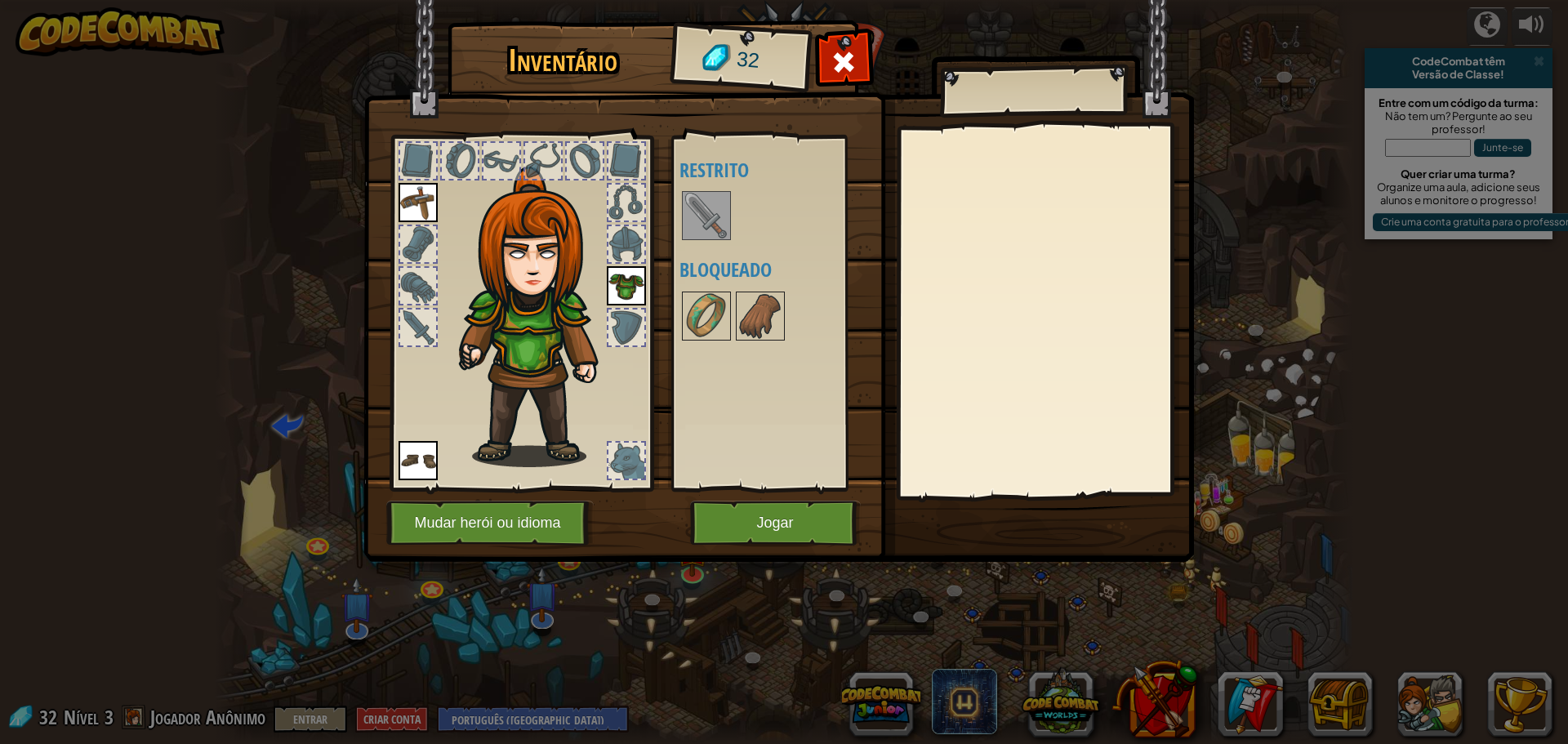
click at [718, 207] on img at bounding box center [706, 215] width 45 height 45
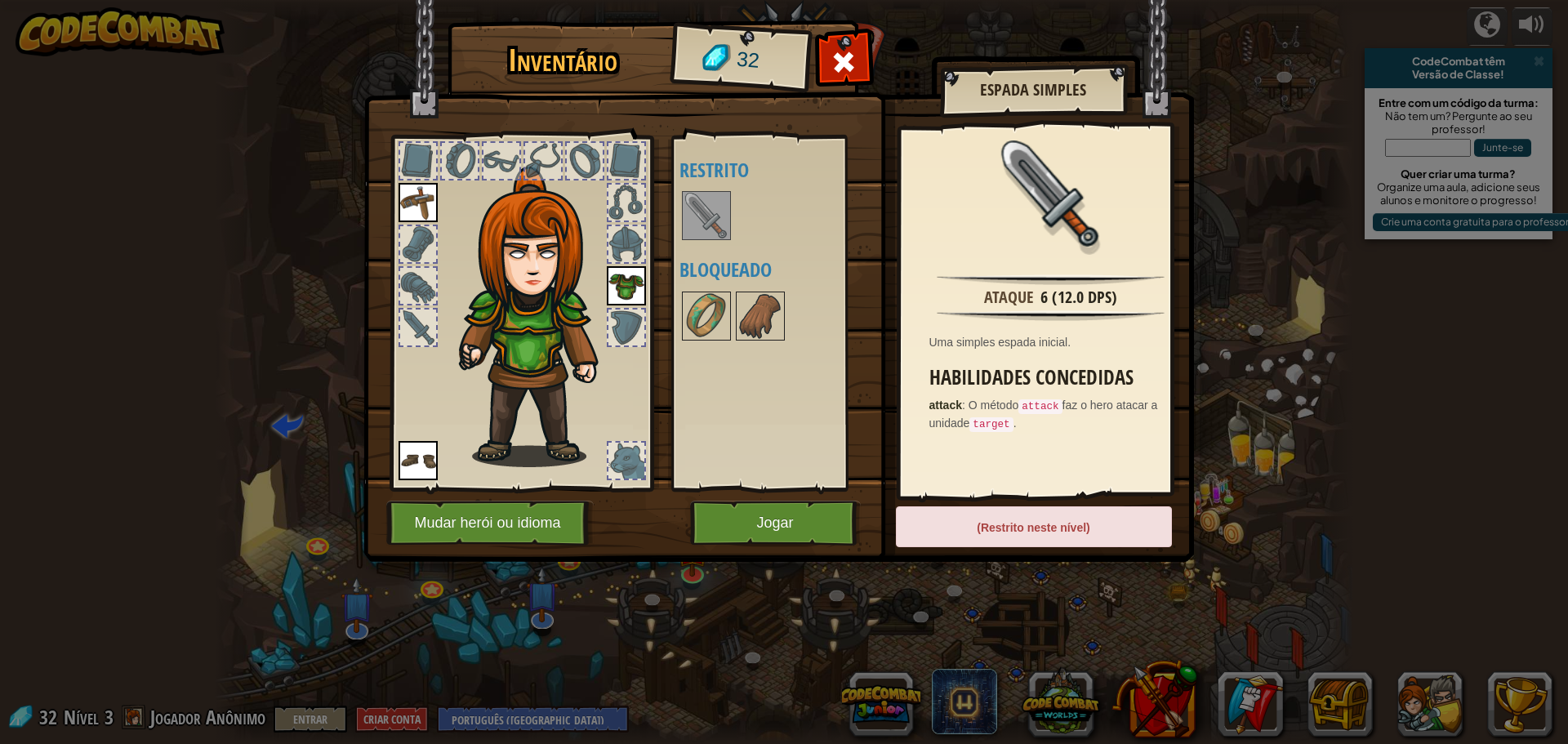
click at [1059, 233] on img at bounding box center [1051, 194] width 106 height 106
click at [711, 215] on img at bounding box center [706, 215] width 45 height 45
click at [776, 518] on button "Jogar" at bounding box center [775, 523] width 171 height 45
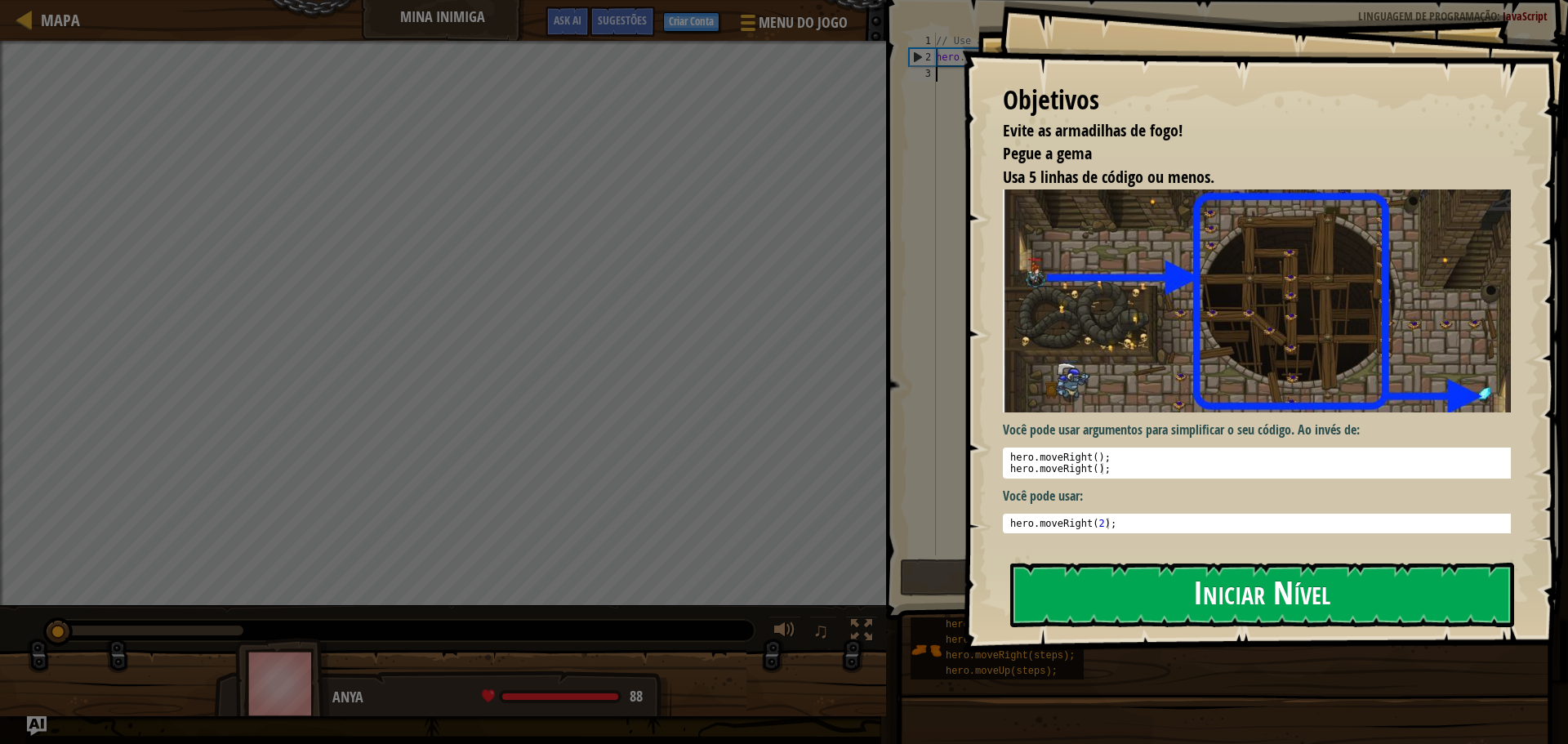
click at [1223, 583] on button "Iniciar Nível" at bounding box center [1263, 594] width 504 height 65
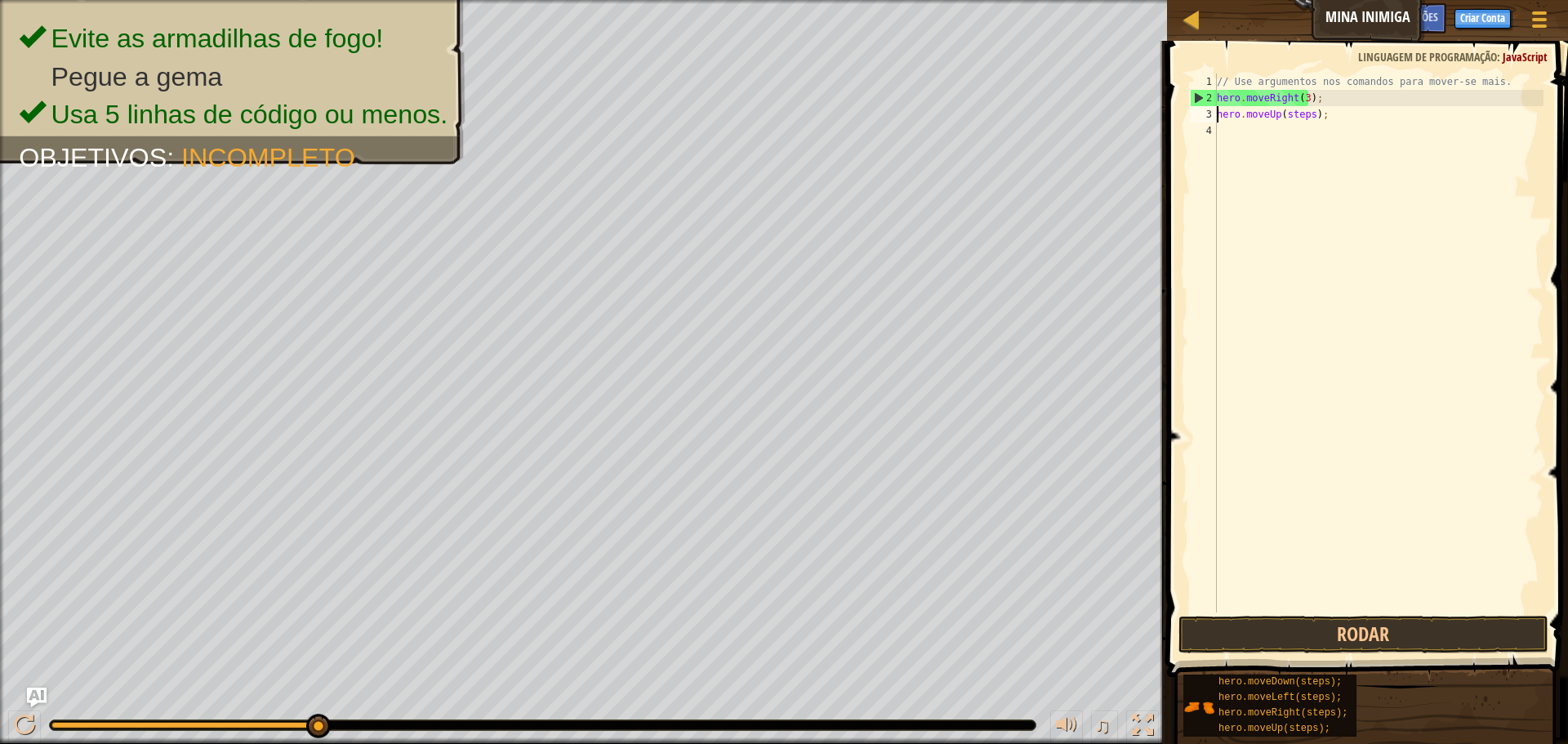
click at [1298, 112] on div "// Use argumentos nos comandos para mover-se mais. hero . moveRight ( 3 ) ; her…" at bounding box center [1379, 359] width 330 height 571
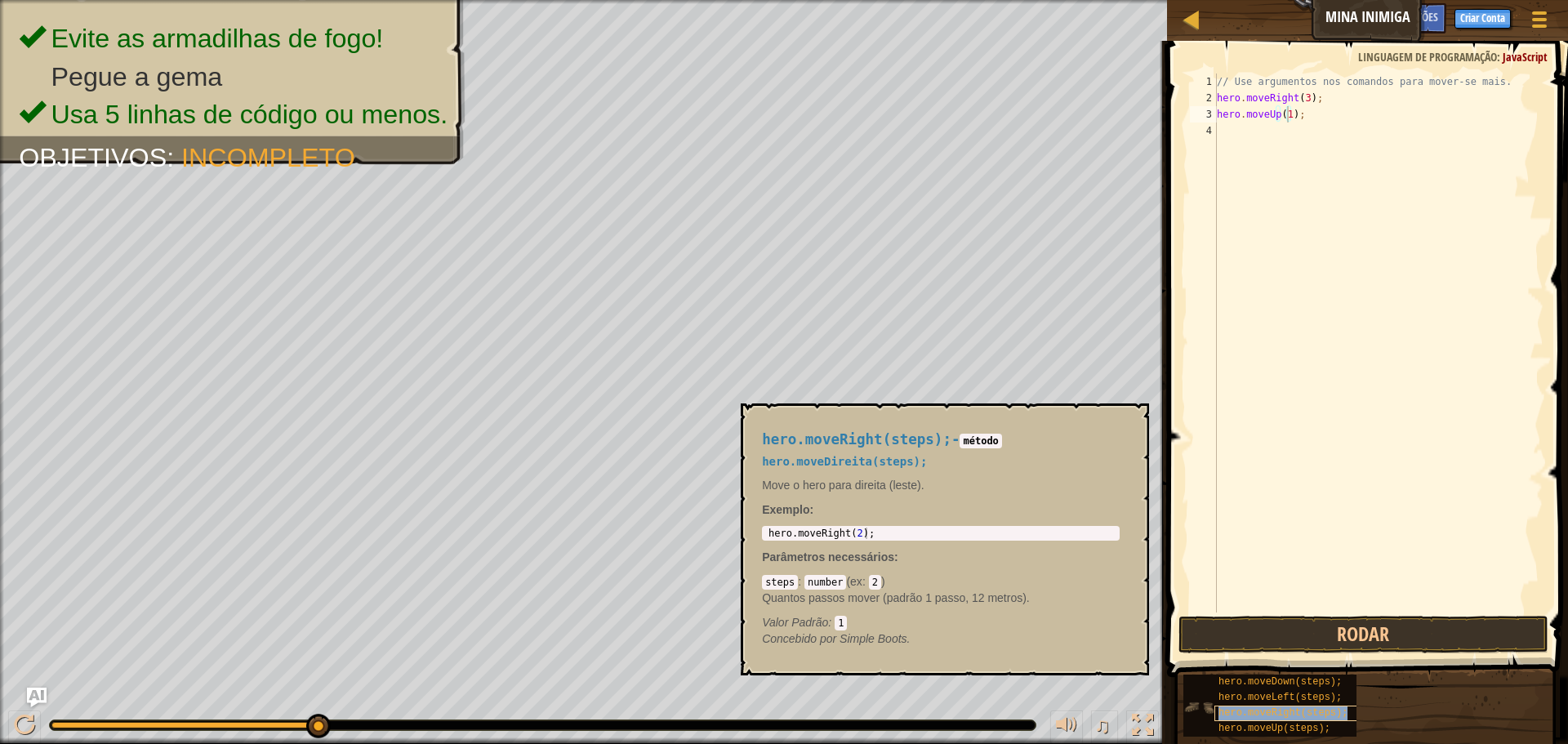
click at [1266, 717] on span "hero.moveRight(steps);" at bounding box center [1283, 713] width 129 height 12
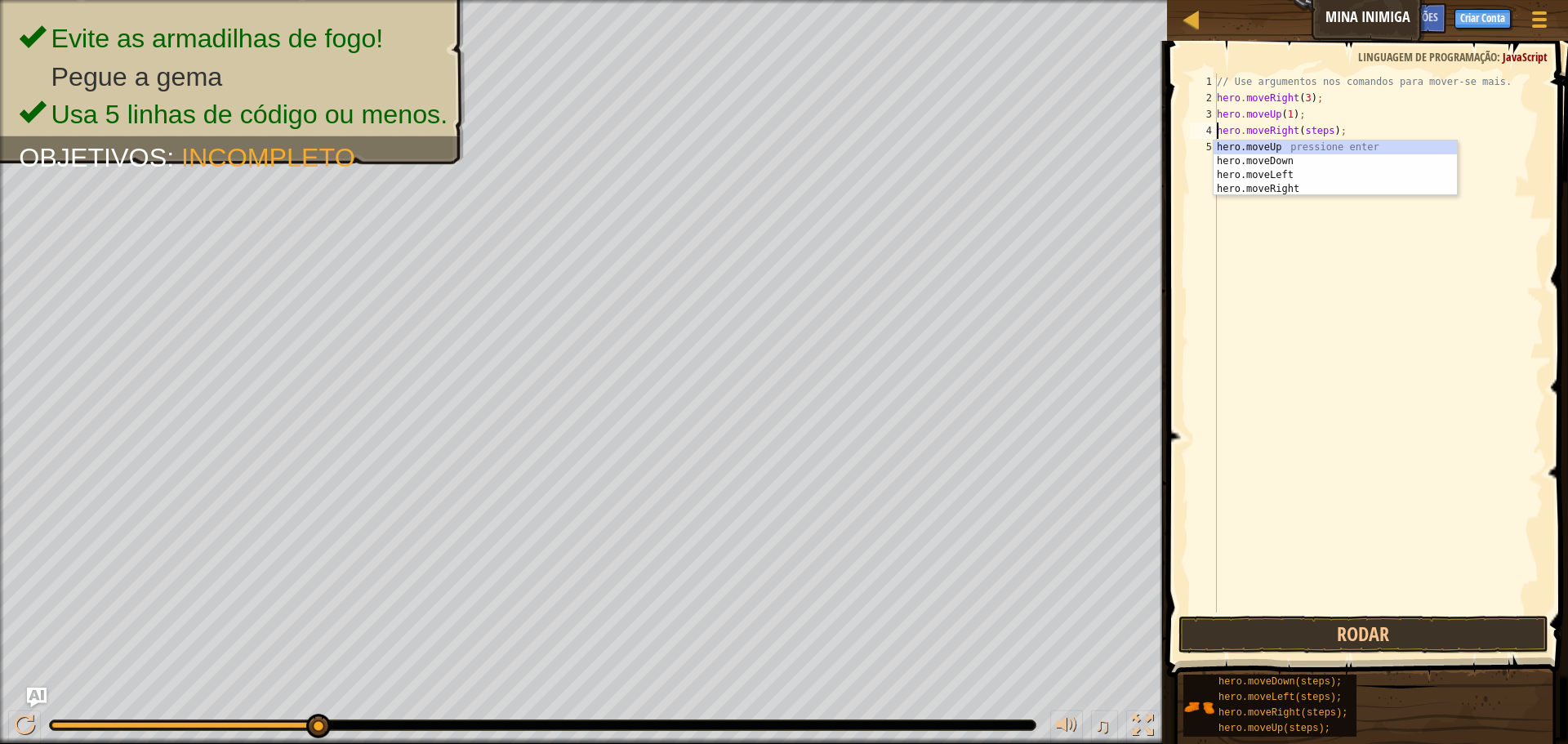
click at [1315, 124] on div "// Use argumentos nos comandos para mover-se mais. hero . moveRight ( 3 ) ; her…" at bounding box center [1379, 359] width 330 height 571
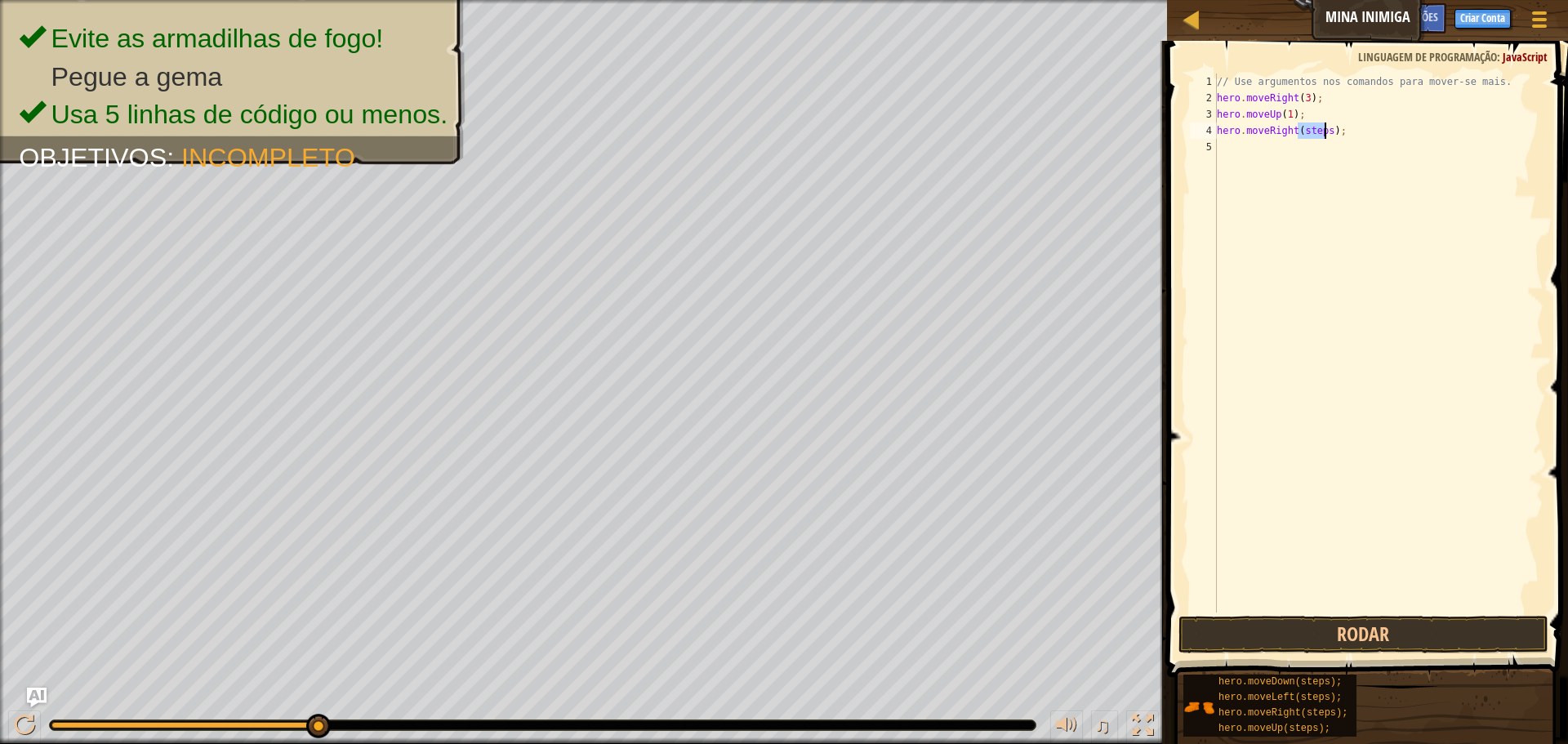
click at [1315, 124] on div "// Use argumentos nos comandos para mover-se mais. hero . moveRight ( 3 ) ; her…" at bounding box center [1379, 359] width 330 height 571
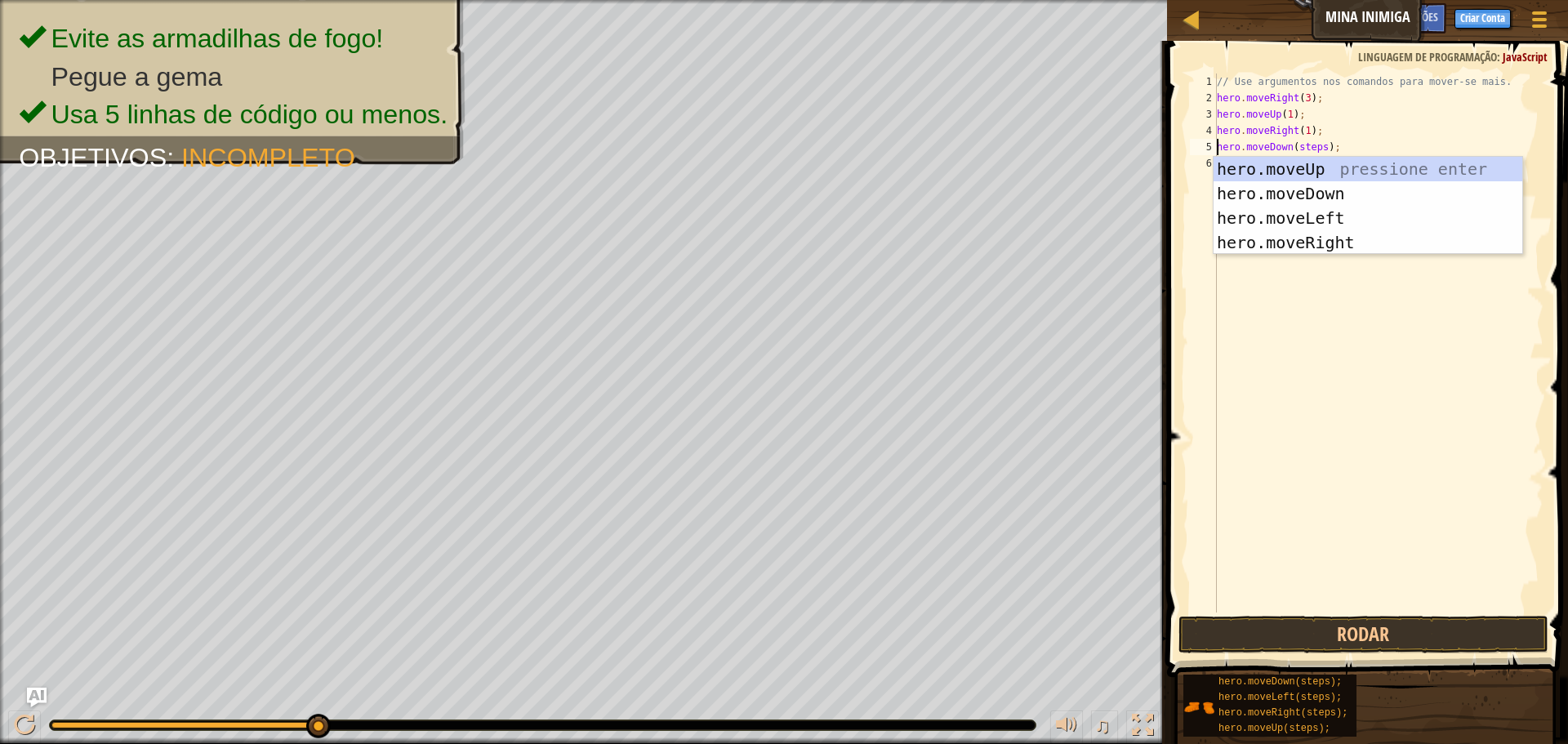
click at [1307, 145] on div "// Use argumentos nos comandos para mover-se mais. hero . moveRight ( 3 ) ; her…" at bounding box center [1379, 359] width 330 height 571
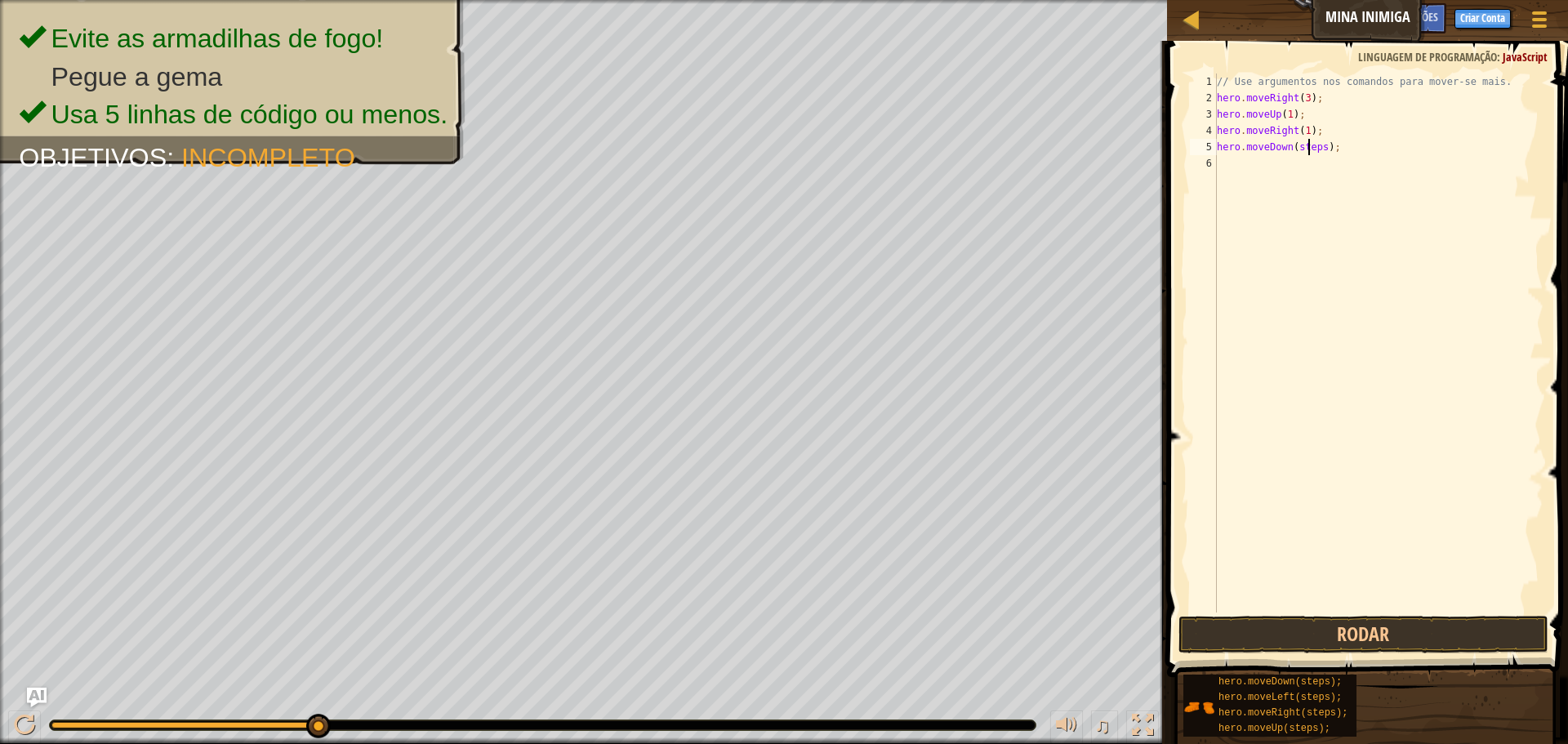
click at [1307, 145] on div "// Use argumentos nos comandos para mover-se mais. hero . moveRight ( 3 ) ; her…" at bounding box center [1379, 359] width 330 height 571
click at [1340, 632] on button "Rodar" at bounding box center [1363, 634] width 370 height 38
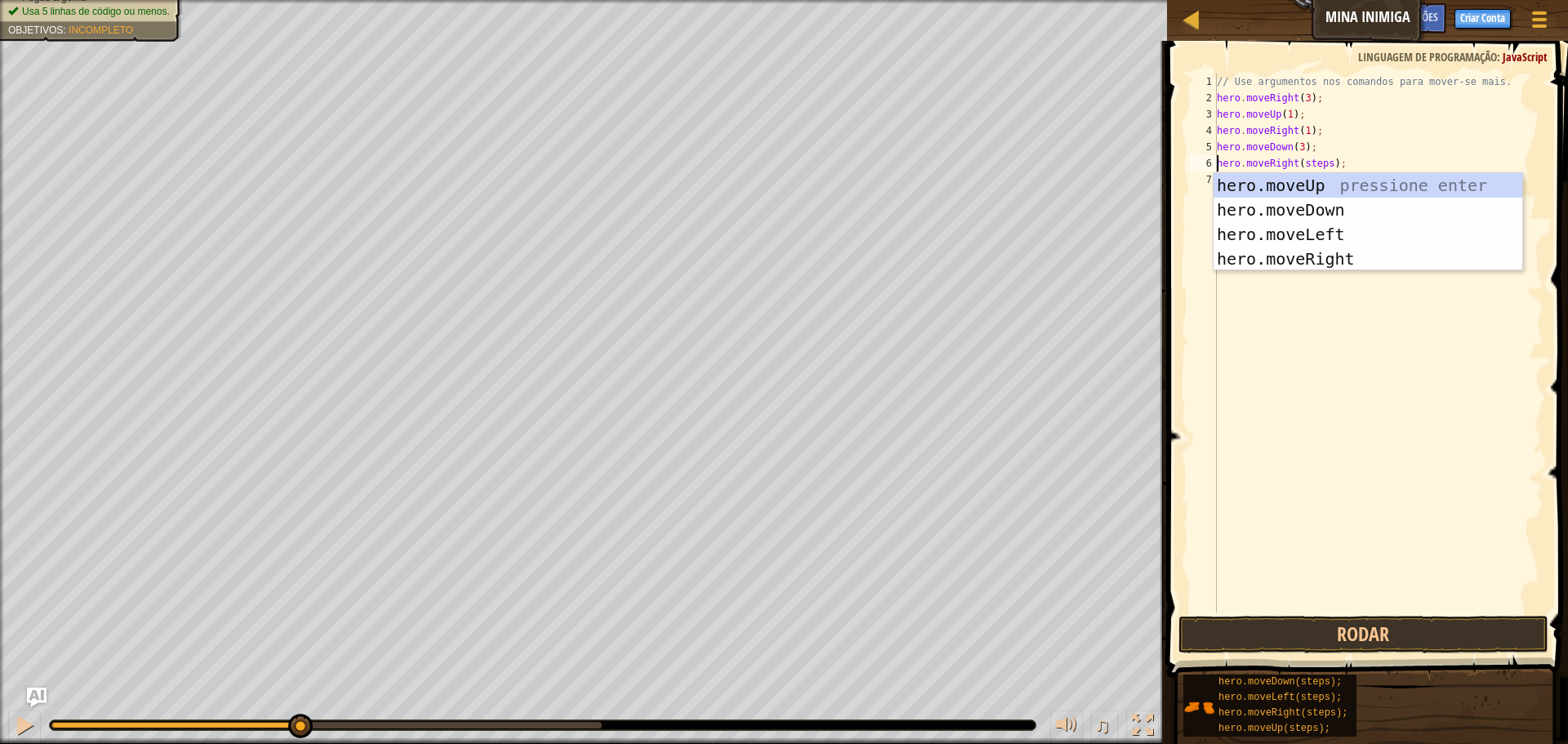
click at [1314, 160] on div "// Use argumentos nos comandos para mover-se mais. hero . moveRight ( 3 ) ; her…" at bounding box center [1379, 359] width 330 height 571
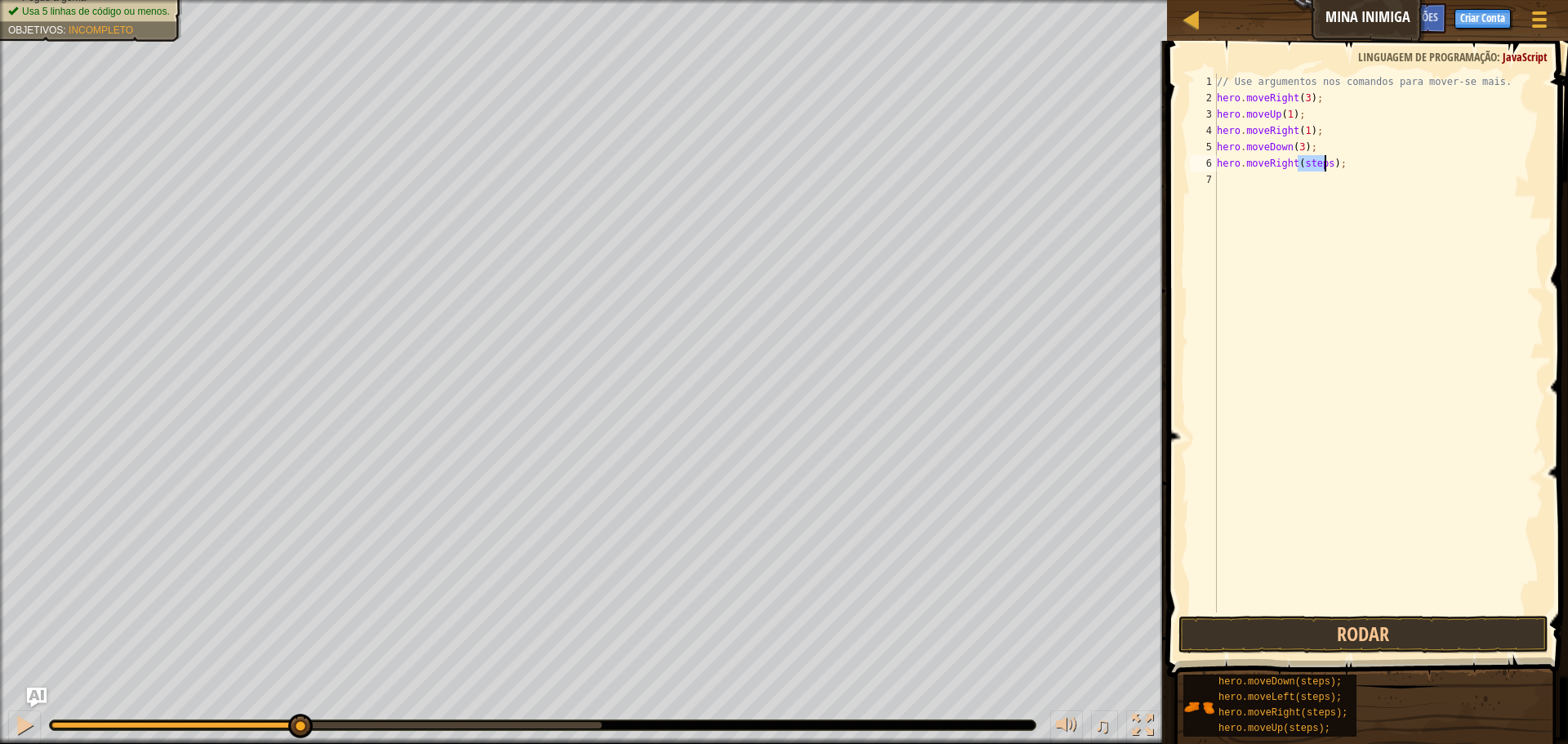
click at [1314, 160] on div "// Use argumentos nos comandos para mover-se mais. hero . moveRight ( 3 ) ; her…" at bounding box center [1379, 359] width 330 height 571
type textarea "hero.moveRight(2);"
click at [1287, 632] on button "Rodar" at bounding box center [1363, 634] width 370 height 38
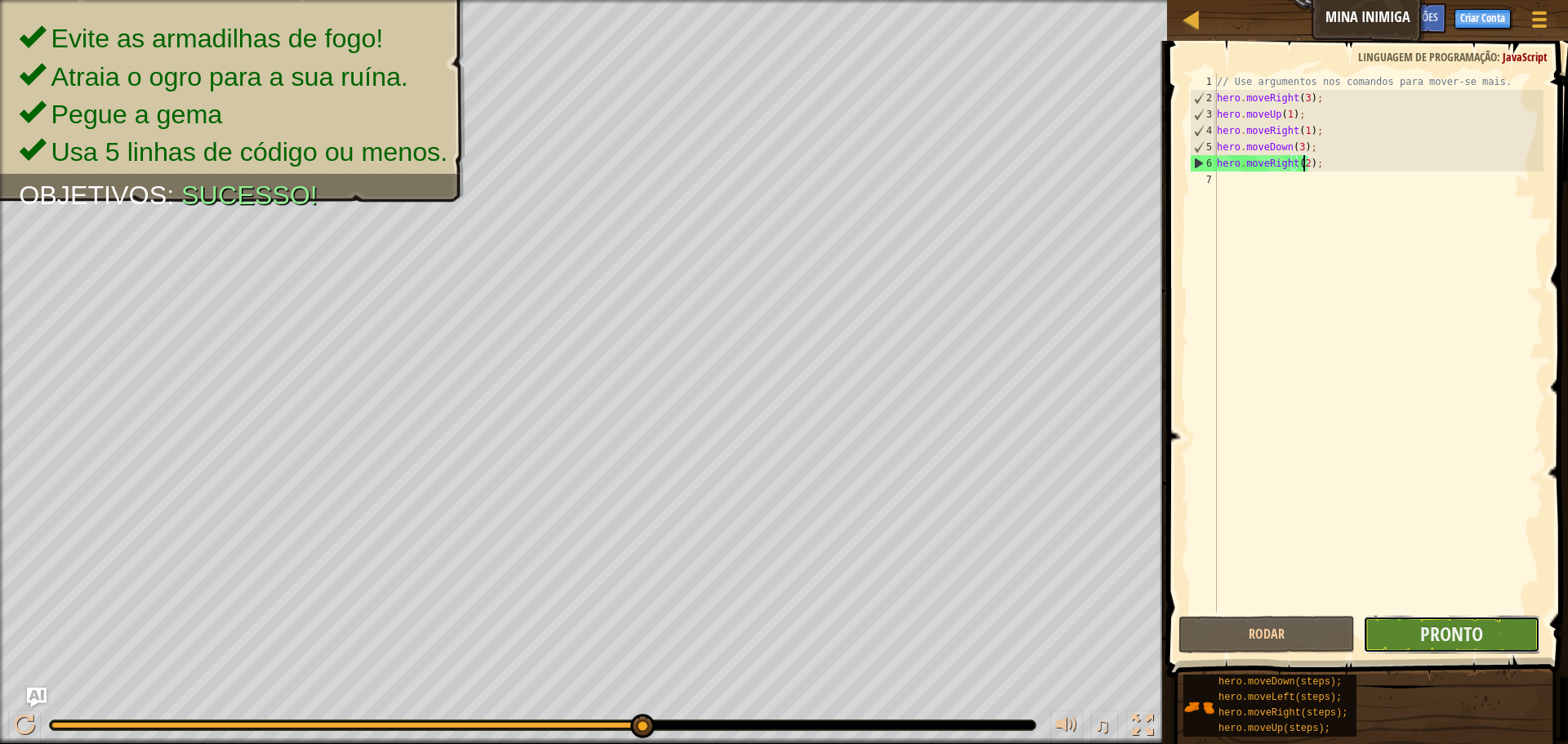
click at [1413, 639] on button "Pronto" at bounding box center [1451, 634] width 177 height 38
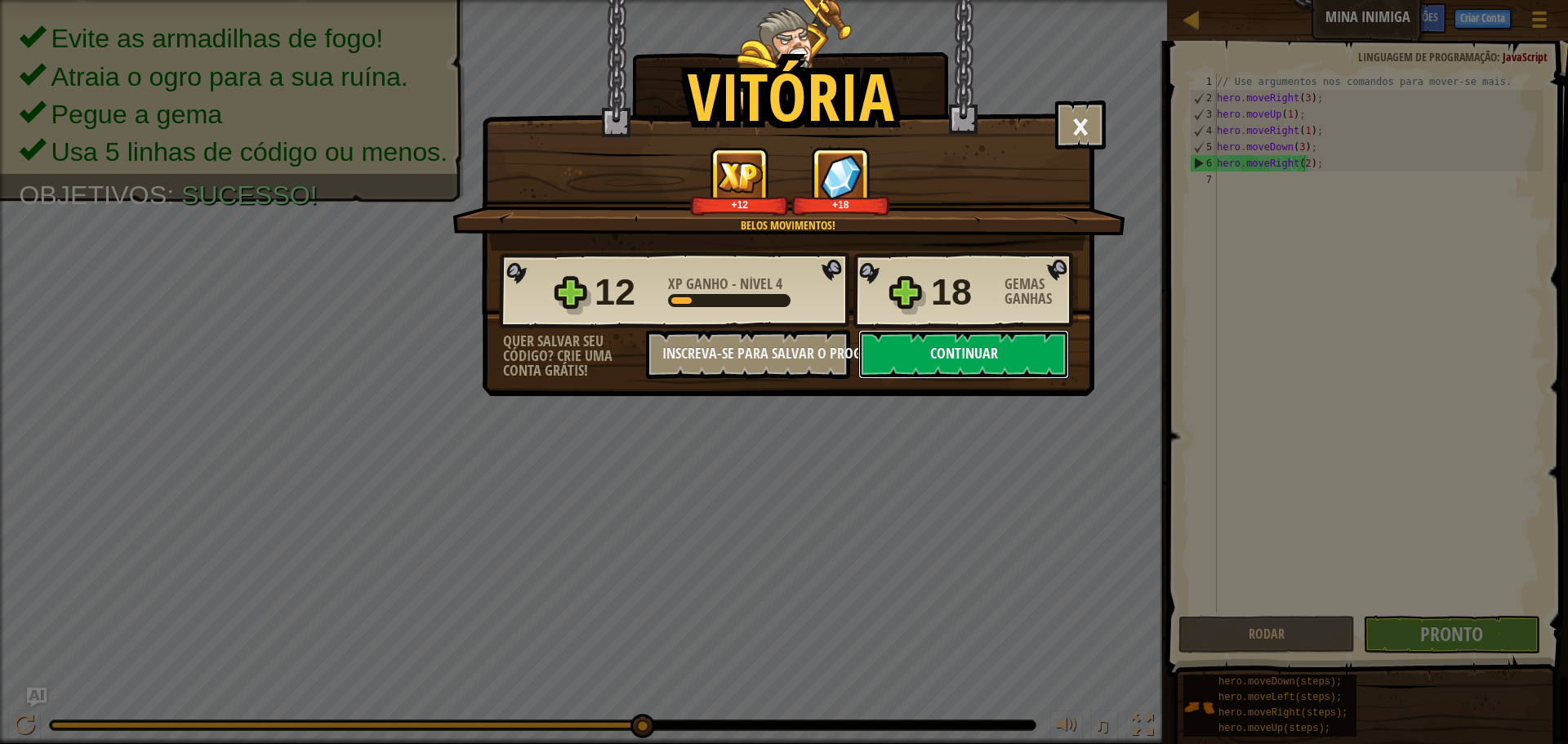
click at [947, 354] on button "Continuar" at bounding box center [964, 354] width 210 height 49
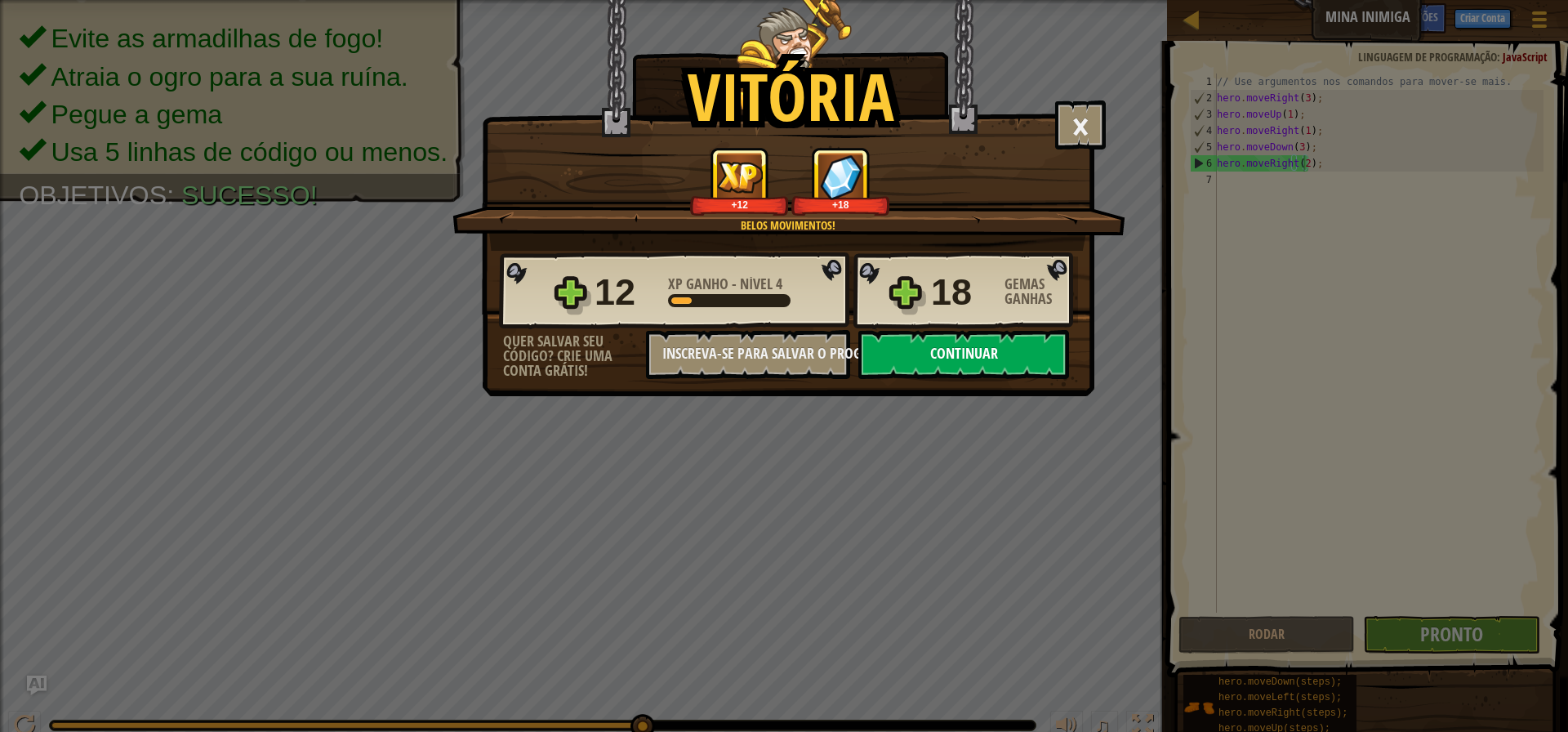
select select "pt-BR"
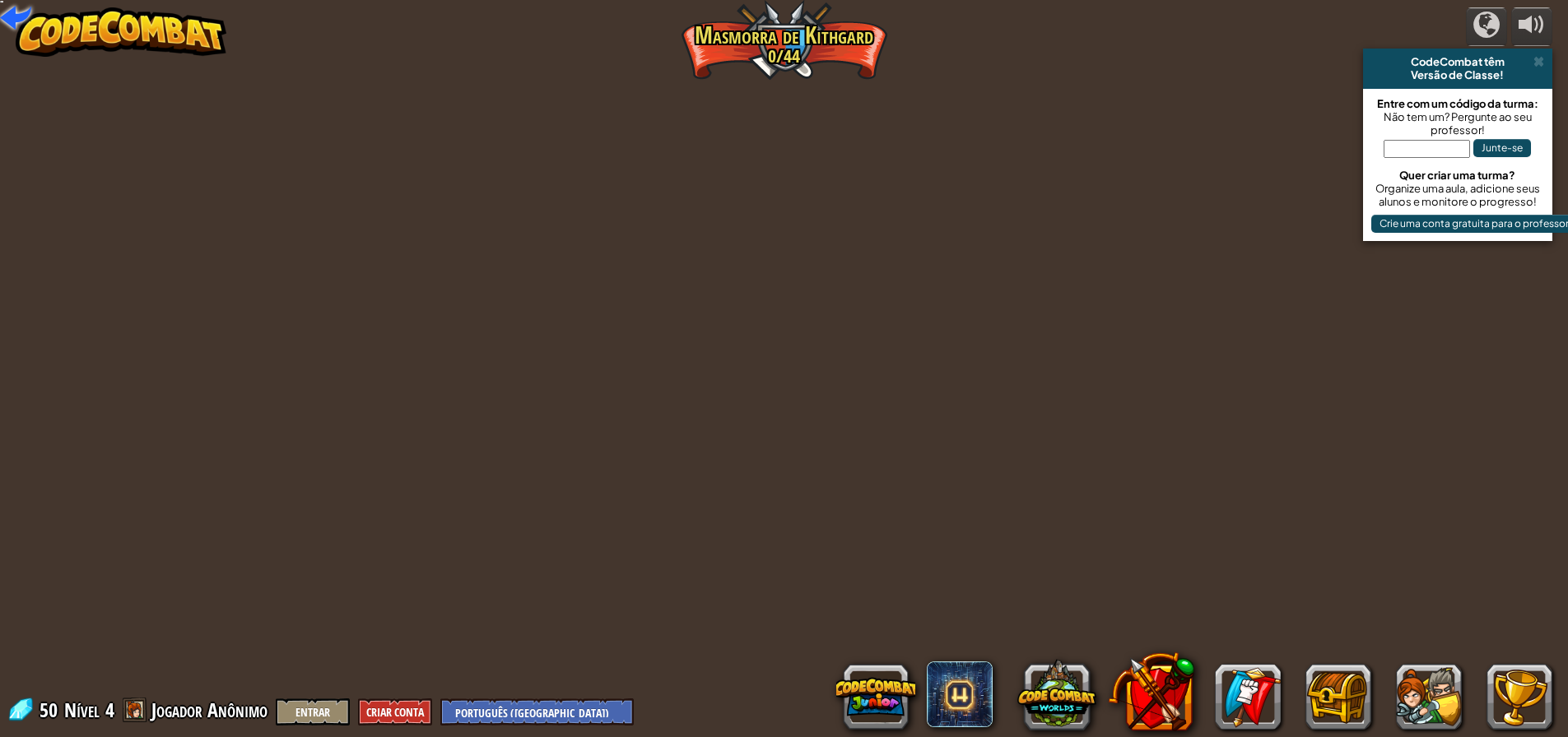
select select "pt-BR"
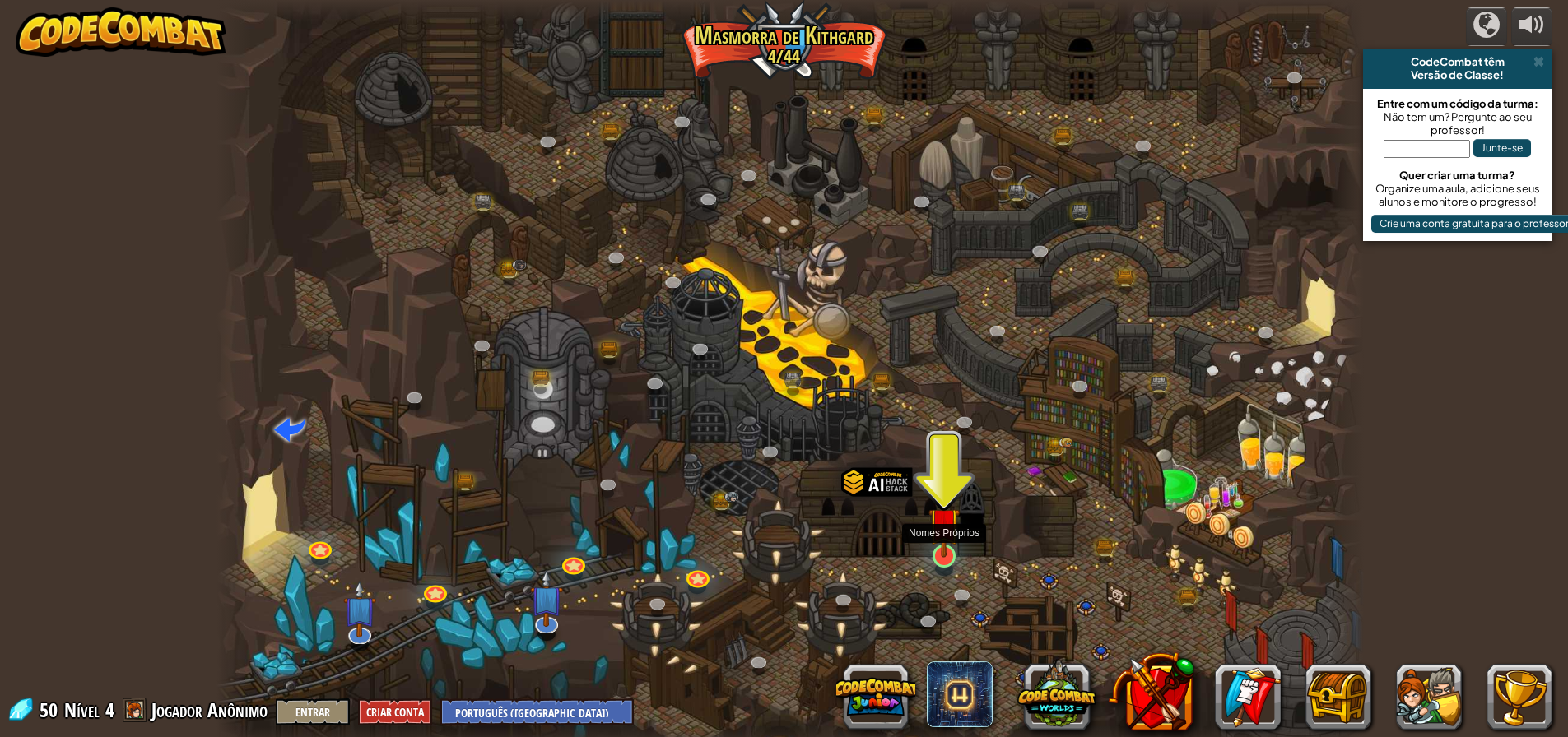
click at [950, 557] on img at bounding box center [943, 523] width 30 height 70
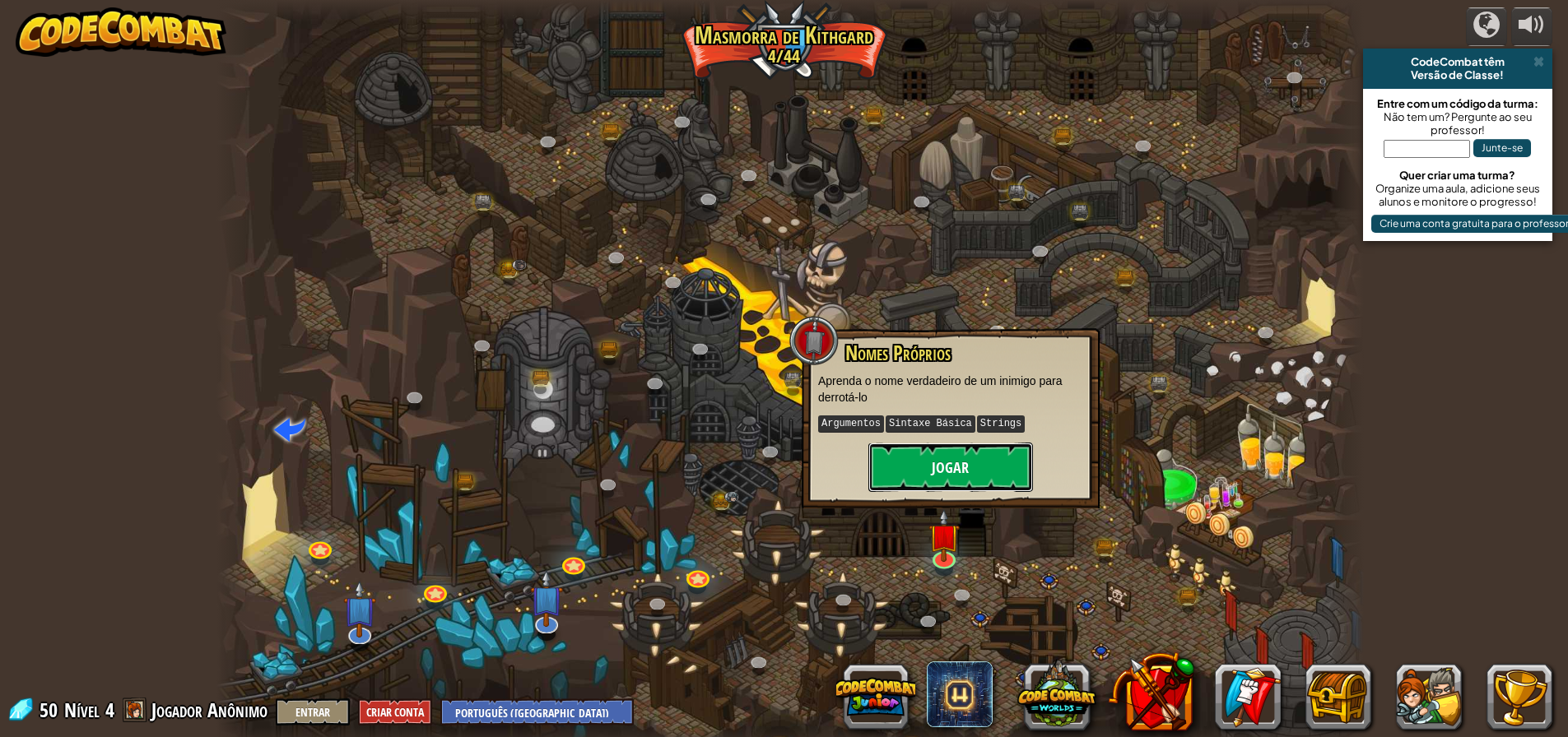
click at [972, 477] on button "Jogar" at bounding box center [950, 467] width 164 height 50
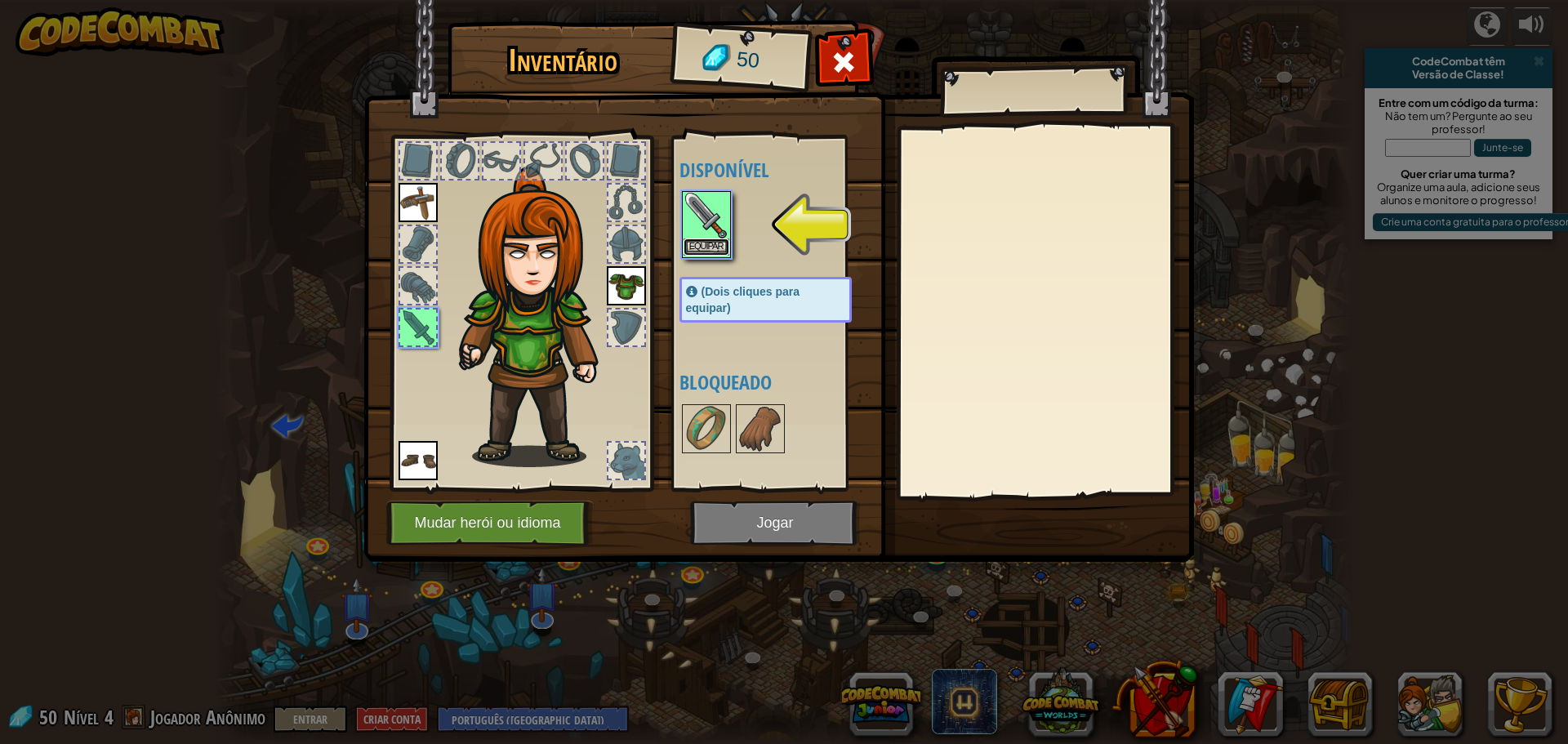
click at [703, 241] on button "Equipar" at bounding box center [706, 247] width 45 height 17
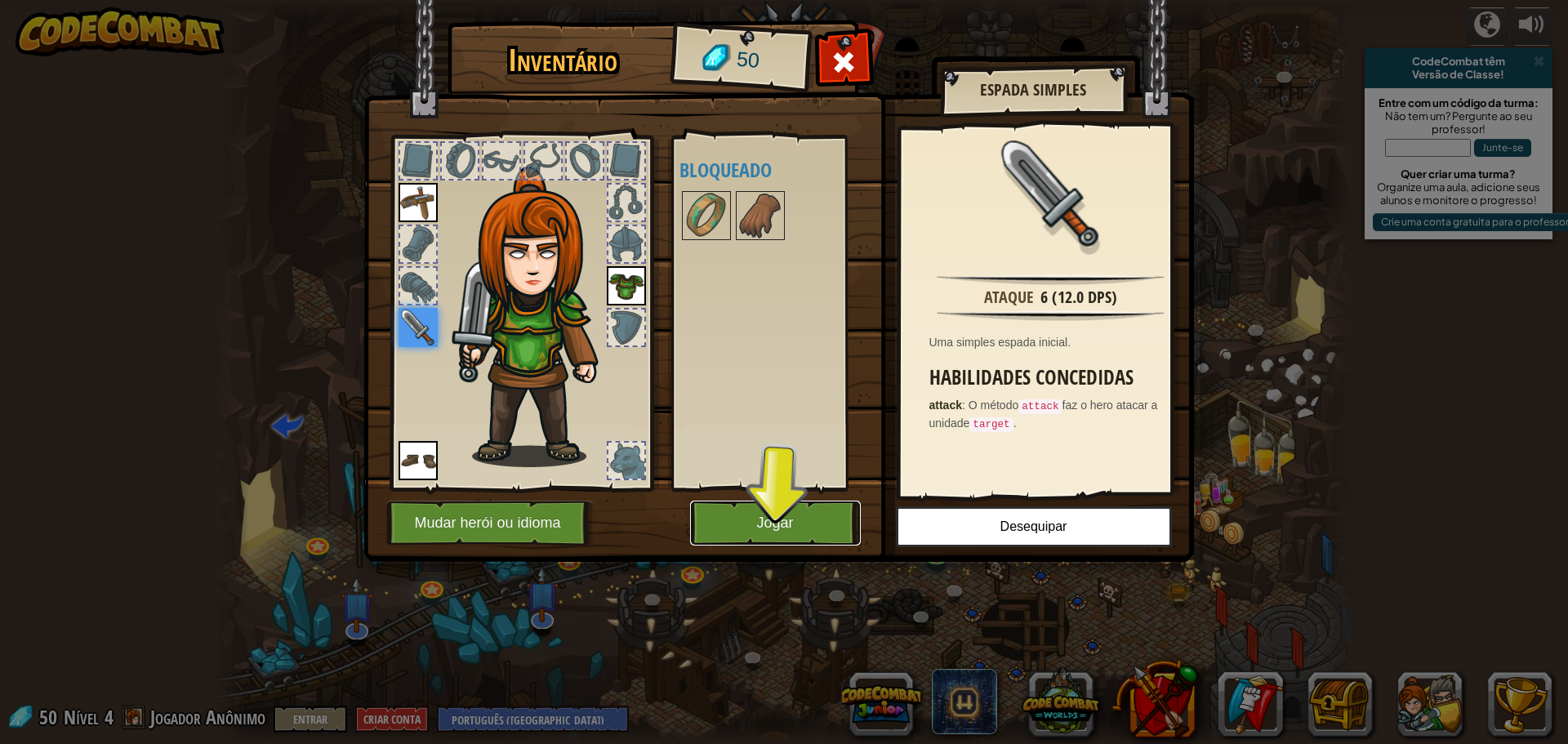
click at [780, 526] on button "Jogar" at bounding box center [775, 523] width 171 height 45
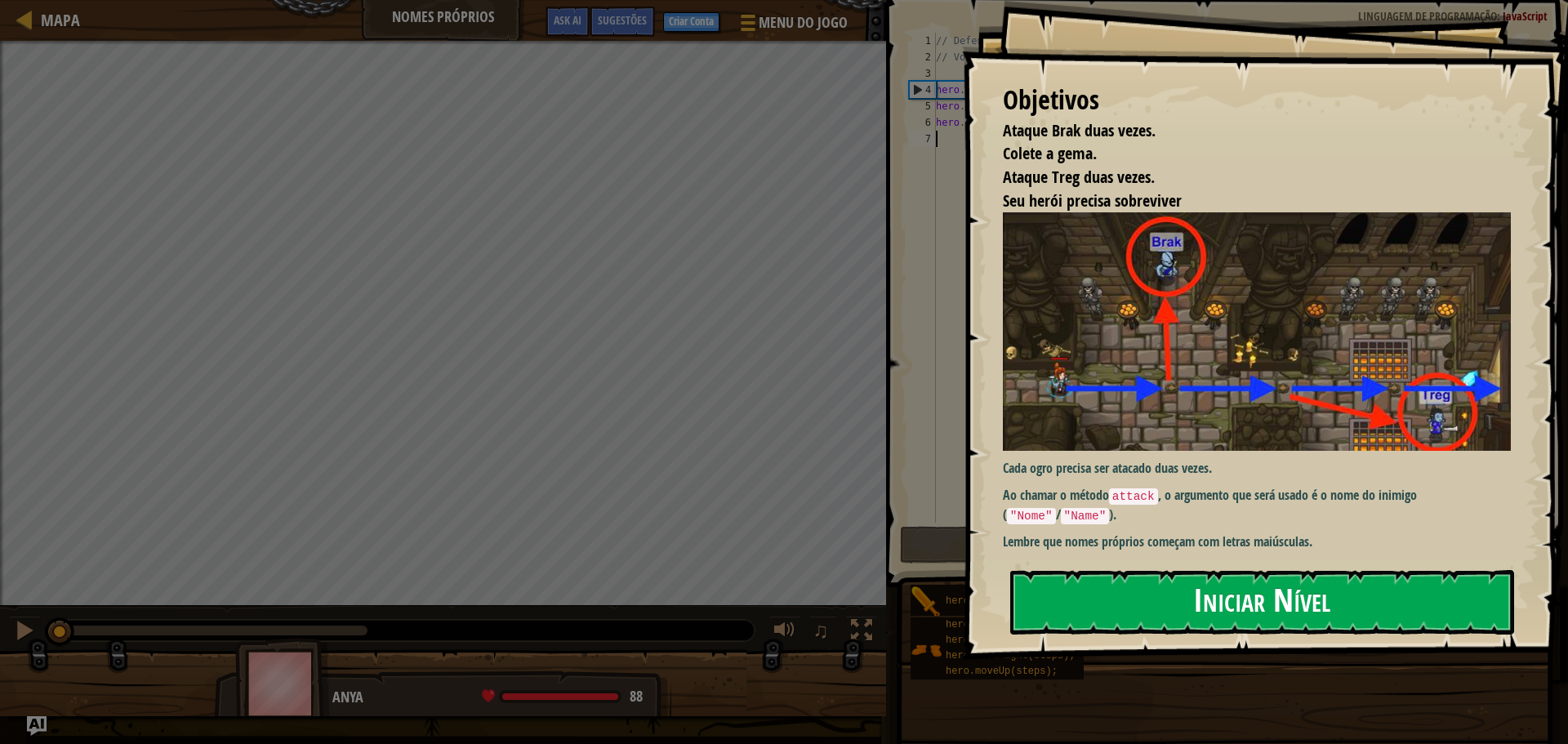
click at [1248, 594] on button "Iniciar Nível" at bounding box center [1263, 602] width 504 height 65
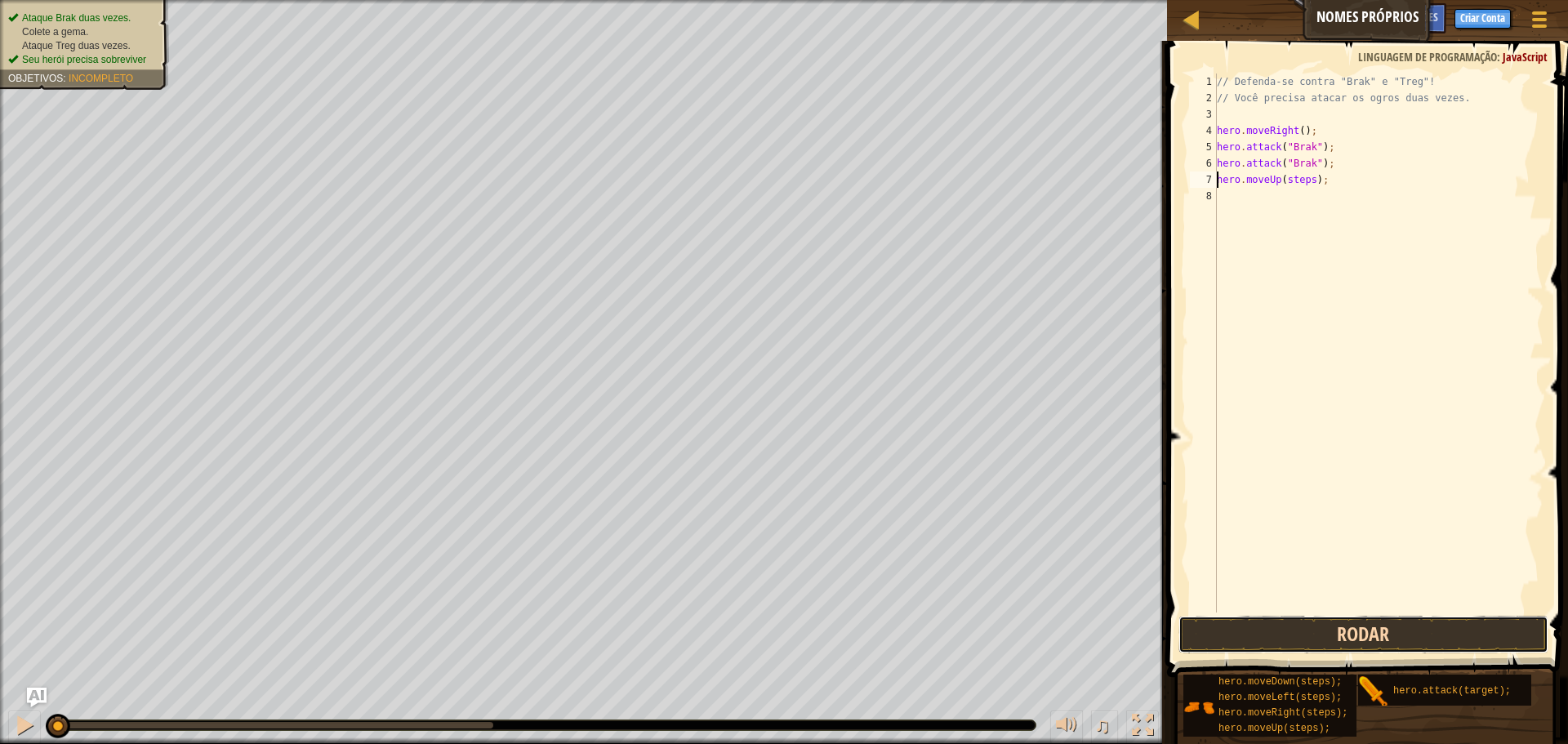
click at [1313, 635] on button "Rodar" at bounding box center [1363, 634] width 370 height 38
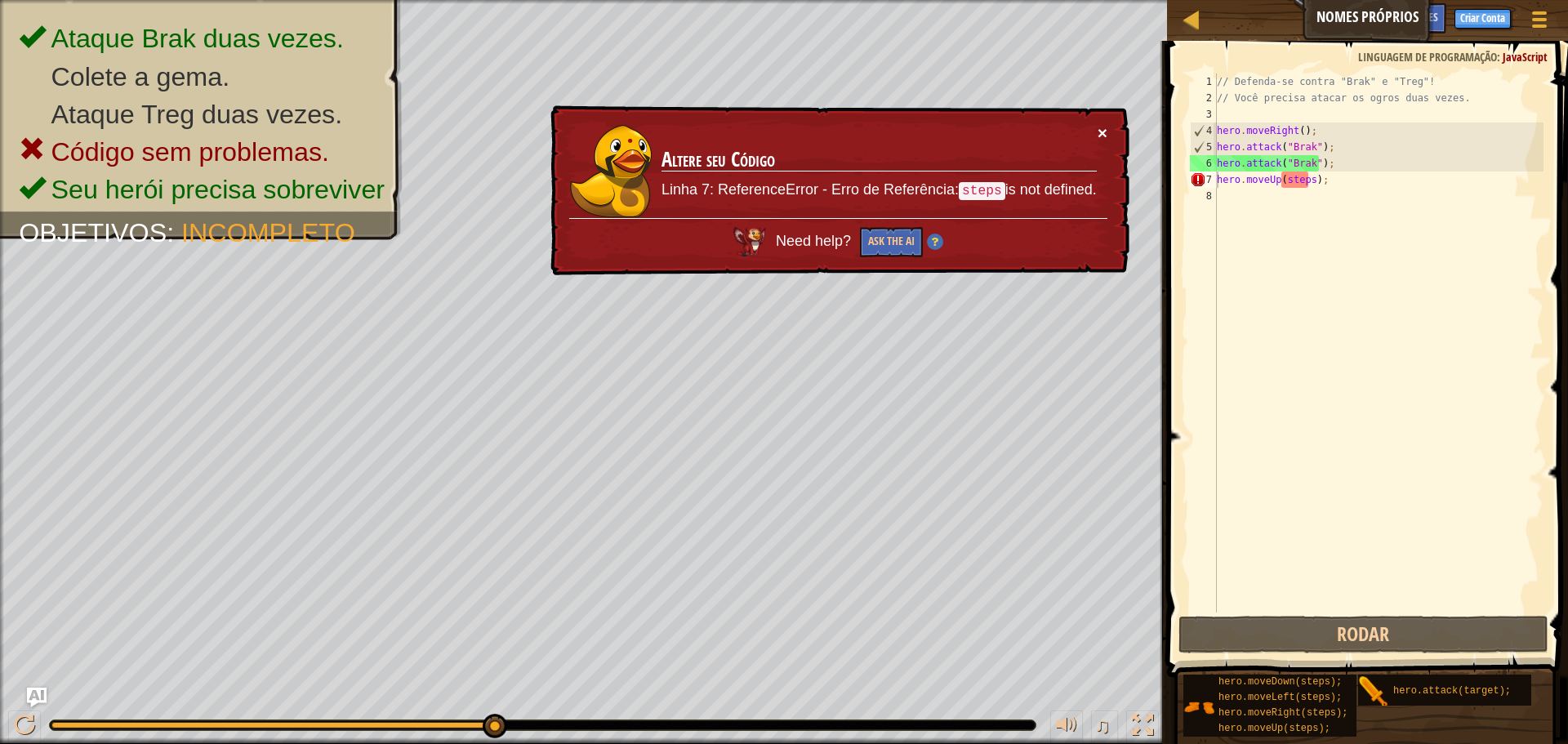
click at [1103, 127] on button "×" at bounding box center [1103, 133] width 10 height 17
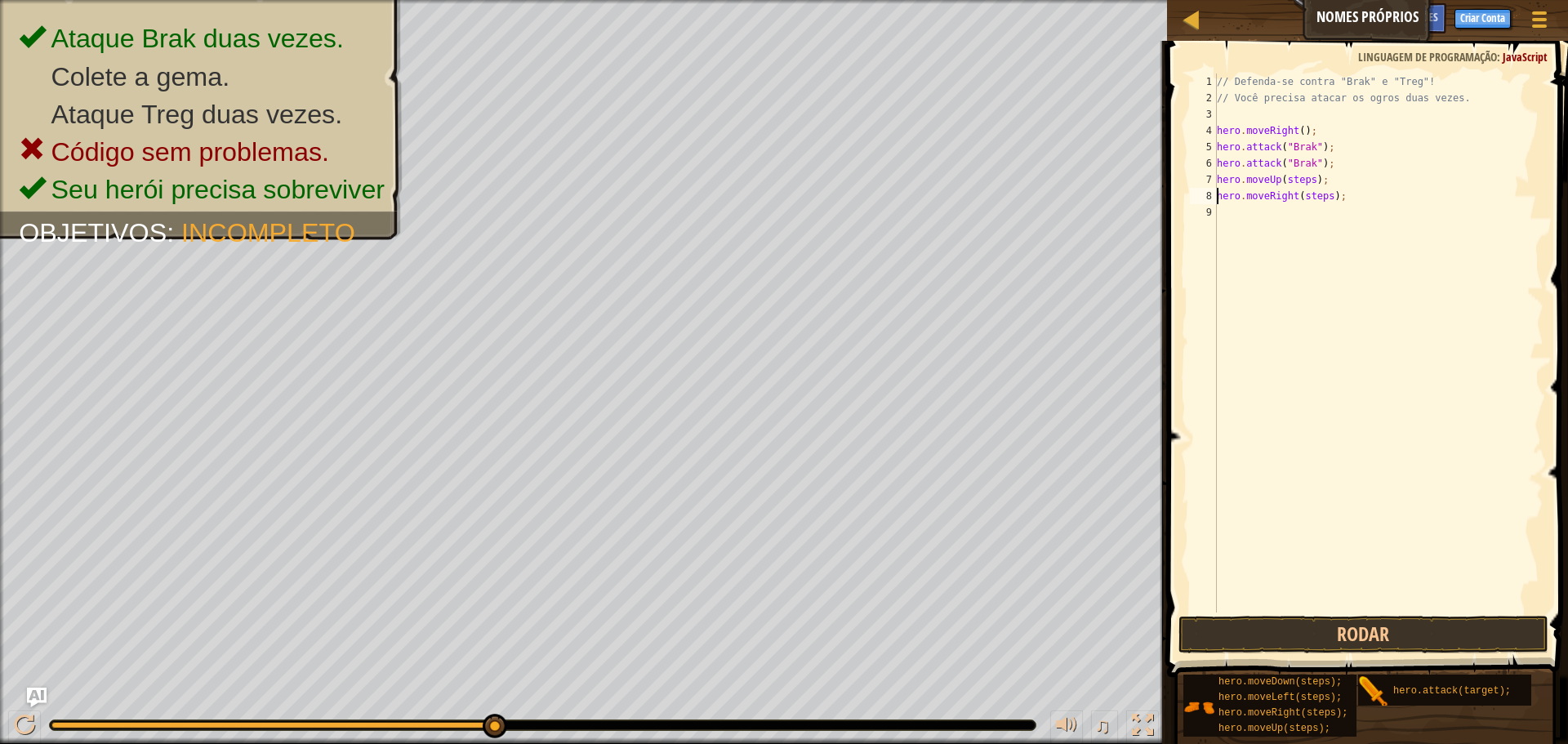
click at [1327, 184] on div "// Defenda-se contra "Brak" e "Treg"! // Você precisa atacar os ogros duas veze…" at bounding box center [1379, 359] width 330 height 571
type textarea "hero.moveUp(steps);"
drag, startPoint x: 1327, startPoint y: 184, endPoint x: 1191, endPoint y: 180, distance: 136.1
click at [1191, 180] on div "hero.moveUp(steps); 1 2 3 4 5 6 7 8 9 // Defenda-se contra "Brak" e "Treg"! // …" at bounding box center [1365, 343] width 357 height 538
click at [1306, 179] on div "// Defenda-se contra "Brak" e "Treg"! // Você precisa atacar os ogros duas veze…" at bounding box center [1379, 359] width 330 height 571
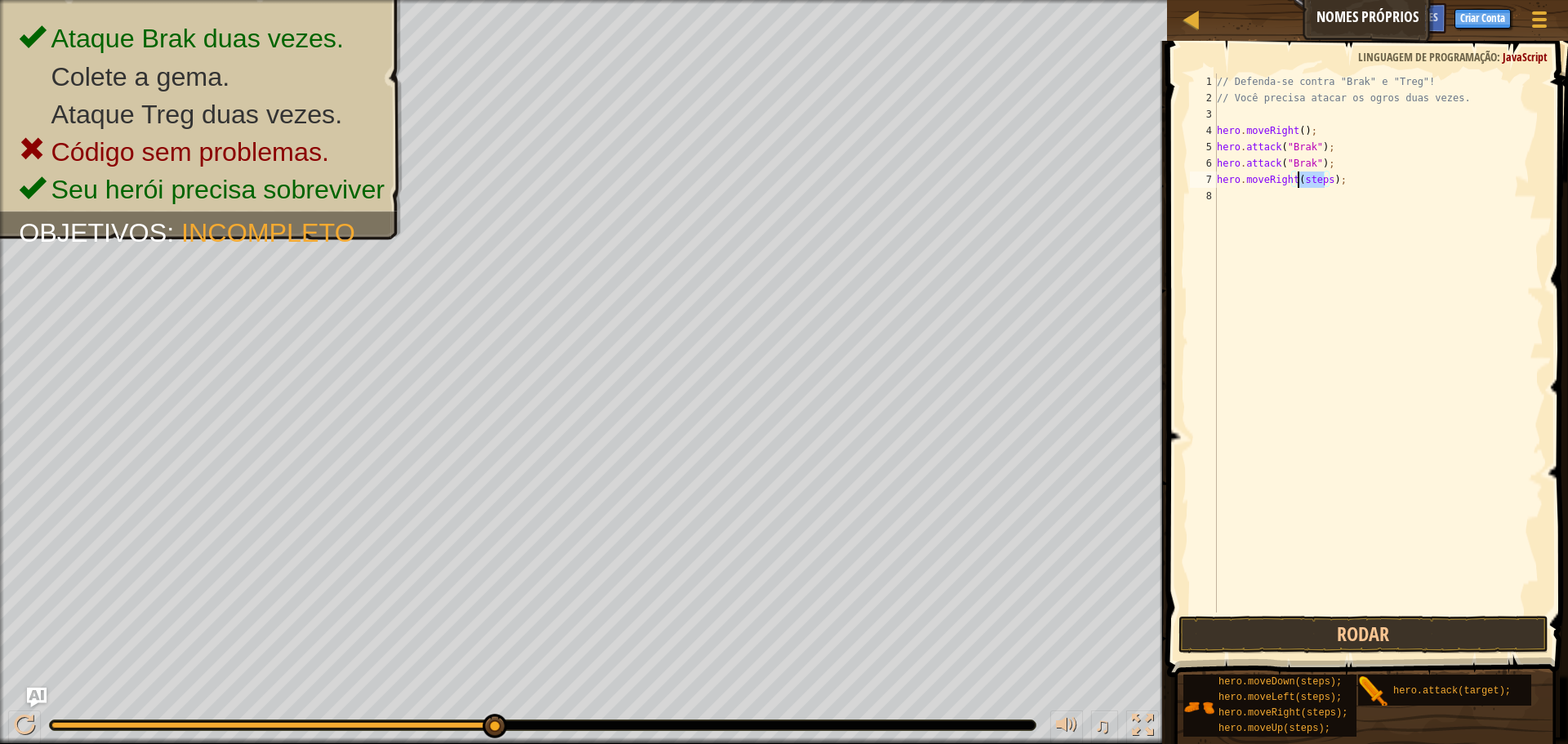
click at [1306, 179] on div "// Defenda-se contra "Brak" e "Treg"! // Você precisa atacar os ogros duas veze…" at bounding box center [1379, 359] width 330 height 571
click at [1351, 627] on button "Rodar" at bounding box center [1363, 634] width 370 height 38
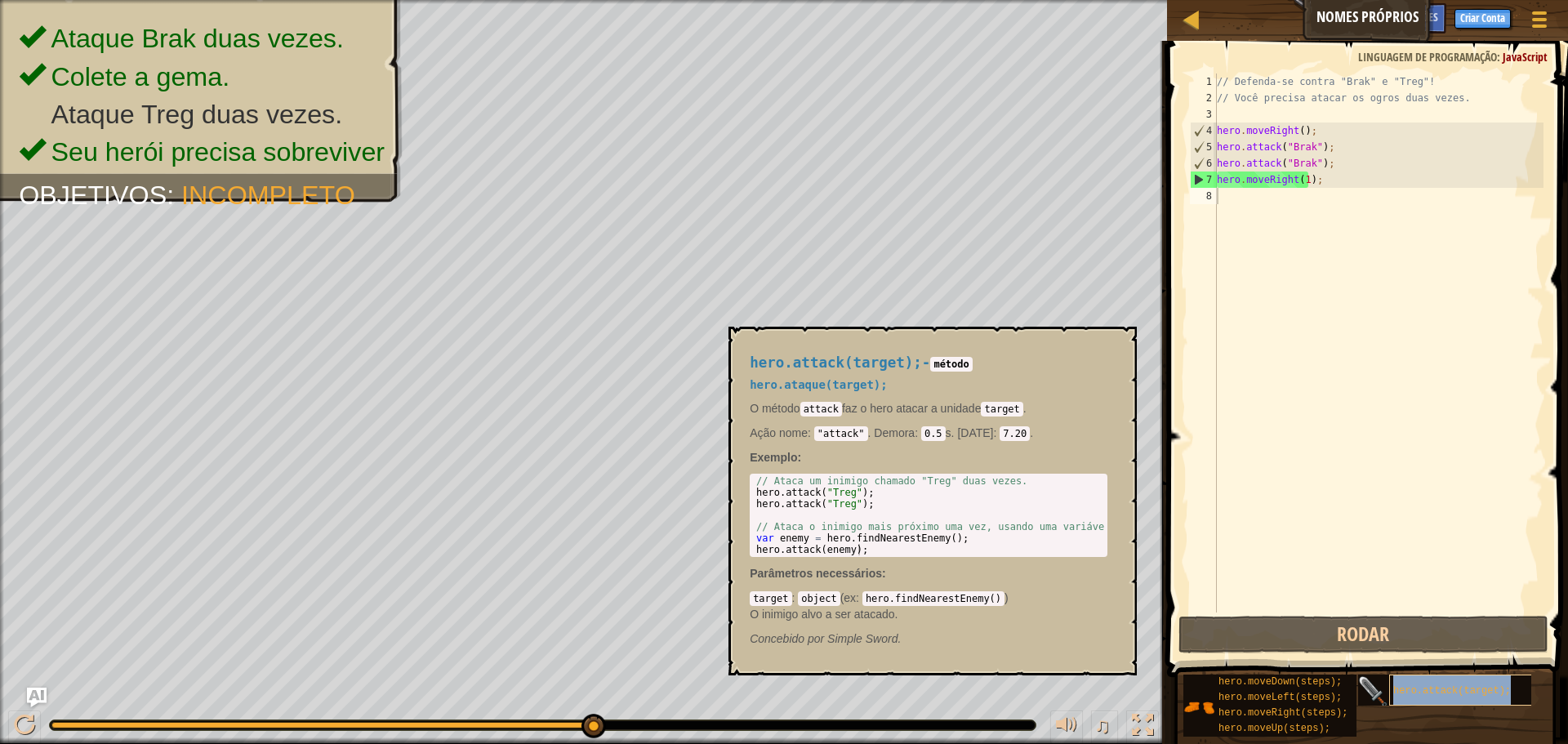
type textarea "hero.attack(target);"
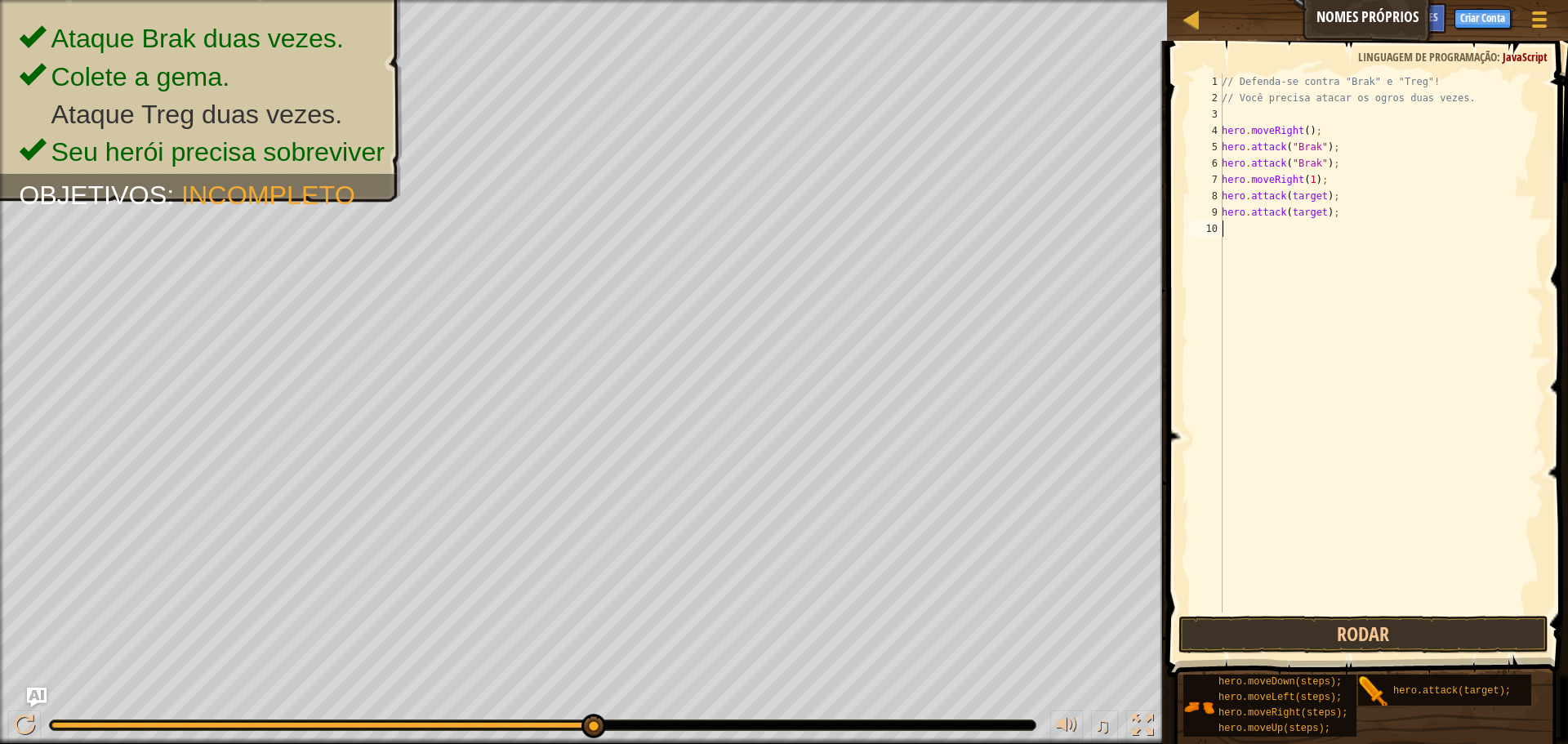
click at [1311, 372] on div "// Defenda-se contra "Brak" e "Treg"! // Você precisa atacar os ogros duas veze…" at bounding box center [1381, 359] width 325 height 571
click at [1404, 490] on div "// Defenda-se contra "Brak" e "Treg"! // Você precisa atacar os ogros duas veze…" at bounding box center [1381, 359] width 325 height 571
click at [1307, 634] on button "Rodar" at bounding box center [1363, 634] width 370 height 38
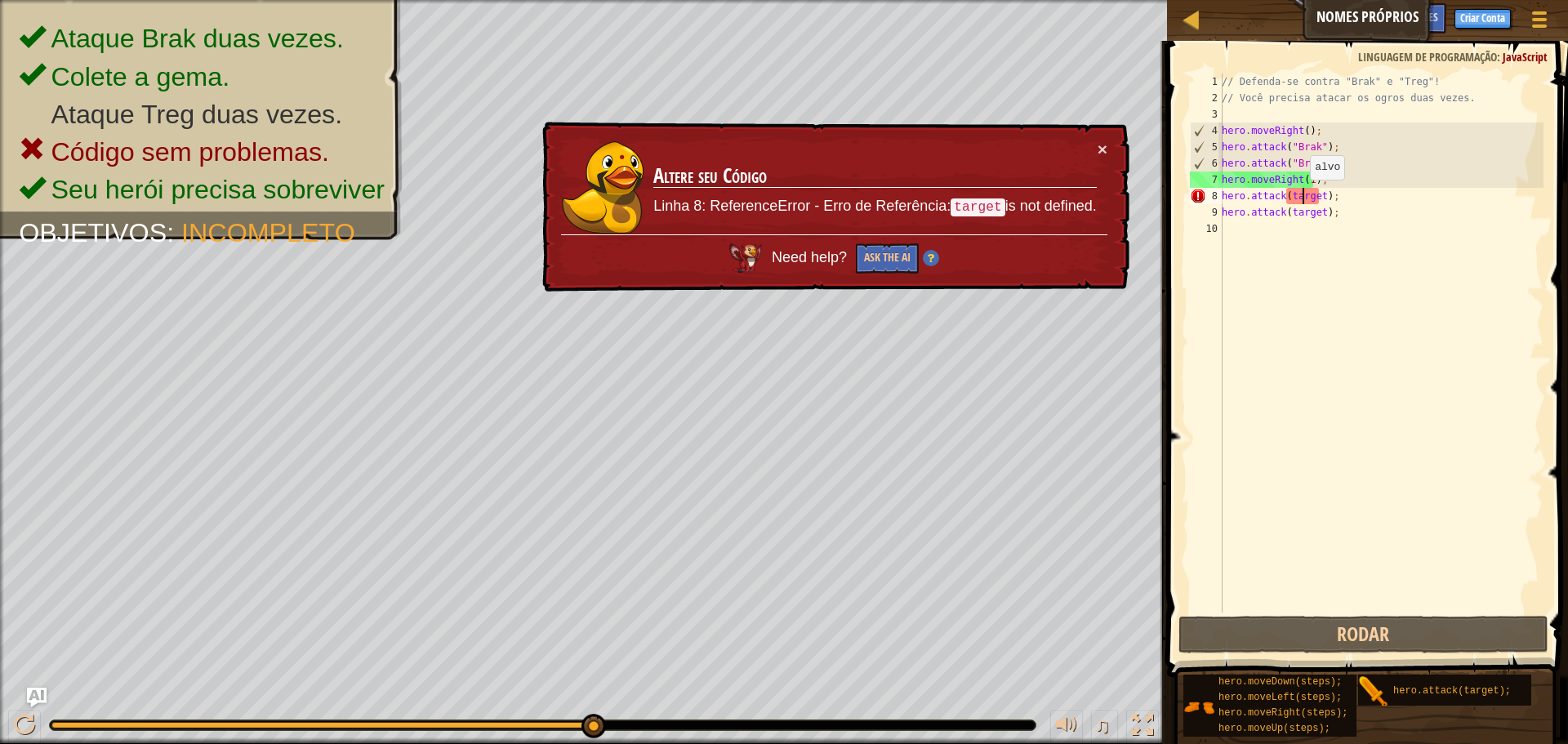
click at [1302, 196] on div "// Defenda-se contra "Brak" e "Treg"! // Você precisa atacar os ogros duas veze…" at bounding box center [1381, 359] width 325 height 571
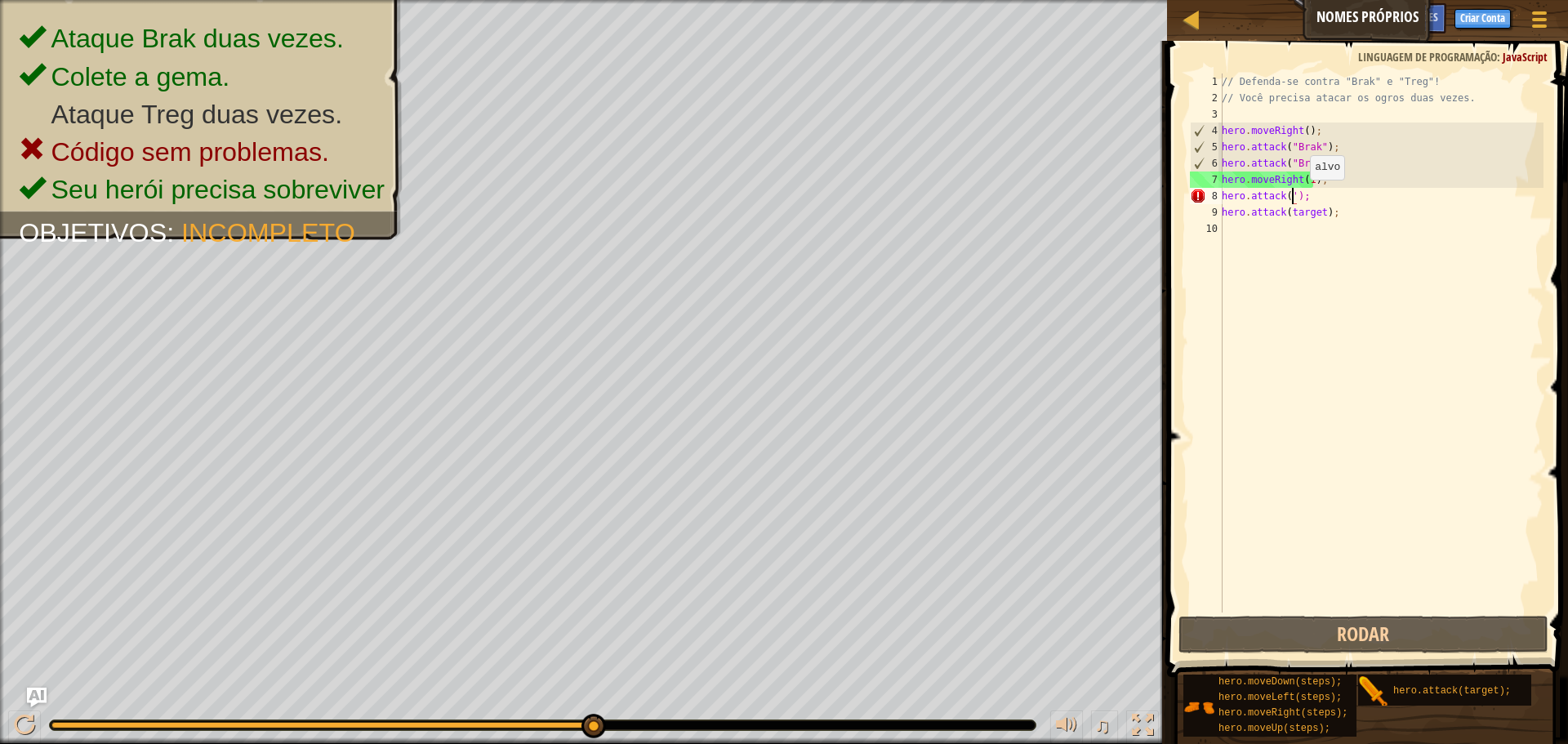
type textarea "hero.attack('');"
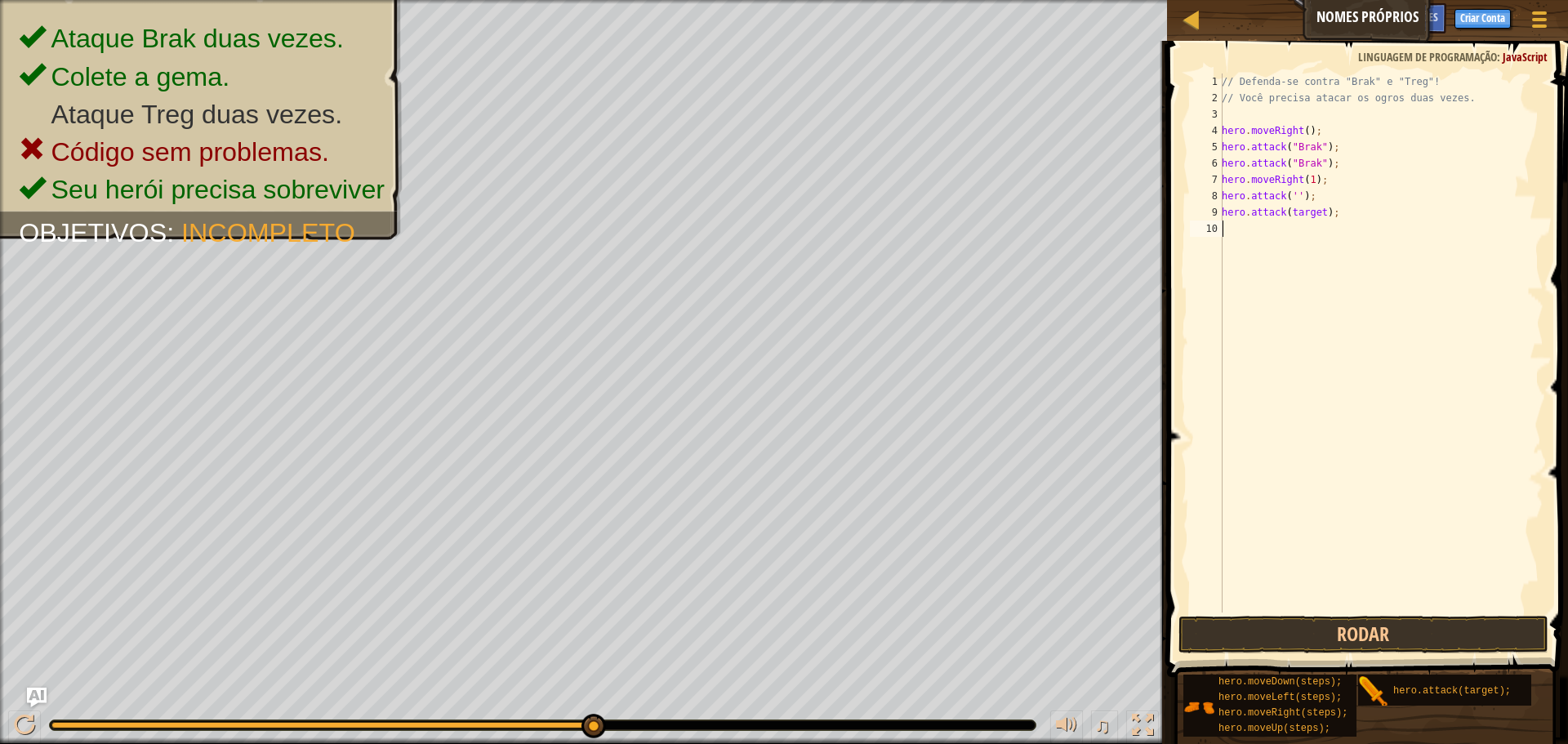
click at [1303, 251] on div "// Defenda-se contra "Brak" e "Treg"! // Você precisa atacar os ogros duas veze…" at bounding box center [1381, 359] width 325 height 571
click at [1352, 213] on div "// Defenda-se contra "Brak" e "Treg"! // Você precisa atacar os ogros duas veze…" at bounding box center [1381, 359] width 325 height 571
click at [1319, 218] on div "// Defenda-se contra "Brak" e "Treg"! // Você precisa atacar os ogros duas veze…" at bounding box center [1381, 359] width 325 height 571
click at [1302, 220] on div "// Defenda-se contra "Brak" e "Treg"! // Você precisa atacar os ogros duas veze…" at bounding box center [1381, 359] width 325 height 571
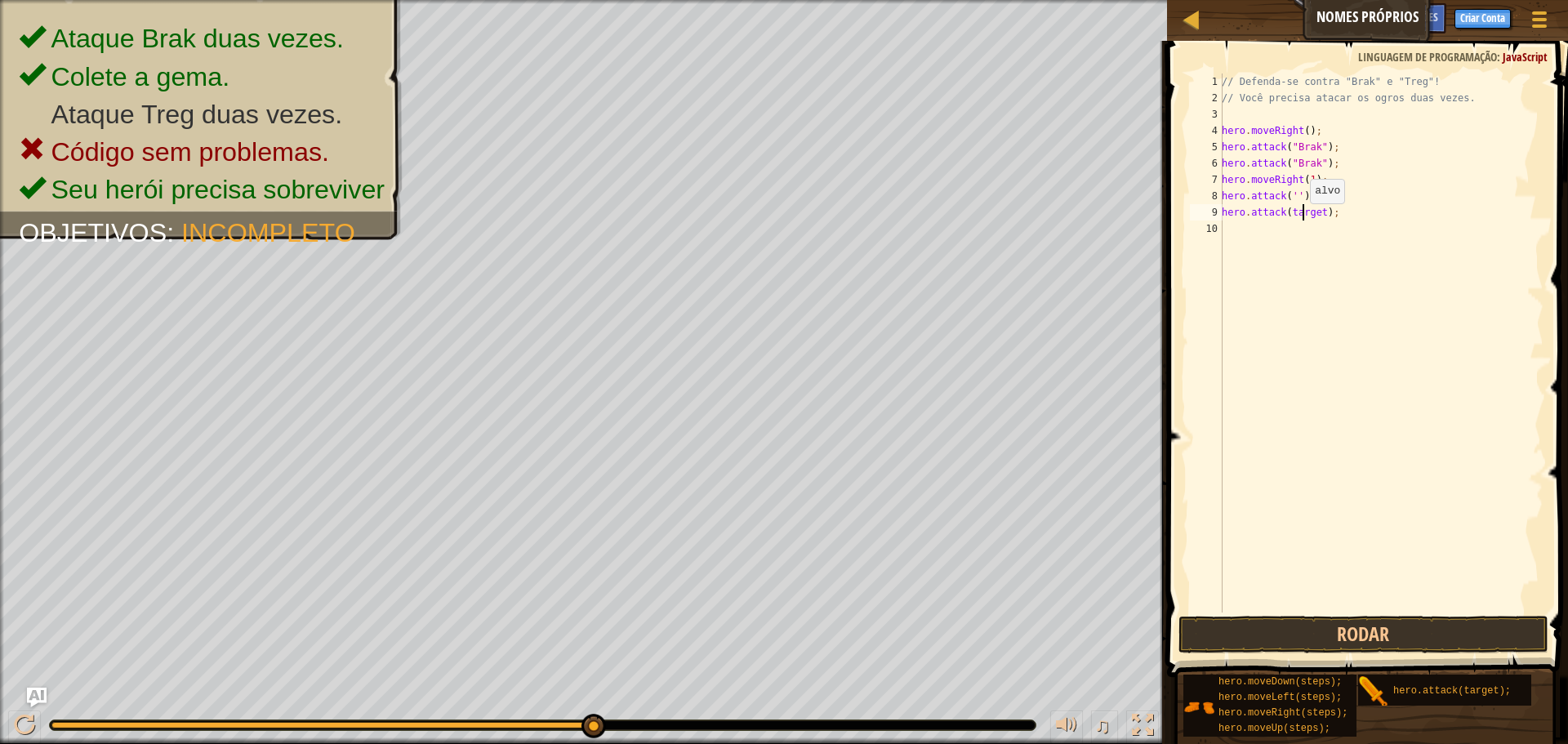
click at [1302, 220] on div "// Defenda-se contra "Brak" e "Treg"! // Você precisa atacar os ogros duas veze…" at bounding box center [1381, 359] width 325 height 571
click at [1293, 198] on div "// Defenda-se contra "Brak" e "Treg"! // Você precisa atacar os ogros duas veze…" at bounding box center [1381, 359] width 325 height 571
type textarea "hero.attack('Treg');"
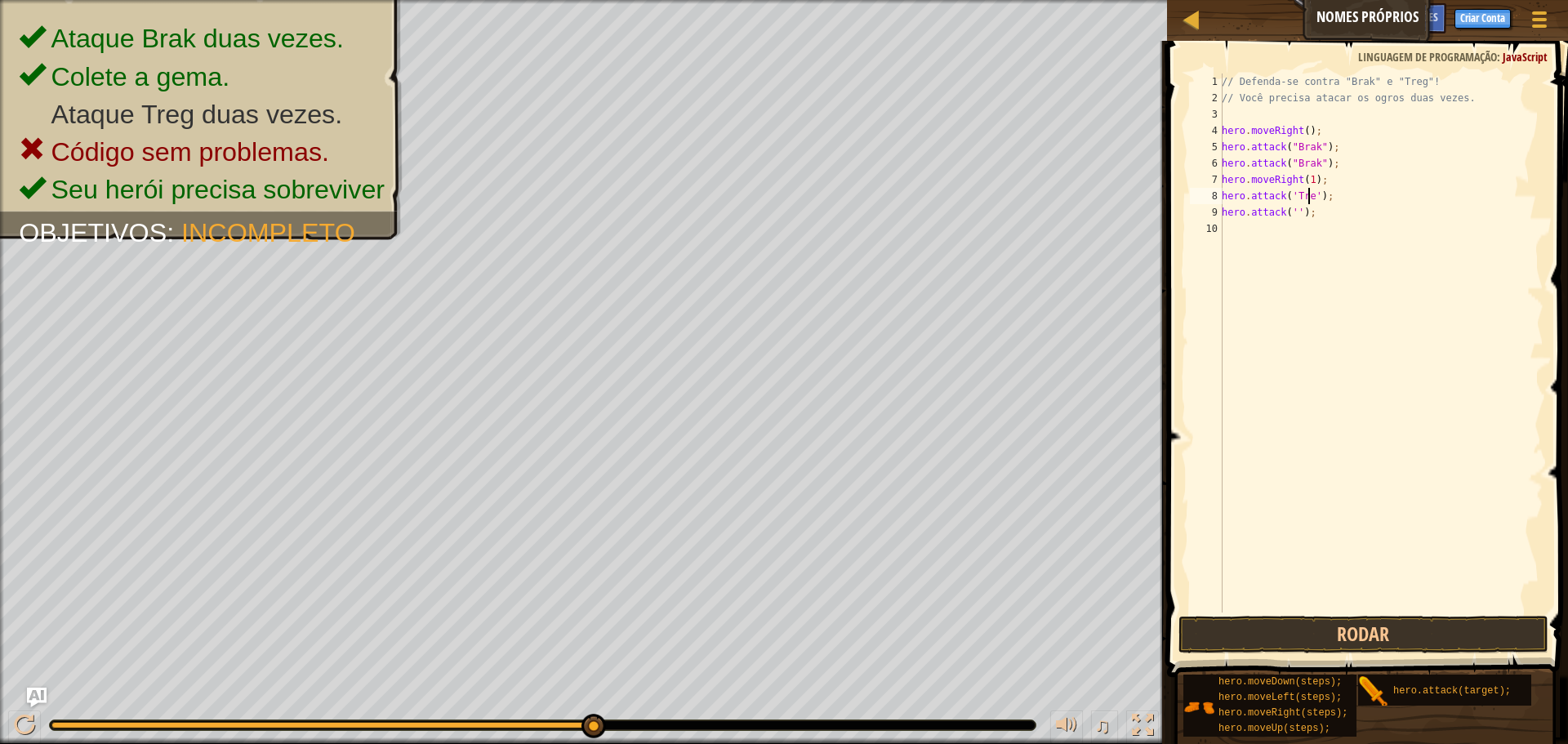
scroll to position [8, 8]
click at [1251, 279] on div "// Defenda-se contra "Brak" e "Treg"! // Você precisa atacar os ogros duas veze…" at bounding box center [1381, 359] width 325 height 571
click at [1321, 249] on div "// Defenda-se contra "Brak" e "Treg"! // Você precisa atacar os ogros duas veze…" at bounding box center [1381, 359] width 325 height 571
click at [1322, 200] on div "// Defenda-se contra "Brak" e "Treg"! // Você precisa atacar os ogros duas veze…" at bounding box center [1381, 359] width 325 height 571
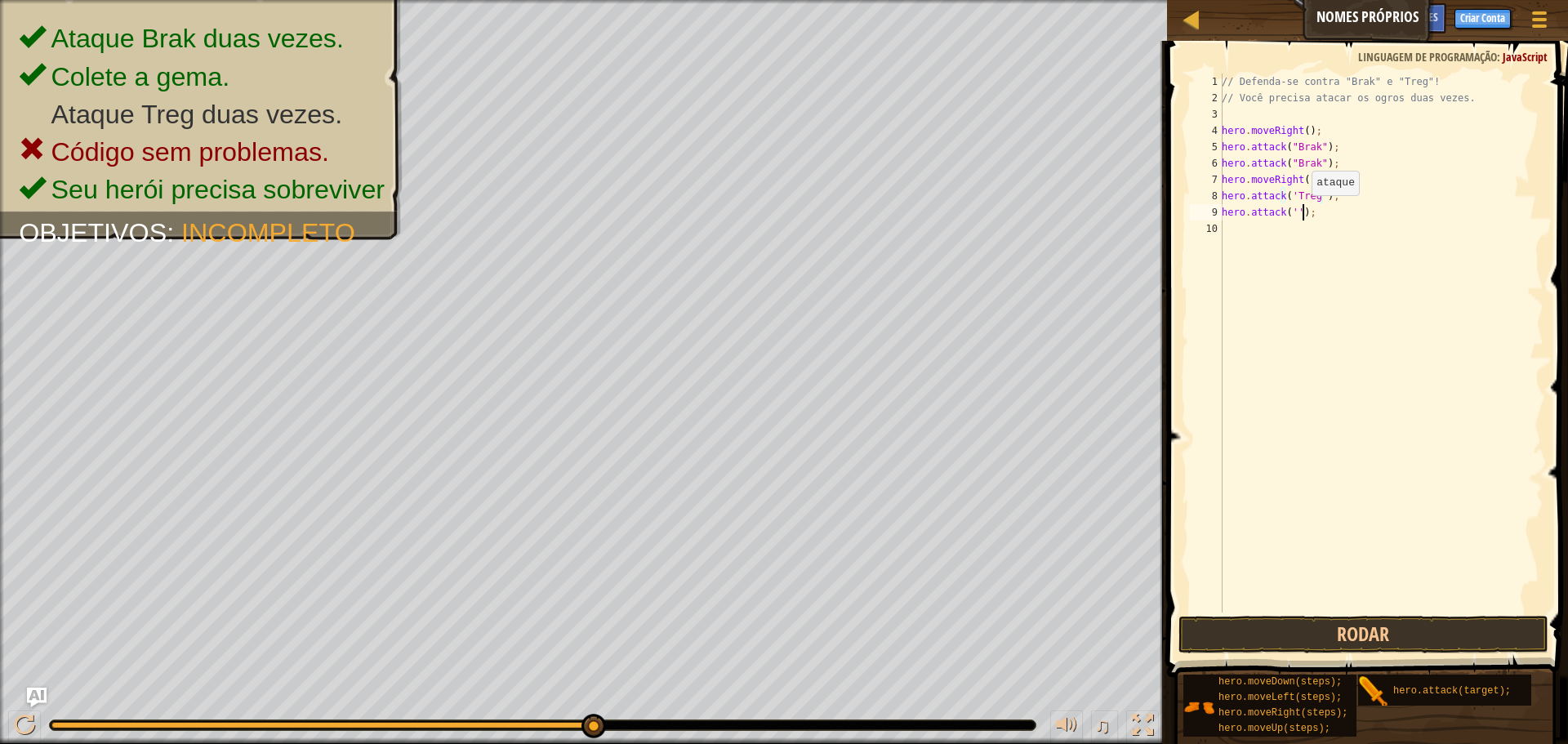
click at [1302, 211] on div "// Defenda-se contra "Brak" e "Treg"! // Você precisa atacar os ogros duas veze…" at bounding box center [1381, 359] width 325 height 571
click at [1293, 211] on div "// Defenda-se contra "Brak" e "Treg"! // Você precisa atacar os ogros duas veze…" at bounding box center [1381, 359] width 325 height 571
type textarea "hero.attack('Treg');"
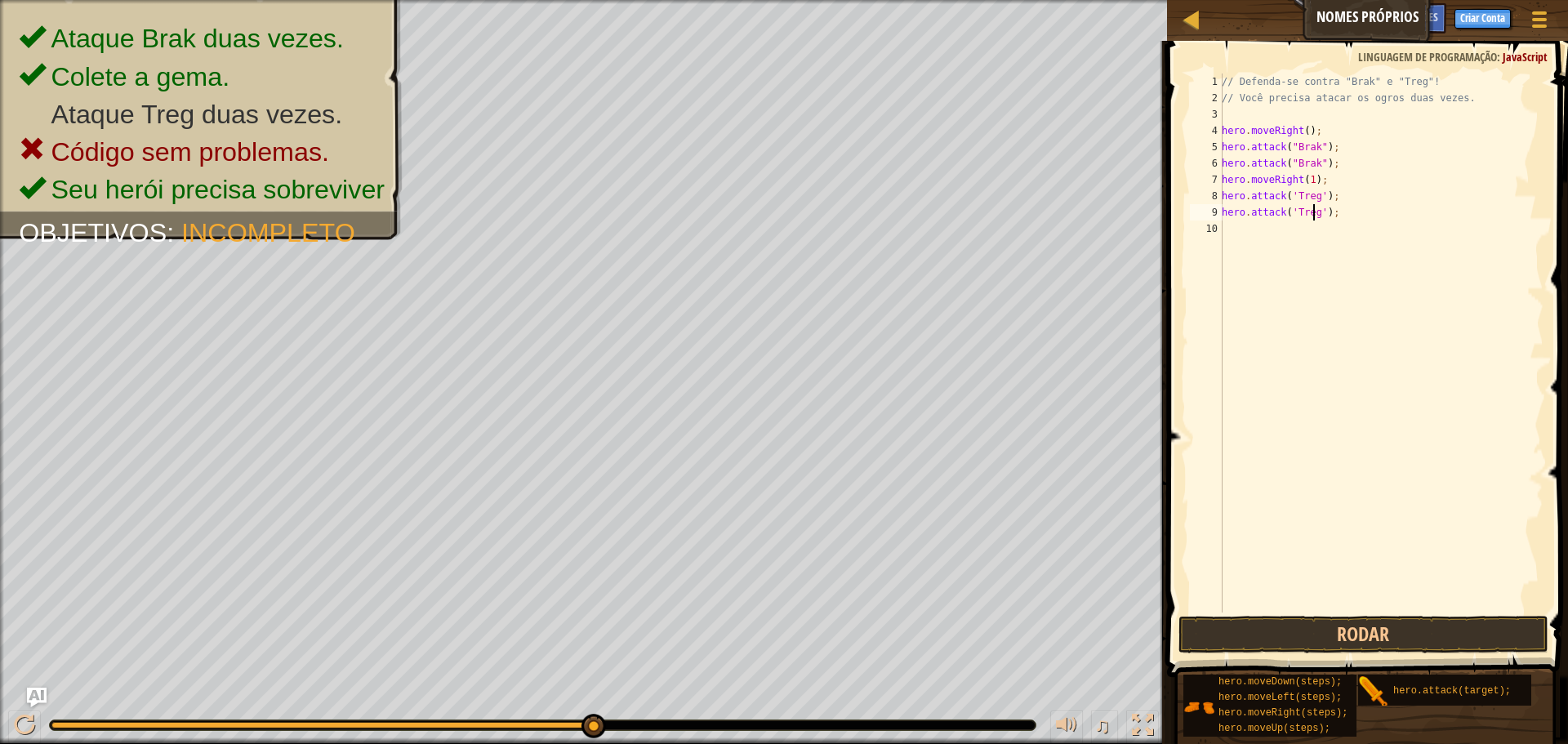
click at [1424, 549] on div "// Defenda-se contra "Brak" e "Treg"! // Você precisa atacar os ogros duas veze…" at bounding box center [1381, 359] width 325 height 571
click at [1371, 636] on button "Rodar" at bounding box center [1363, 634] width 370 height 38
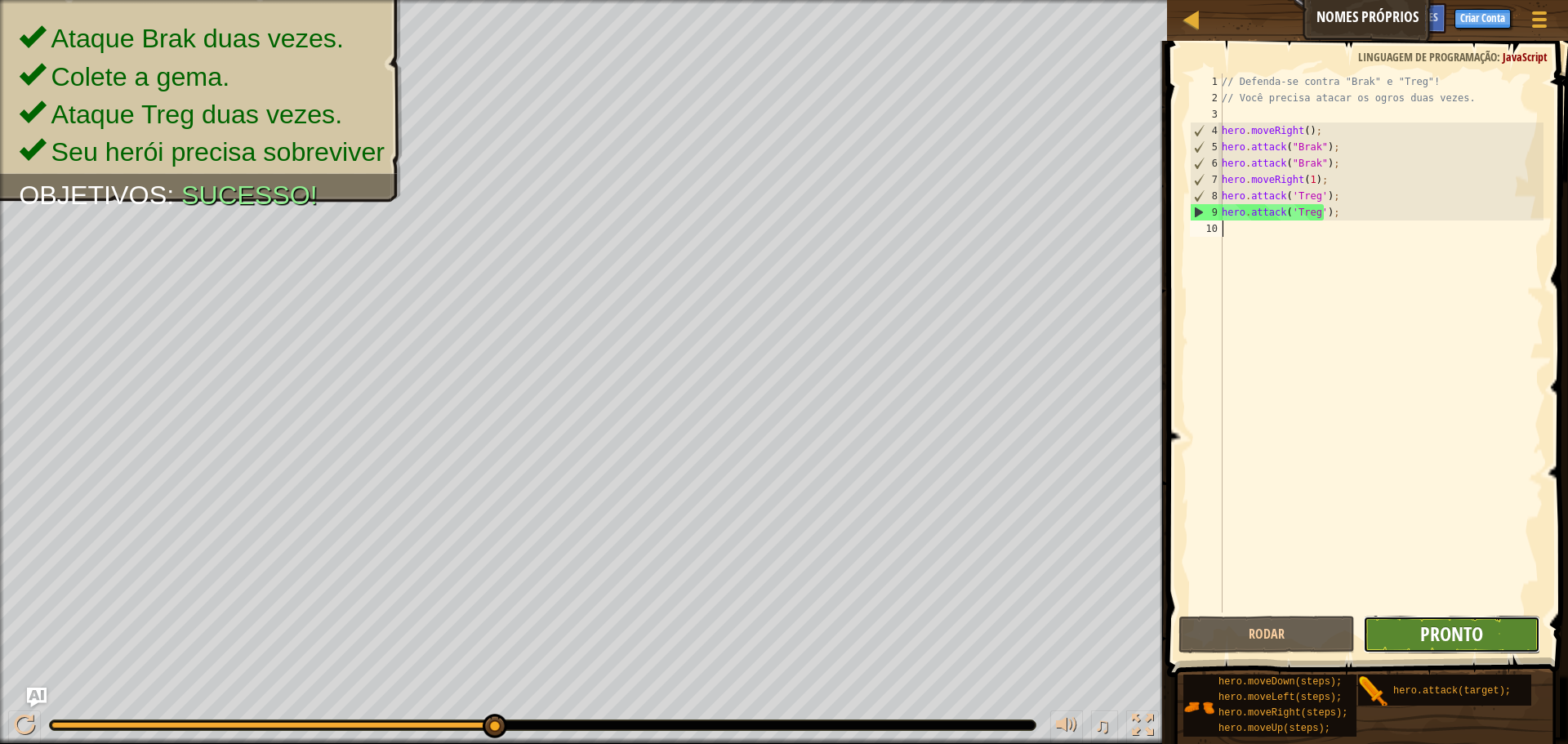
click at [1427, 628] on span "Pronto" at bounding box center [1451, 633] width 63 height 26
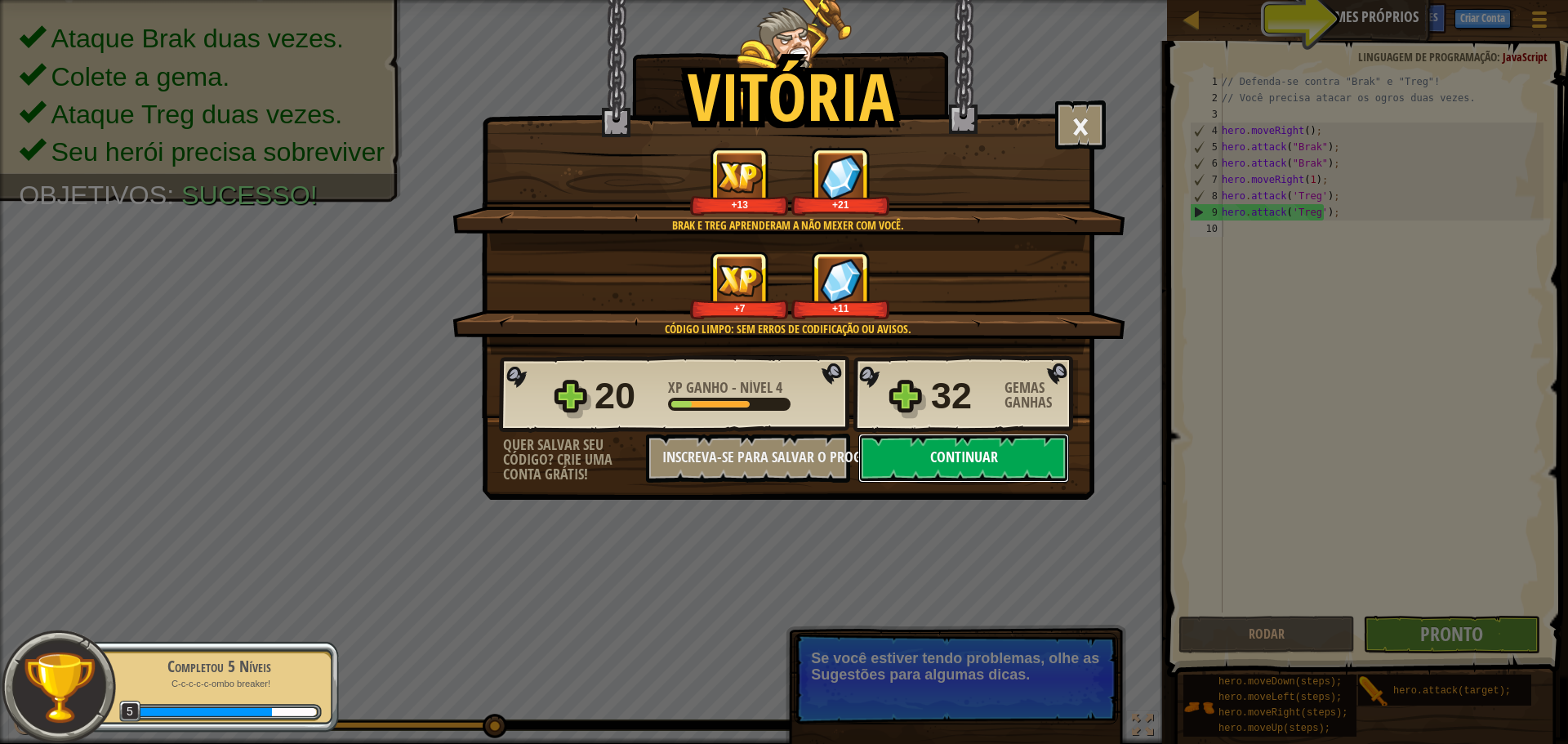
click at [984, 458] on button "Continuar" at bounding box center [964, 457] width 210 height 49
select select "pt-BR"
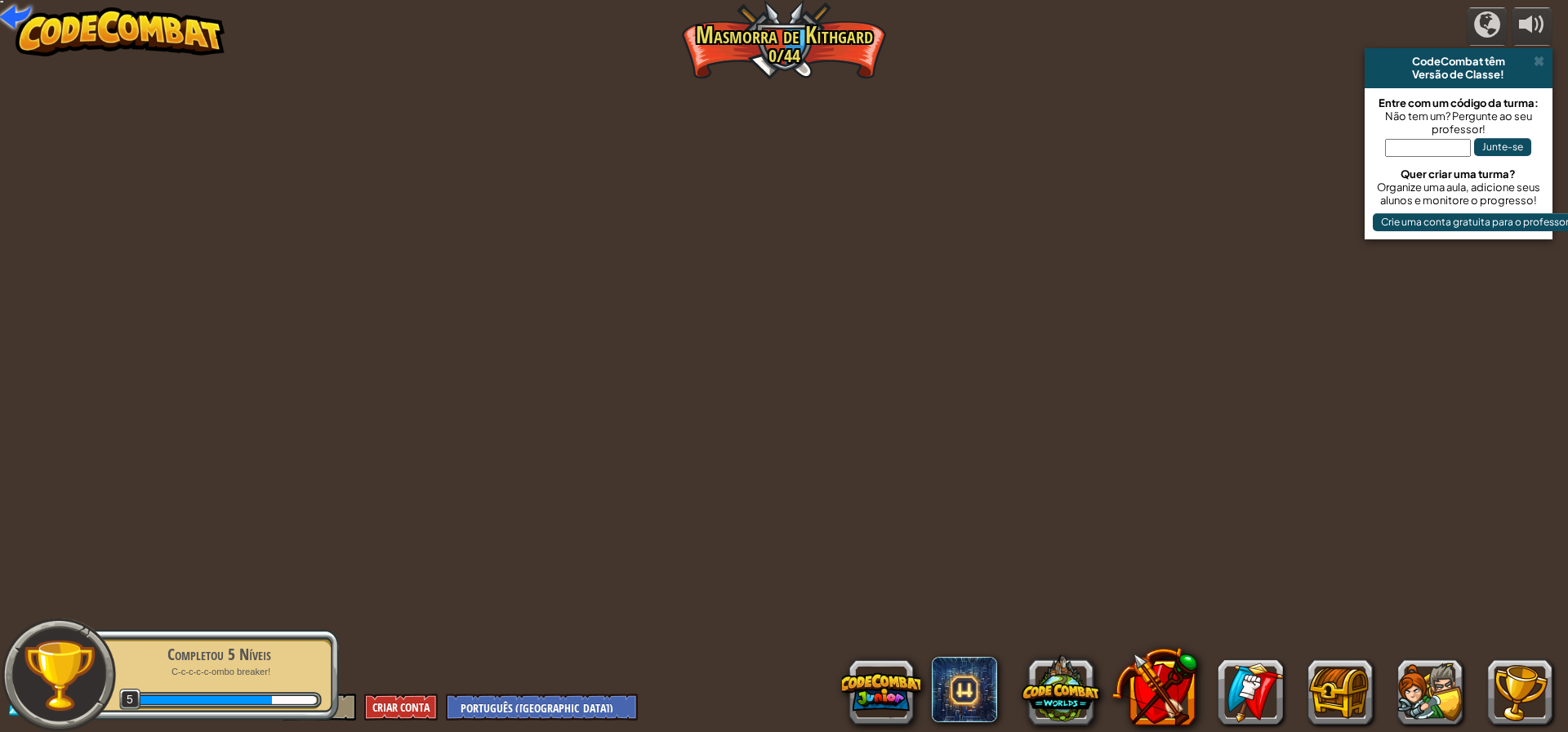
select select "pt-BR"
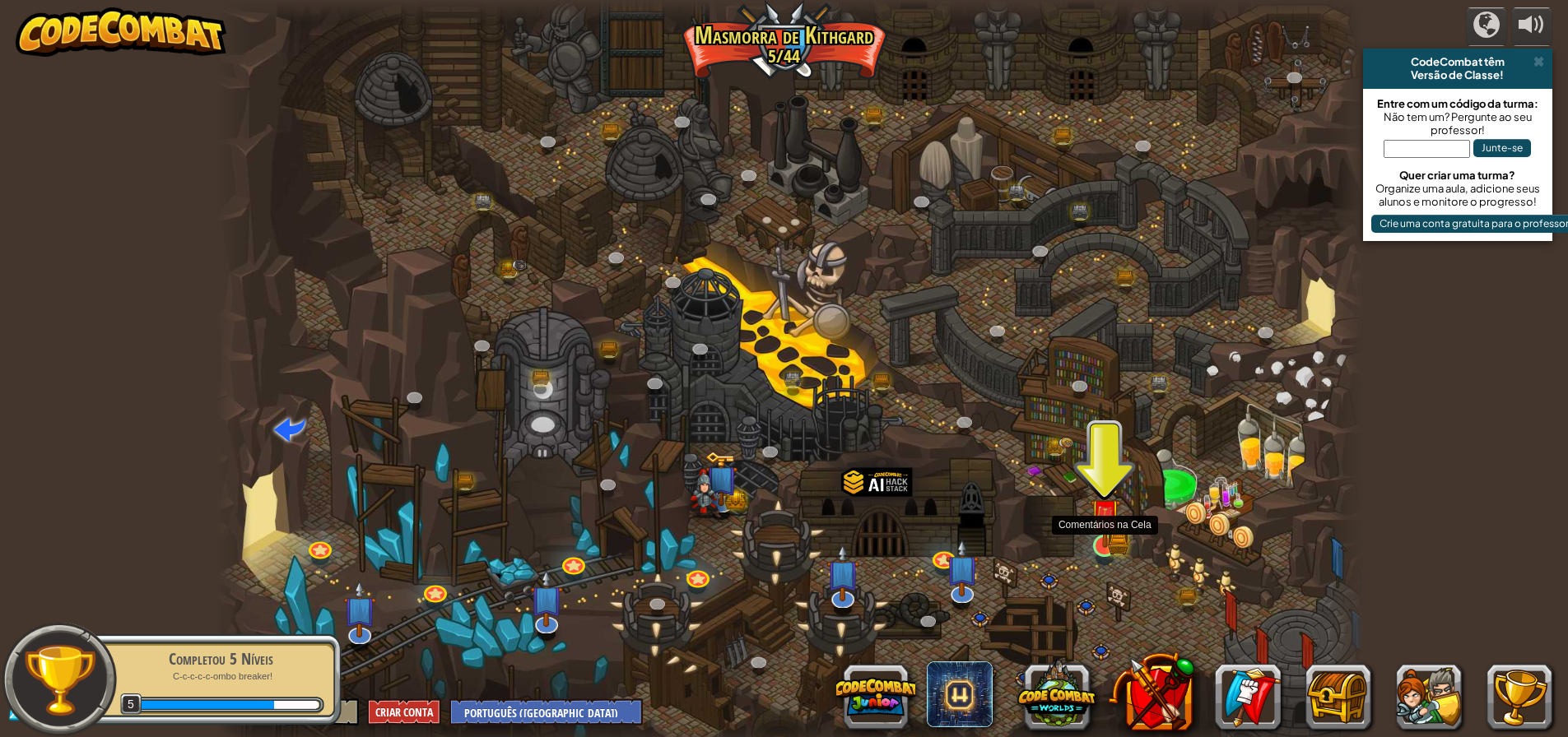
click at [1104, 534] on img at bounding box center [1104, 513] width 30 height 67
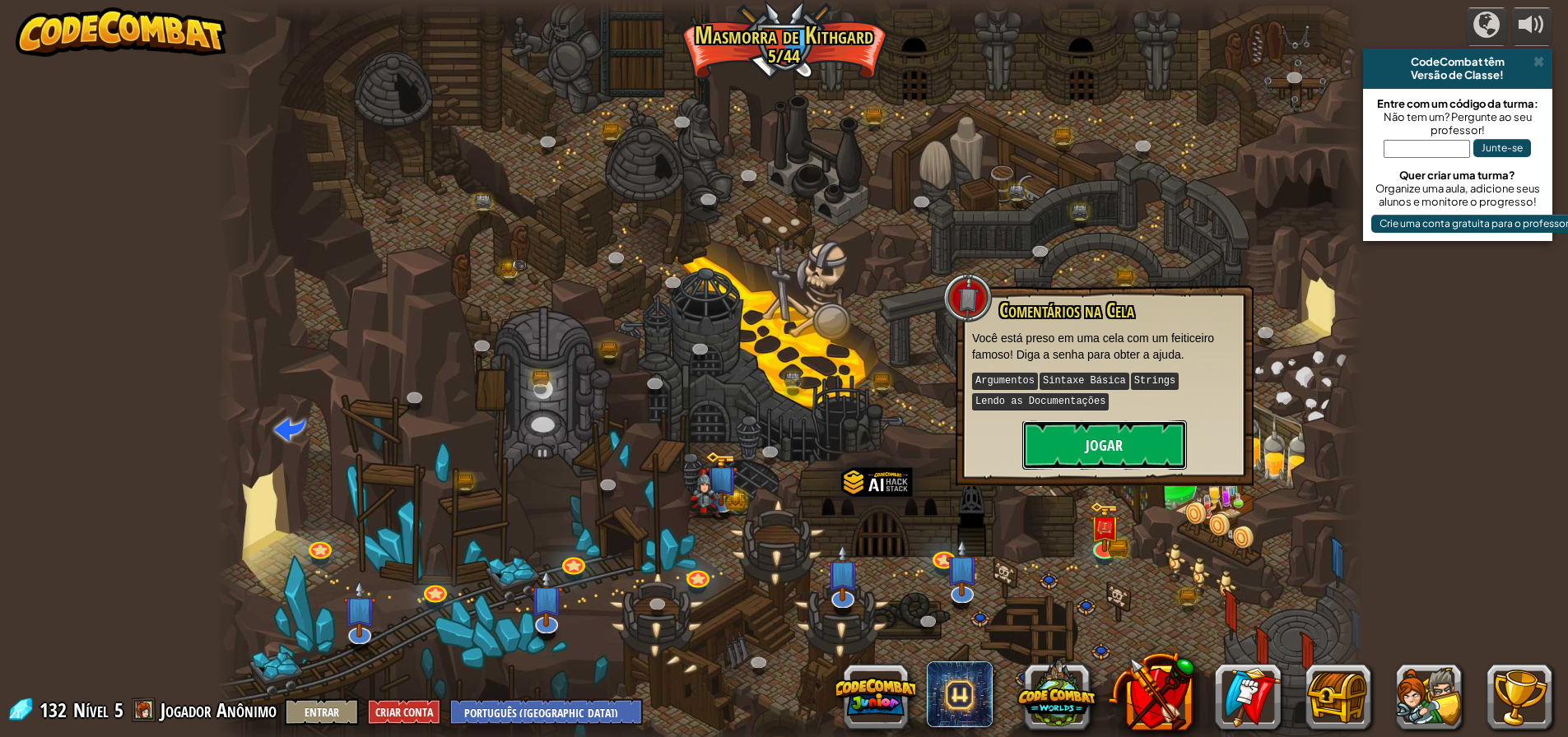
click at [1111, 446] on button "Jogar" at bounding box center [1104, 444] width 164 height 50
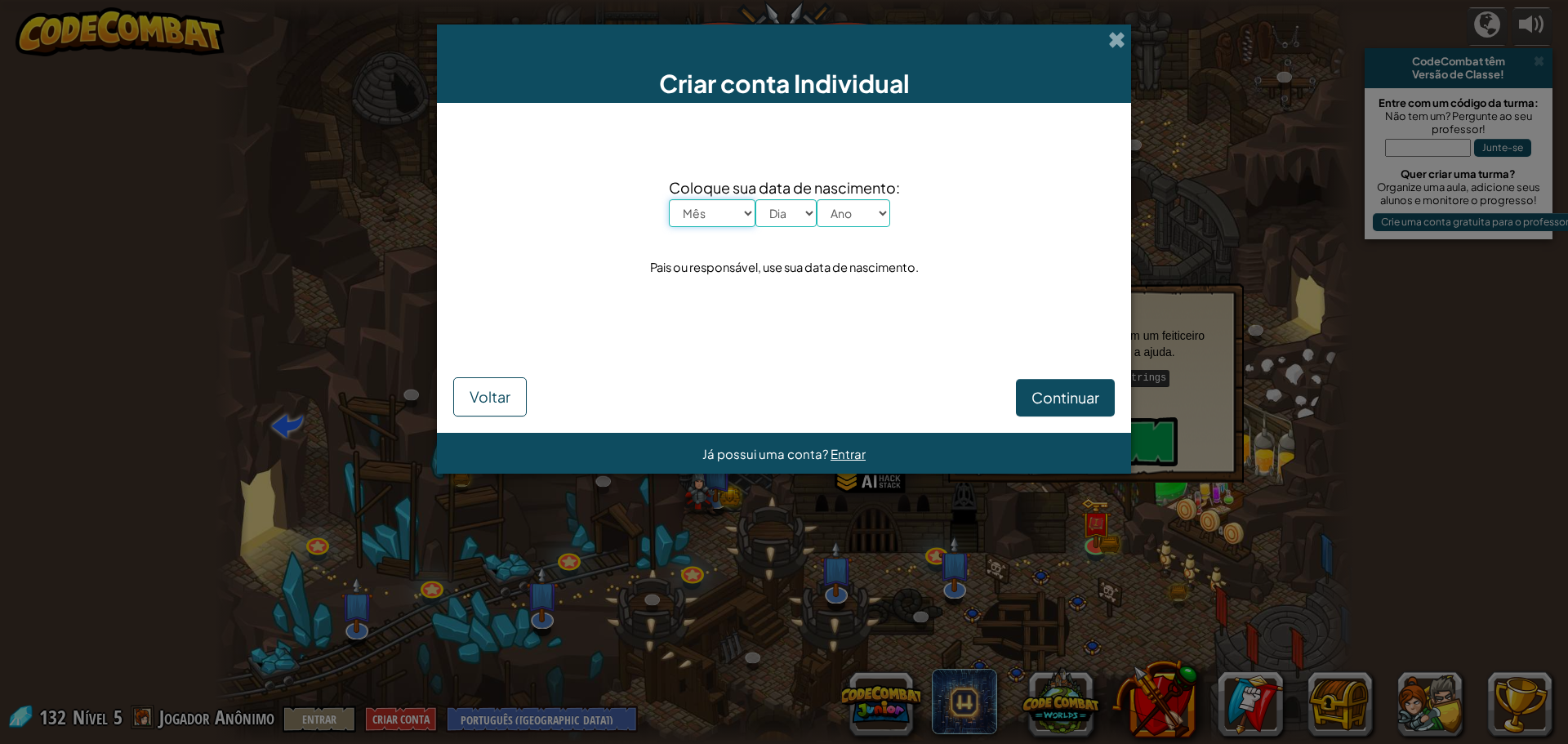
click at [745, 212] on select "Mês Janeiro Fevereiro Março Abril Maio Junho Julho Agosto Setembro Outubro Nove…" at bounding box center [713, 212] width 87 height 28
select select "2"
click at [669, 199] on select "Mês Janeiro Fevereiro Março Abril Maio Junho Julho Agosto Setembro Outubro Nove…" at bounding box center [713, 212] width 87 height 28
click at [788, 214] on select "Dia 1 2 3 4 5 6 7 8 9 10 11 12 13 14 15 16 17 18 19 20 21 22 23 24 25 26 27 28 …" at bounding box center [786, 212] width 61 height 28
select select "3"
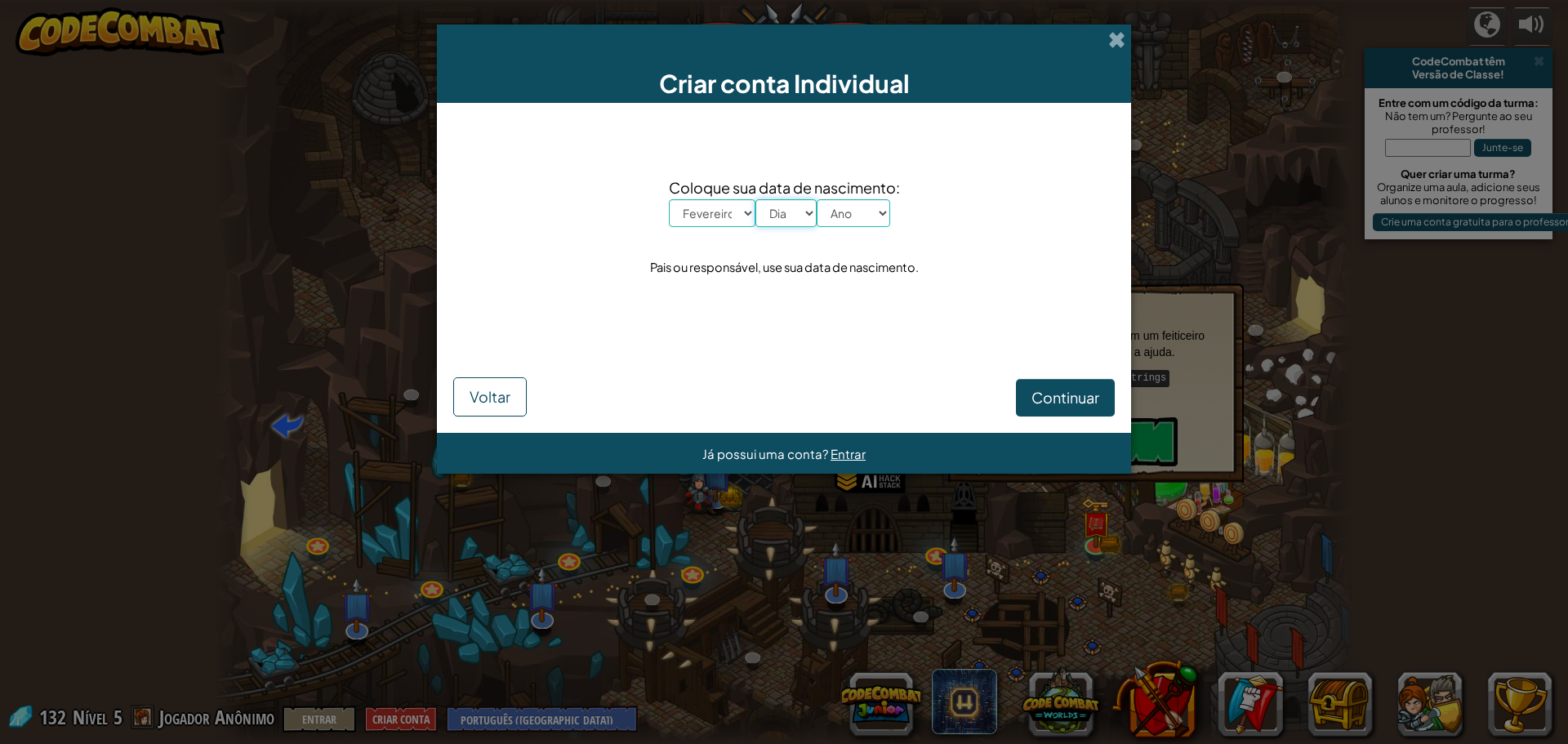
click at [756, 199] on select "Dia 1 2 3 4 5 6 7 8 9 10 11 12 13 14 15 16 17 18 19 20 21 22 23 24 25 26 27 28 …" at bounding box center [786, 212] width 61 height 28
click at [845, 219] on select "Ano 2025 2024 2023 2022 2021 2020 2019 2018 2017 2016 2015 2014 2013 2012 2011 …" at bounding box center [854, 212] width 73 height 28
select select "1993"
click at [817, 199] on select "Ano 2025 2024 2023 2022 2021 2020 2019 2018 2017 2016 2015 2014 2013 2012 2011 …" at bounding box center [854, 212] width 73 height 28
click at [1048, 397] on span "Continuar" at bounding box center [1066, 397] width 68 height 18
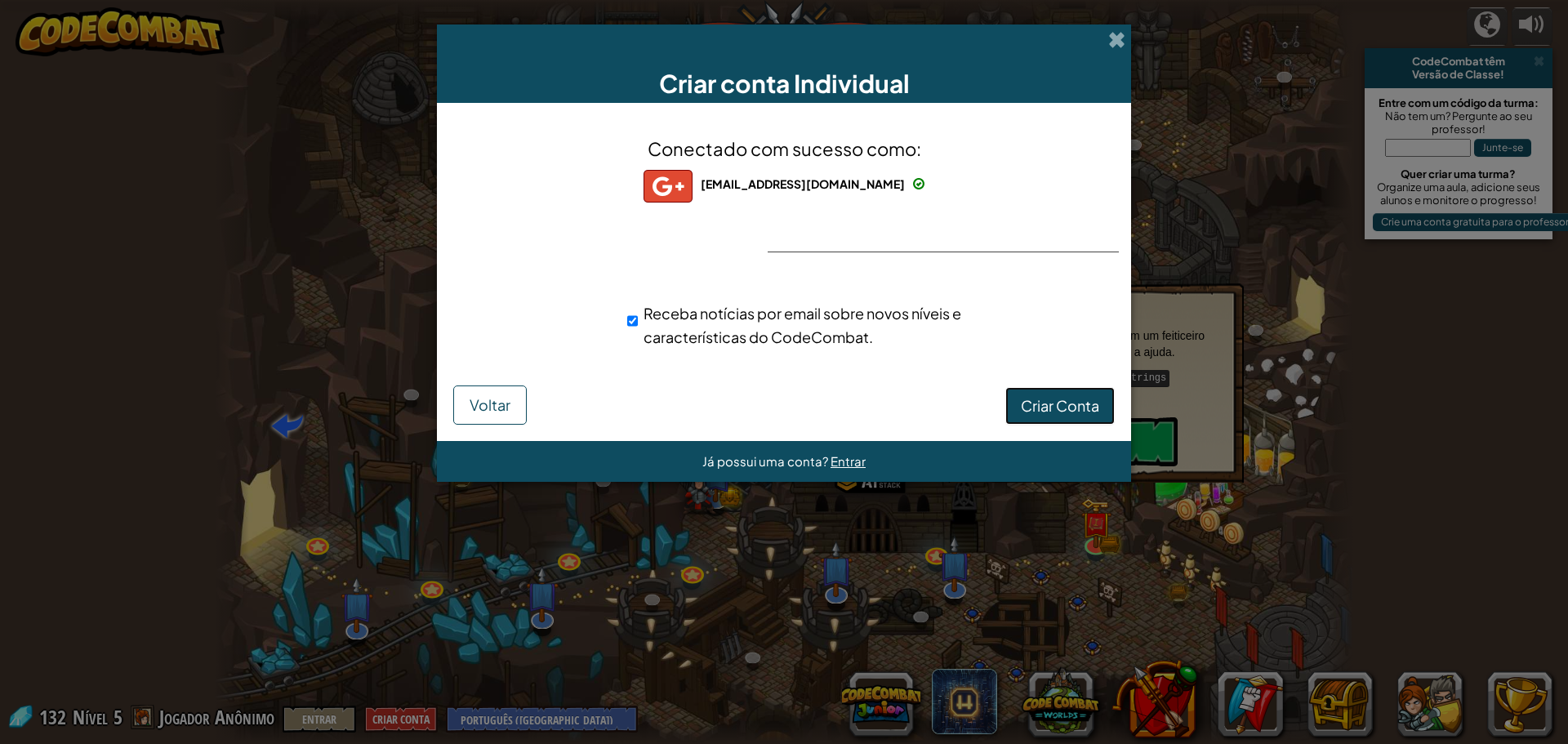
click at [1037, 405] on span "Criar Conta" at bounding box center [1060, 404] width 78 height 18
click at [1062, 408] on button "Criar Conta" at bounding box center [1059, 405] width 109 height 38
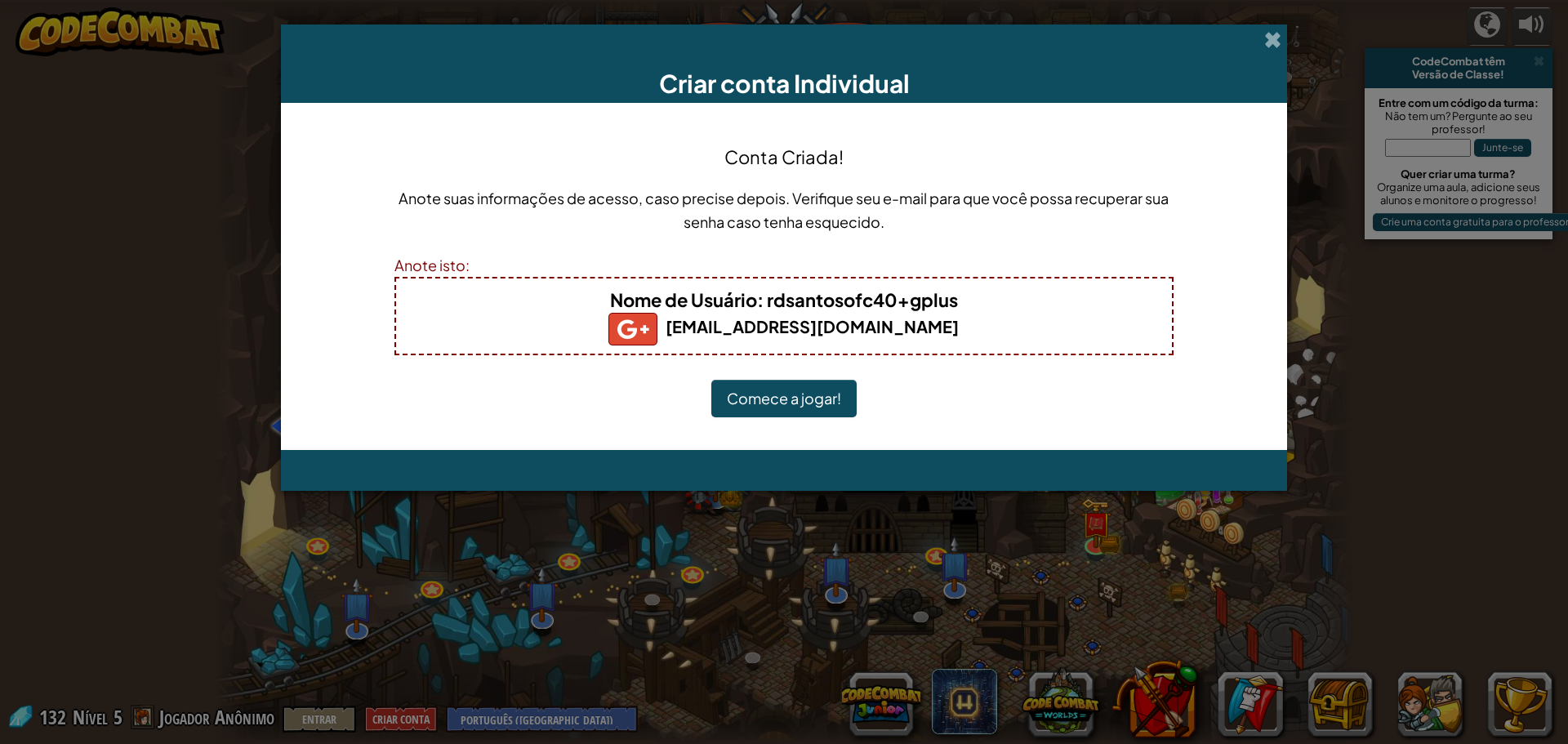
click at [792, 403] on button "Comece a jogar!" at bounding box center [784, 398] width 146 height 38
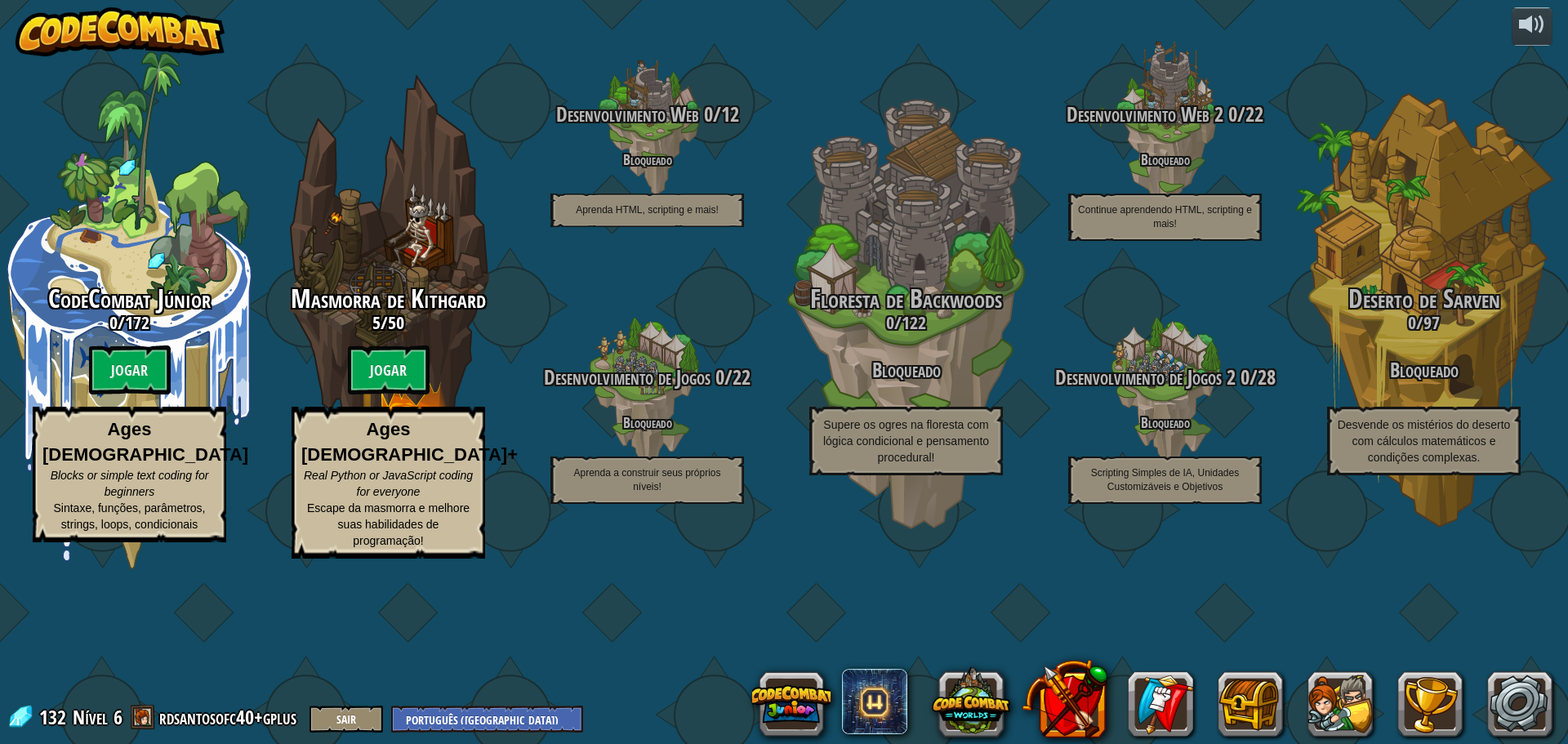
select select "pt-BR"
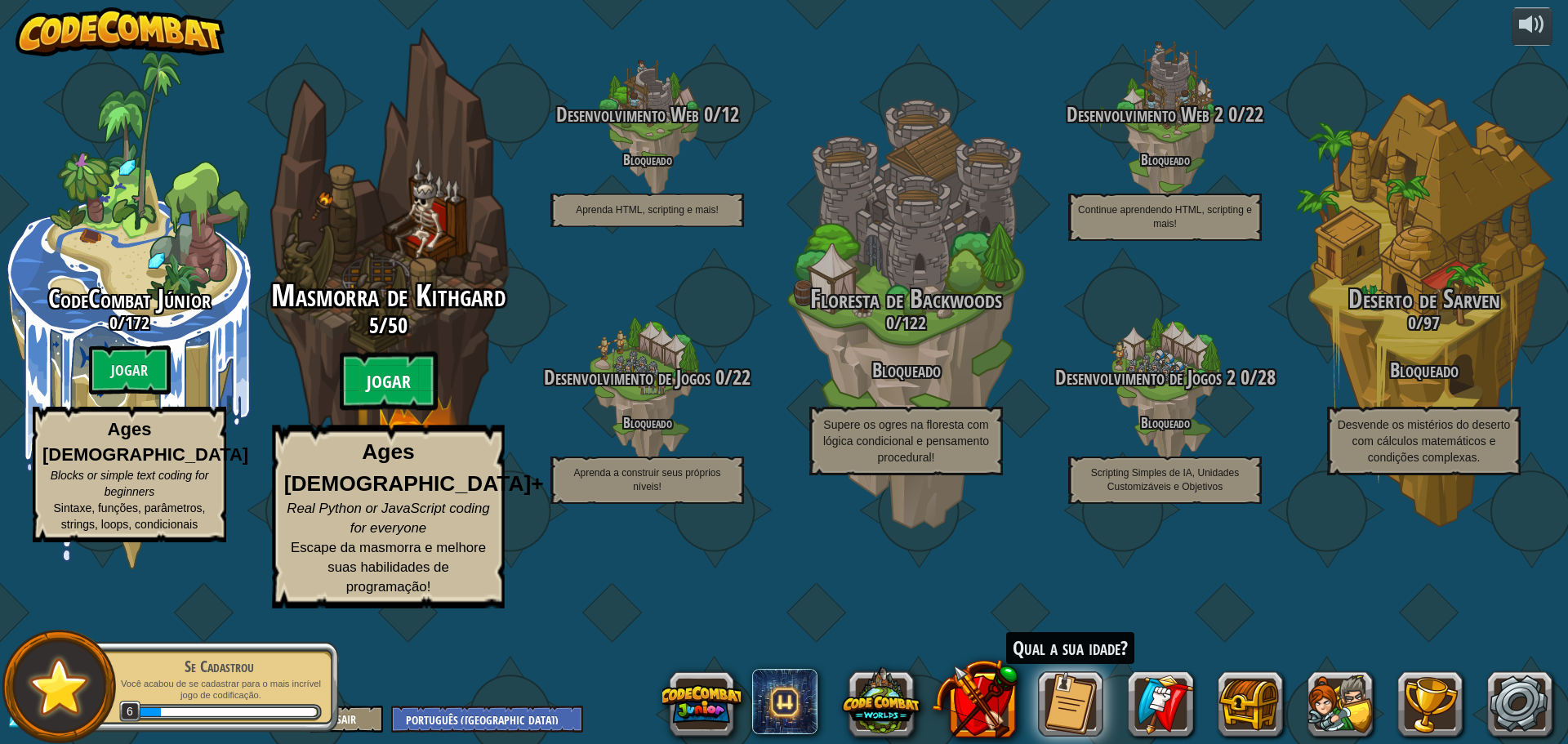
click at [399, 411] on btn "Jogar" at bounding box center [389, 381] width 98 height 59
select select "pt-BR"
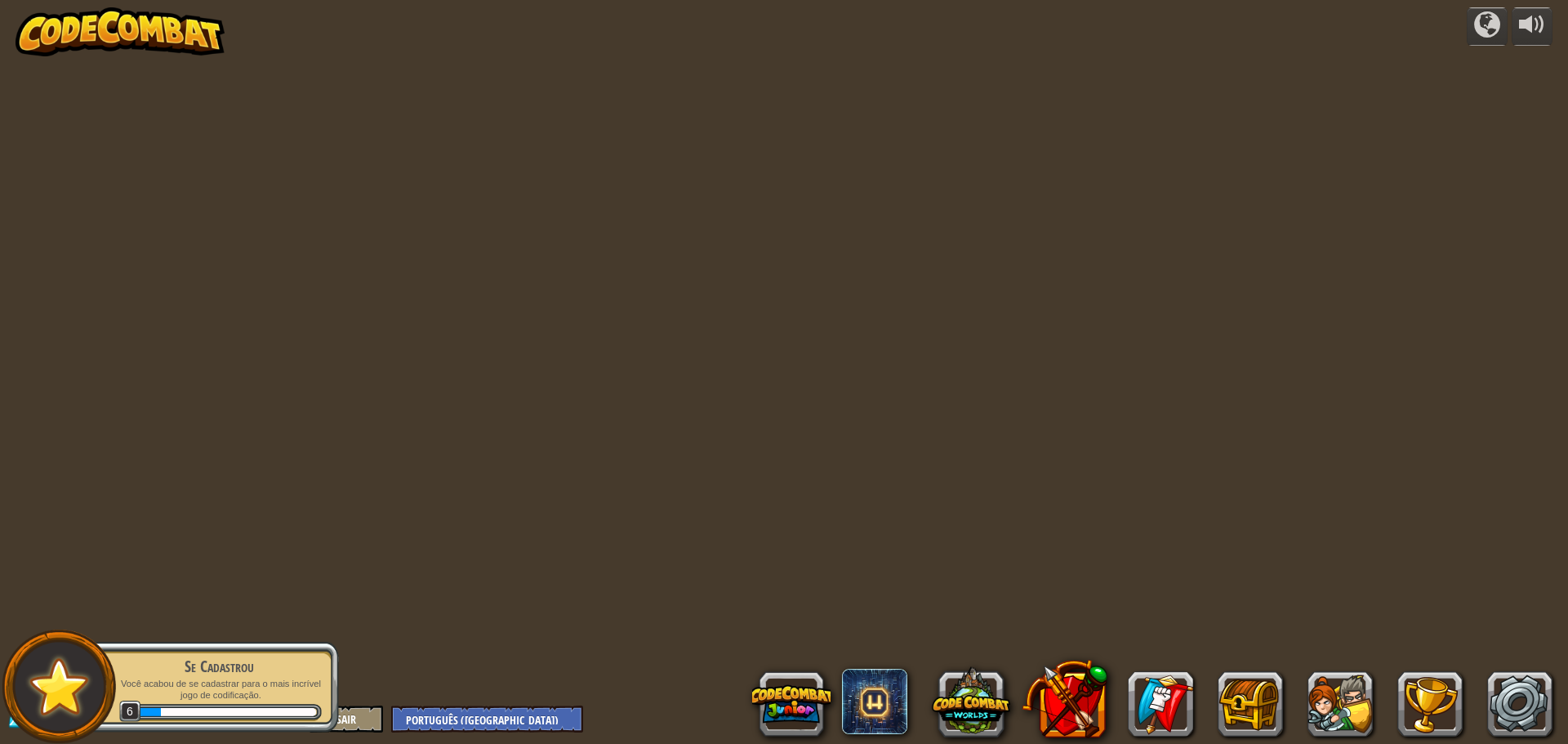
select select "pt-BR"
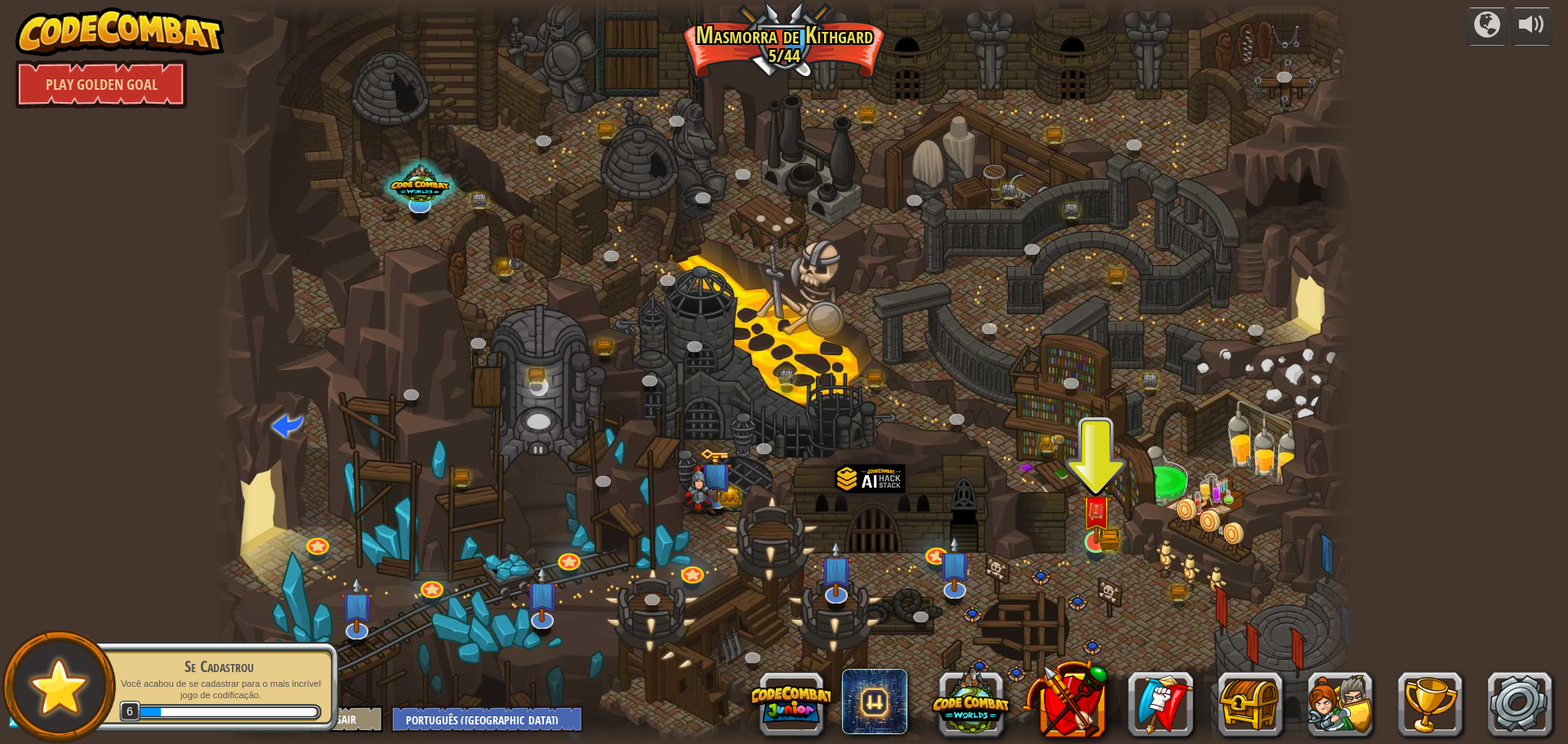
click at [1111, 536] on div "Desfiladeiro Retorcido (Bloqueado) Desafio: Coleta a maior quantidade de ouro u…" at bounding box center [784, 372] width 1138 height 744
click at [1108, 543] on img at bounding box center [1096, 510] width 30 height 67
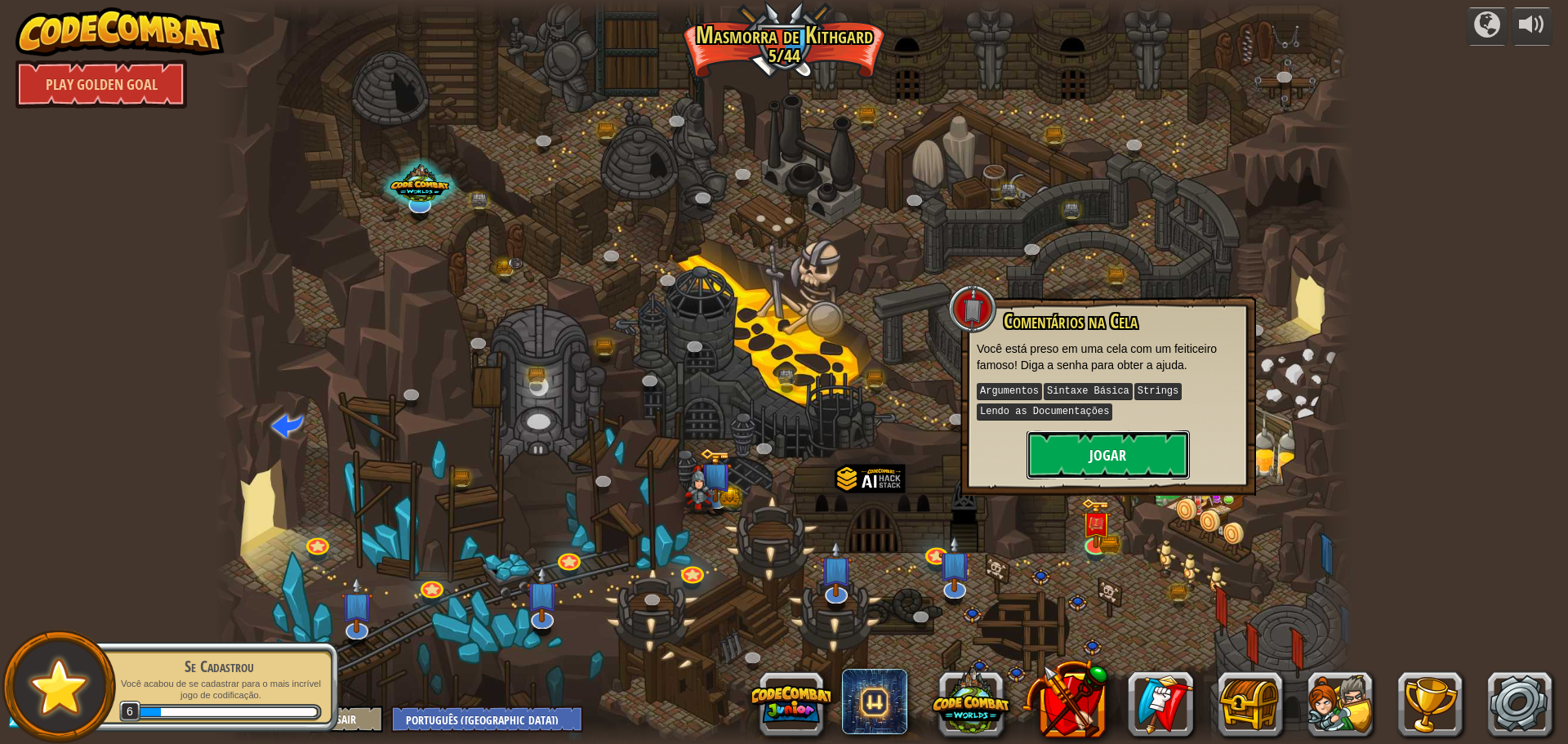
click at [1109, 458] on button "Jogar" at bounding box center [1107, 455] width 163 height 49
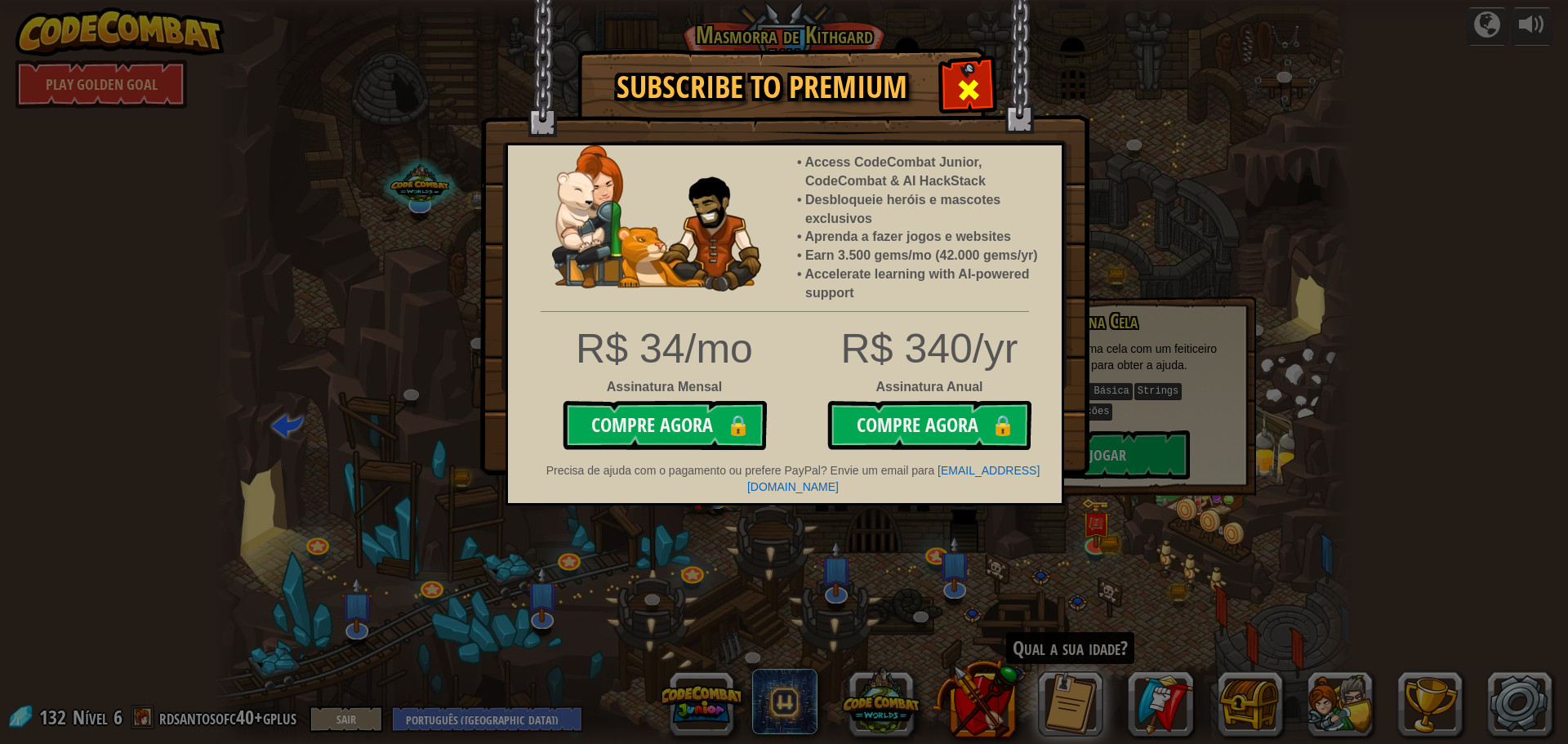
click at [990, 88] on div at bounding box center [967, 87] width 51 height 51
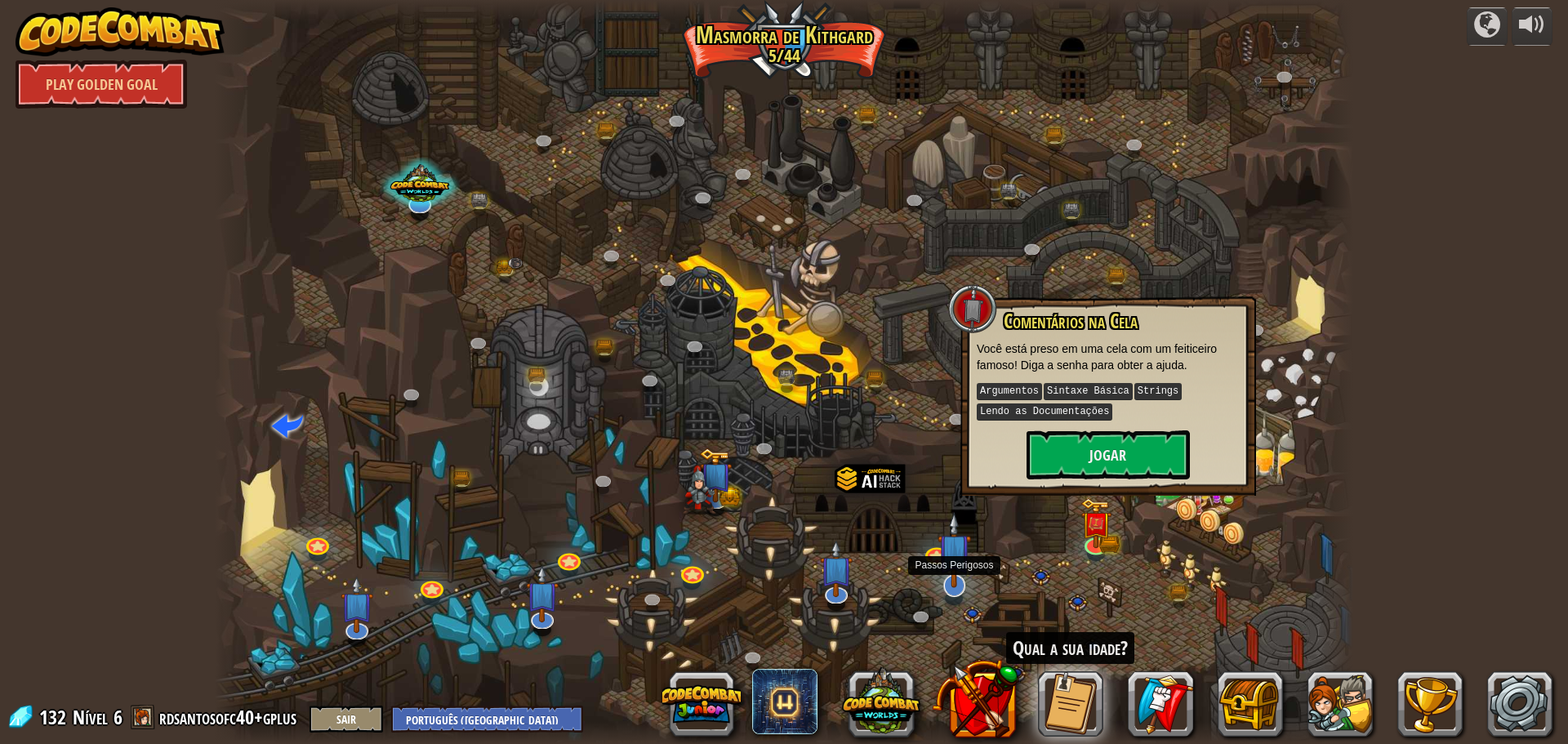
click at [942, 537] on img at bounding box center [954, 549] width 34 height 76
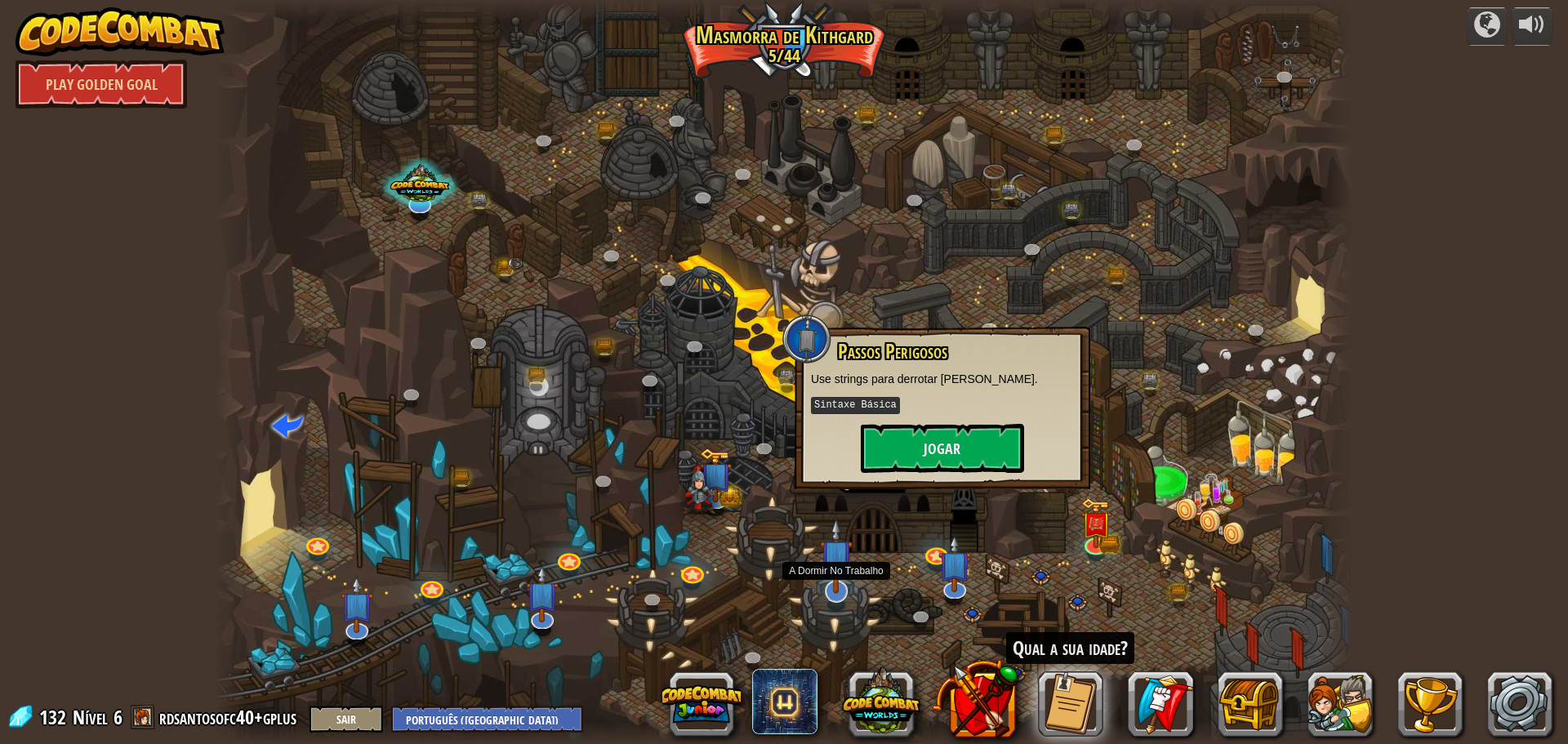
click at [838, 592] on img at bounding box center [836, 555] width 34 height 76
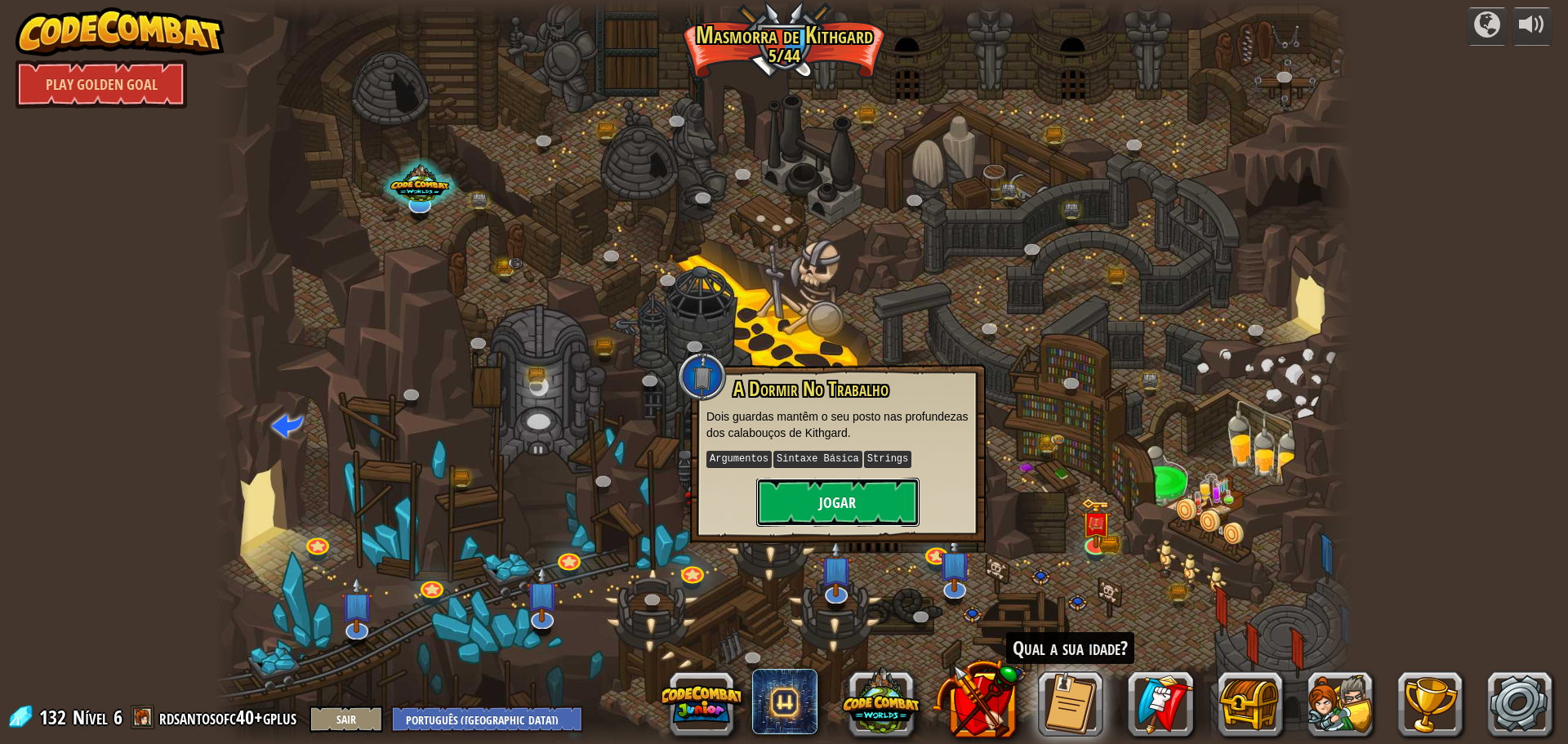
click at [847, 507] on button "Jogar" at bounding box center [837, 502] width 163 height 49
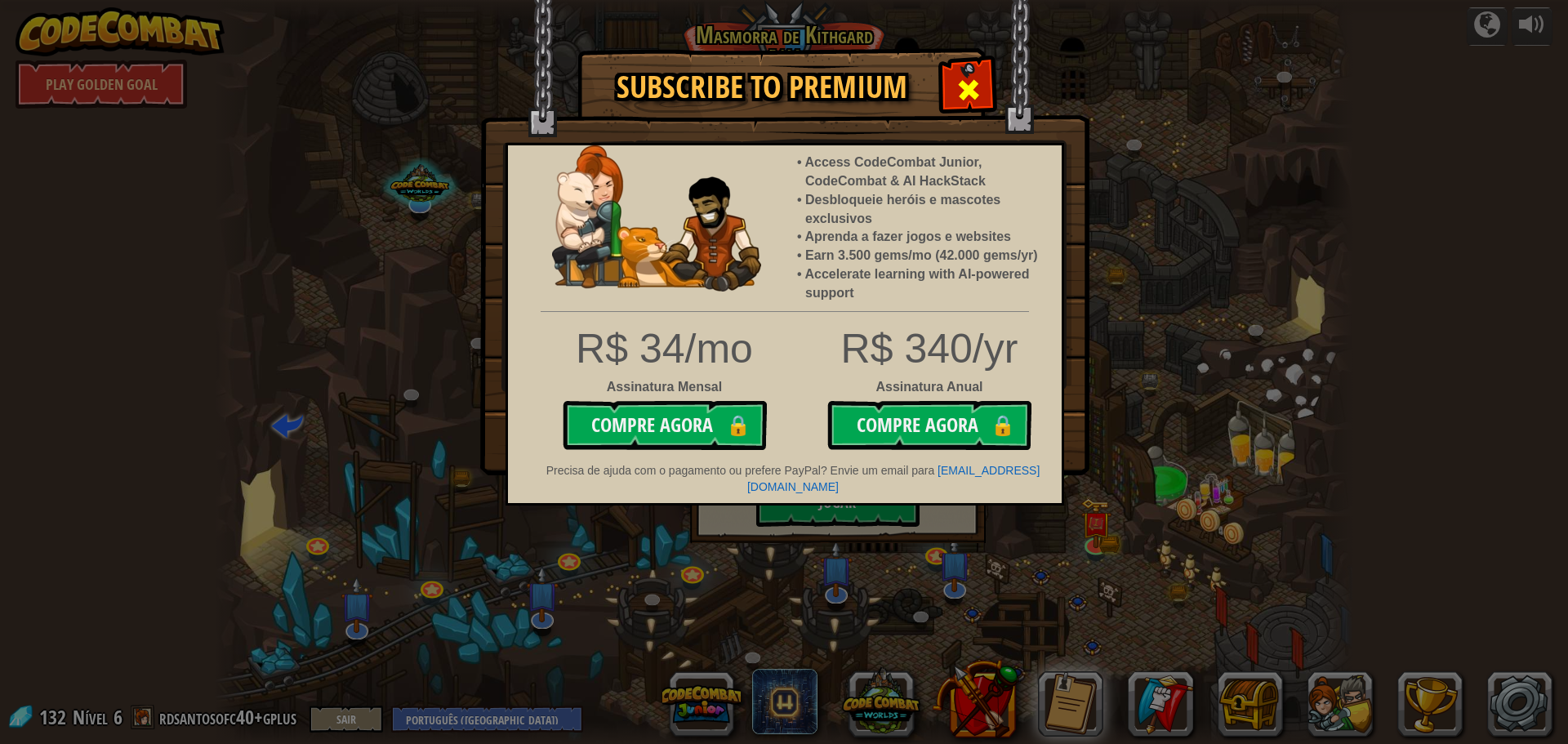
click at [972, 87] on span at bounding box center [968, 90] width 26 height 26
